Goal: Task Accomplishment & Management: Complete application form

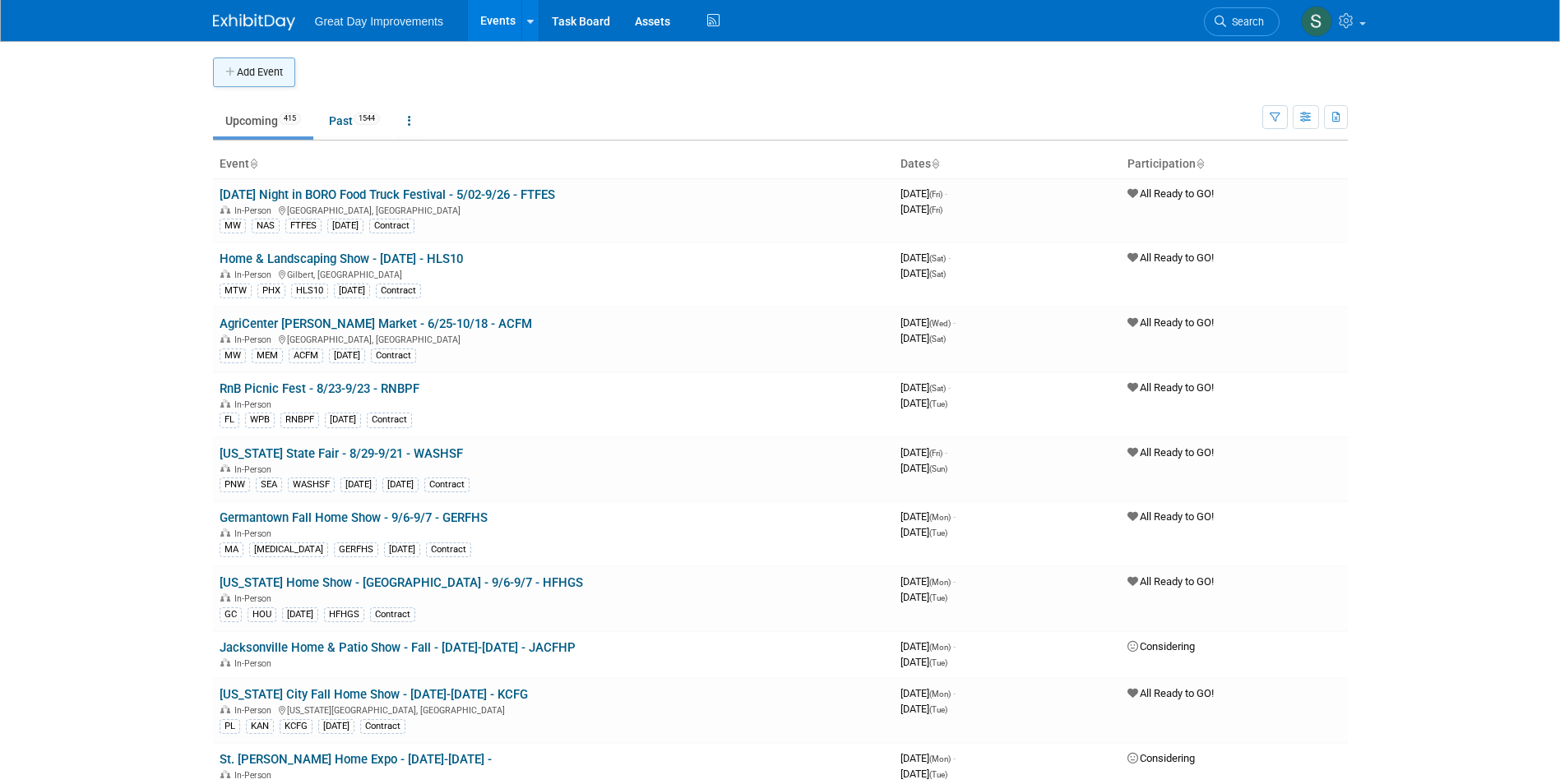
click at [248, 73] on button "Add Event" at bounding box center [254, 73] width 83 height 30
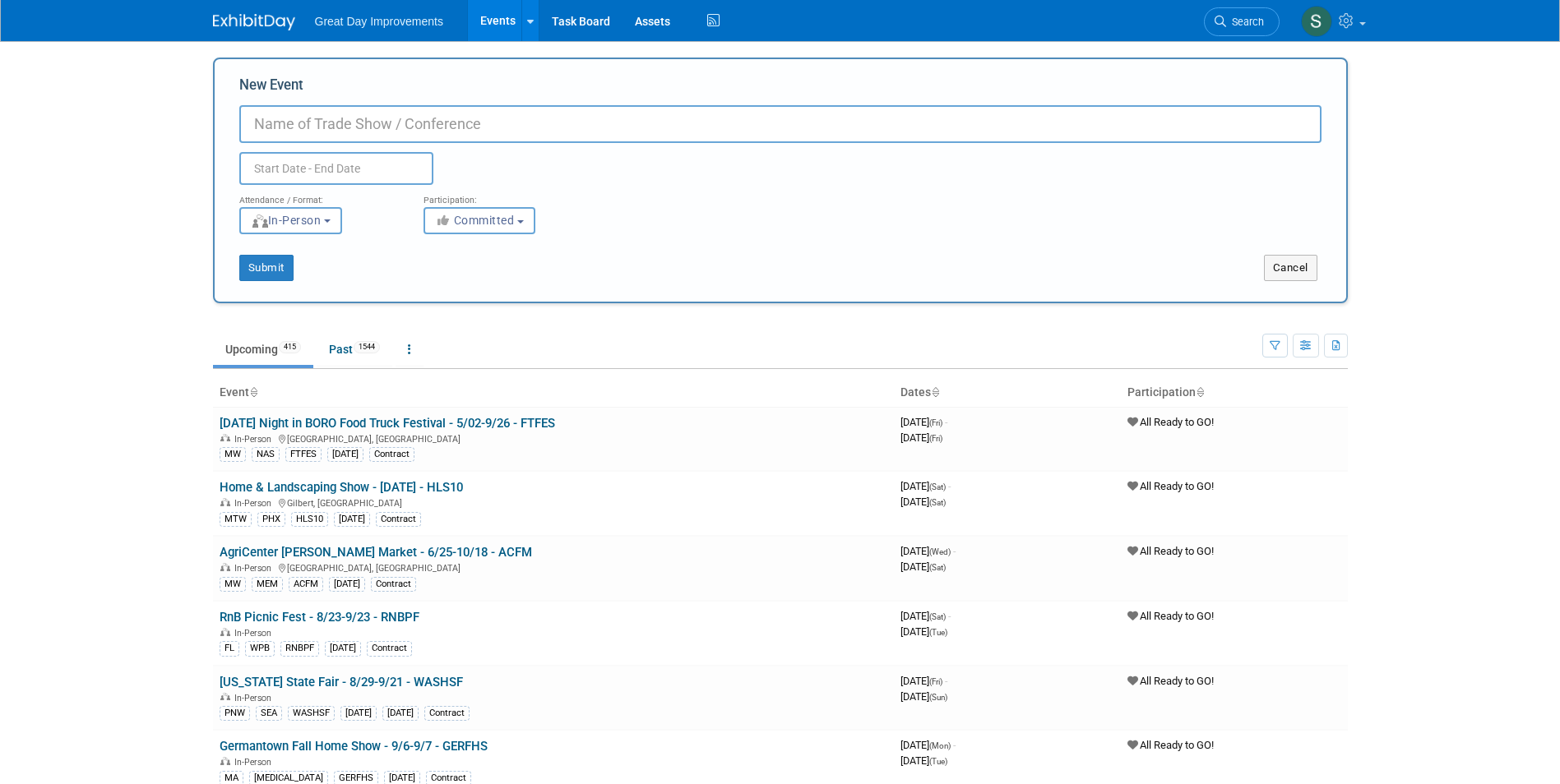
paste input "Butler County Home Show"
type input "Butler County Home Show - 4/10-4/12 - BUTCHS"
click at [491, 221] on span "Committed" at bounding box center [474, 219] width 80 height 13
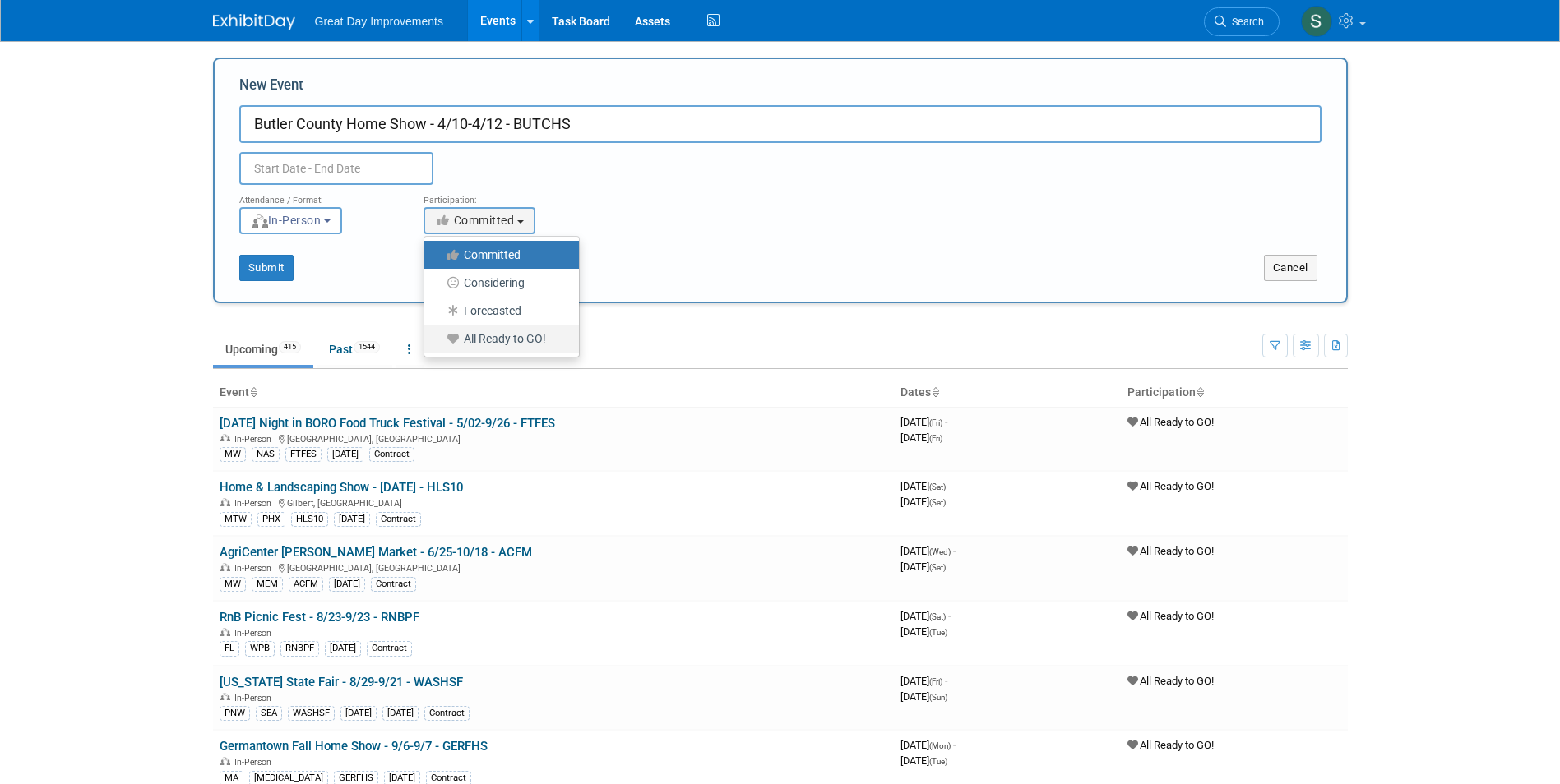
click at [503, 334] on label "All Ready to GO!" at bounding box center [497, 339] width 130 height 21
click at [439, 334] on input "All Ready to GO!" at bounding box center [434, 339] width 11 height 11
select select "102"
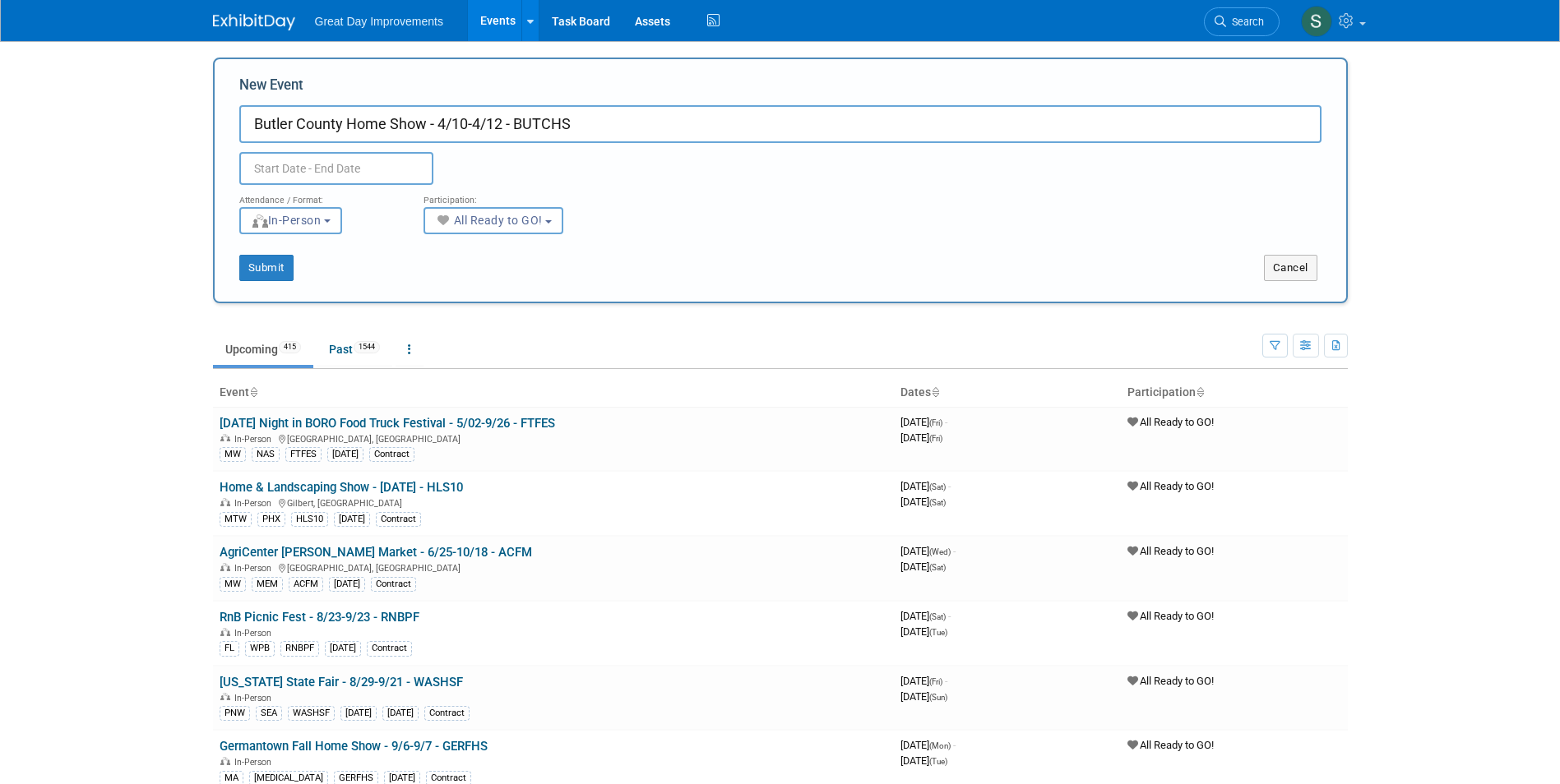
click at [398, 185] on div "Attendance / Format:" at bounding box center [319, 196] width 160 height 21
click at [381, 162] on input "text" at bounding box center [336, 168] width 194 height 32
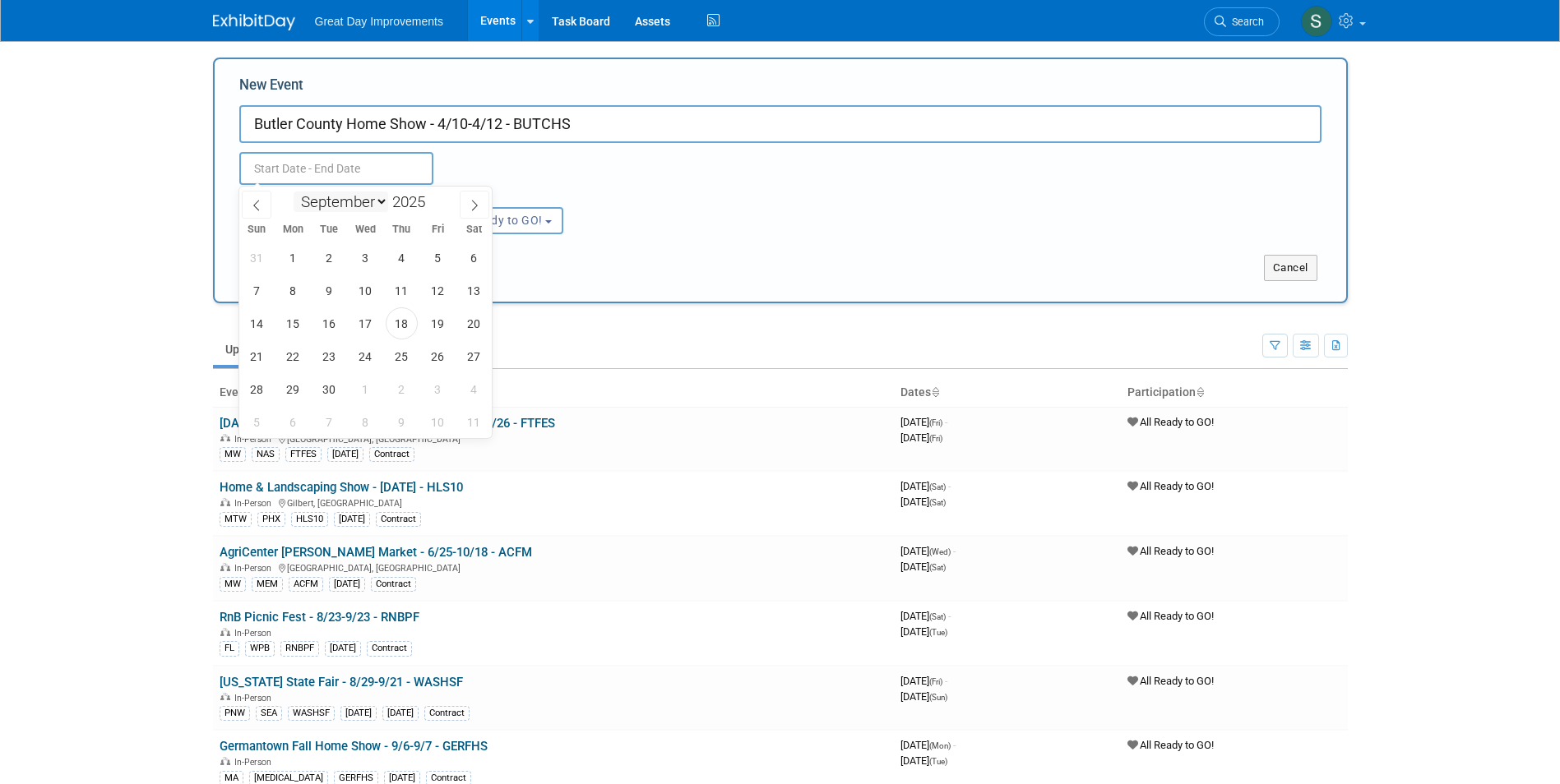
click at [319, 204] on select "January February March April May June July August September October November De…" at bounding box center [341, 201] width 95 height 20
select select "3"
click at [293, 191] on select "January February March April May June July August September October November De…" at bounding box center [341, 201] width 95 height 20
click at [431, 198] on span at bounding box center [431, 197] width 11 height 10
type input "2026"
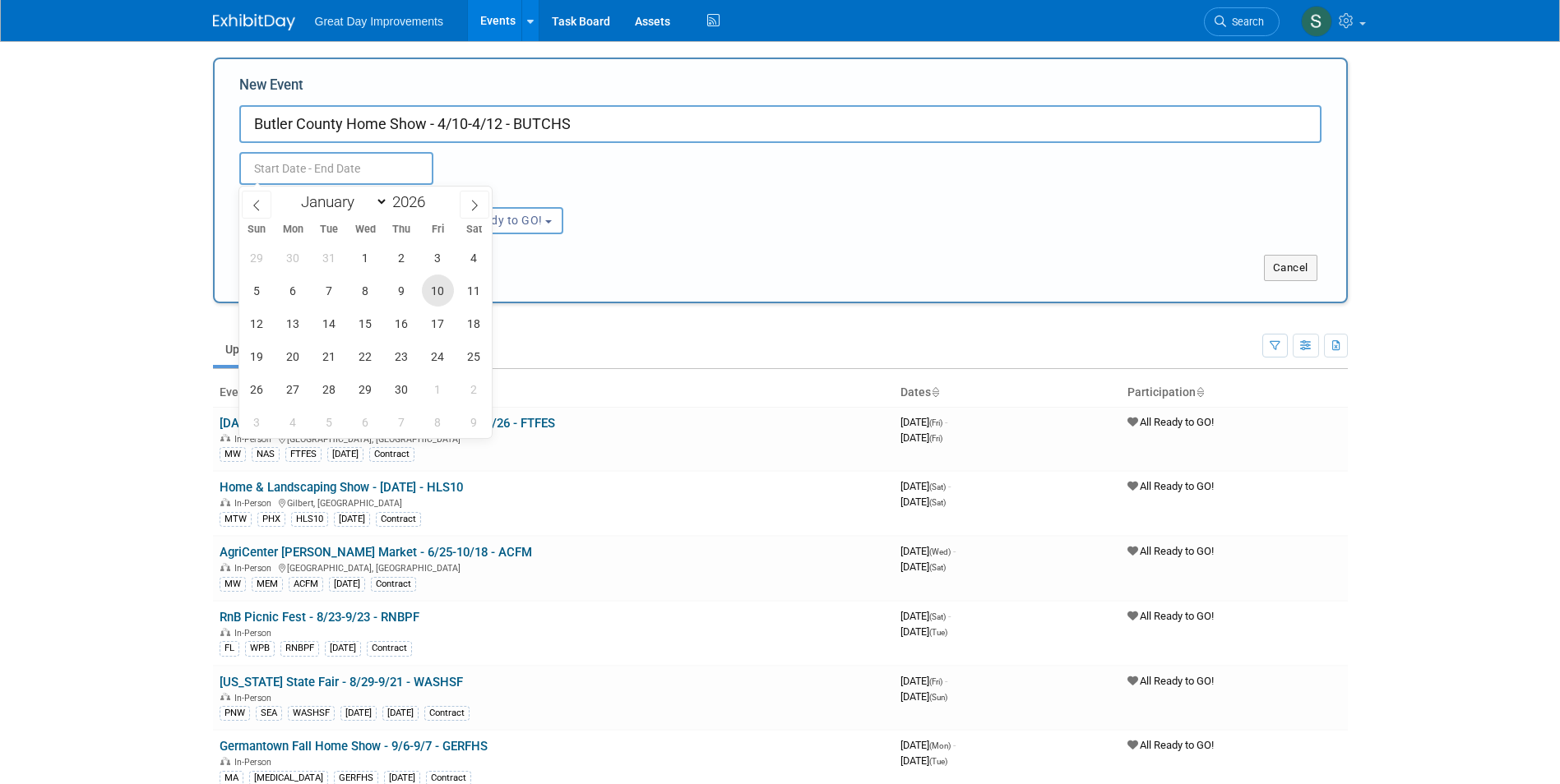
click at [444, 291] on span "10" at bounding box center [437, 291] width 32 height 32
click at [255, 327] on span "12" at bounding box center [256, 323] width 32 height 32
type input "Apr 10, 2026 to Apr 12, 2026"
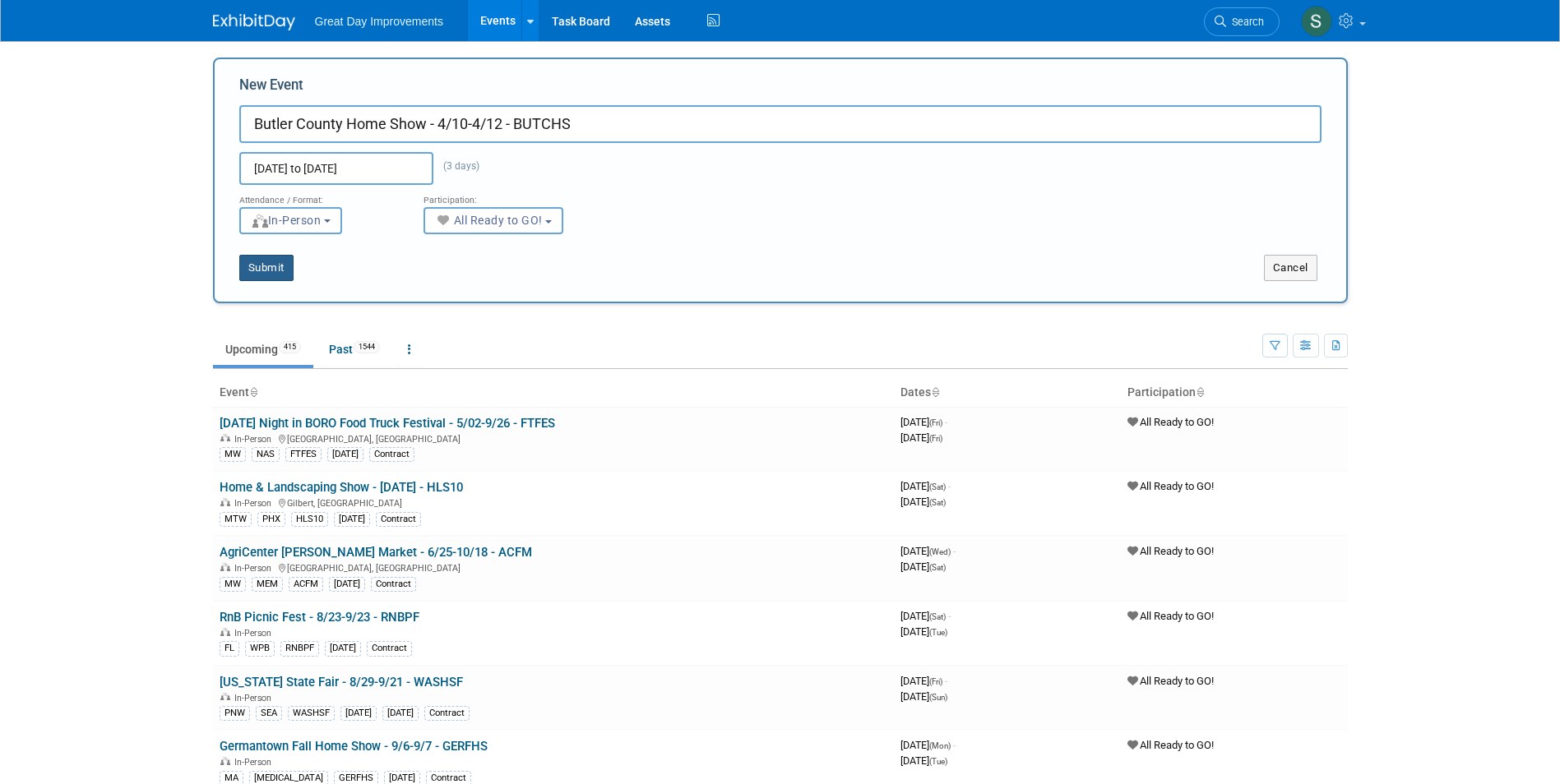
click at [256, 277] on button "Submit" at bounding box center [266, 268] width 54 height 26
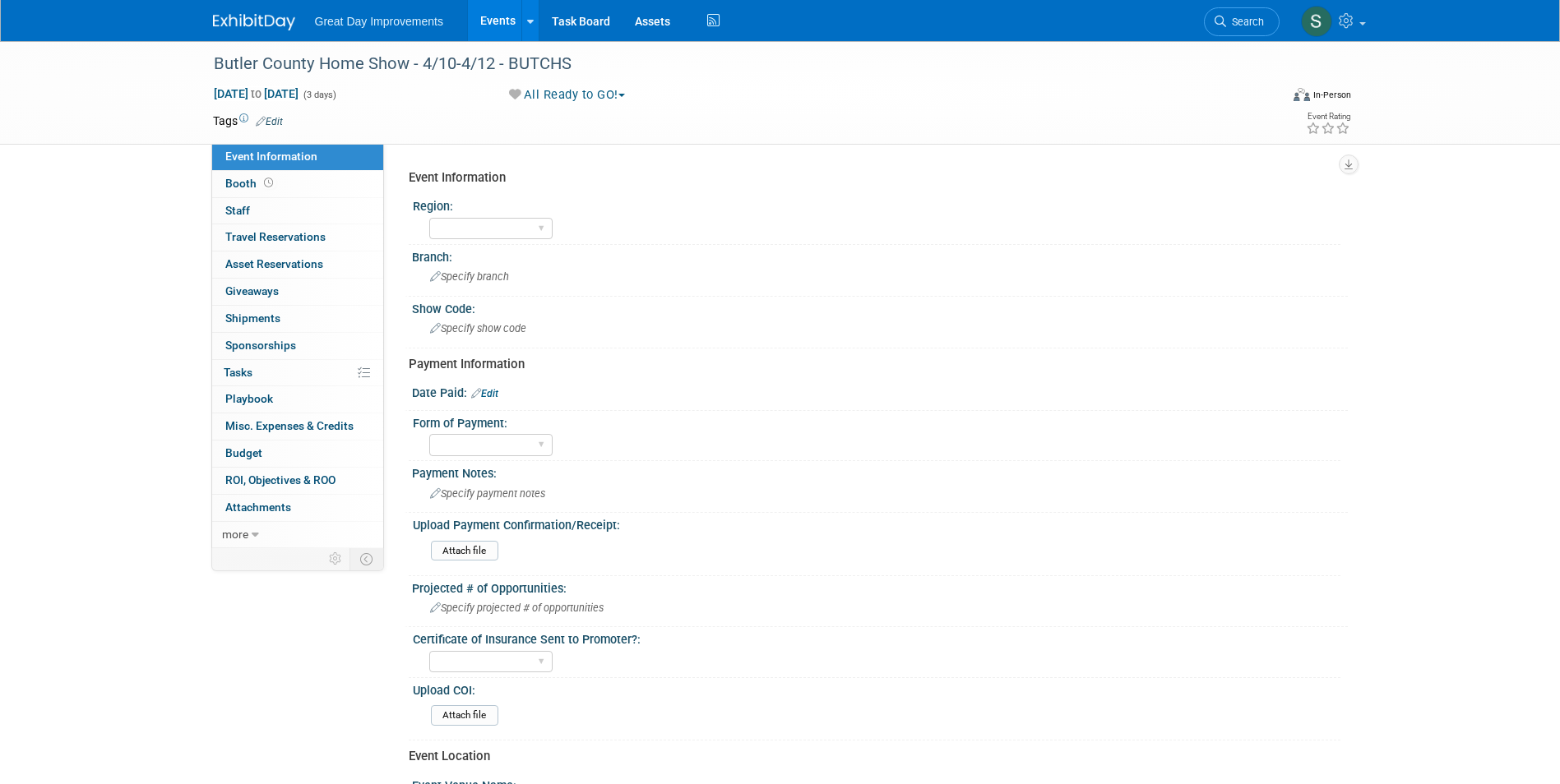
click at [278, 121] on link "Edit" at bounding box center [269, 121] width 27 height 11
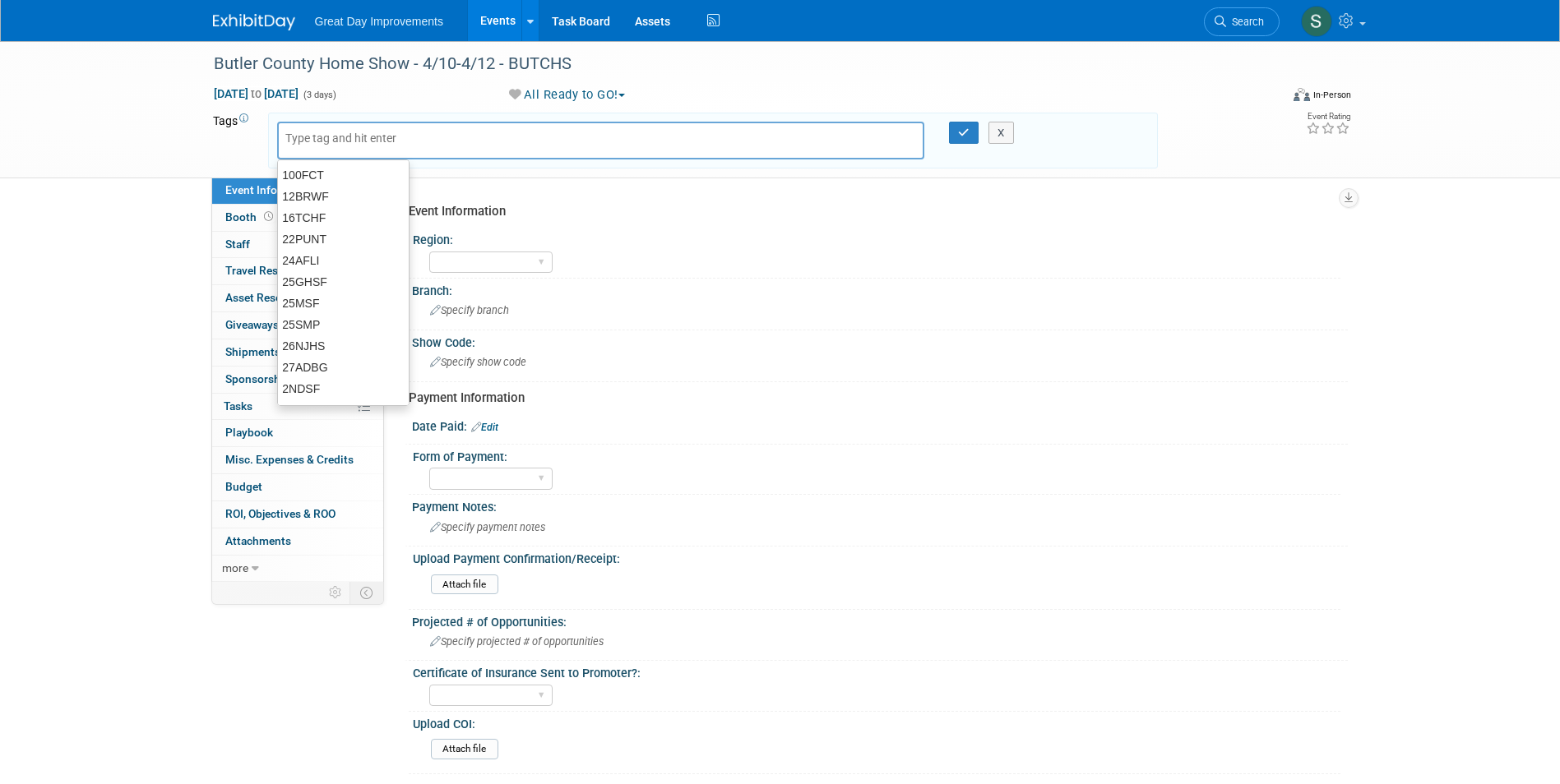
click at [321, 136] on input "text" at bounding box center [351, 138] width 132 height 17
type input "OV"
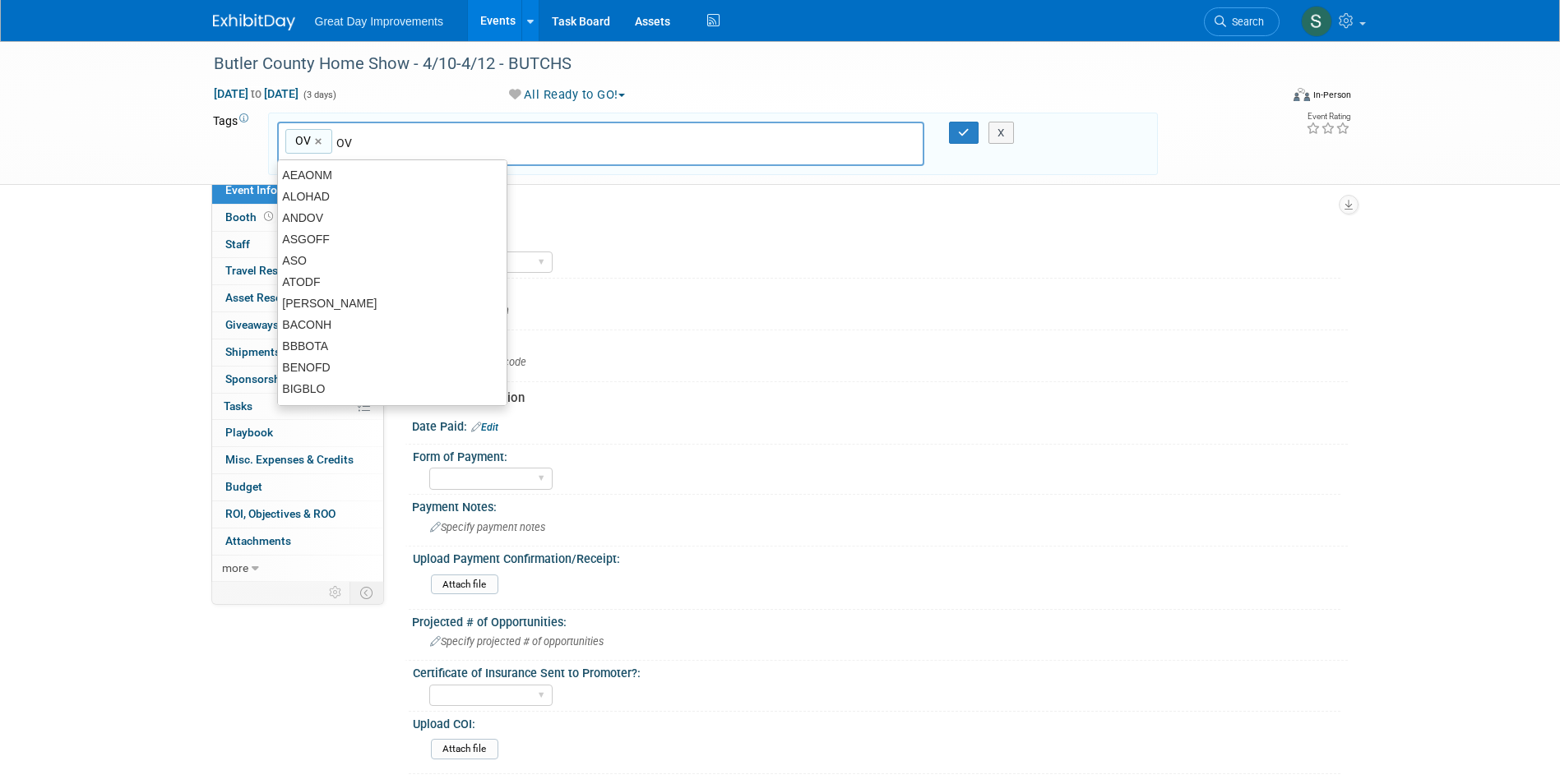
type input "OV"
type input "PIT"
type input "OV, PIT"
type input "[DATE]"
type input "OV, PIT, APR26"
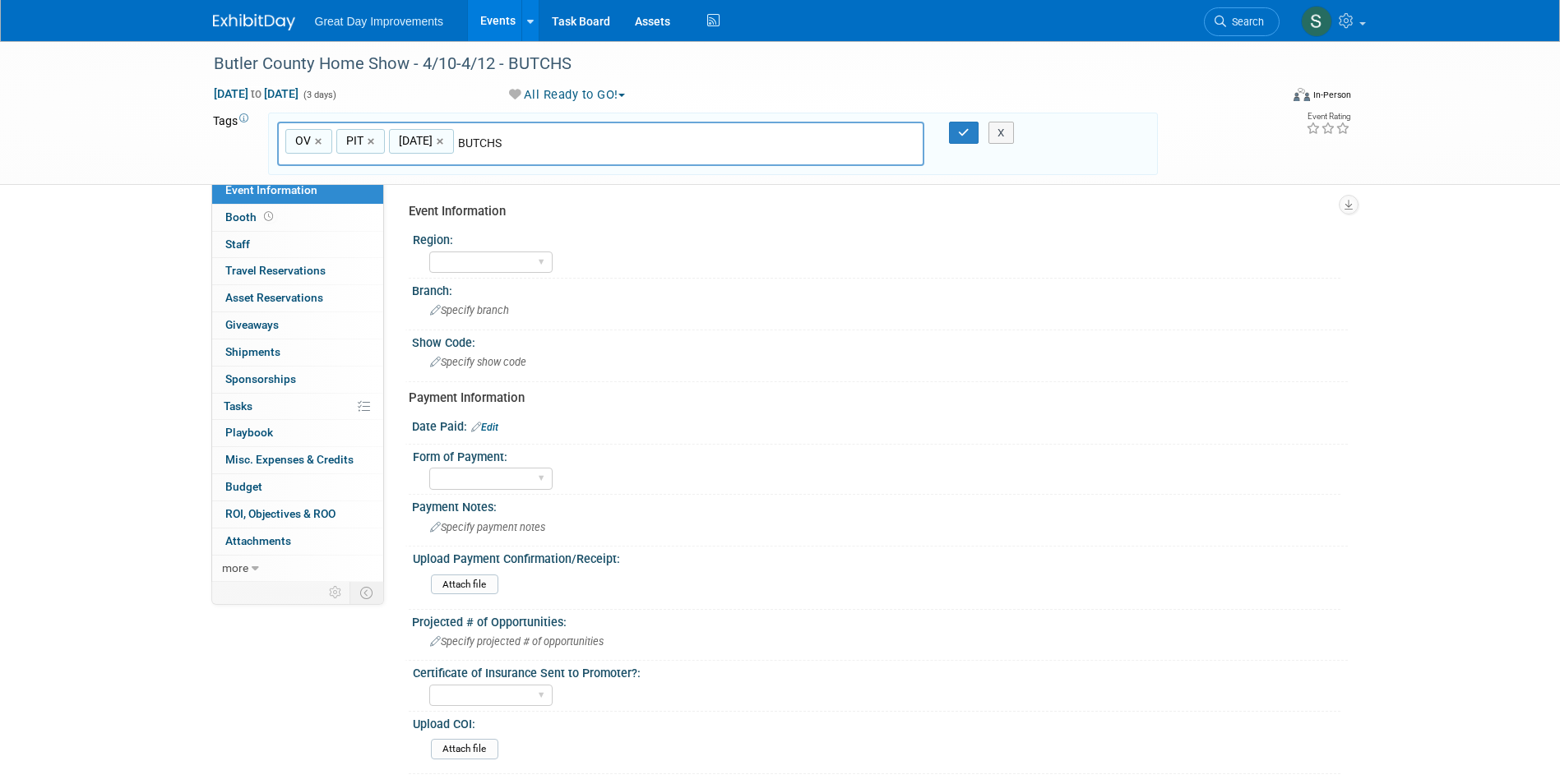
type input "BUTCHS"
type input "OV, PIT, APR26, BUTCHS"
type input "Contract"
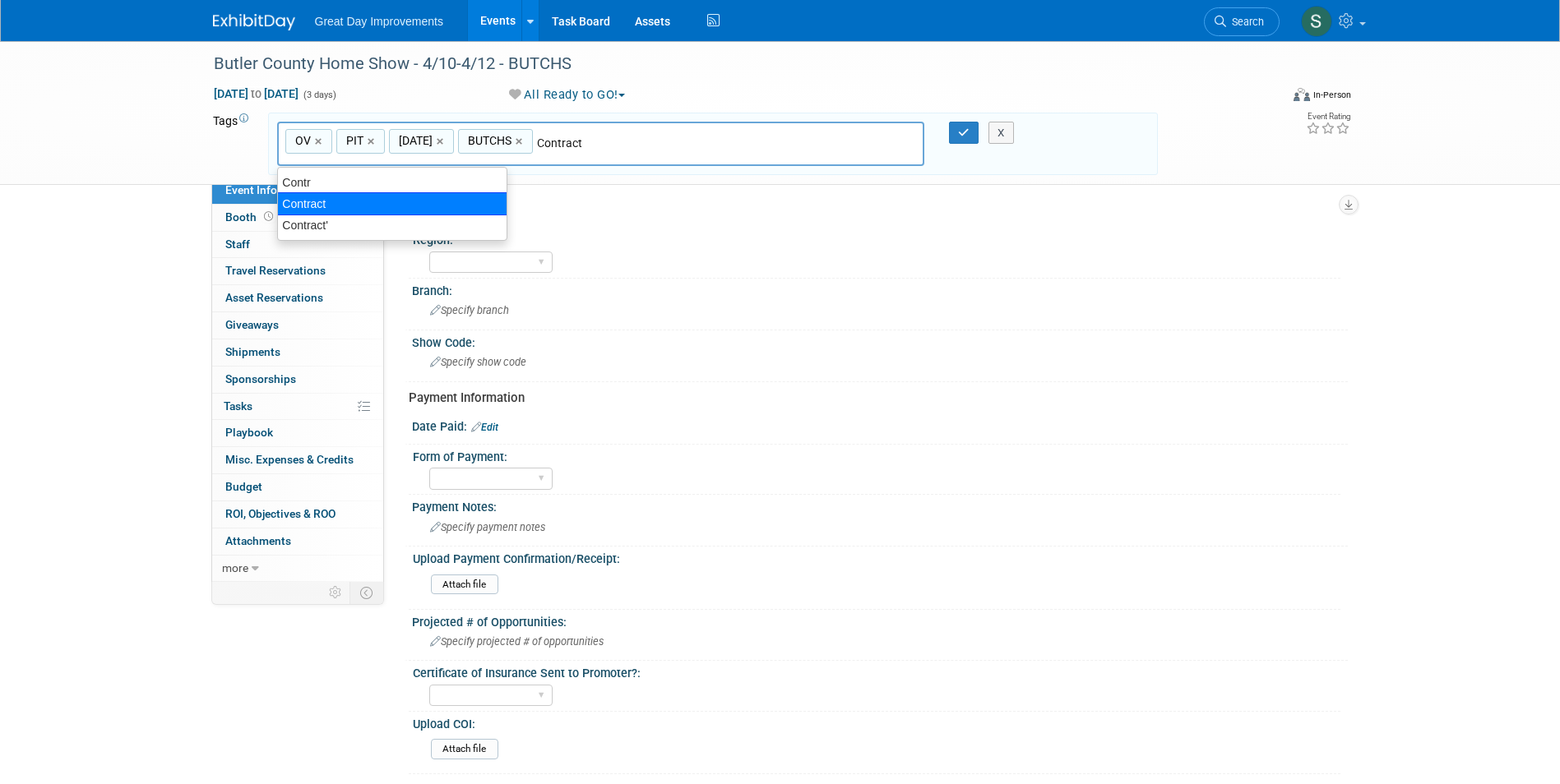
type input "OV, PIT, APR26, BUTCHS, Contract"
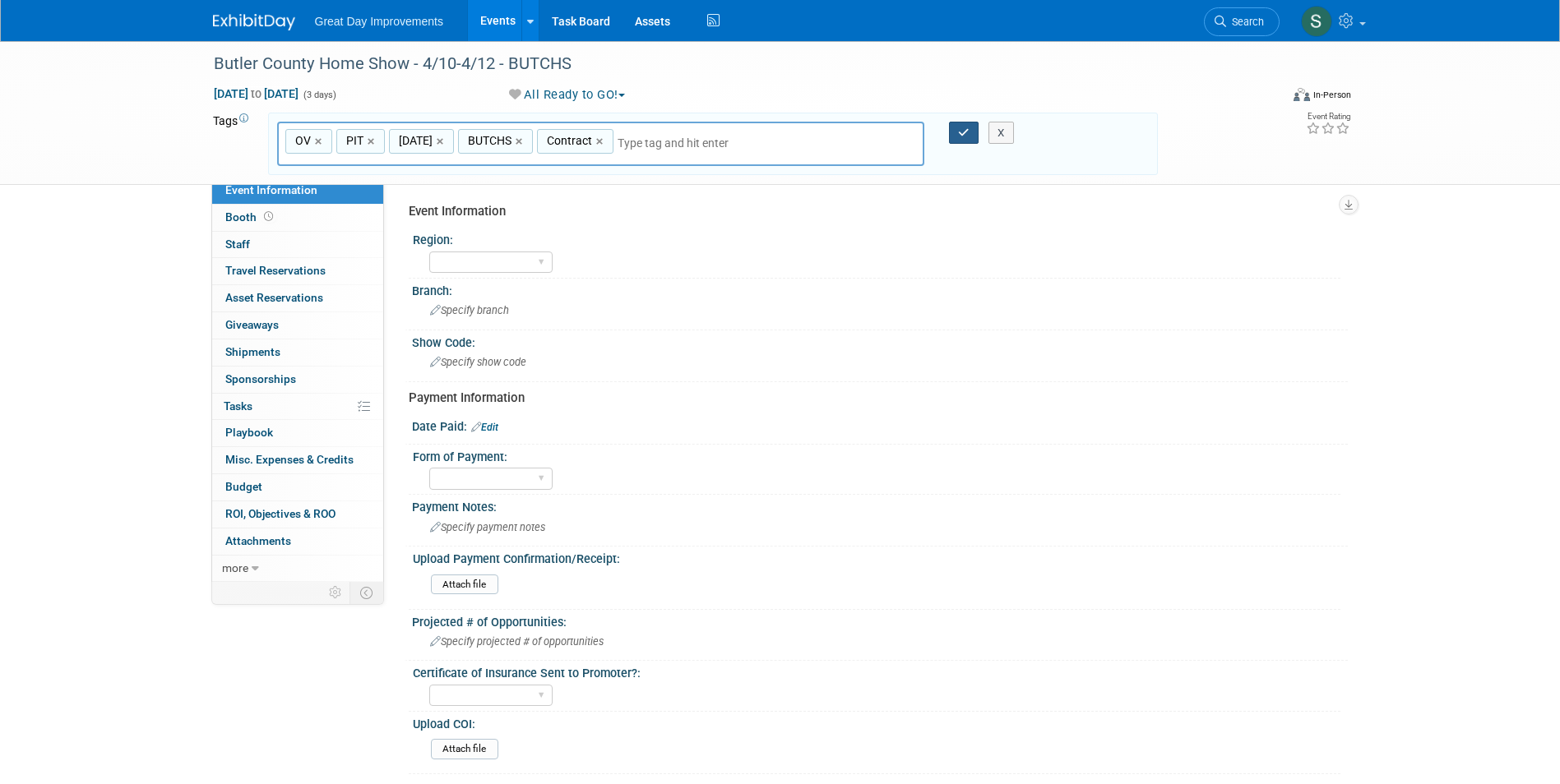
click at [960, 132] on icon "button" at bounding box center [964, 133] width 11 height 11
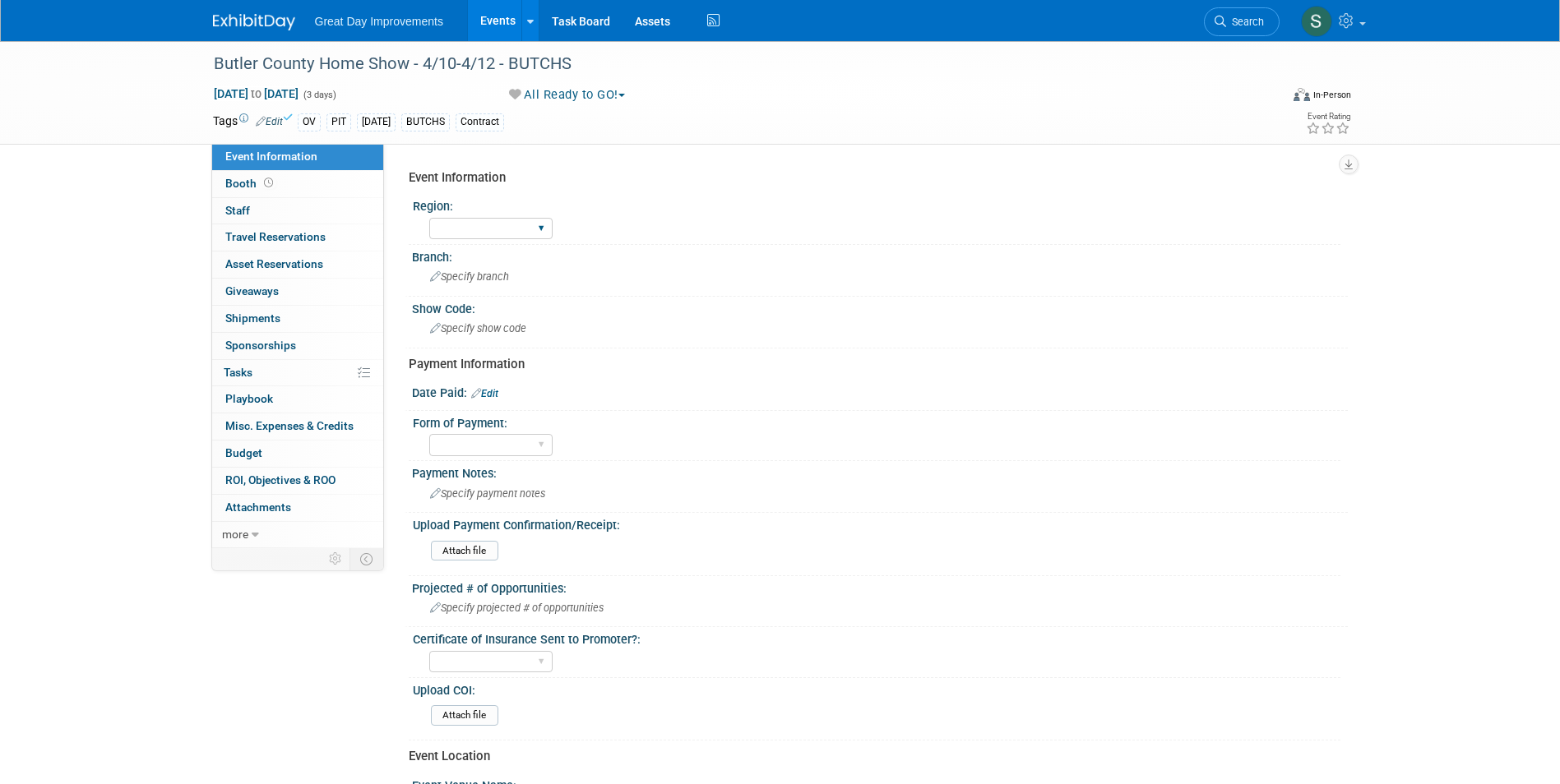
click at [488, 213] on div "GC MA MW MTW NE NEW OV PL PNW SA SE SC UMW FL" at bounding box center [491, 228] width 123 height 31
click at [492, 220] on select "GC MA MW MTW NE NEW OV PL PNW SA SE SC UMW FL" at bounding box center [491, 228] width 123 height 22
select select "OV"
click at [430, 218] on select "GC MA MW MTW NE NEW OV PL PNW SA SE SC UMW FL" at bounding box center [491, 228] width 123 height 22
click at [472, 282] on span "Specify branch" at bounding box center [470, 277] width 79 height 12
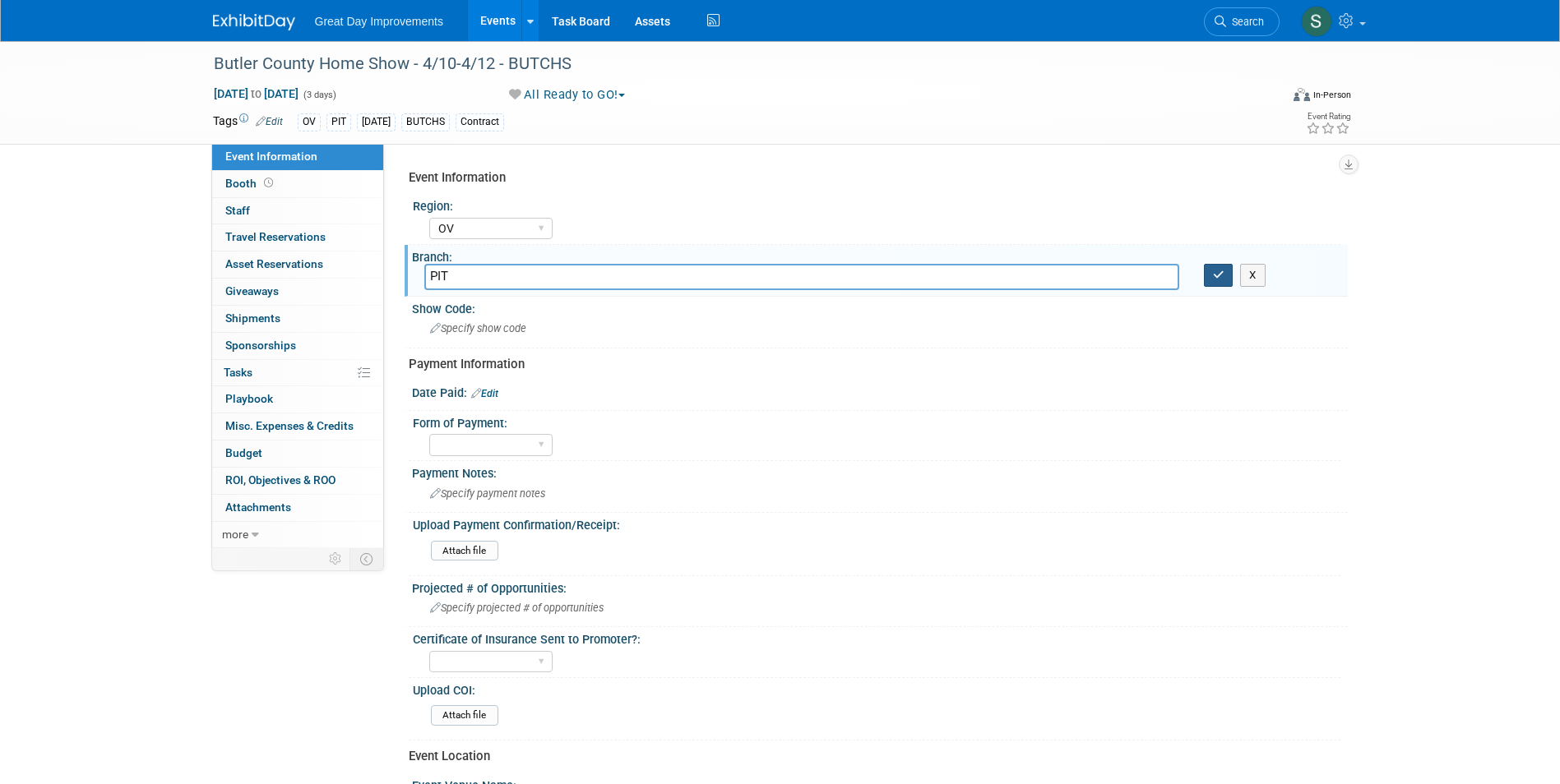
type input "PIT"
drag, startPoint x: 1215, startPoint y: 271, endPoint x: 1206, endPoint y: 272, distance: 9.1
click at [1215, 273] on icon "button" at bounding box center [1218, 275] width 11 height 11
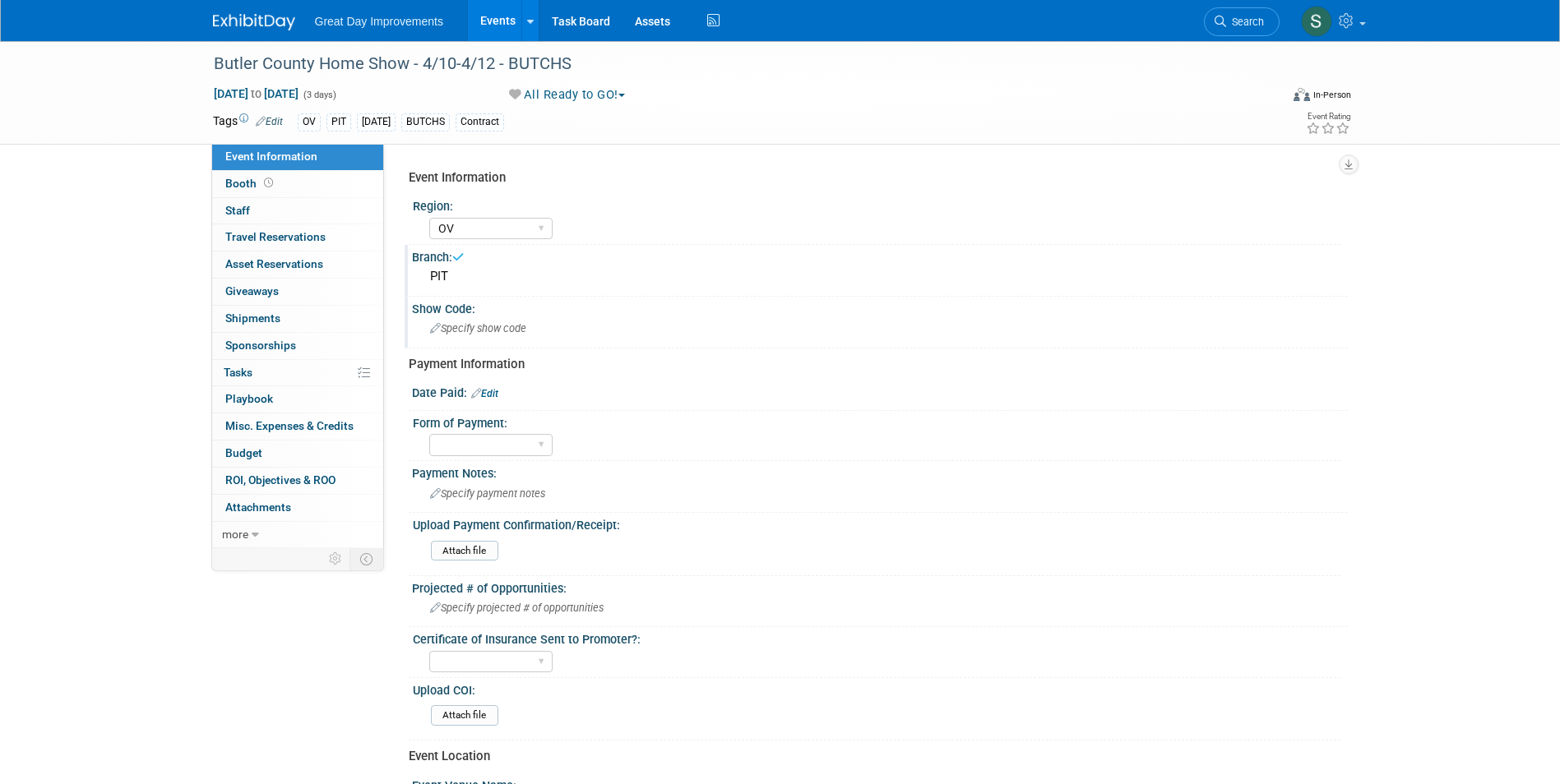
click at [610, 310] on div "Show Code:" at bounding box center [879, 306] width 935 height 20
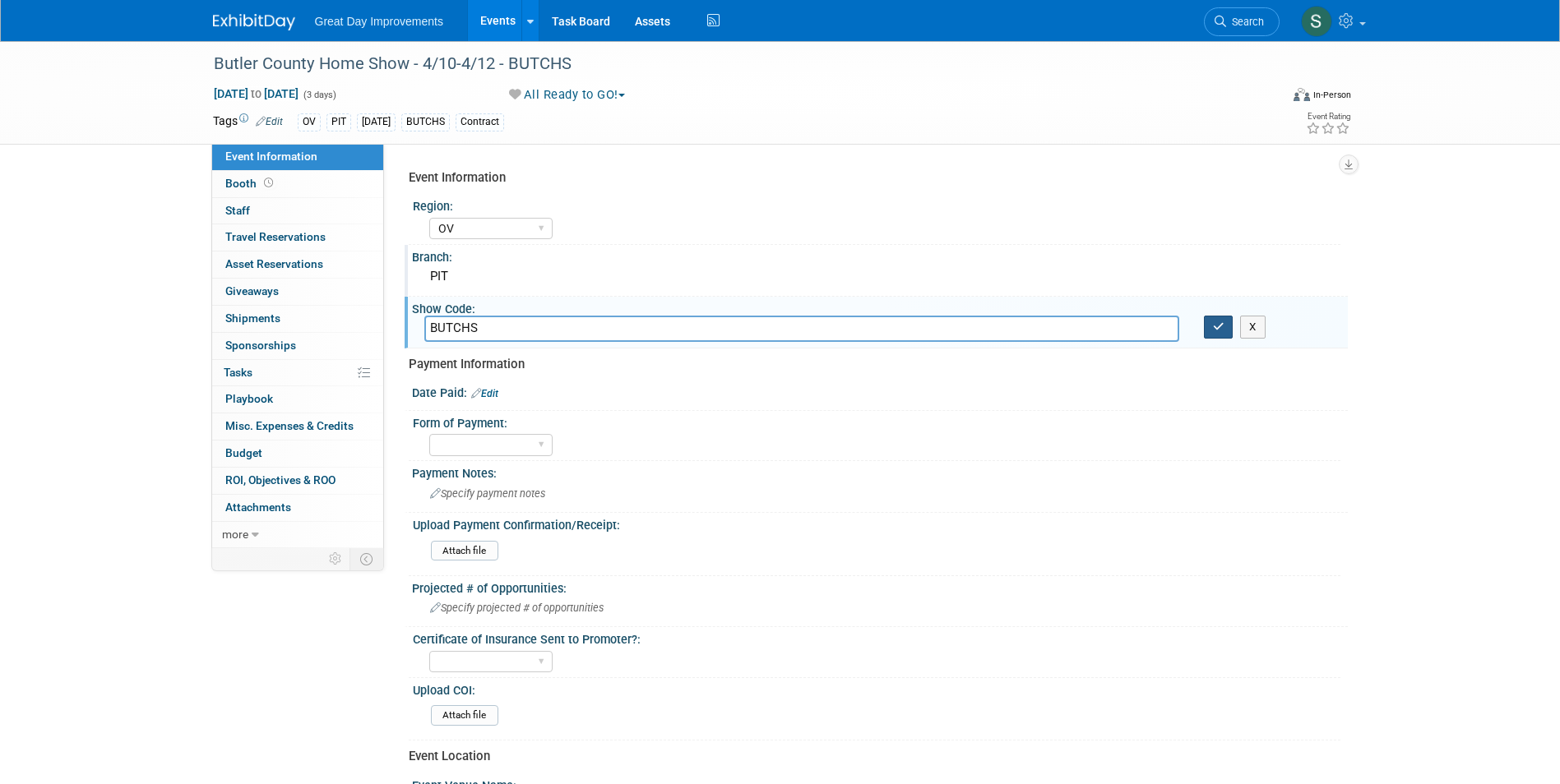
type input "BUTCHS"
click at [1215, 327] on icon "button" at bounding box center [1218, 327] width 11 height 11
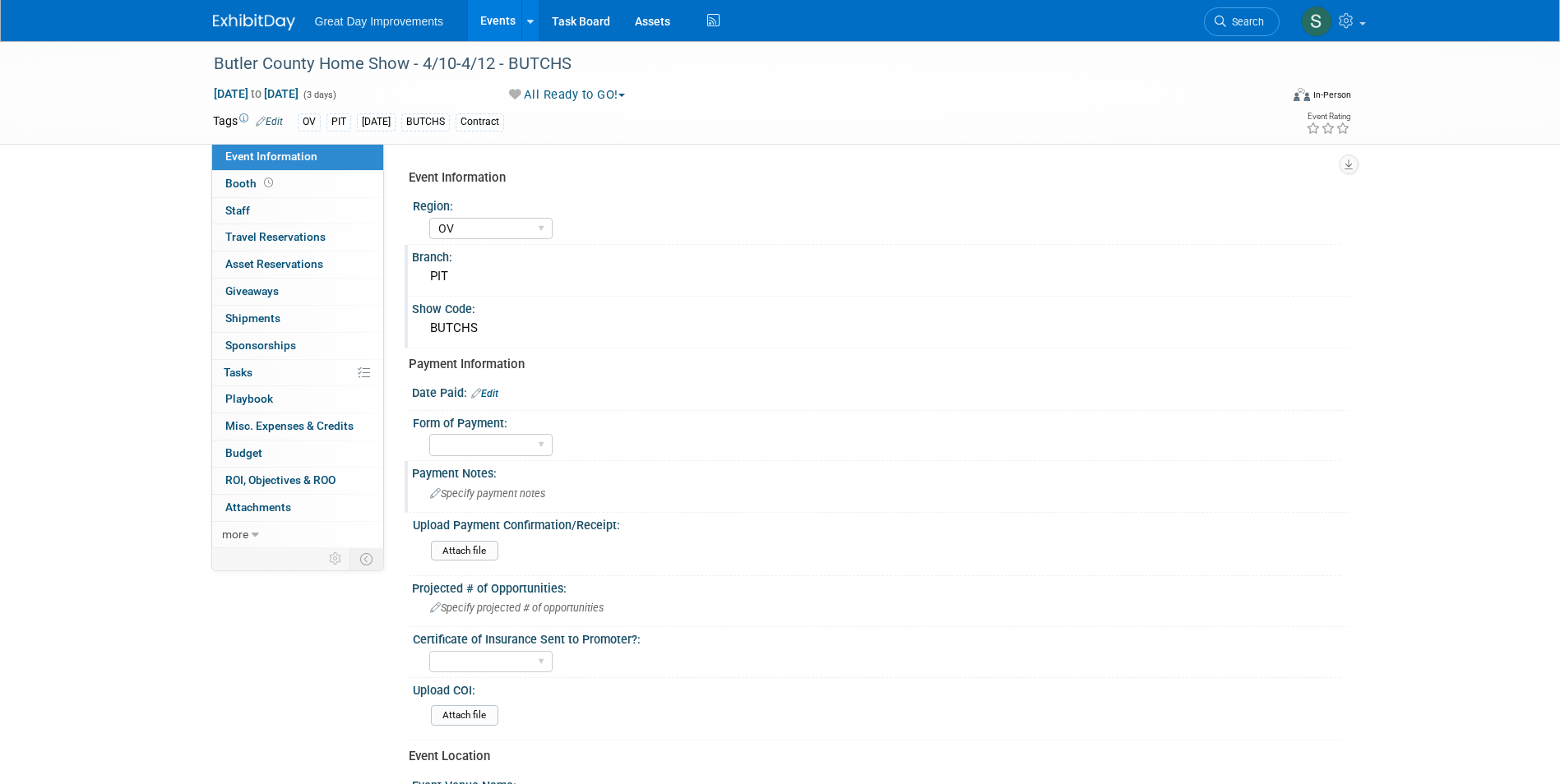
click at [491, 487] on div "Specify payment notes" at bounding box center [879, 493] width 911 height 25
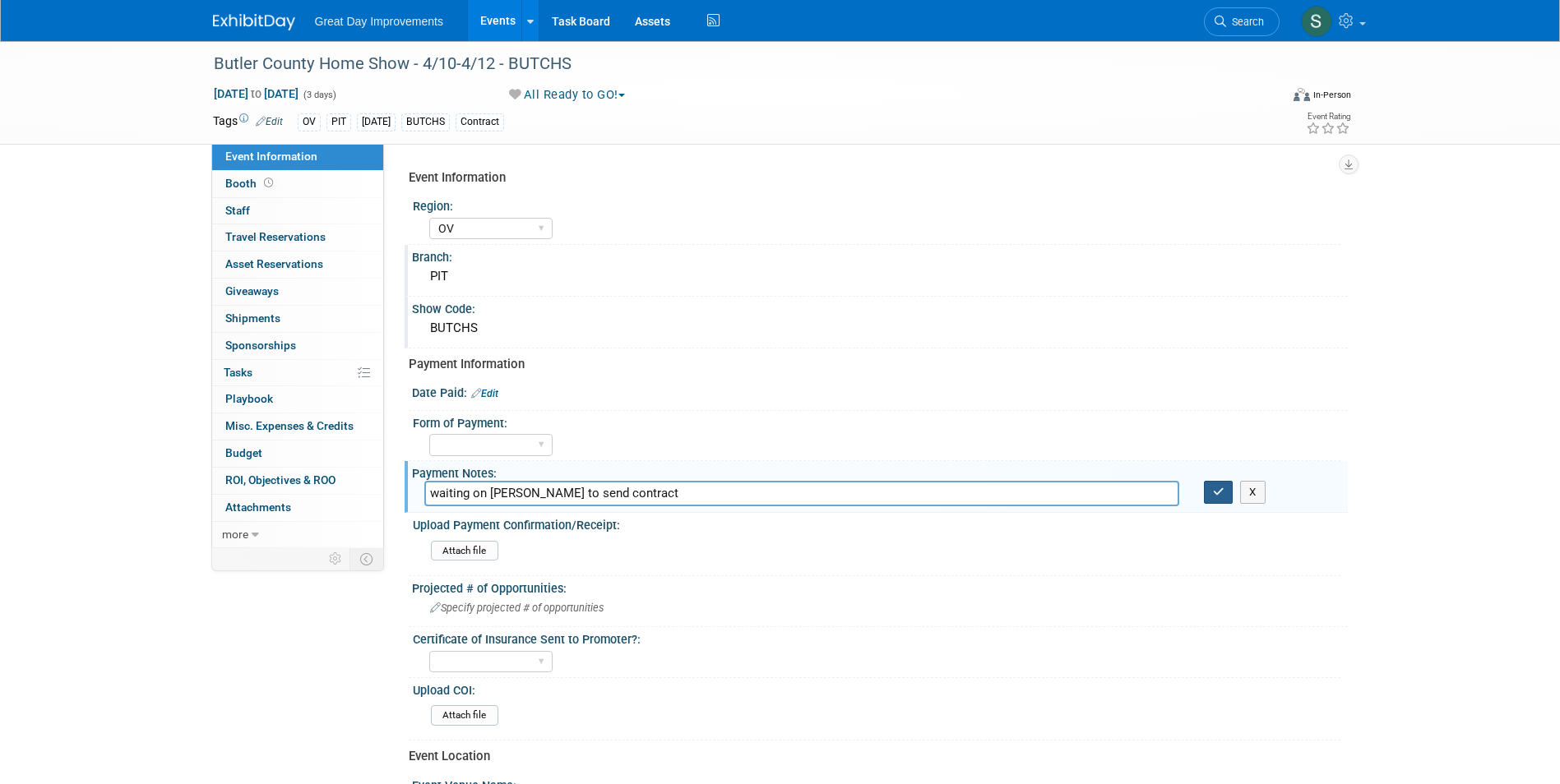
type input "waiting on Mark to send contract"
click at [1217, 491] on icon "button" at bounding box center [1218, 492] width 11 height 11
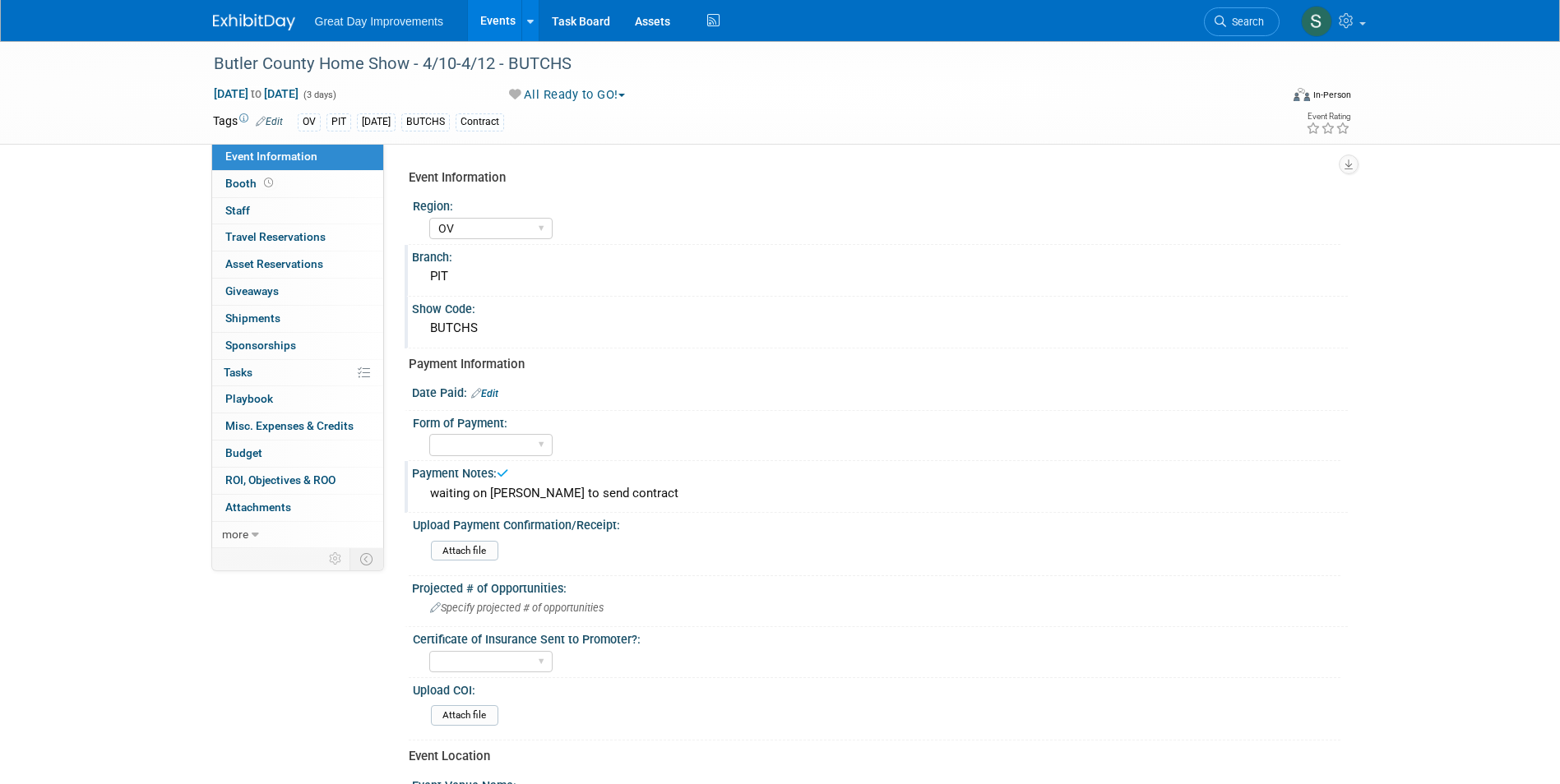
click at [251, 16] on img at bounding box center [254, 22] width 83 height 17
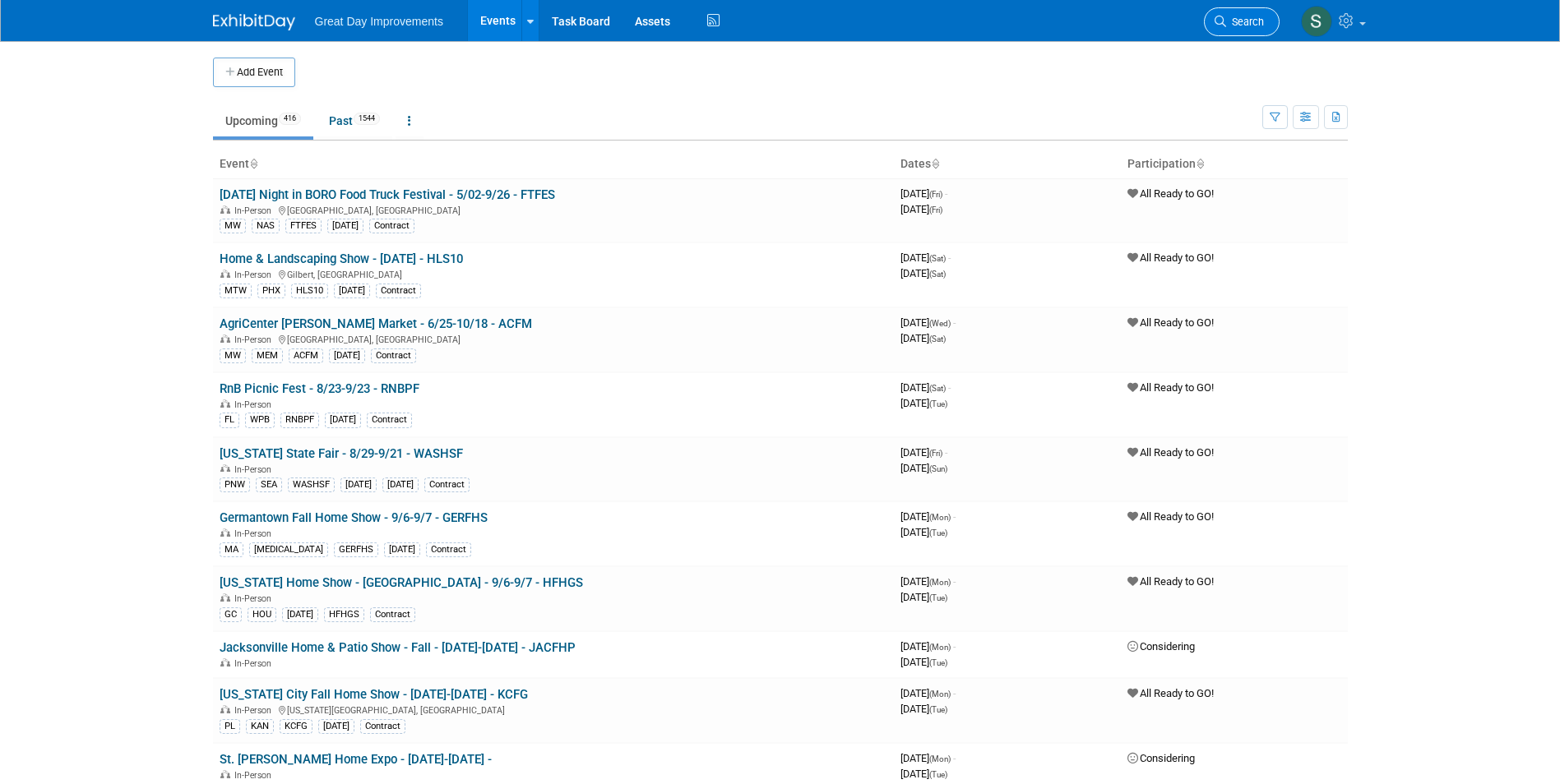
click at [1232, 19] on span "Search" at bounding box center [1245, 22] width 38 height 12
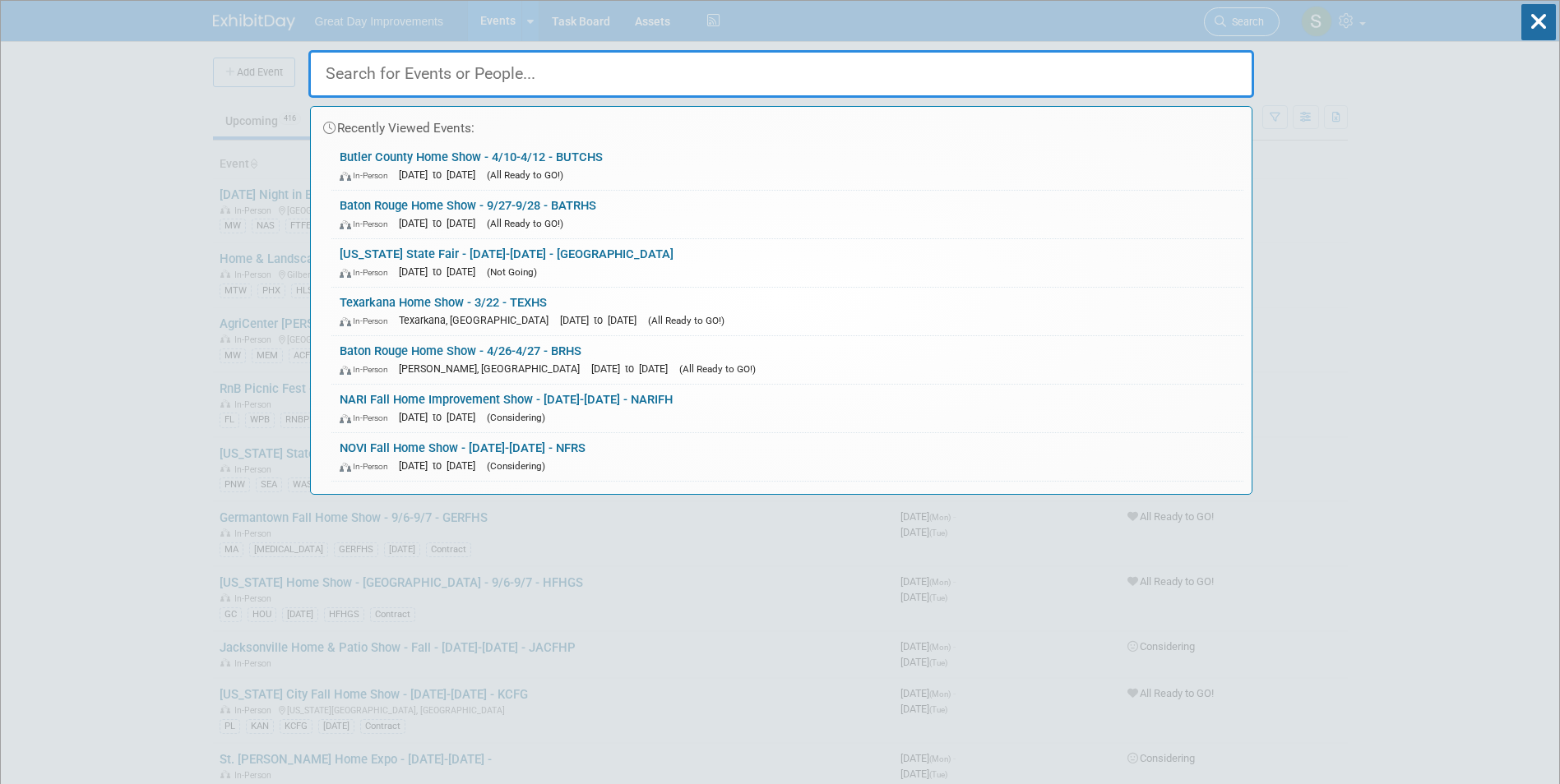
click at [1232, 19] on div "Recently Viewed Events: Butler County Home Show - 4/10-4/12 - BUTCHS In-Person …" at bounding box center [781, 248] width 946 height 494
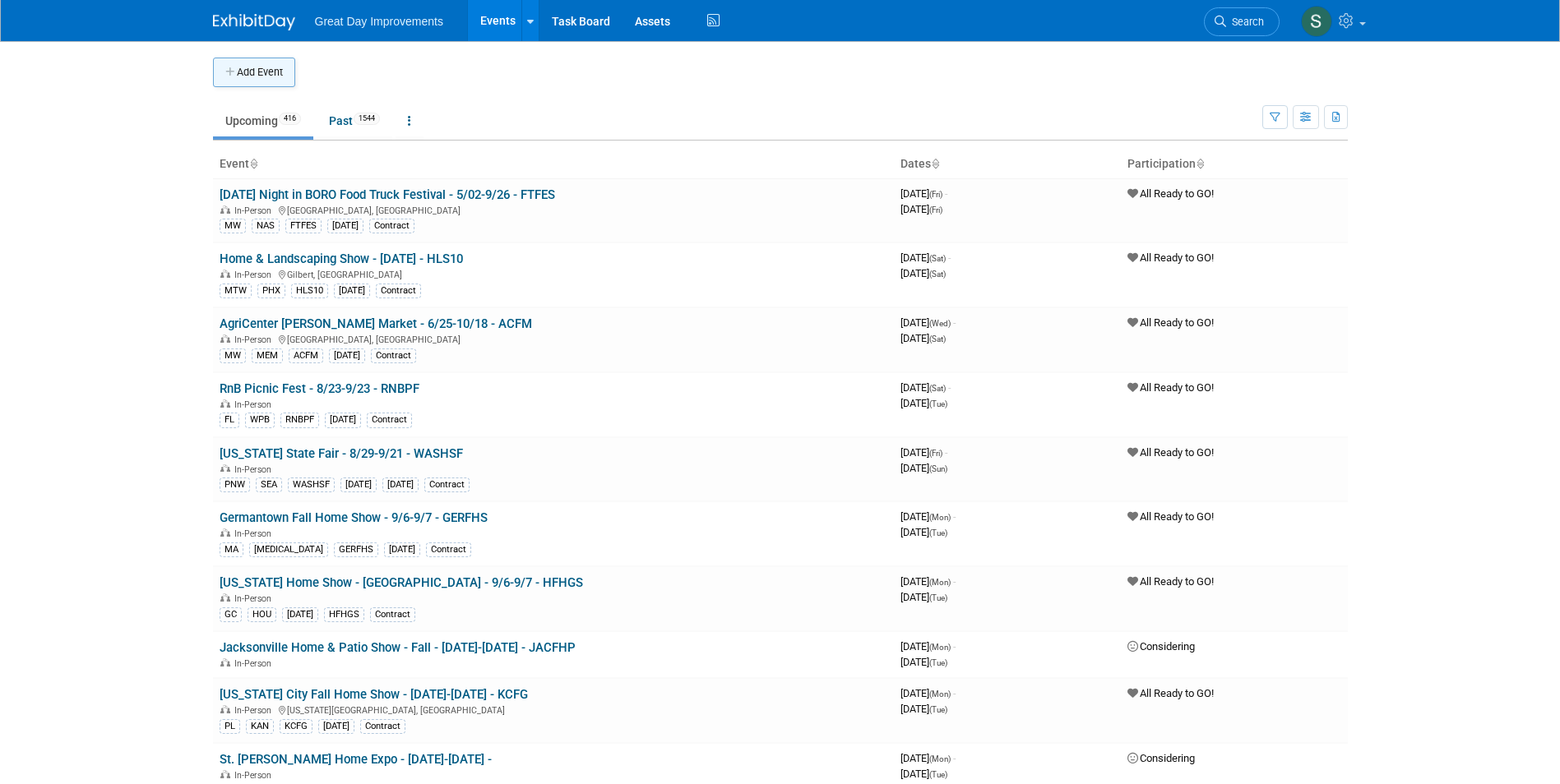
click at [242, 73] on button "Add Event" at bounding box center [254, 73] width 83 height 30
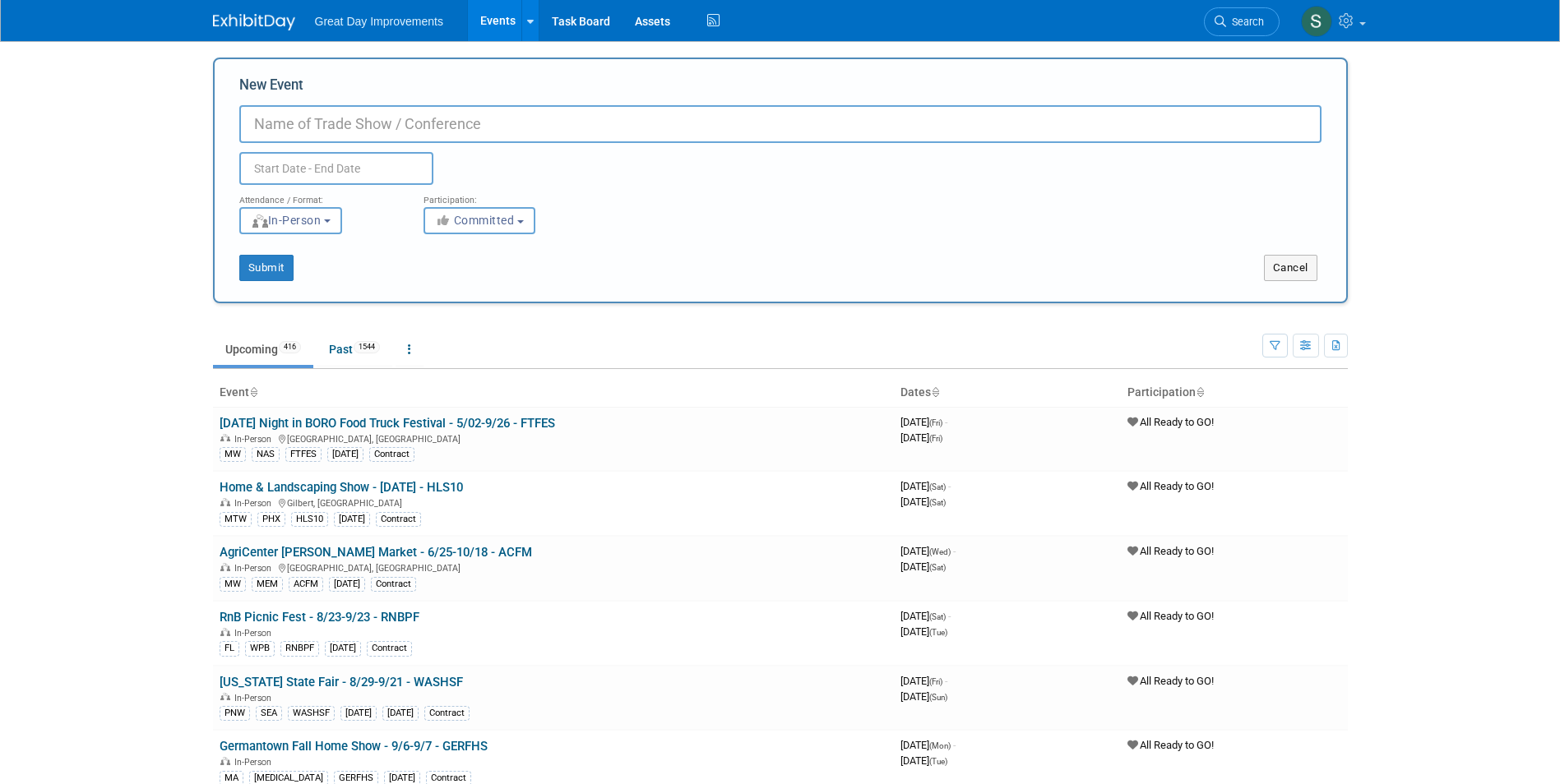
paste input "South Hills Home Show"
type input "South Hills Home Show - 2/27-3/01 - SOUHHS"
click at [466, 228] on button "Committed" at bounding box center [479, 220] width 112 height 27
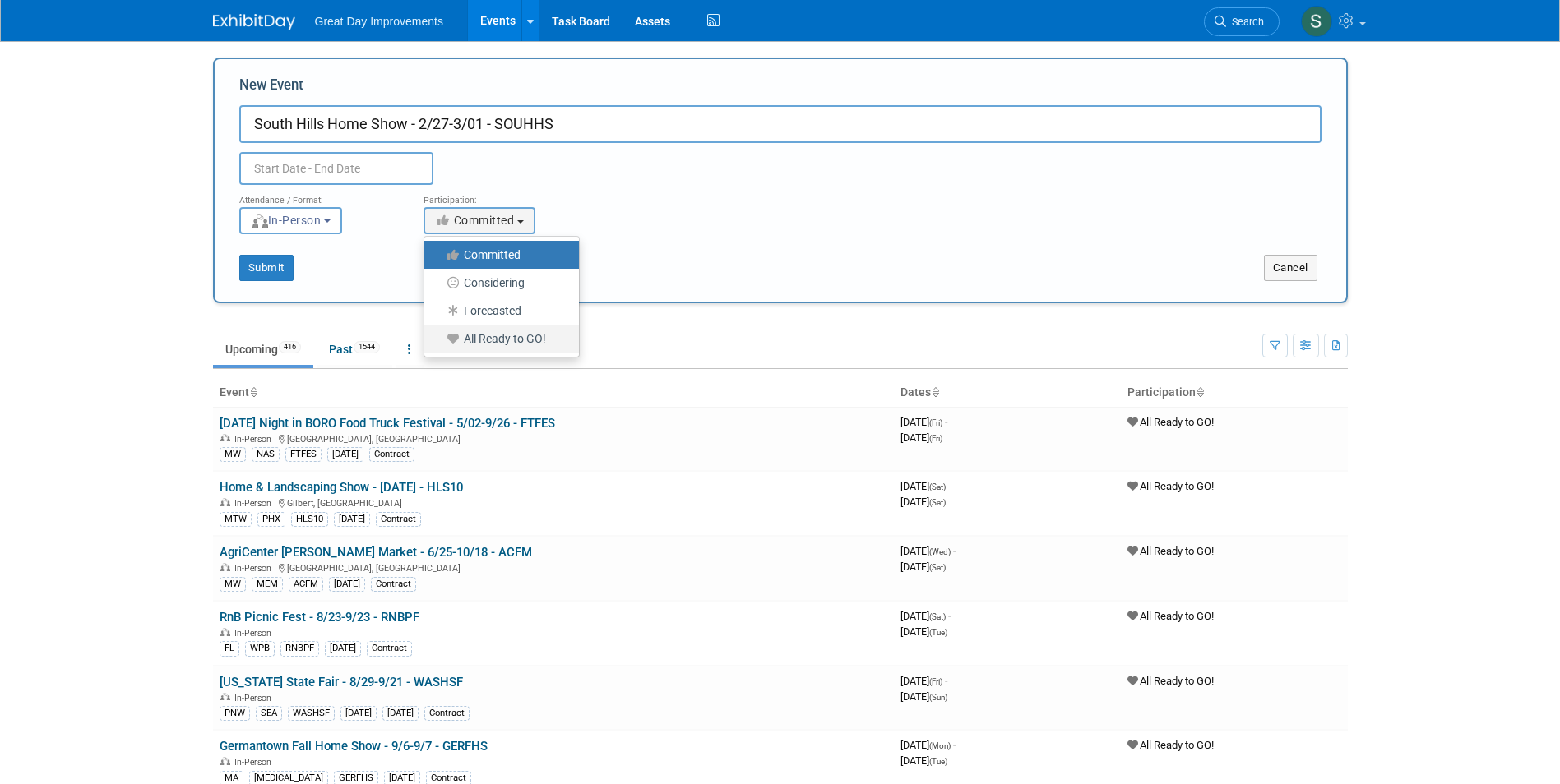
click at [494, 341] on label "All Ready to GO!" at bounding box center [497, 339] width 130 height 21
click at [439, 341] on input "All Ready to GO!" at bounding box center [434, 339] width 11 height 11
select select "102"
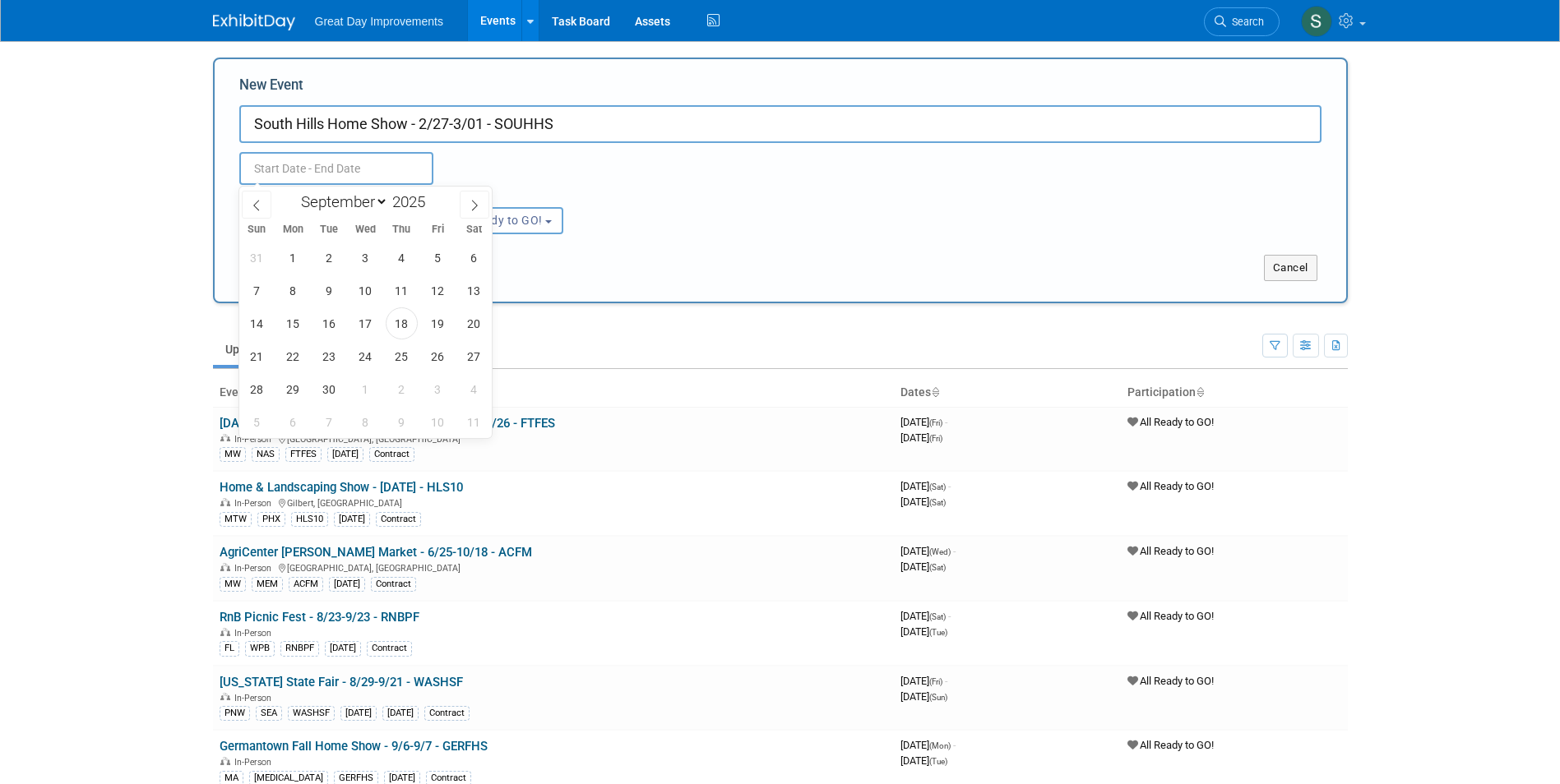
click at [341, 183] on body "Great Day Improvements Events Add Event Bulk Upload Events Shareable Event Boar…" at bounding box center [780, 392] width 1560 height 784
click at [326, 206] on select "January February March April May June July August September October November De…" at bounding box center [341, 201] width 95 height 20
select select "1"
click at [293, 191] on select "January February March April May June July August September October November De…" at bounding box center [341, 201] width 95 height 20
click at [434, 198] on span at bounding box center [431, 197] width 11 height 10
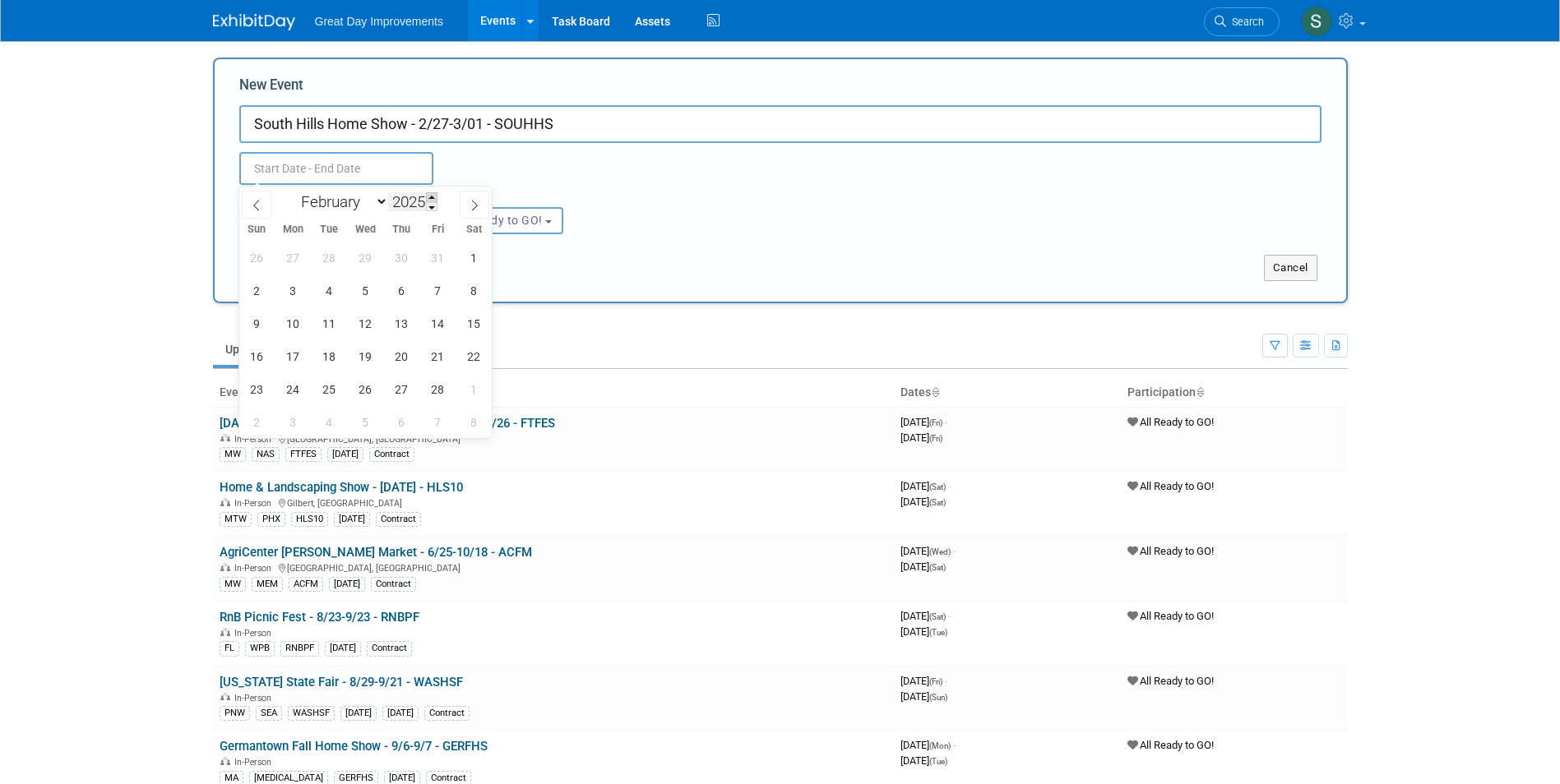
type input "2026"
click at [438, 360] on span "27" at bounding box center [437, 356] width 32 height 32
click at [245, 393] on span "1" at bounding box center [256, 389] width 32 height 32
type input "Feb 27, 2026 to Mar 1, 2026"
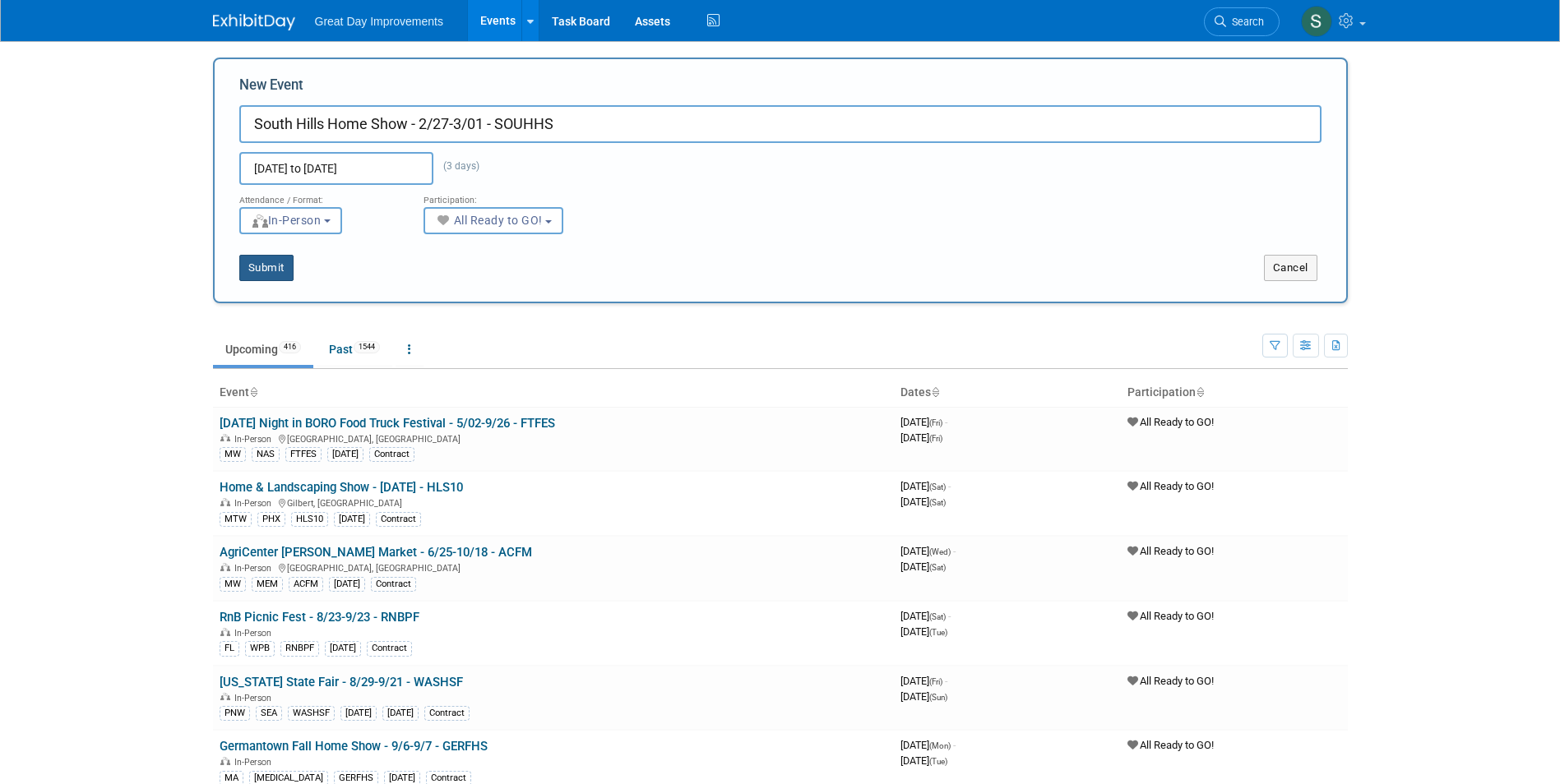
click at [250, 278] on button "Submit" at bounding box center [266, 268] width 54 height 26
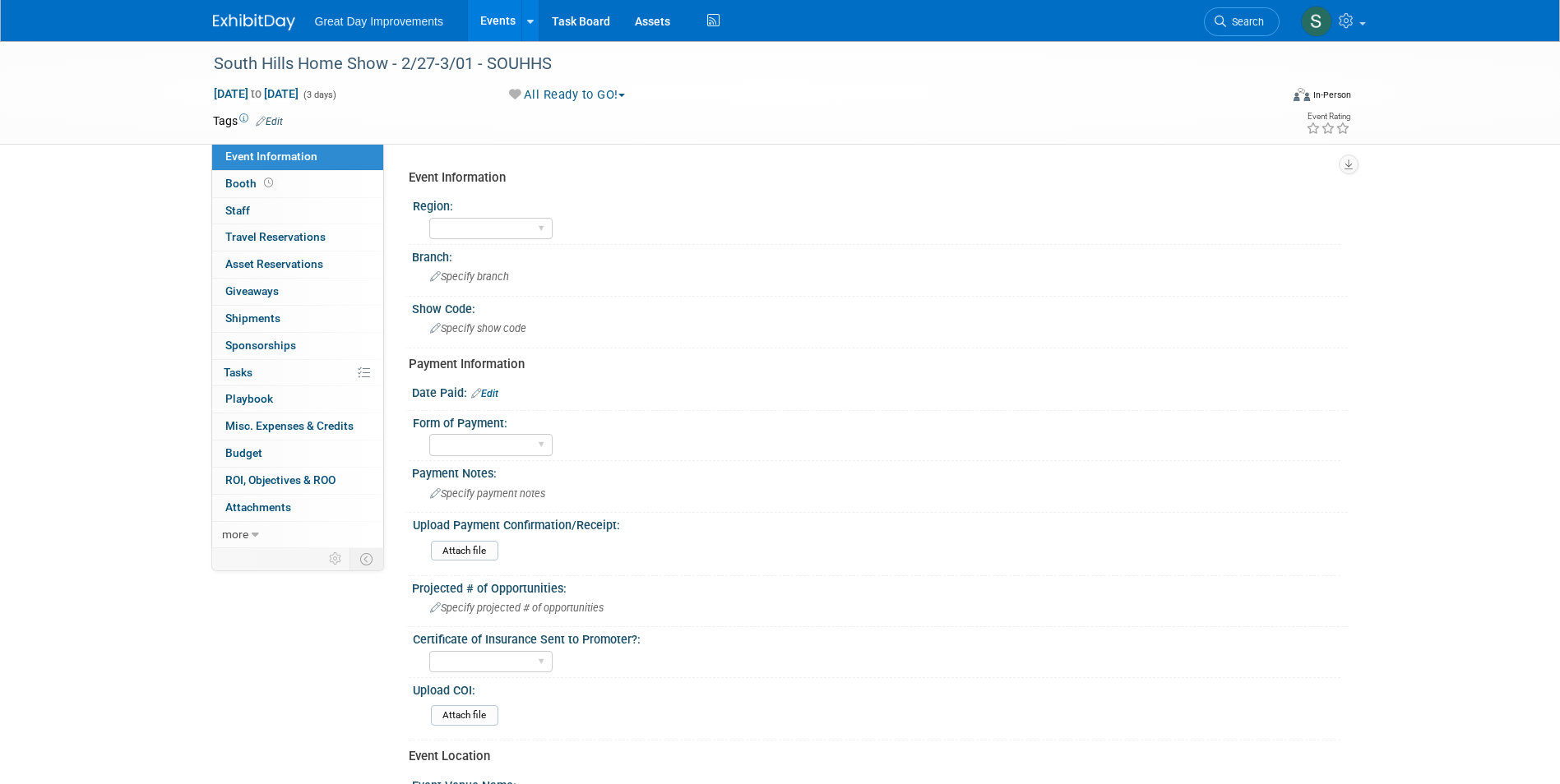
click at [275, 117] on link "Edit" at bounding box center [269, 121] width 27 height 11
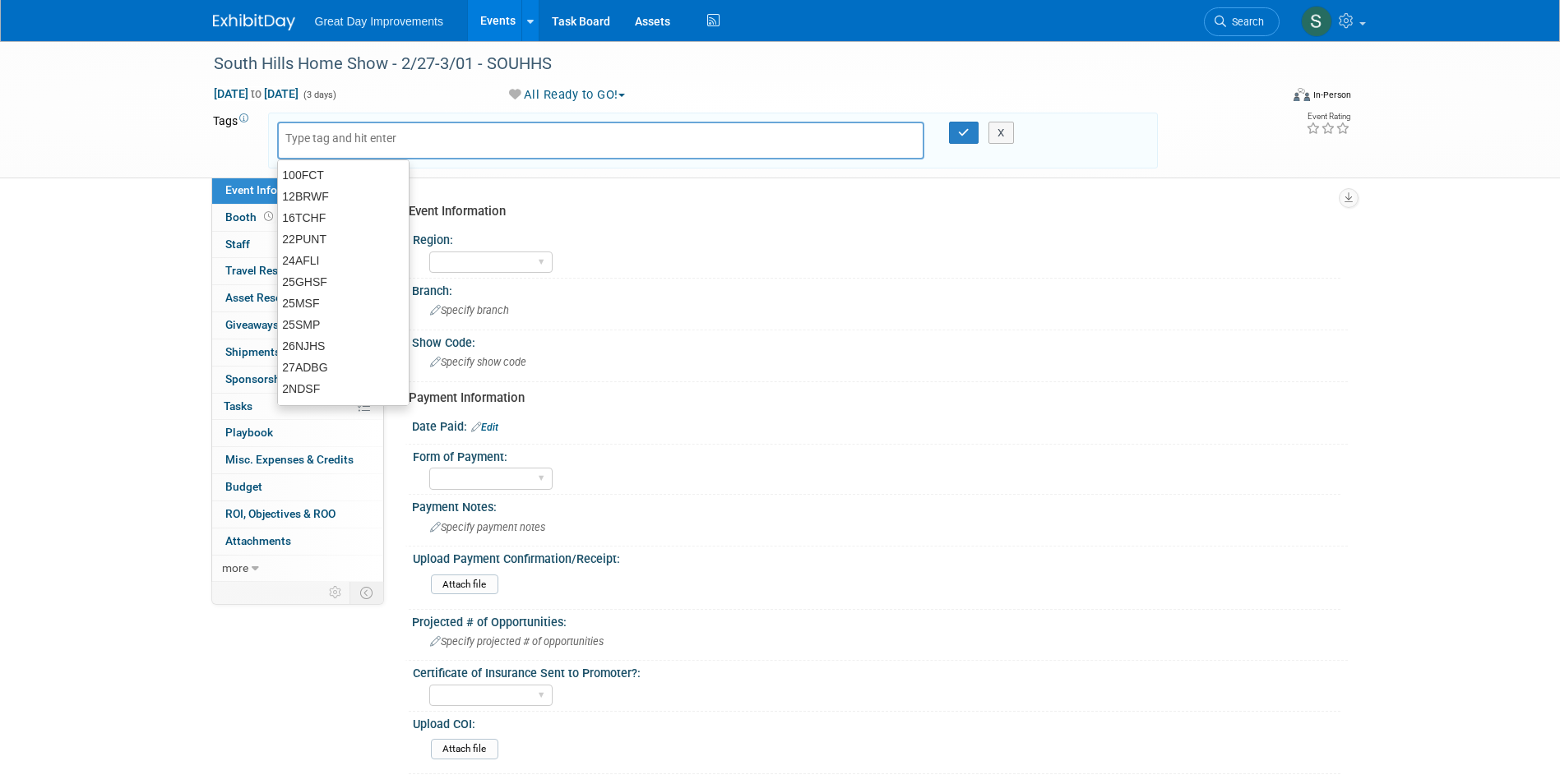
click at [329, 133] on input "text" at bounding box center [351, 138] width 132 height 17
type input "OV"
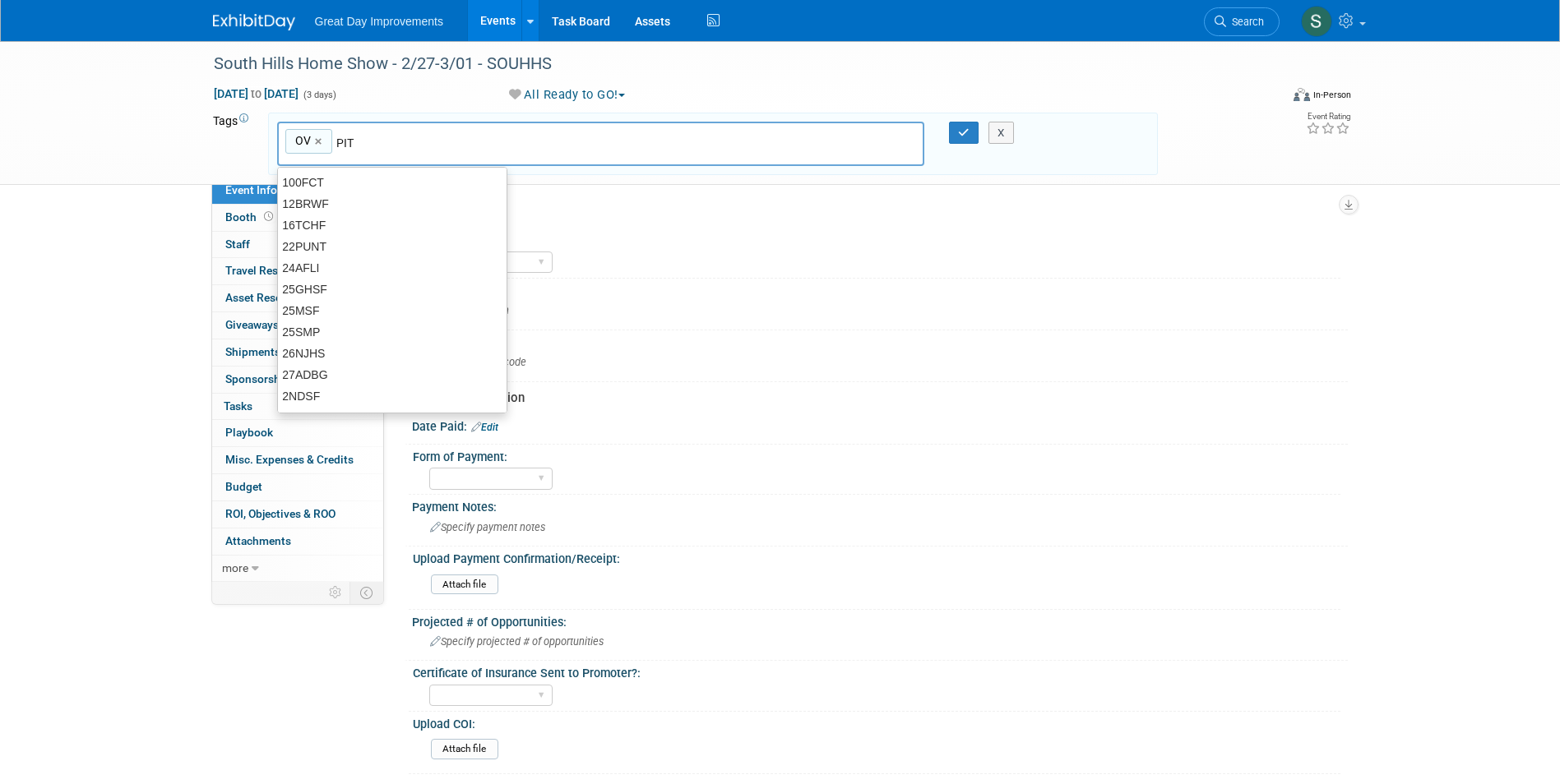
type input "PIT"
type input "OV, PIT"
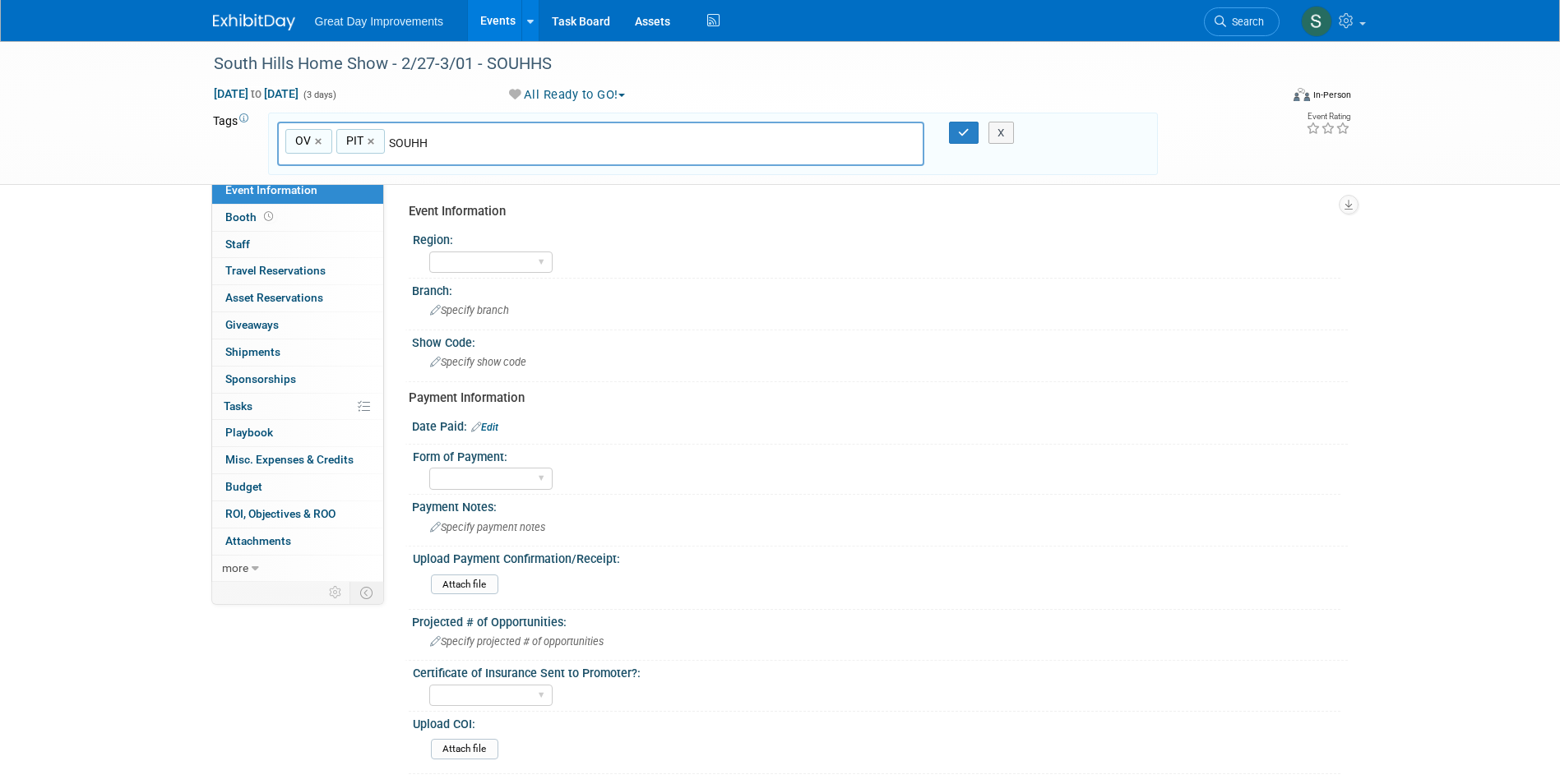
type input "SOUHHS"
type input "OV, PIT, SOUHHS"
type input "[DATE]"
type input "OV, PIT, SOUHHS, FEB26"
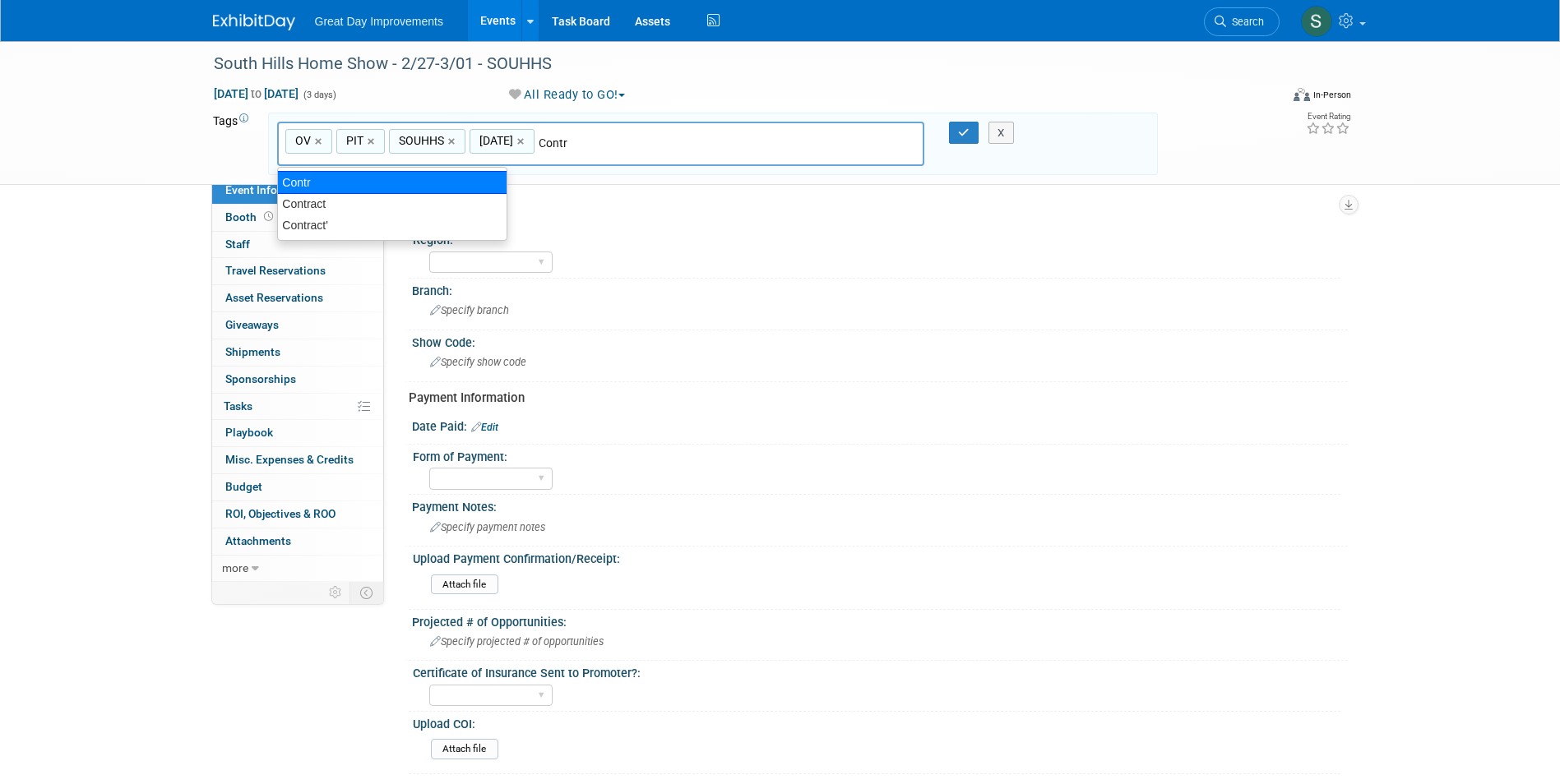
type input "Contract"
type input "OV, PIT, SOUHHS, FEB26, Contract"
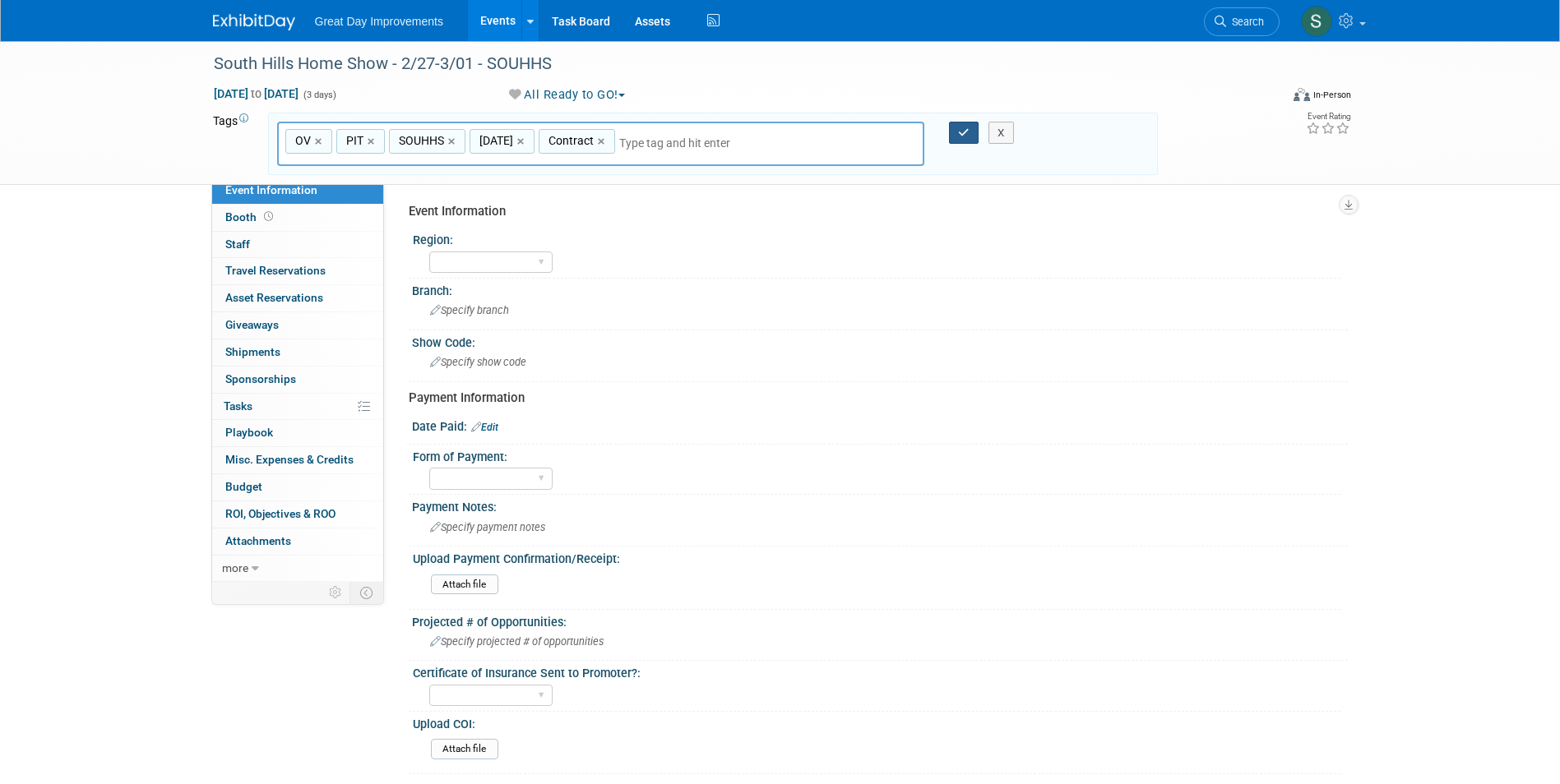
click at [955, 135] on button "button" at bounding box center [964, 133] width 30 height 23
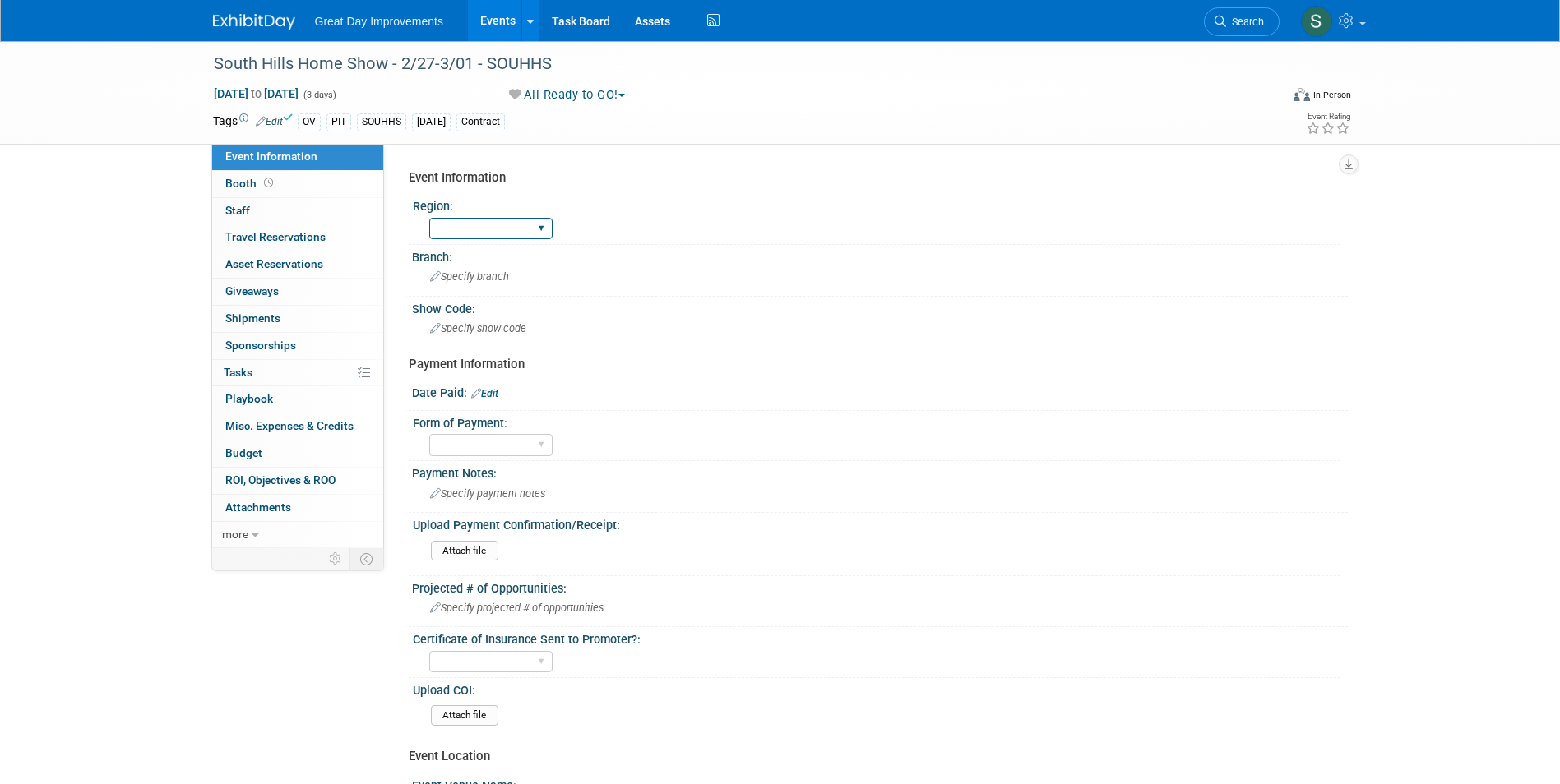
click at [502, 226] on select "GC MA MW MTW NE NEW OV PL PNW SA SE SC UMW FL" at bounding box center [491, 228] width 123 height 22
select select "OV"
click at [430, 218] on select "GC MA MW MTW NE NEW OV PL PNW SA SE SC UMW FL" at bounding box center [491, 228] width 123 height 22
click at [470, 276] on span "Specify branch" at bounding box center [470, 277] width 79 height 12
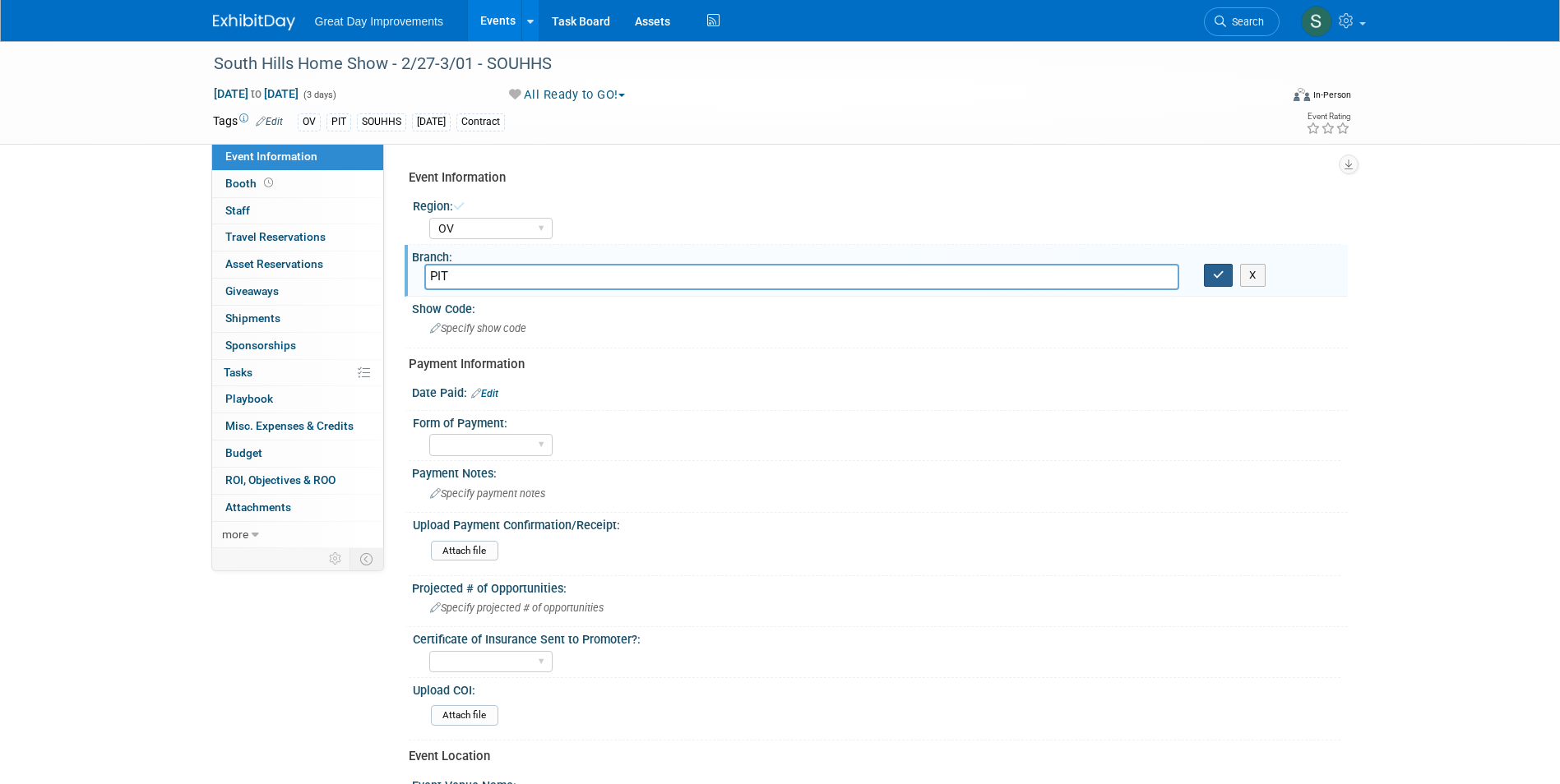
type input "PIT"
click at [1211, 281] on button "button" at bounding box center [1219, 275] width 30 height 23
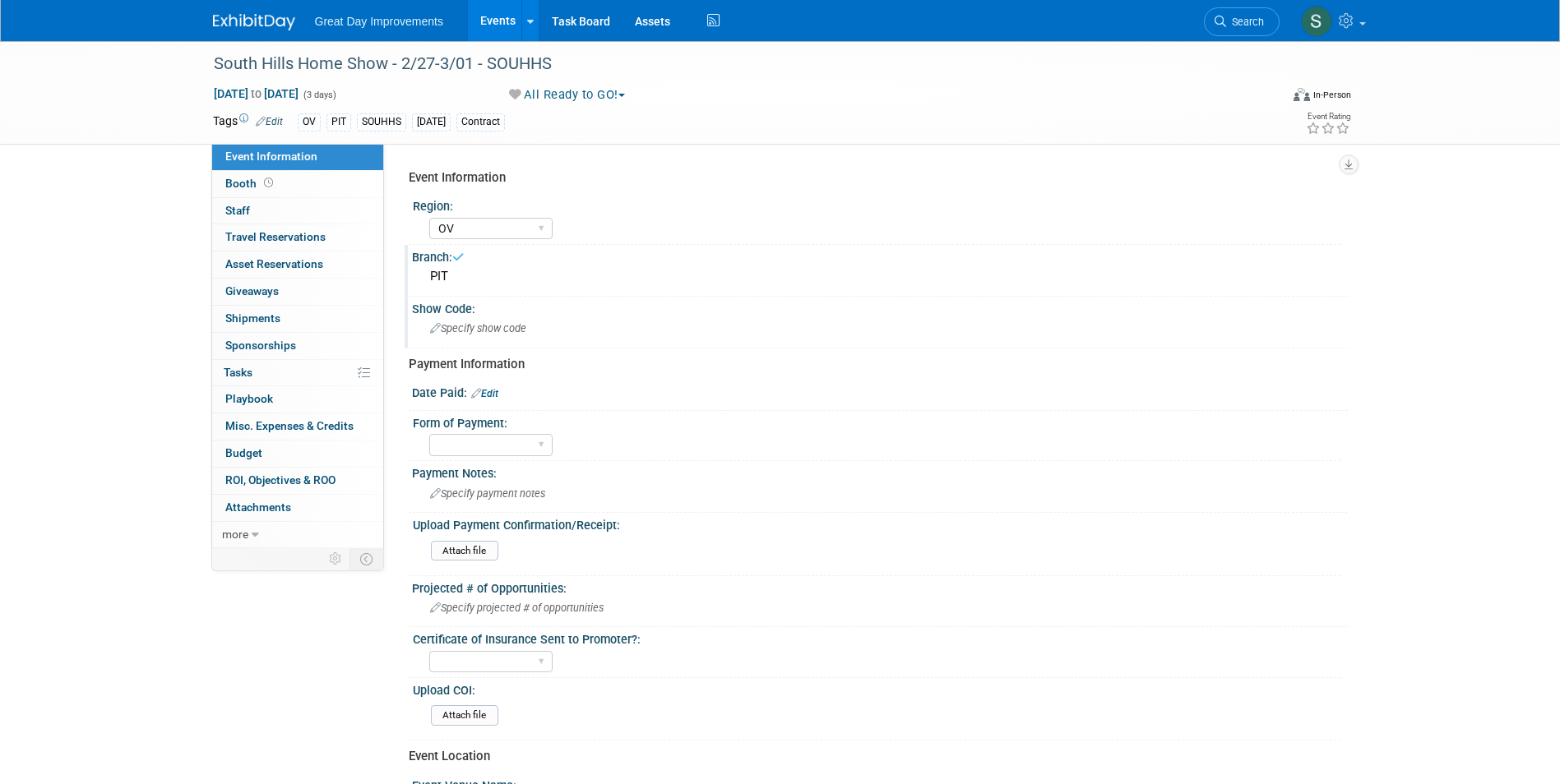
click at [495, 300] on div "Show Code:" at bounding box center [879, 306] width 935 height 20
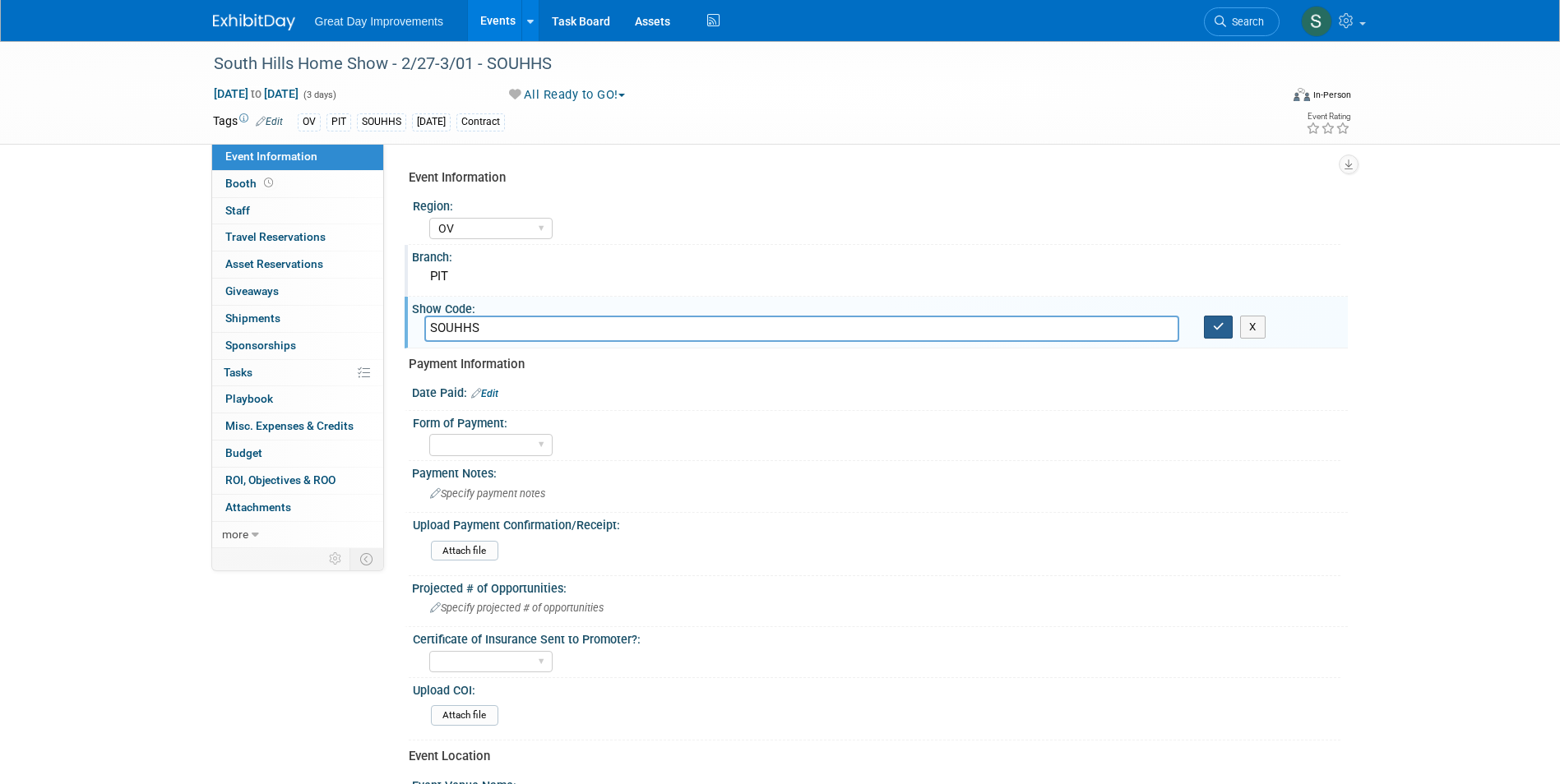
type input "SOUHHS"
click at [1220, 328] on icon "button" at bounding box center [1218, 327] width 11 height 11
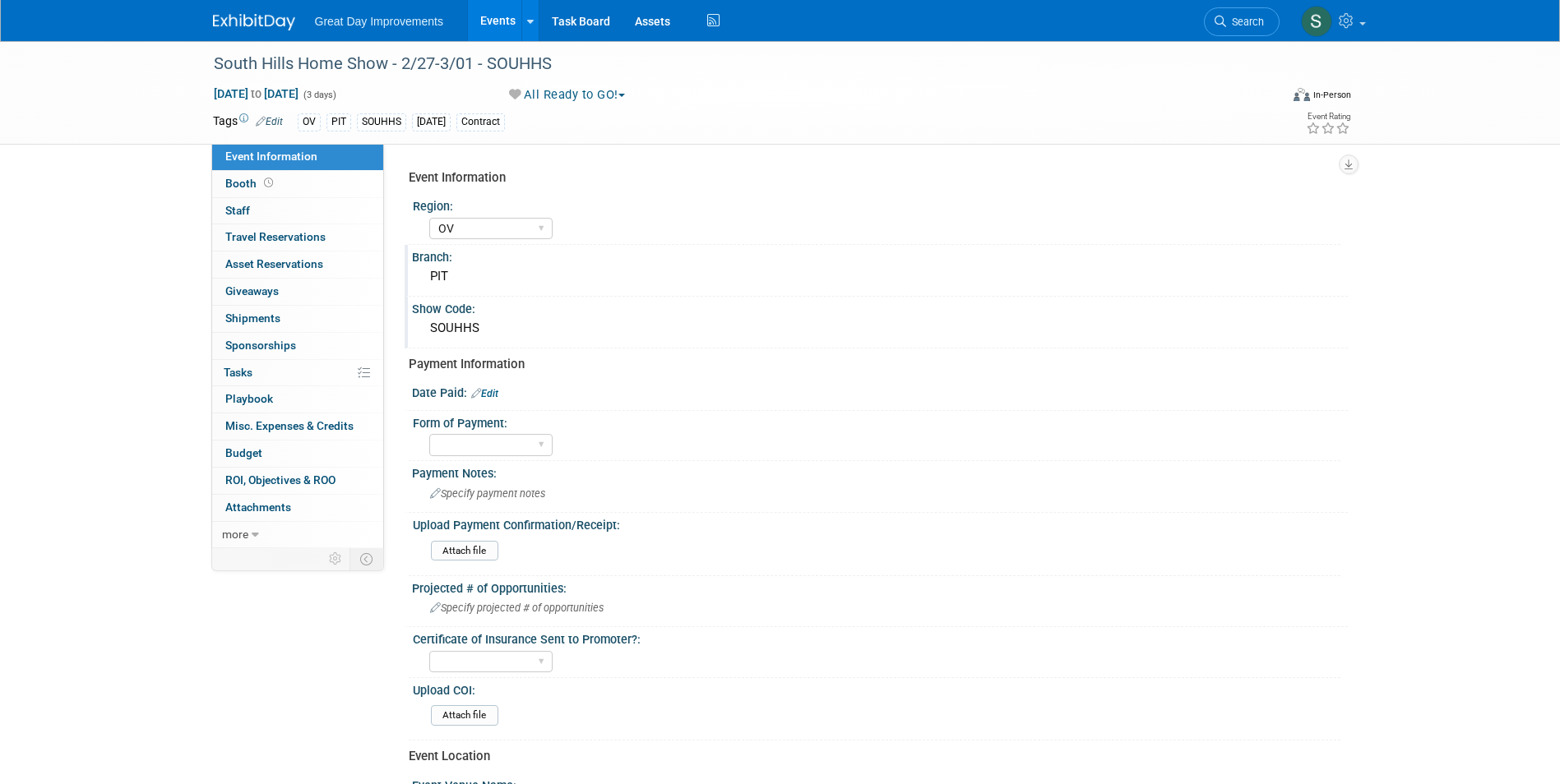
click at [492, 390] on link "Edit" at bounding box center [484, 393] width 27 height 11
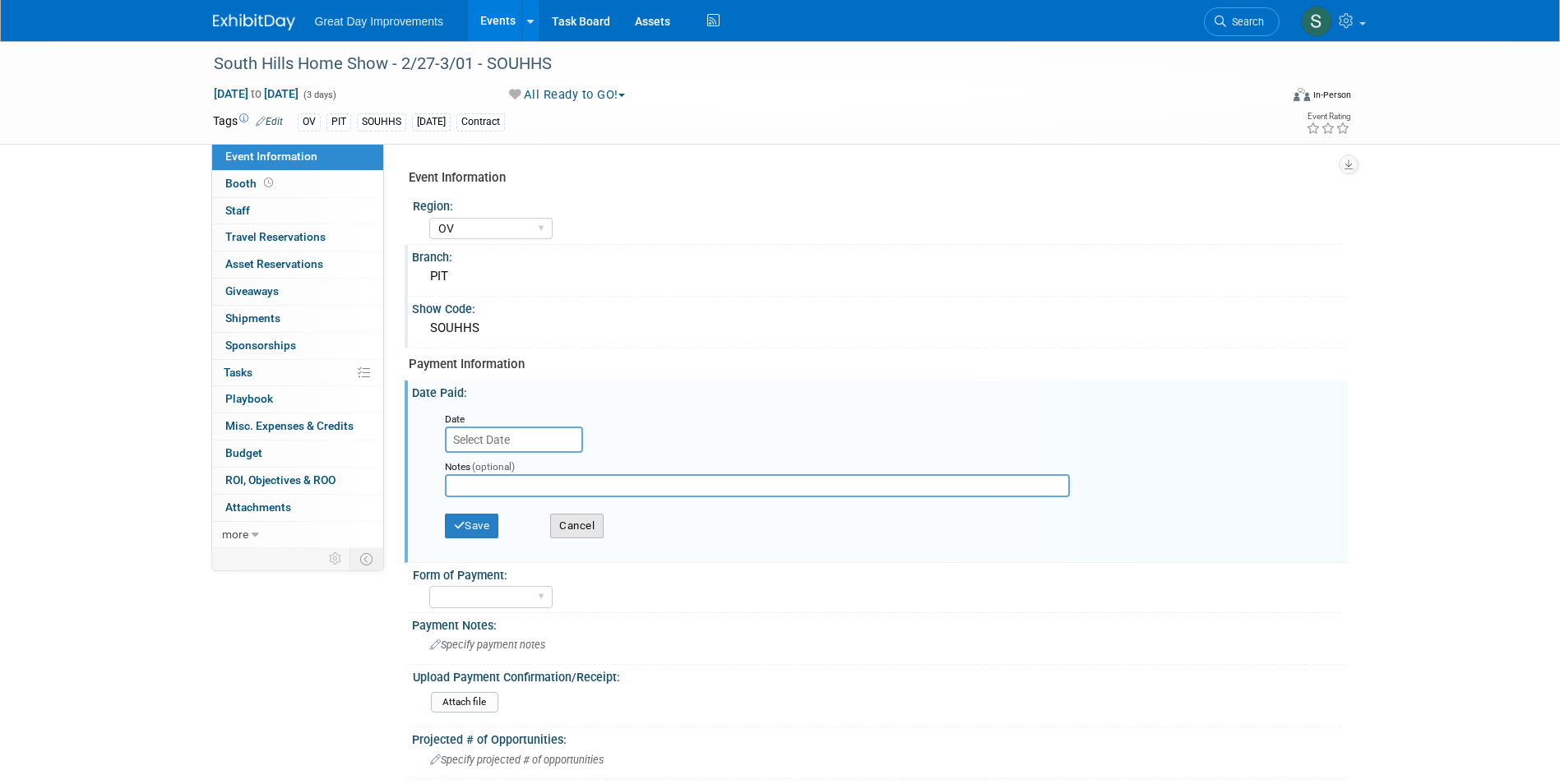
click at [590, 518] on button "Cancel" at bounding box center [576, 526] width 54 height 25
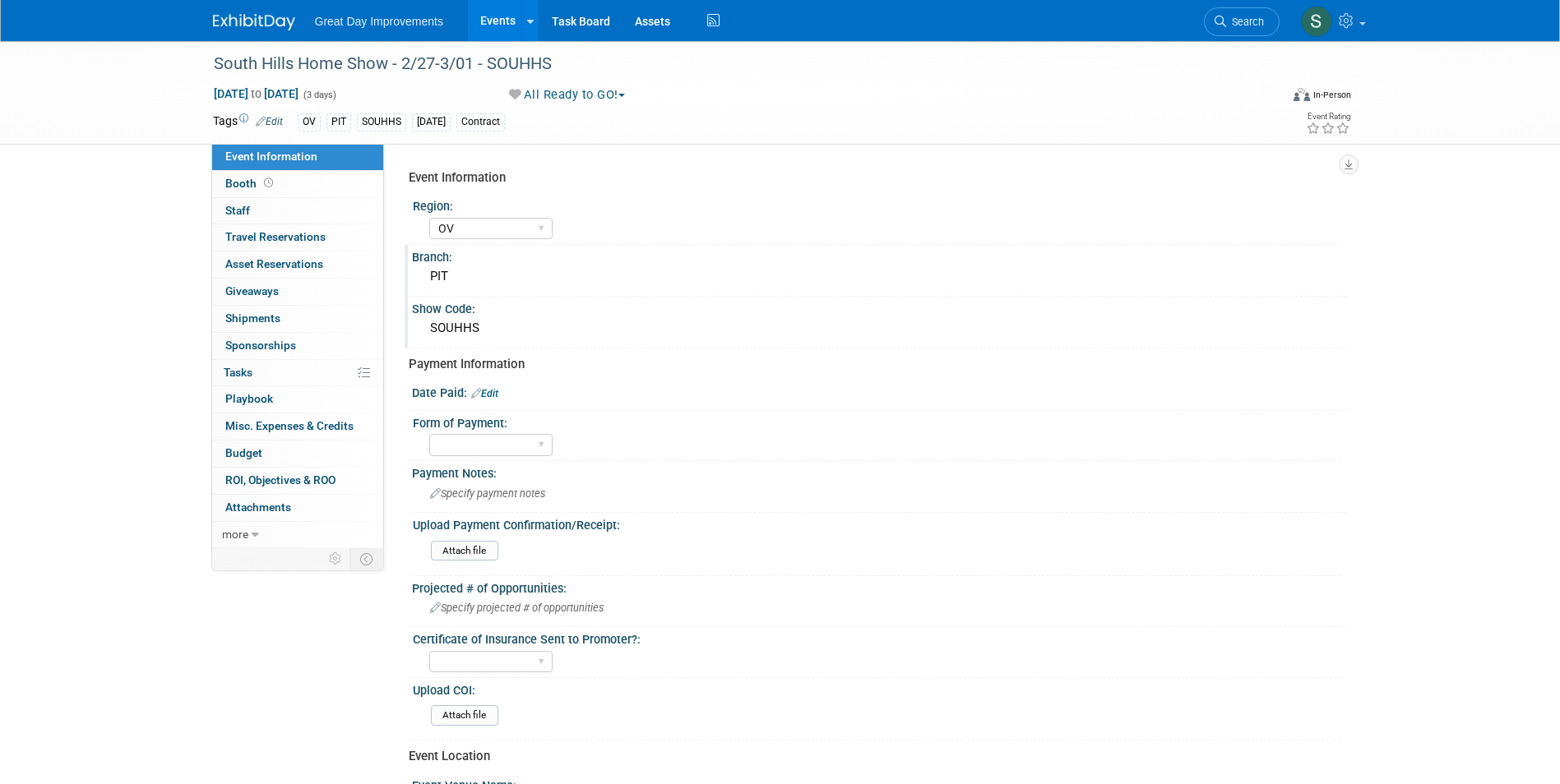
click at [256, 12] on link at bounding box center [264, 13] width 102 height 13
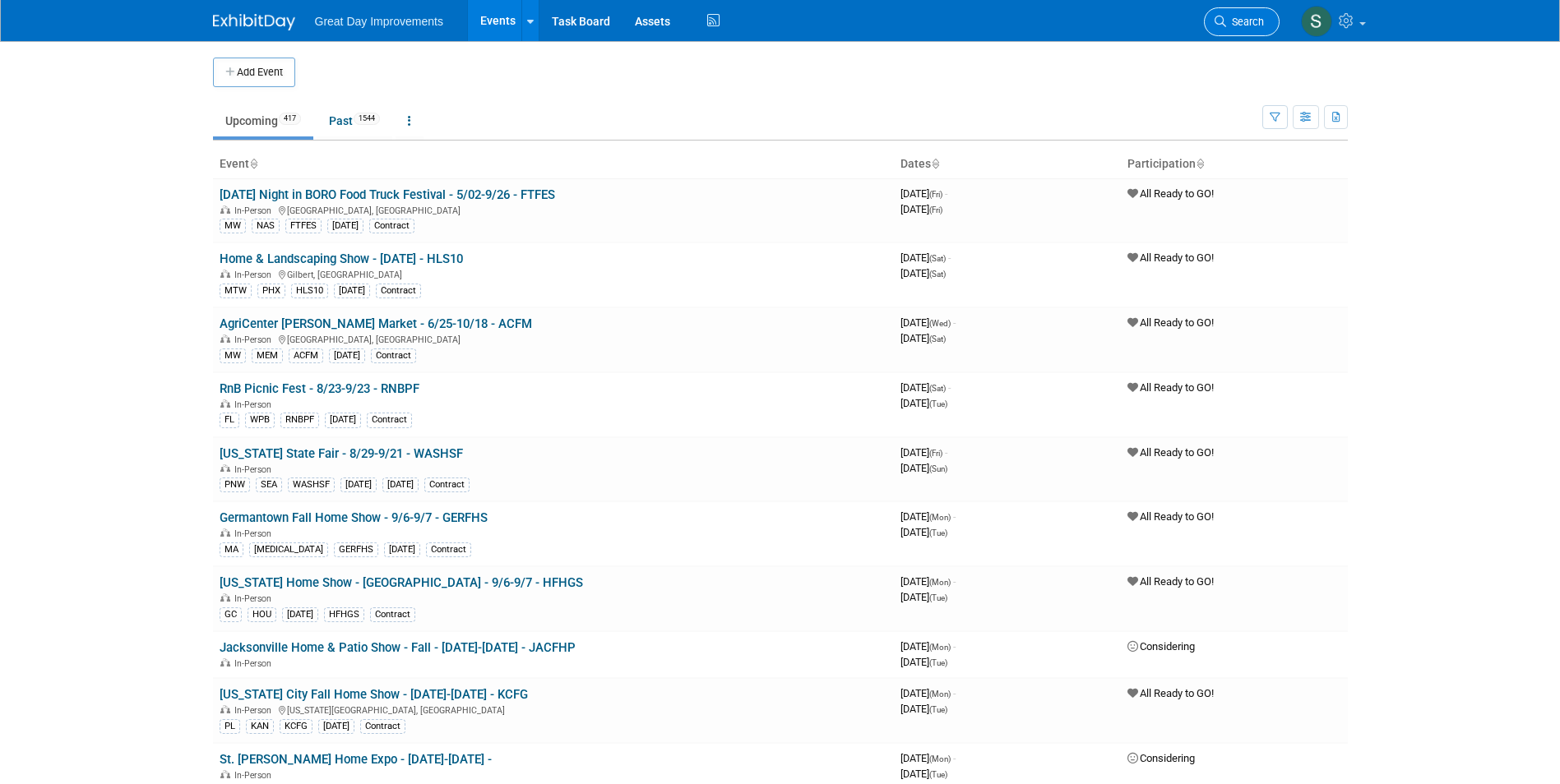
click at [1224, 26] on icon at bounding box center [1220, 21] width 11 height 11
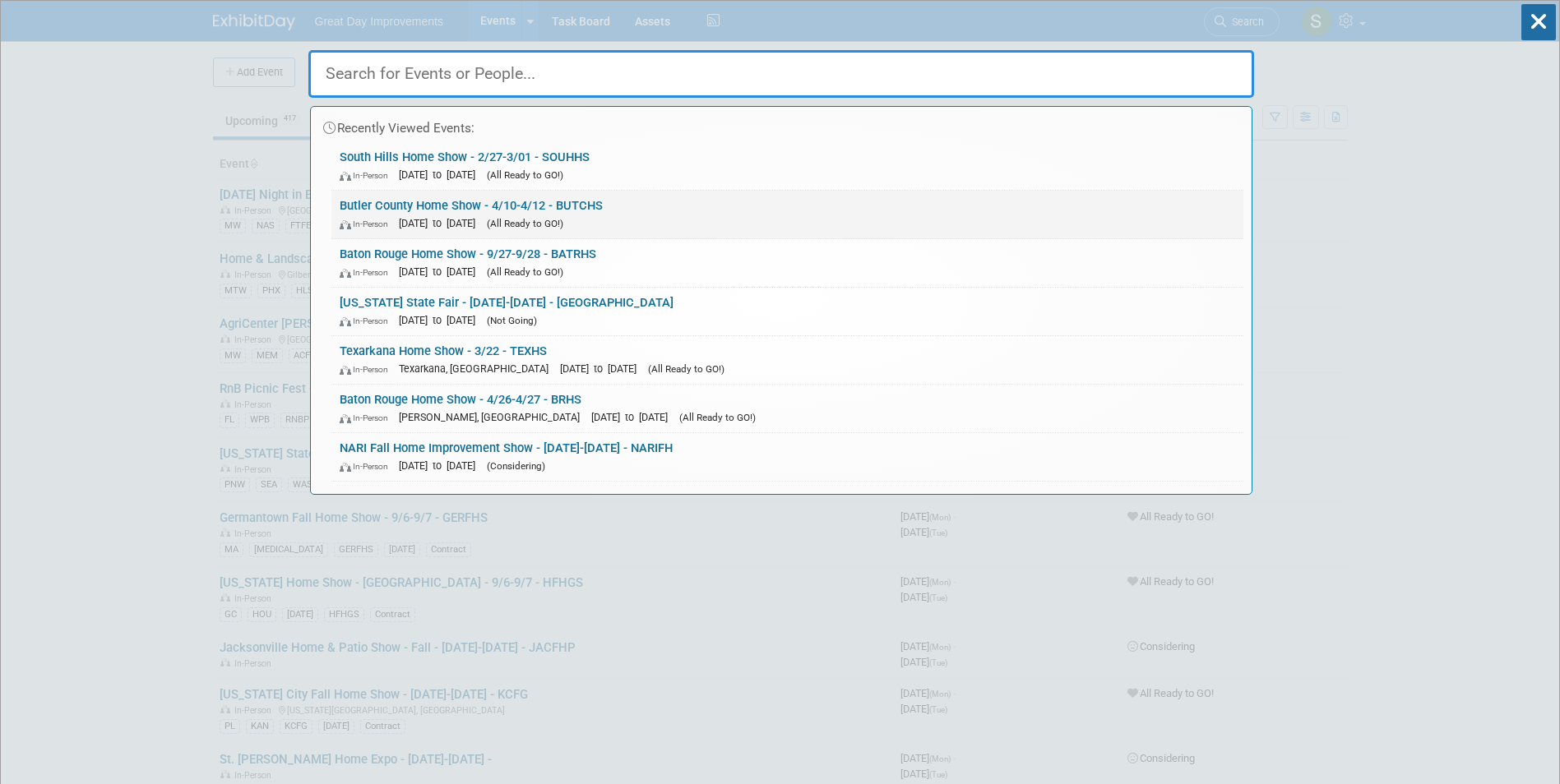
click at [563, 221] on span "(All Ready to GO!)" at bounding box center [524, 223] width 76 height 11
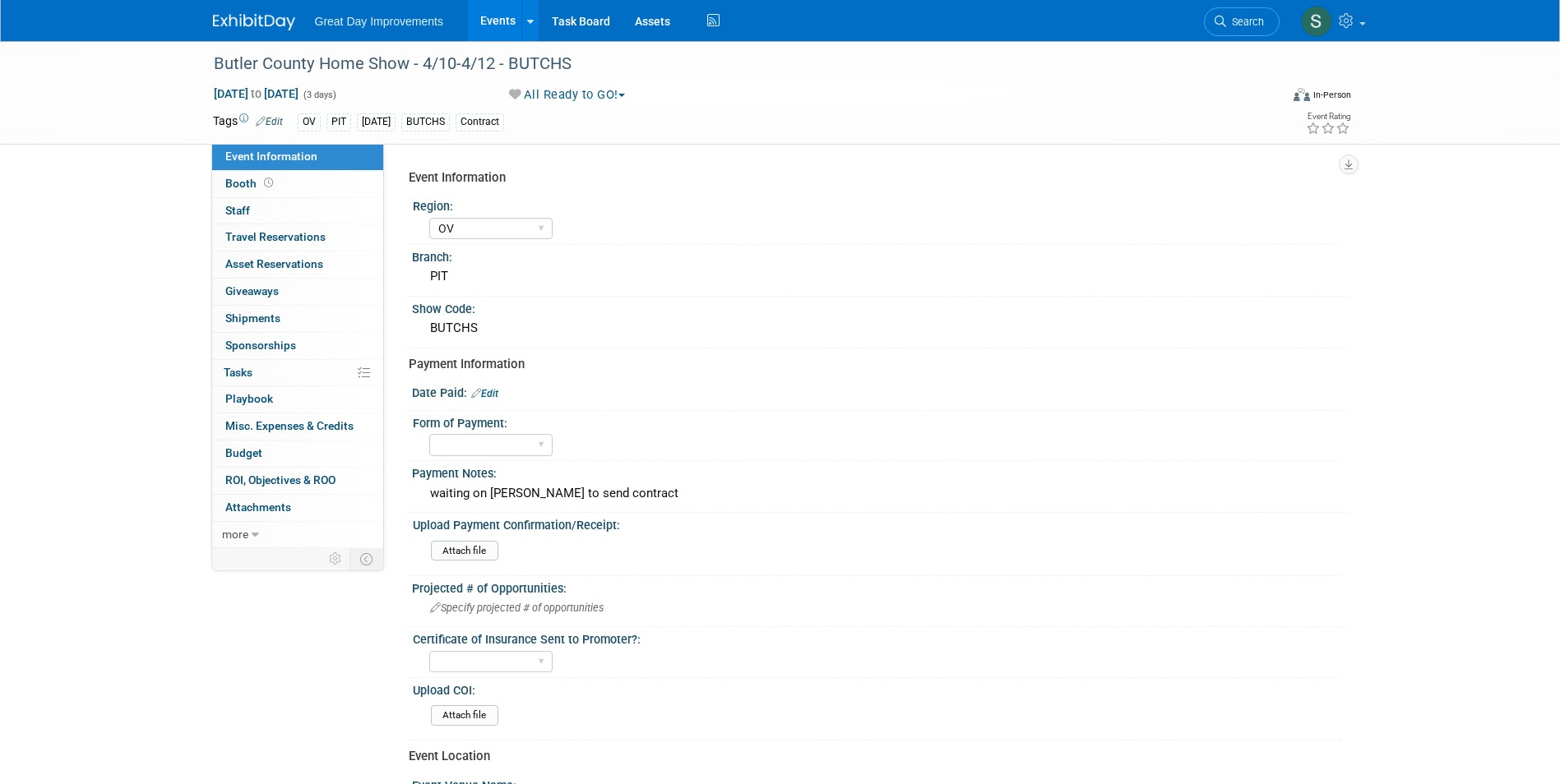
select select "OV"
click at [536, 491] on div "waiting on [PERSON_NAME] to send contract" at bounding box center [879, 493] width 911 height 25
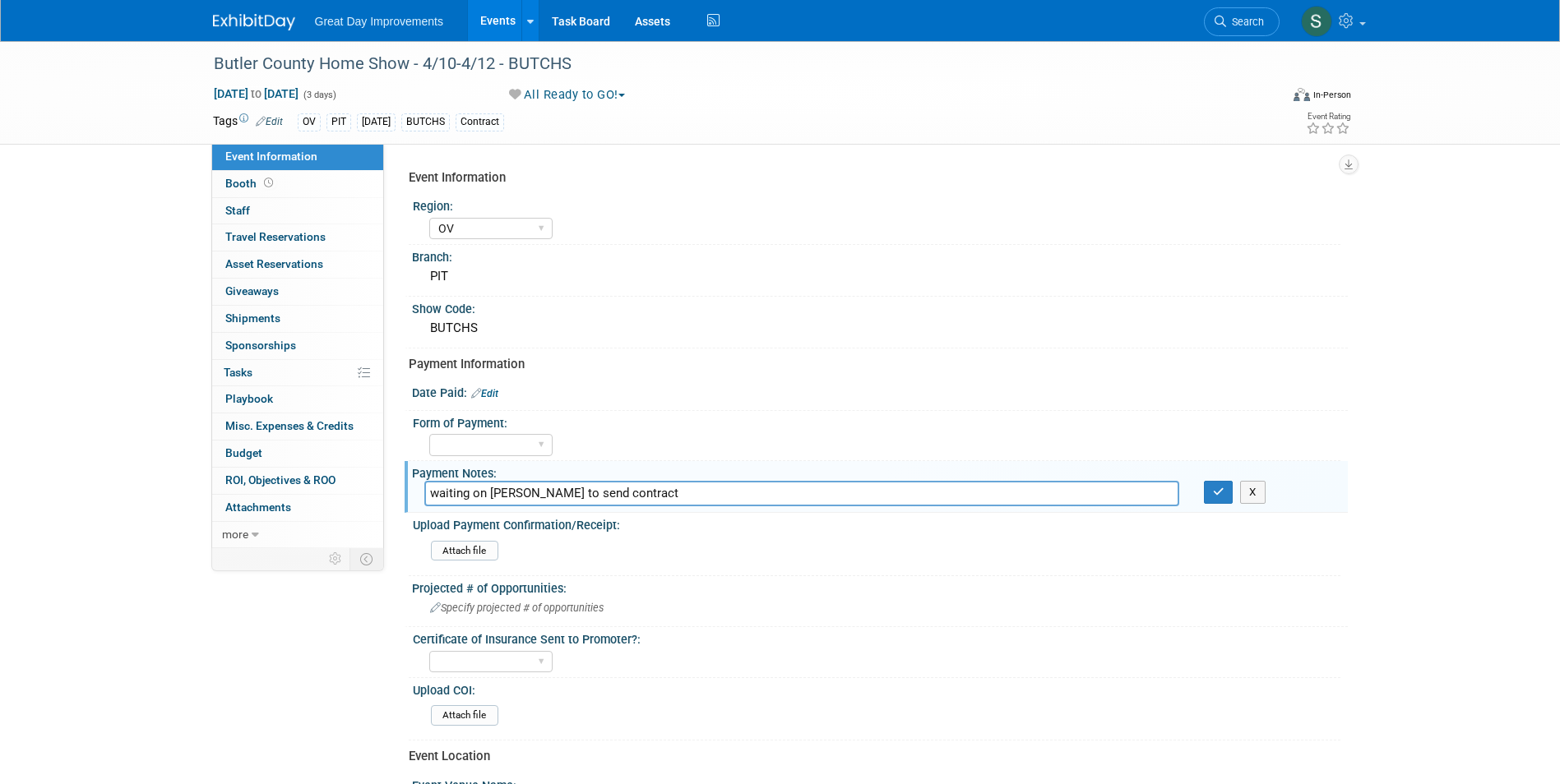
drag, startPoint x: 519, startPoint y: 493, endPoint x: 427, endPoint y: 495, distance: 92.0
click at [427, 495] on input "waiting on [PERSON_NAME] to send contract" at bounding box center [801, 493] width 755 height 25
click at [1234, 27] on span "Search" at bounding box center [1245, 22] width 38 height 12
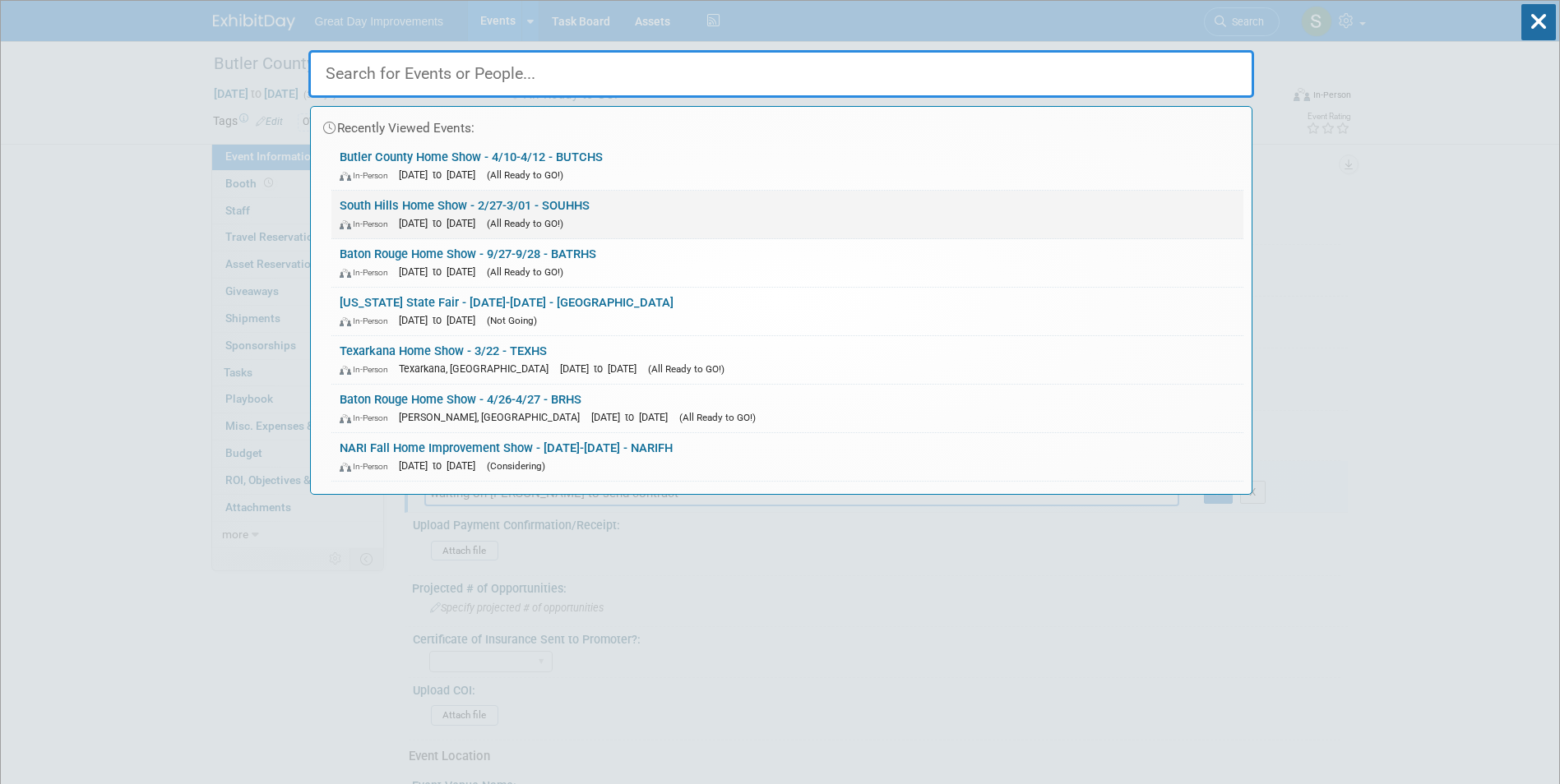
click at [649, 215] on div "In-Person [DATE] to [DATE] (All Ready to GO!)" at bounding box center [787, 223] width 895 height 18
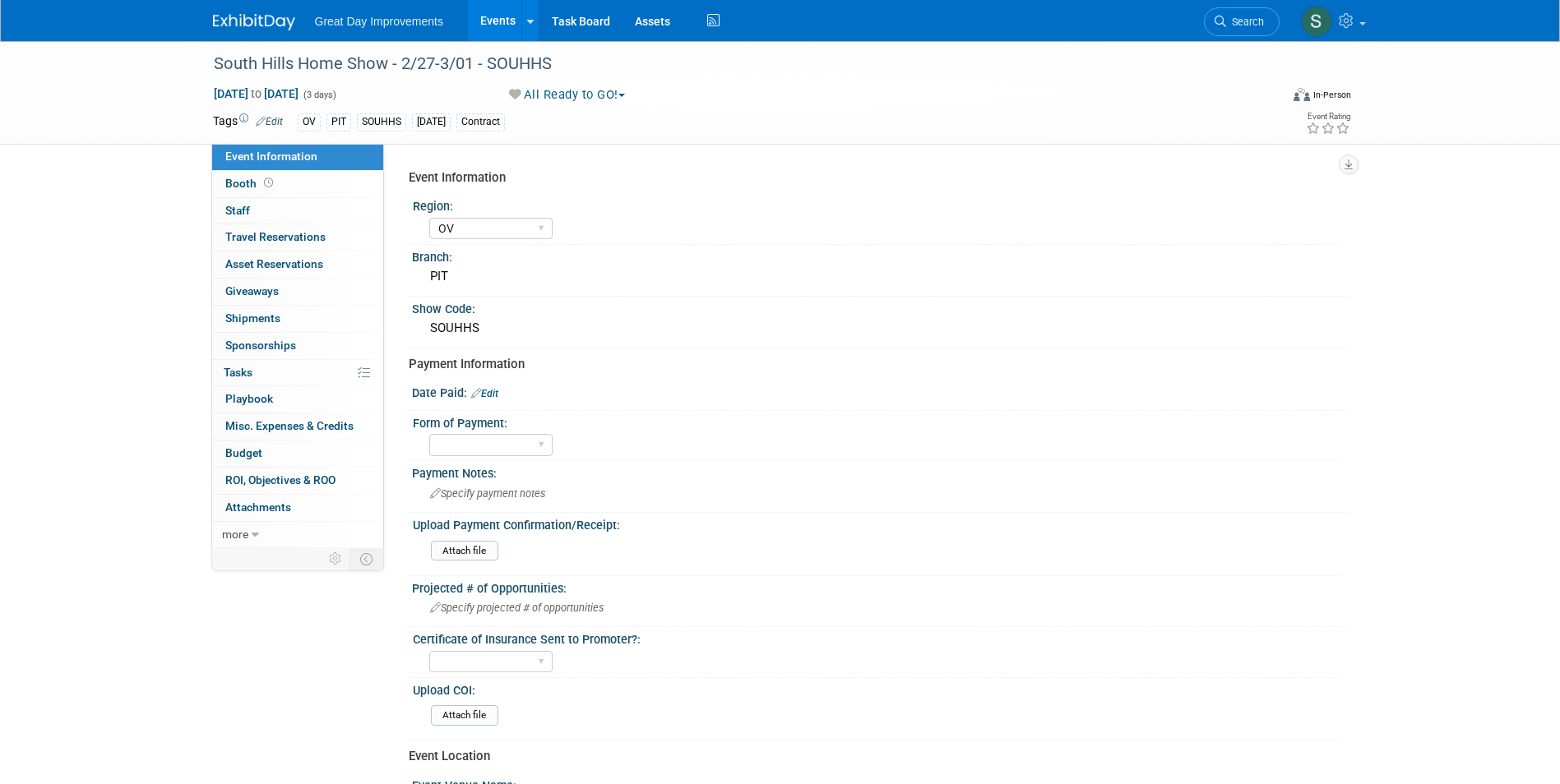
select select "OV"
click at [500, 499] on span "Specify payment notes" at bounding box center [488, 493] width 115 height 12
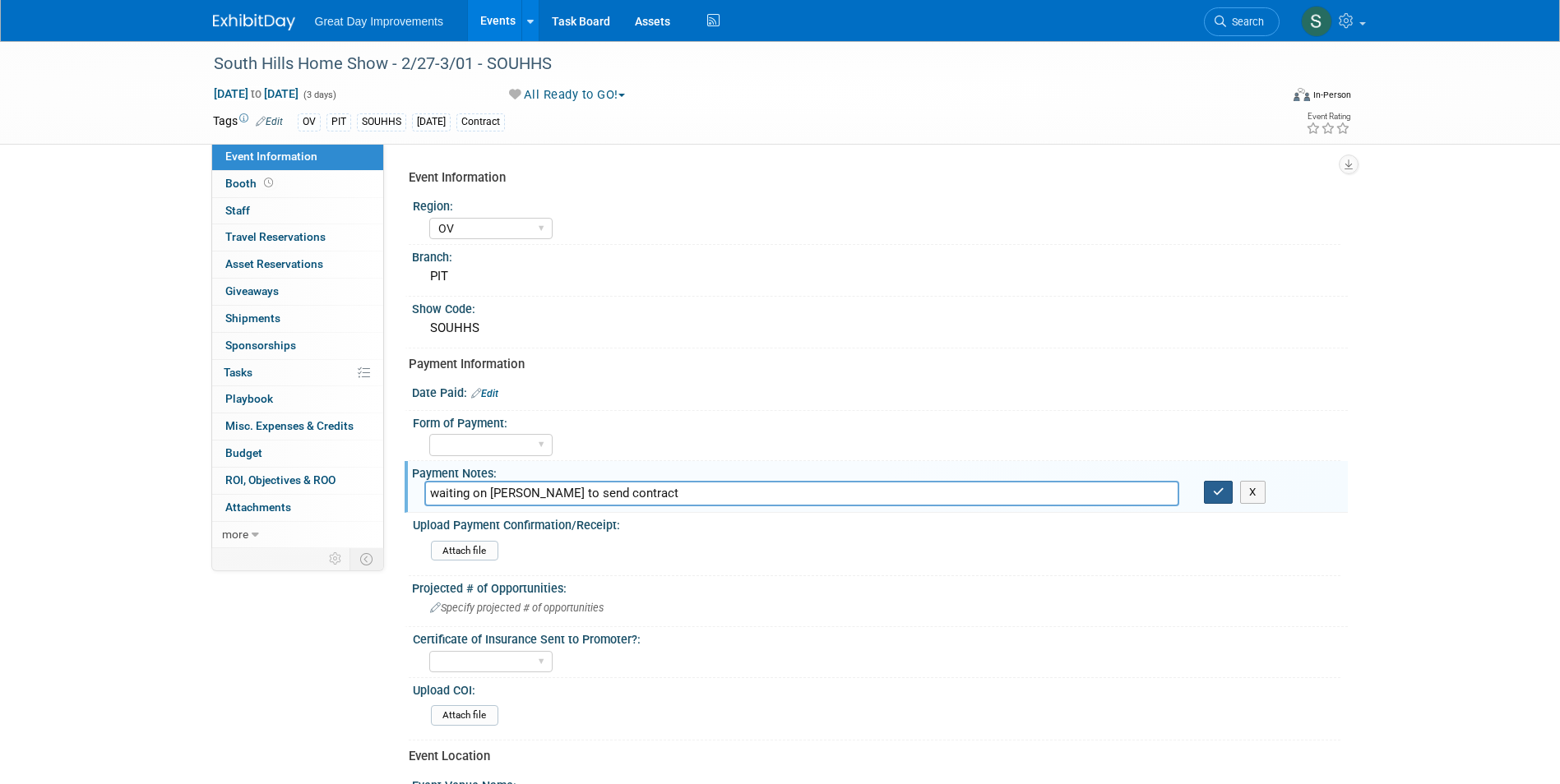
type input "waiting on [PERSON_NAME] to send contract"
click at [1217, 500] on button "button" at bounding box center [1219, 493] width 30 height 23
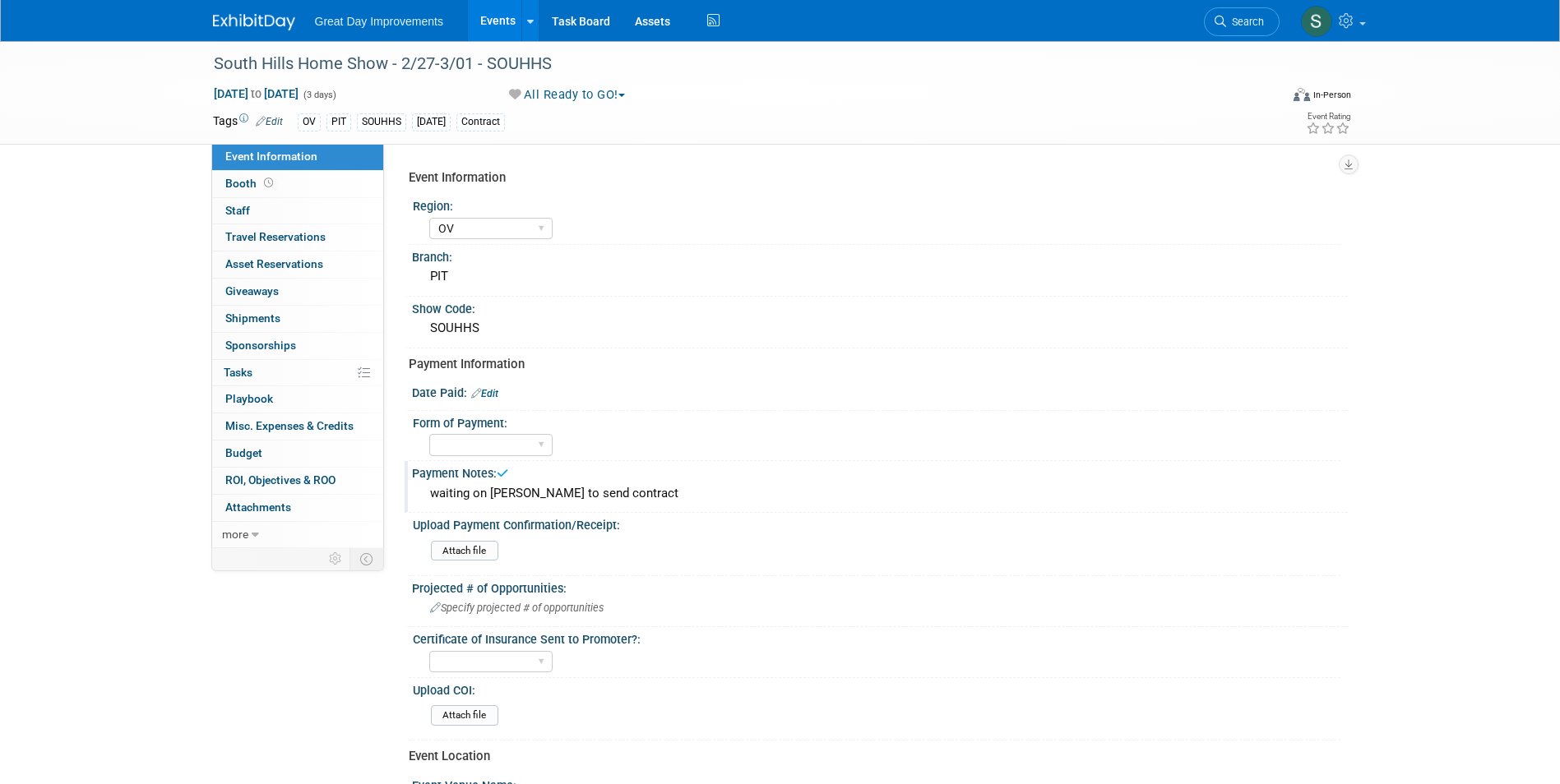
click at [233, 18] on img at bounding box center [254, 22] width 83 height 17
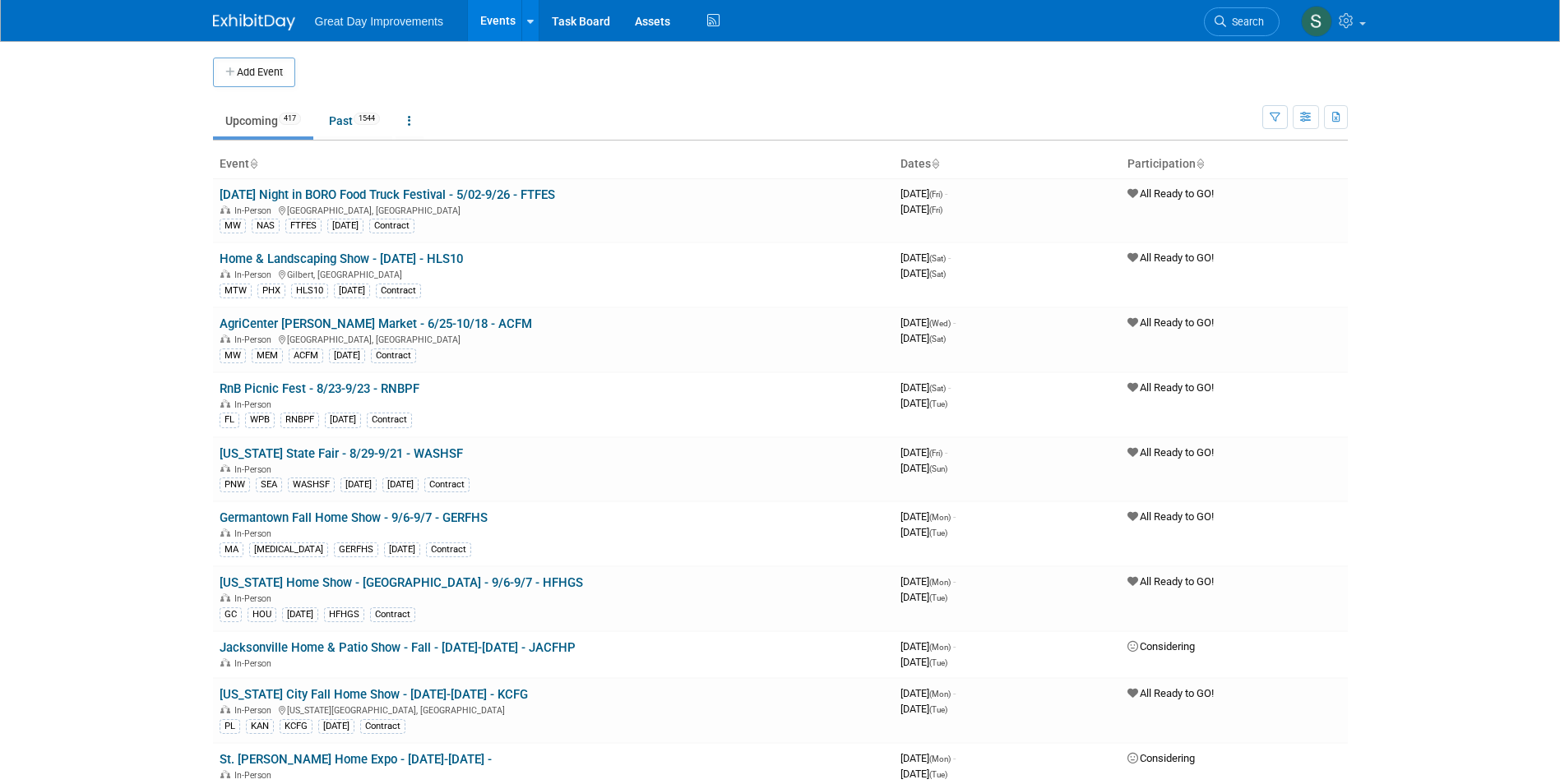
click at [263, 73] on button "Add Event" at bounding box center [254, 73] width 83 height 30
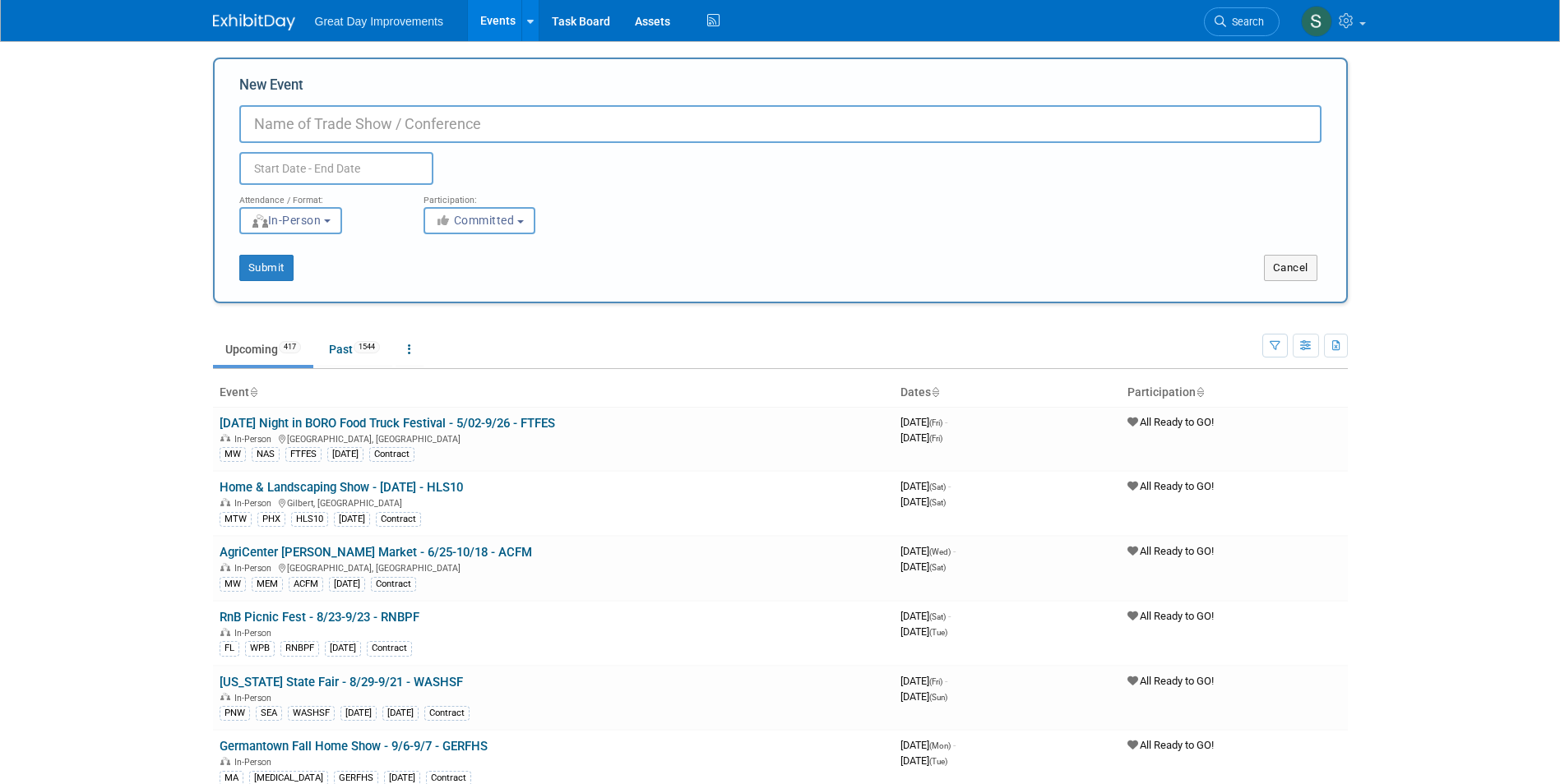
paste input "Montour Home Show"
type input "Montour Home Show - 2/20-2/22 - MONTOU"
click at [488, 212] on button "Committed" at bounding box center [479, 220] width 112 height 27
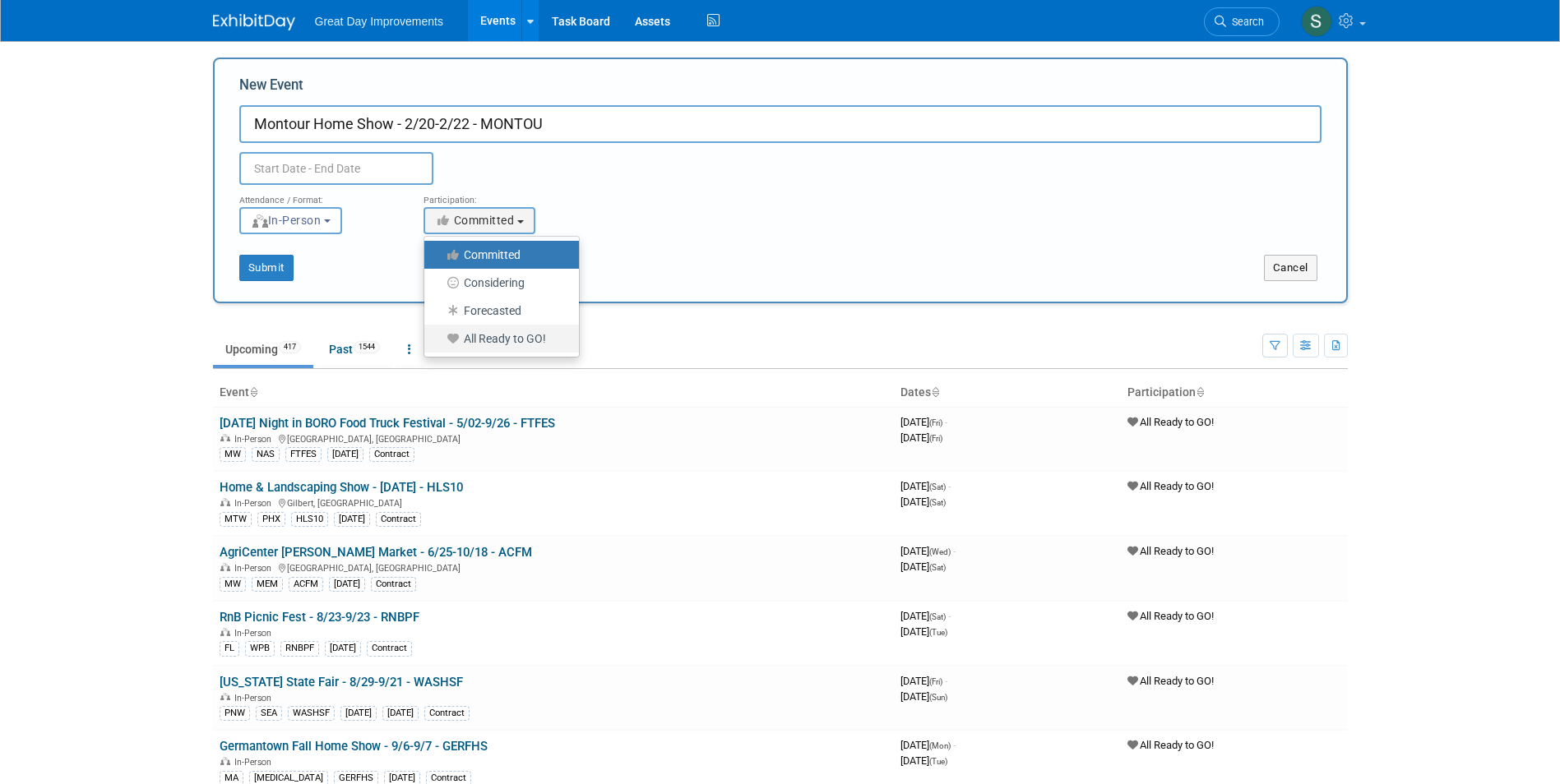
click at [522, 334] on label "All Ready to GO!" at bounding box center [497, 339] width 130 height 21
click at [439, 334] on input "All Ready to GO!" at bounding box center [434, 339] width 11 height 11
select select "102"
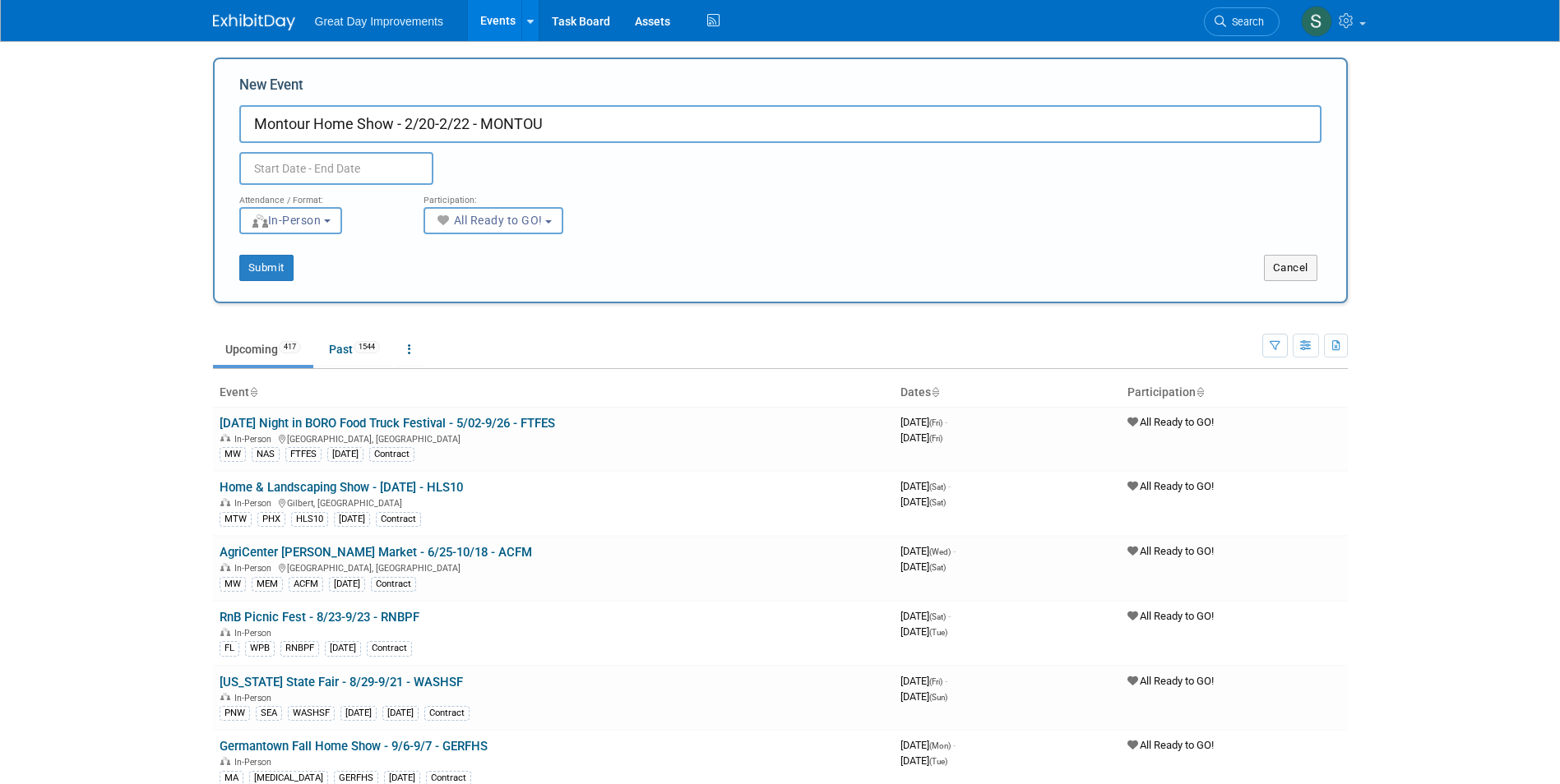
click at [383, 174] on input "text" at bounding box center [336, 168] width 194 height 32
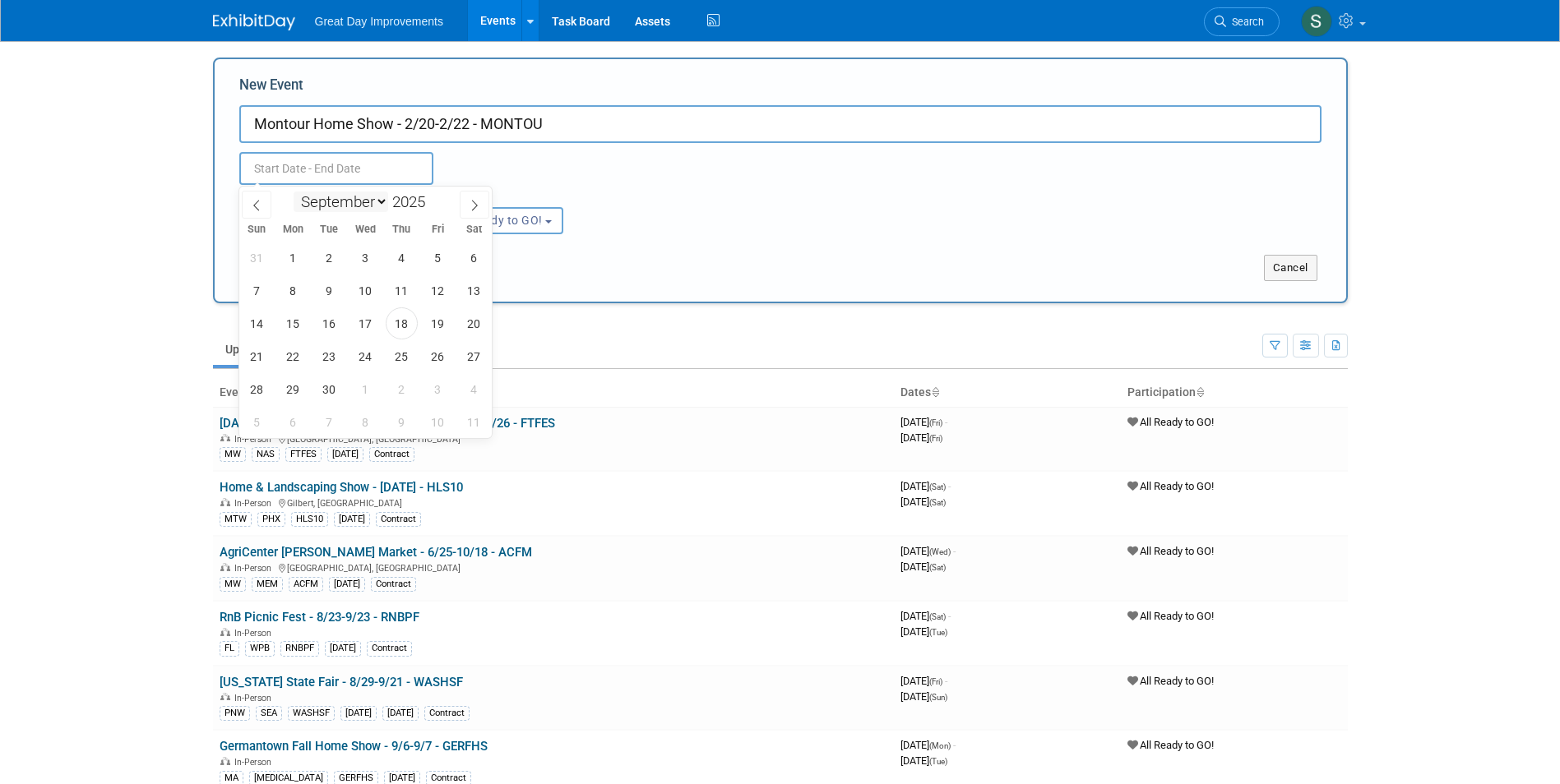
click at [311, 204] on select "January February March April May June July August September October November De…" at bounding box center [341, 201] width 95 height 20
select select "1"
click at [293, 191] on select "January February March April May June July August September October November De…" at bounding box center [341, 201] width 95 height 20
click at [433, 200] on span at bounding box center [431, 197] width 11 height 10
type input "2026"
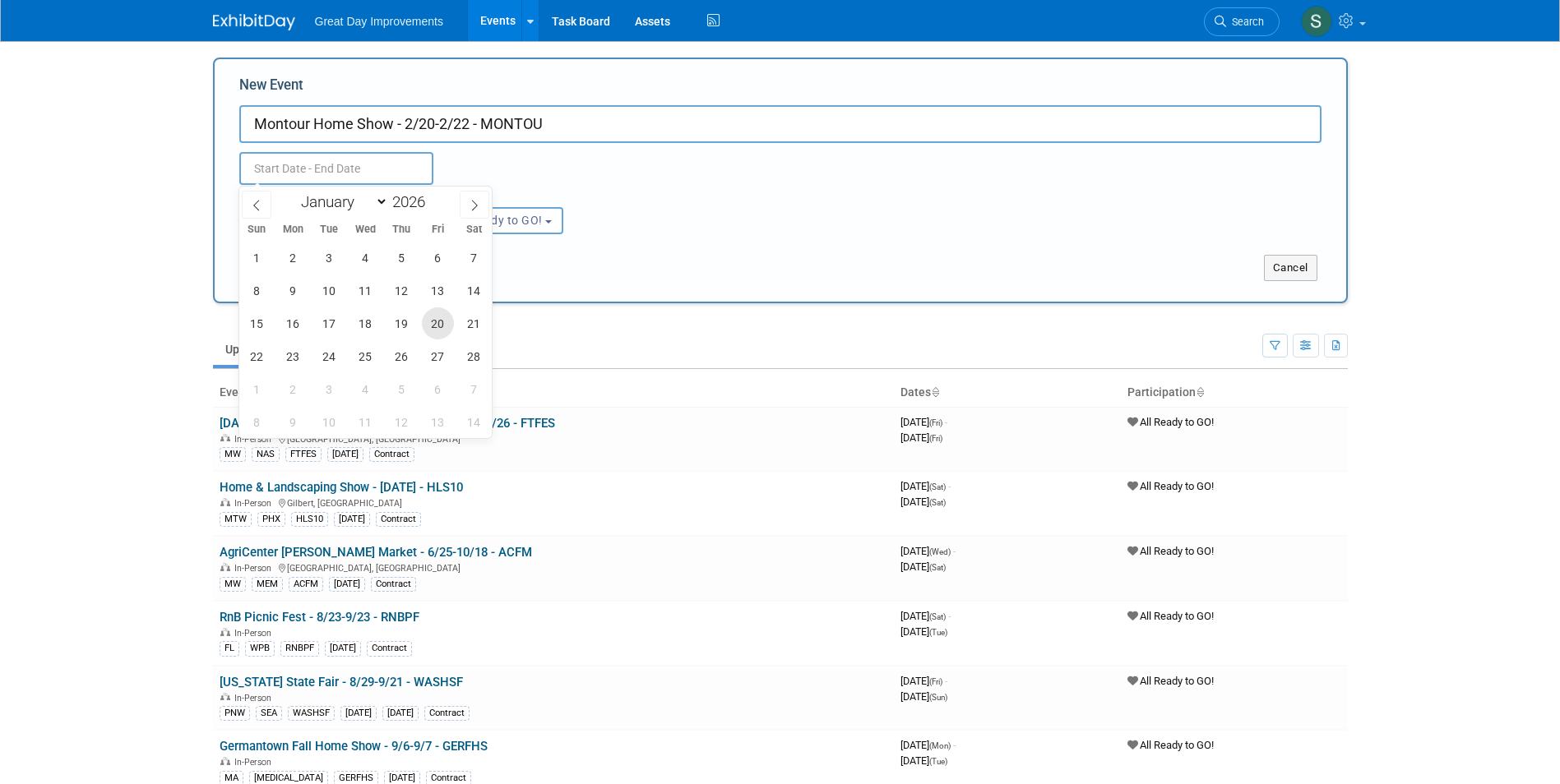
click at [439, 325] on span "20" at bounding box center [437, 323] width 32 height 32
click at [272, 357] on span "22" at bounding box center [256, 356] width 32 height 32
type input "[DATE] to [DATE]"
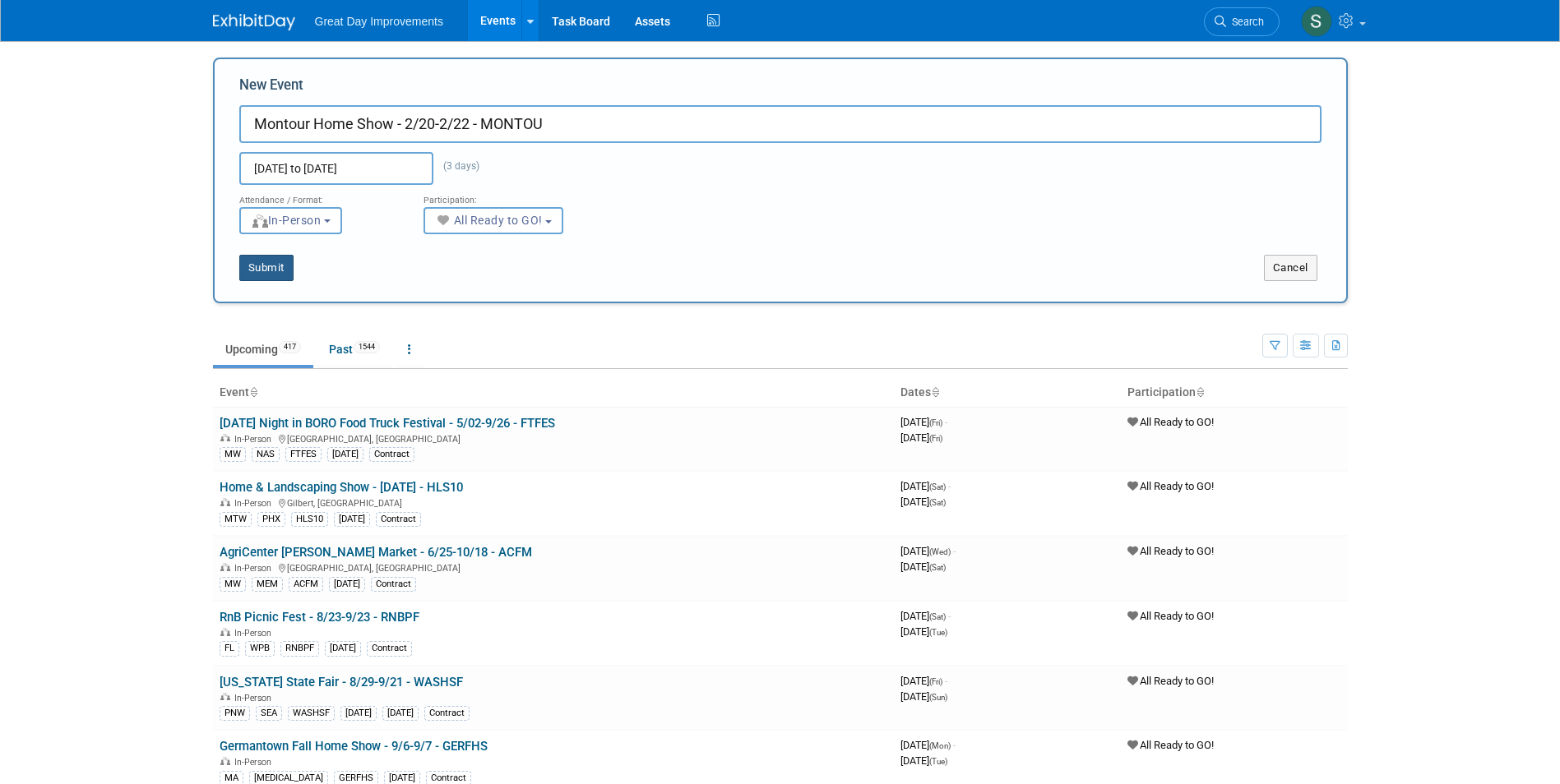
click at [272, 262] on button "Submit" at bounding box center [266, 268] width 54 height 26
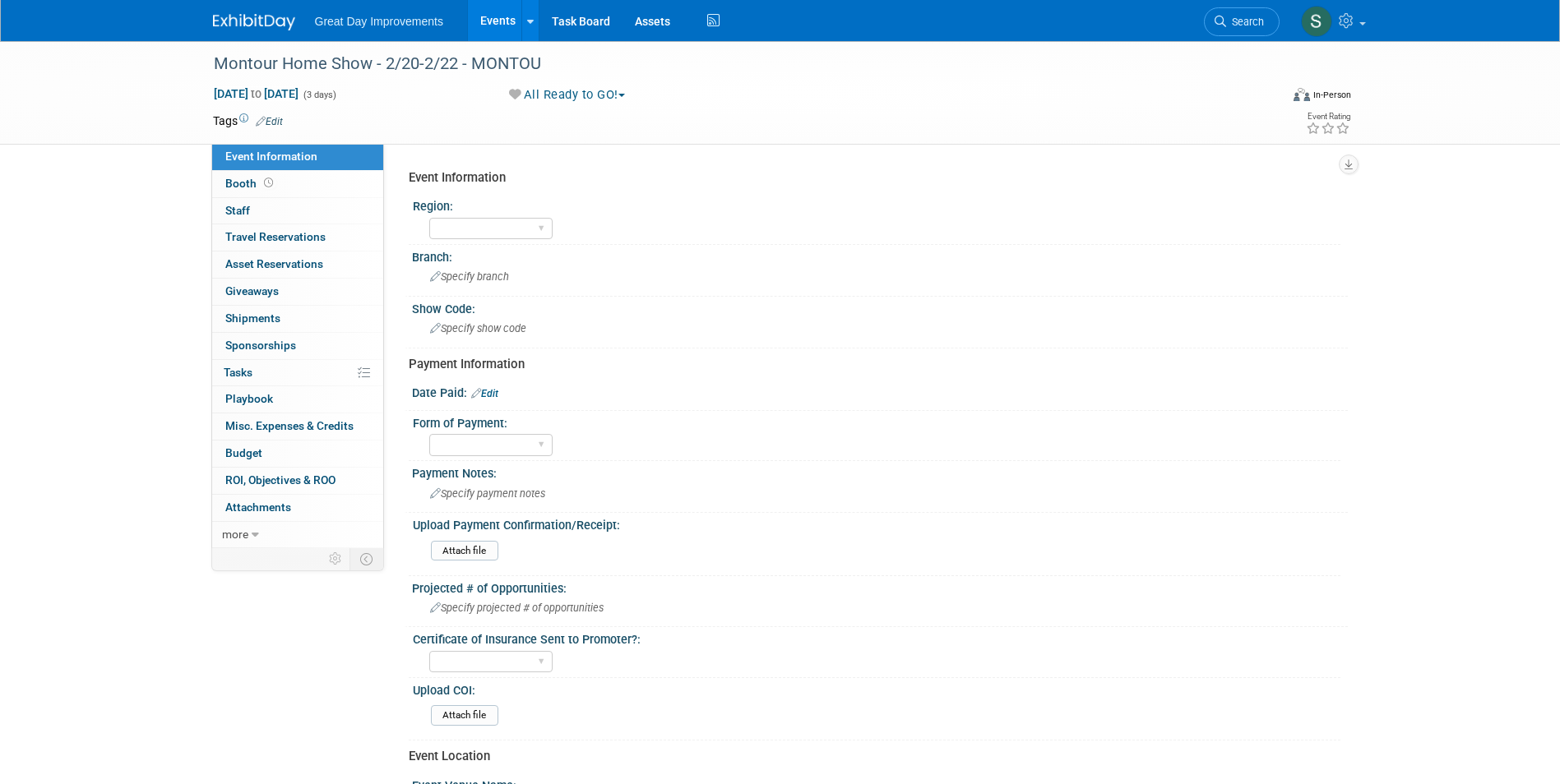
click at [278, 119] on link "Edit" at bounding box center [269, 121] width 27 height 11
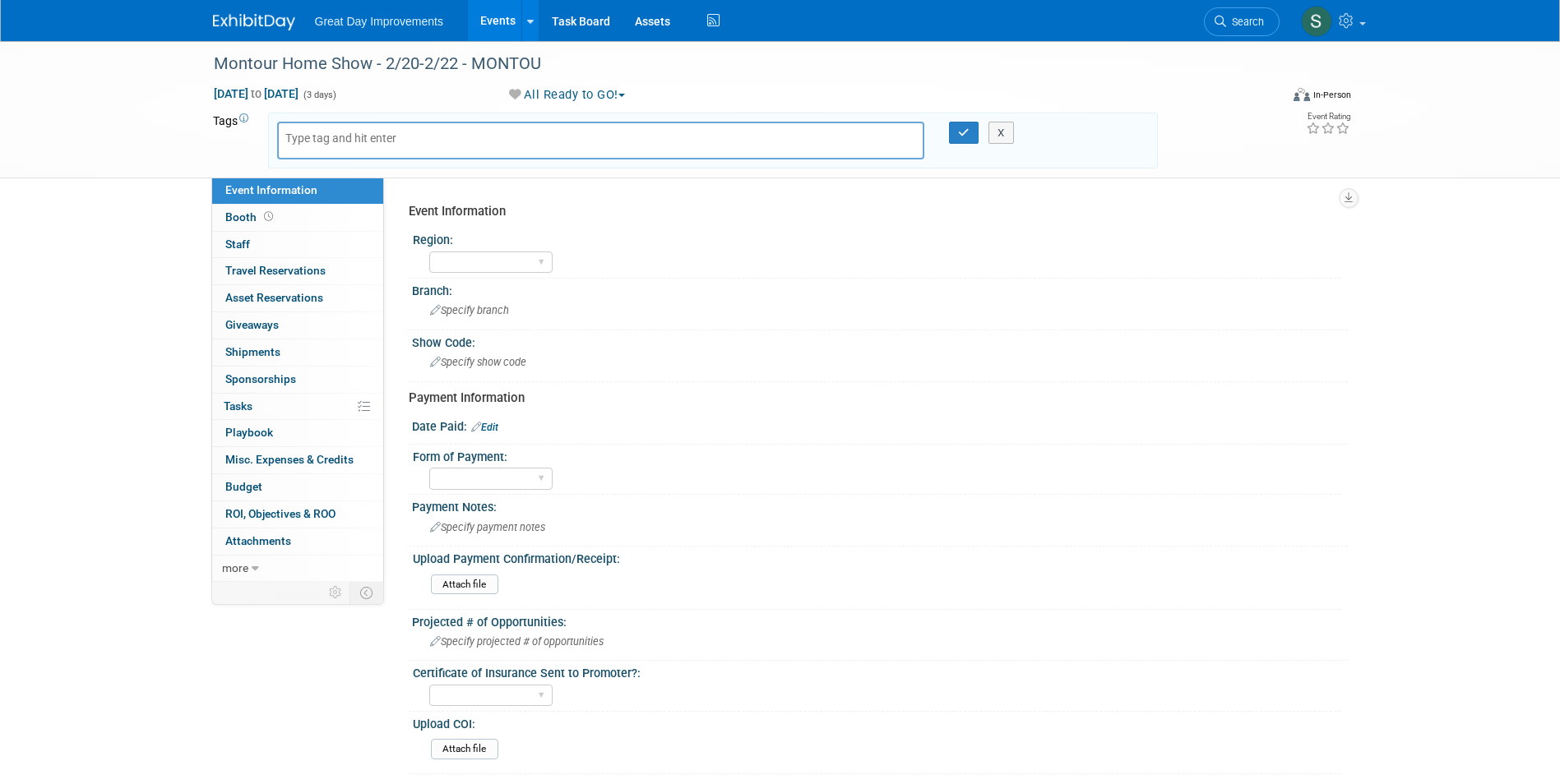
click at [322, 147] on div at bounding box center [601, 140] width 648 height 38
click at [315, 135] on input "text" at bounding box center [351, 138] width 132 height 17
click at [299, 140] on input "text" at bounding box center [351, 138] width 132 height 17
type input "OV"
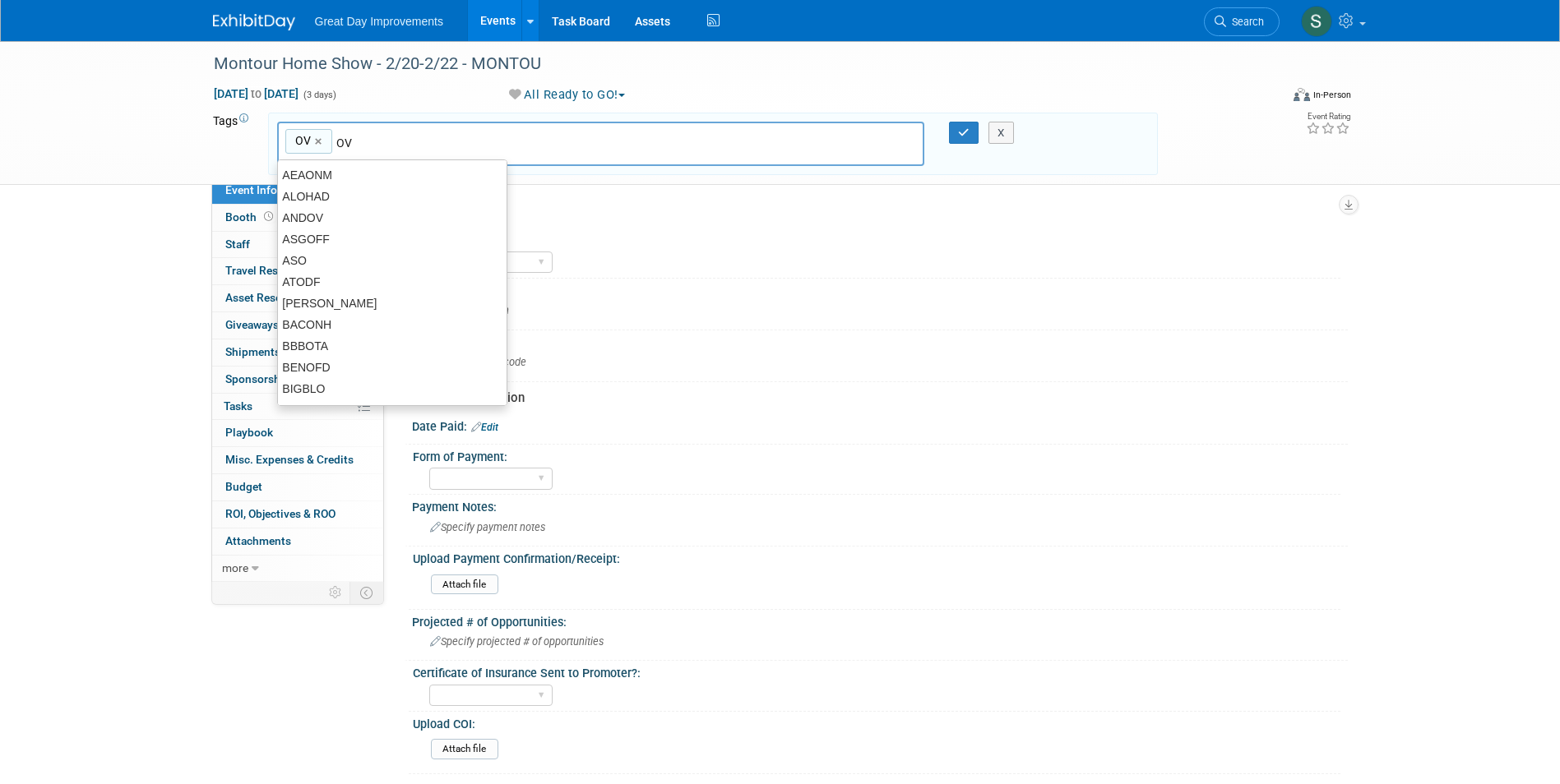
type input "OV"
type input "pIT"
type input "OV, pIT"
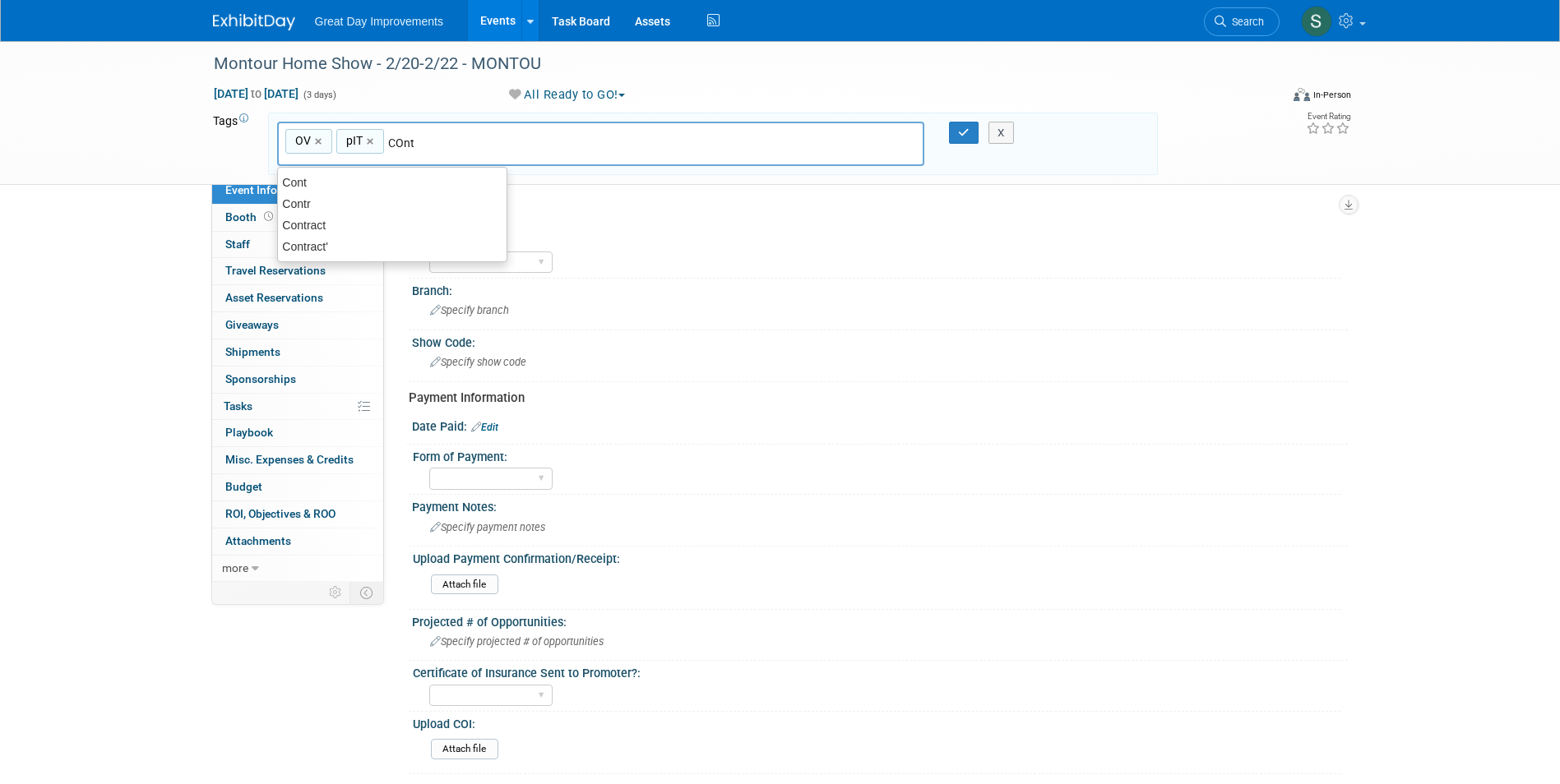
type input "COntr"
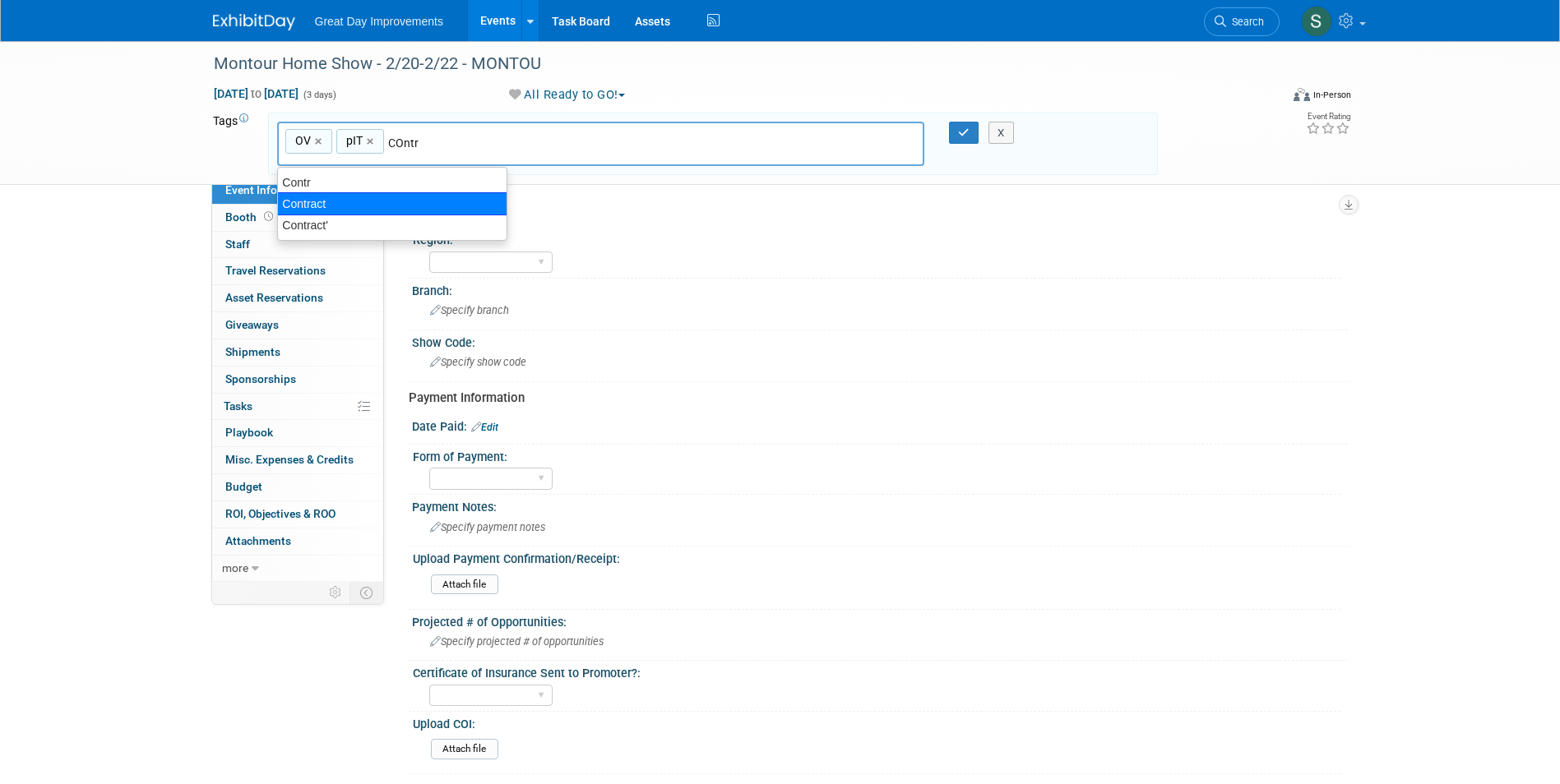
click at [379, 209] on div "Contract" at bounding box center [392, 204] width 230 height 23
type input "OV, pIT, Contract"
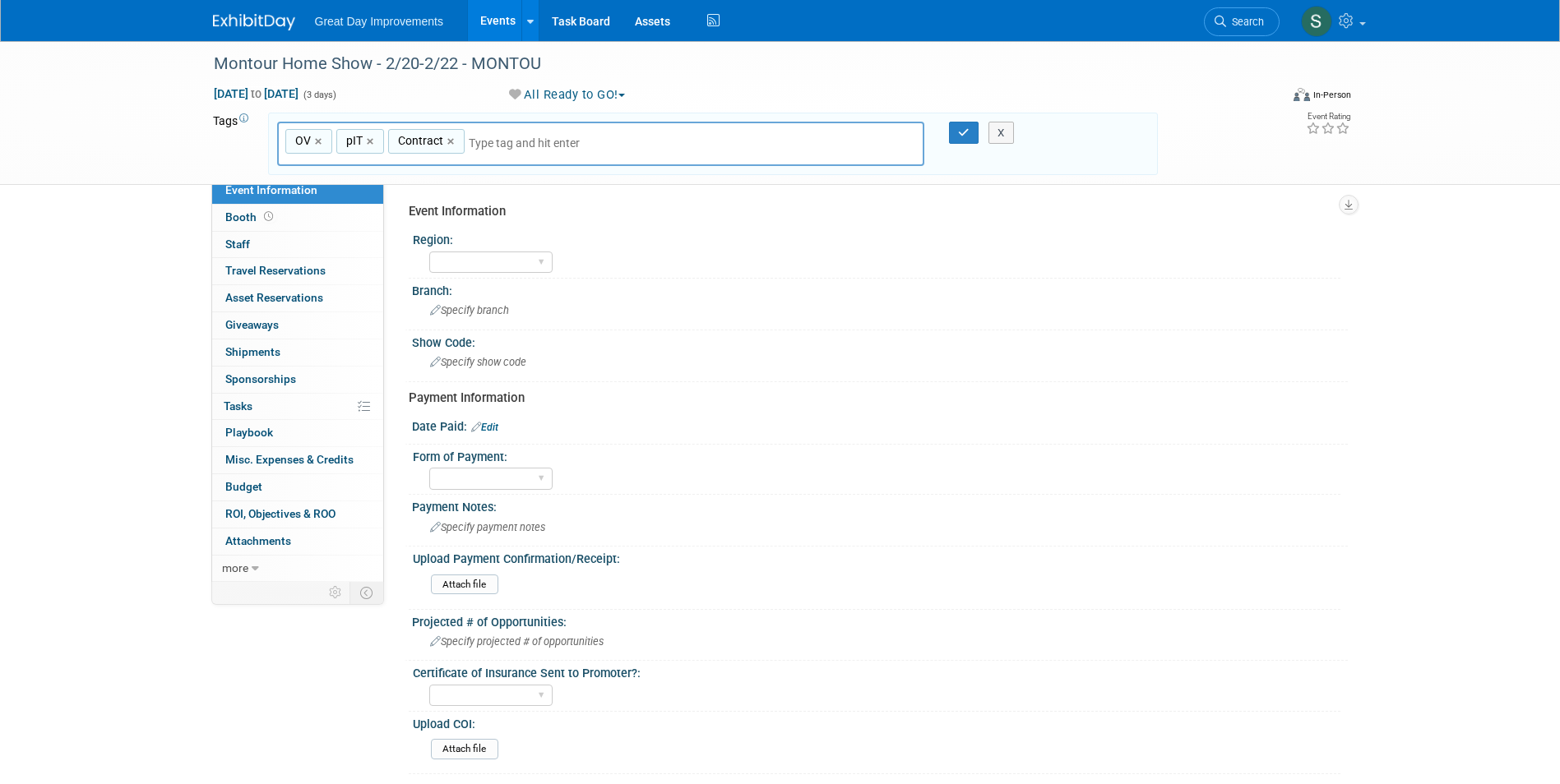
drag, startPoint x: 366, startPoint y: 146, endPoint x: 412, endPoint y: 145, distance: 46.0
click at [367, 146] on link "×" at bounding box center [372, 142] width 11 height 19
type input "OV, Contract"
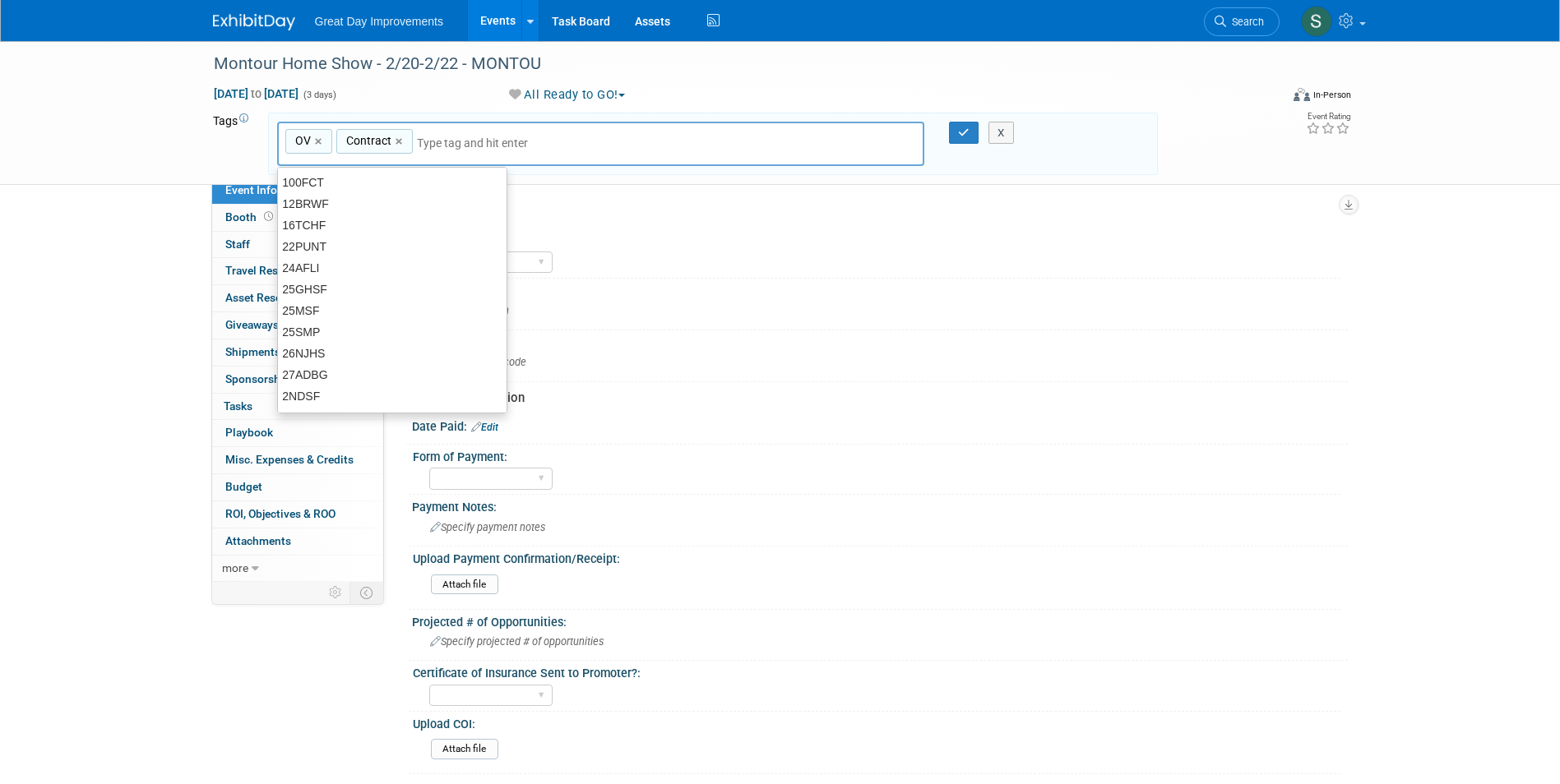
click at [433, 140] on input "text" at bounding box center [532, 143] width 230 height 17
type input "PIT"
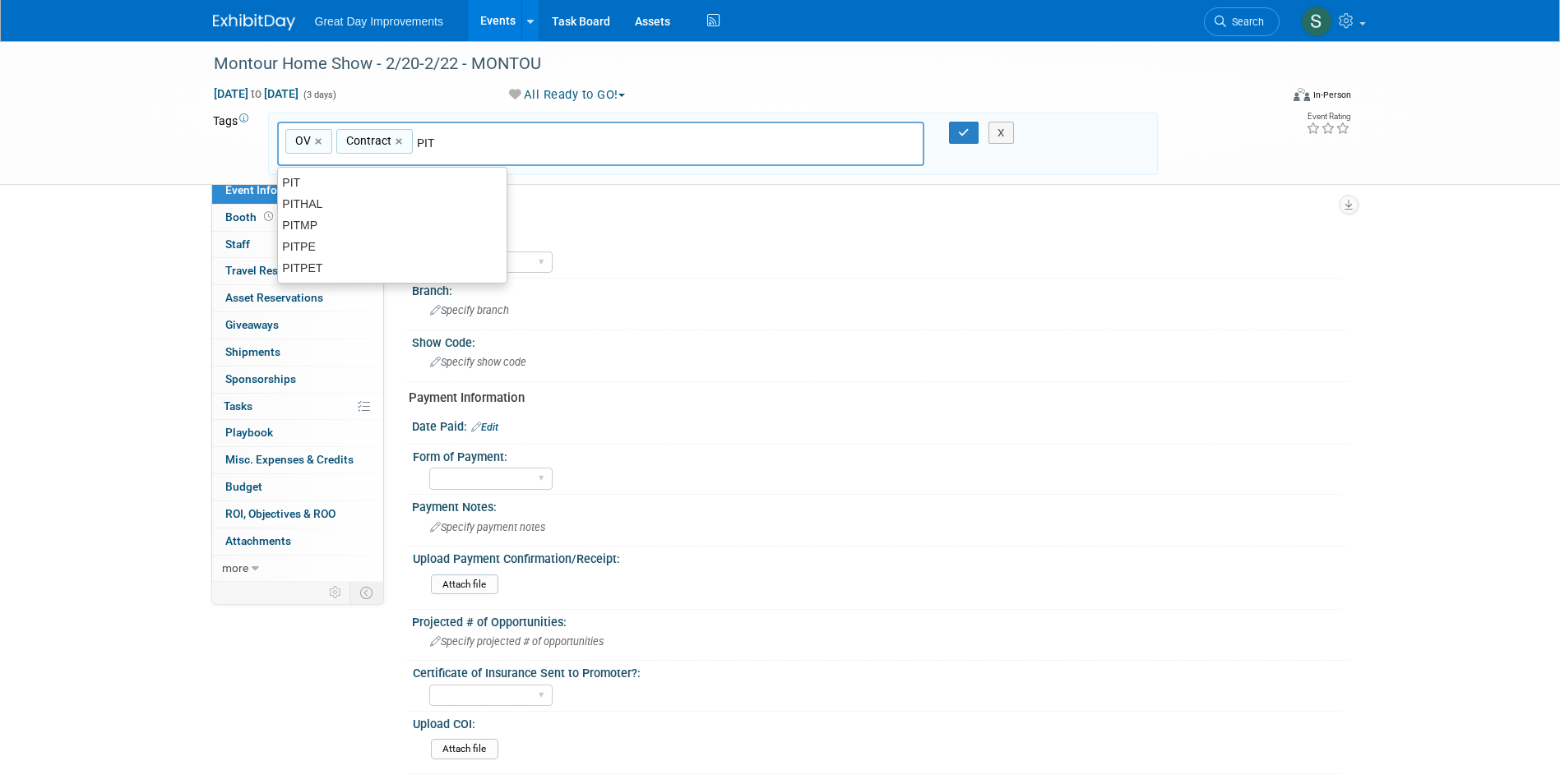
type input "OV, Contract, PIT"
type input "MONTOU"
type input "OV, Contract, PIT, MONTOU"
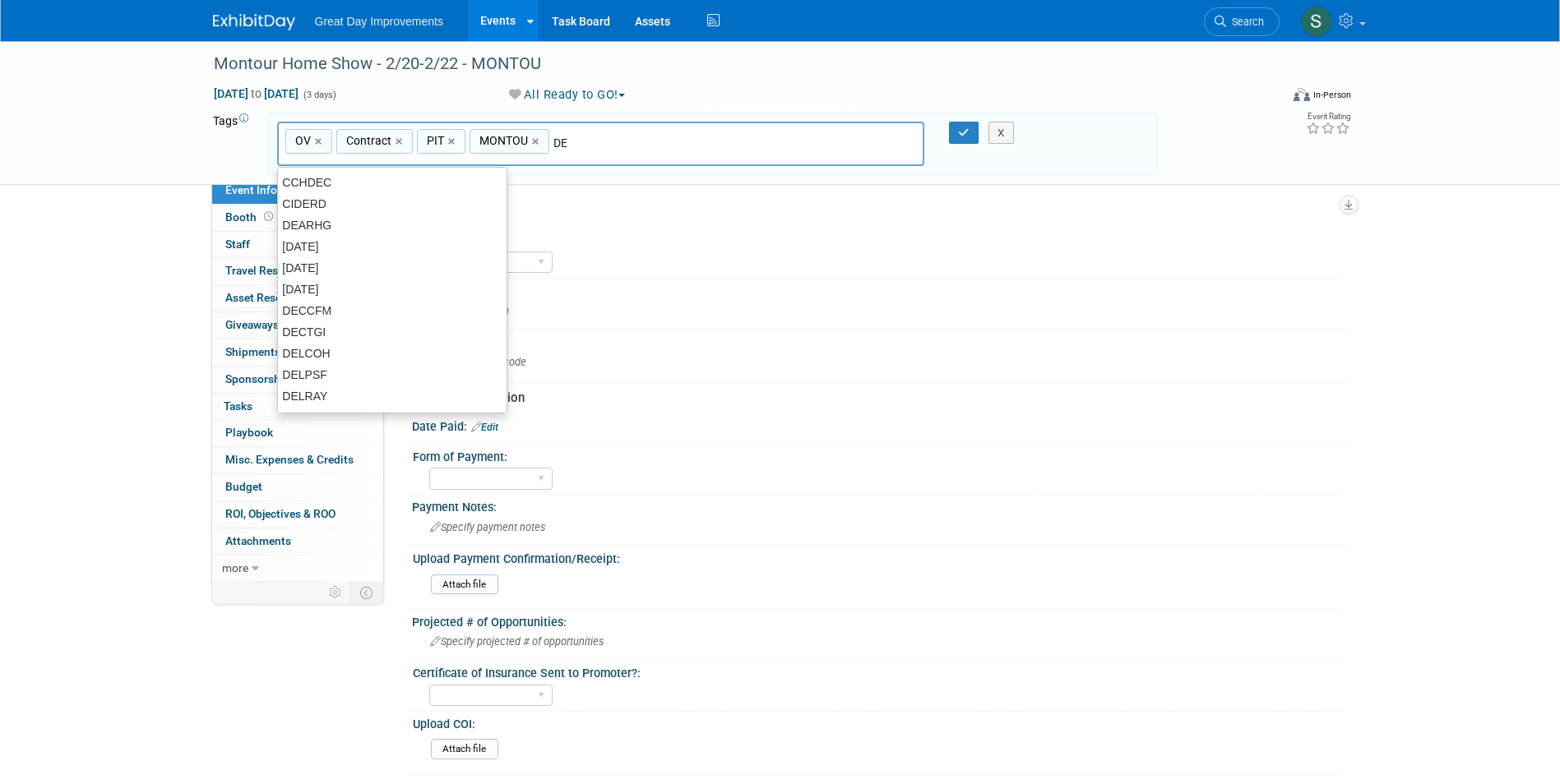
type input "D"
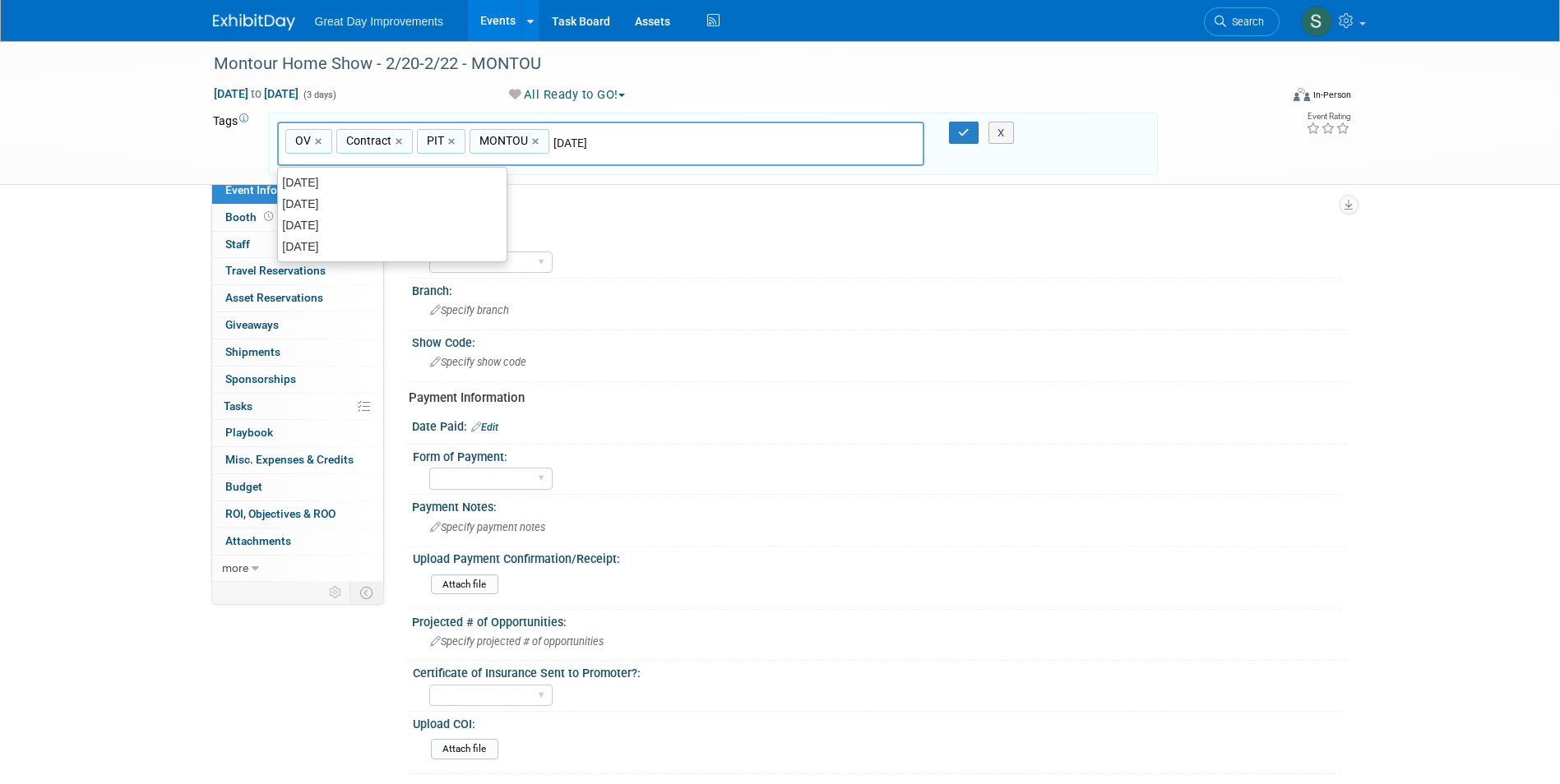
type input "[DATE]"
type input "OV, Contract, PIT, MONTOU, [DATE]"
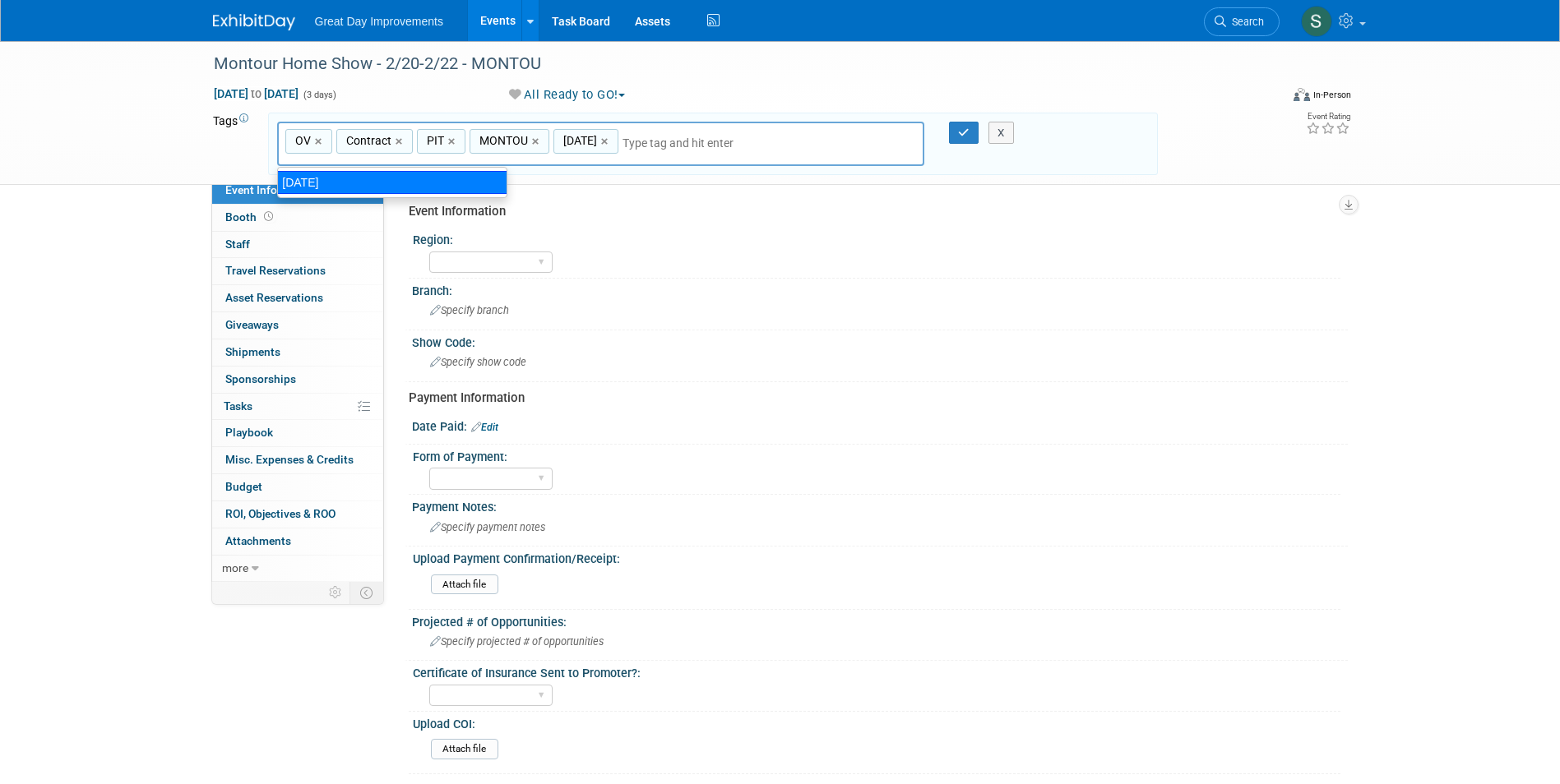
drag, startPoint x: 338, startPoint y: 190, endPoint x: 341, endPoint y: 201, distance: 11.4
click at [339, 199] on body "Great Day Improvements Events Add Event Bulk Upload Events Shareable Event Boar…" at bounding box center [780, 392] width 1560 height 784
click at [347, 183] on div "[DATE]" at bounding box center [392, 183] width 230 height 23
click at [961, 138] on button "button" at bounding box center [964, 133] width 30 height 23
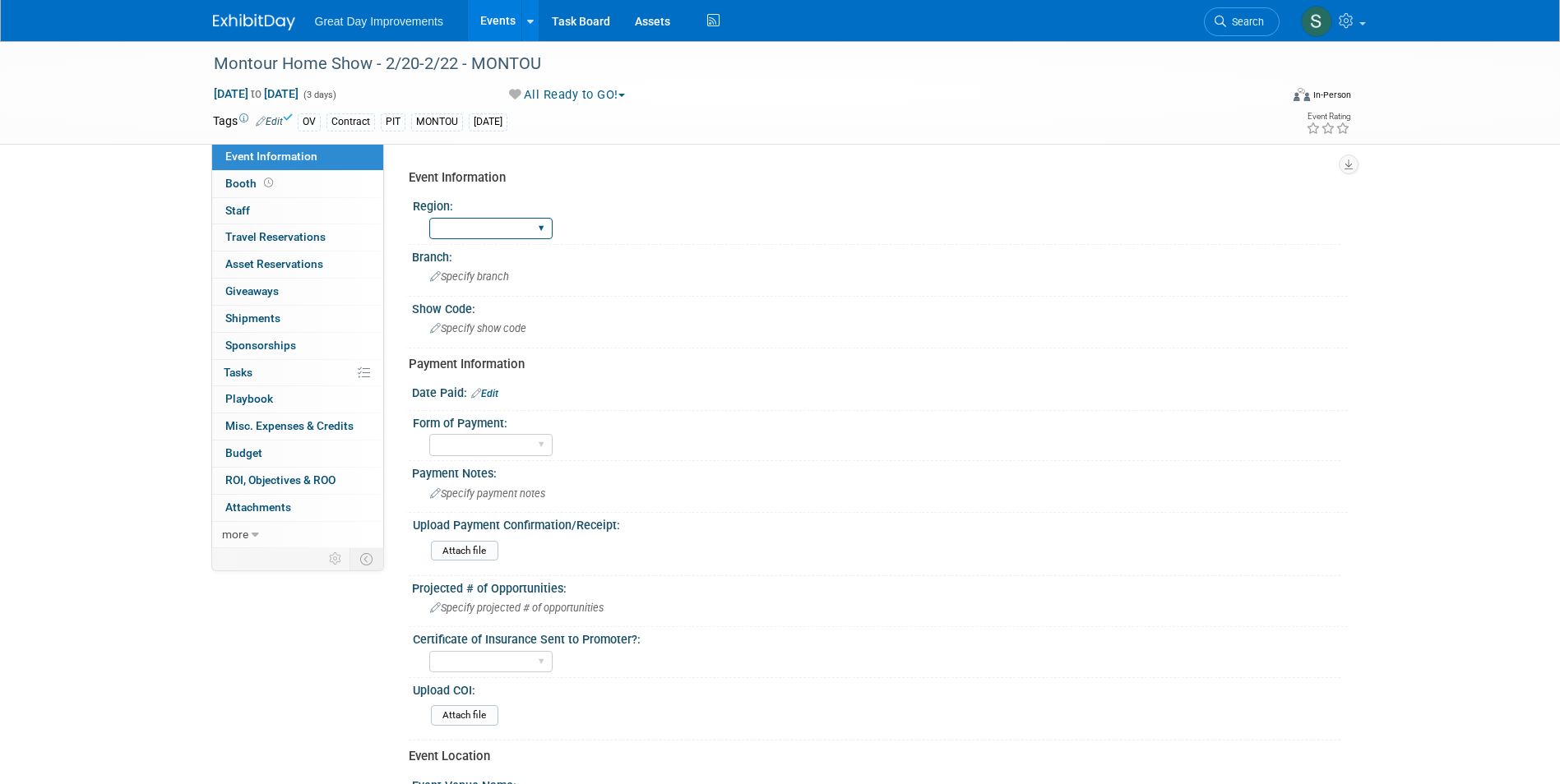
click at [490, 223] on select "GC MA MW MTW NE NEW OV PL PNW SA SE SC UMW FL" at bounding box center [491, 228] width 123 height 22
select select "OV"
click at [430, 218] on select "GC MA MW MTW NE NEW OV PL PNW SA SE SC UMW FL" at bounding box center [491, 228] width 123 height 22
click at [478, 275] on span "Specify branch" at bounding box center [470, 277] width 79 height 12
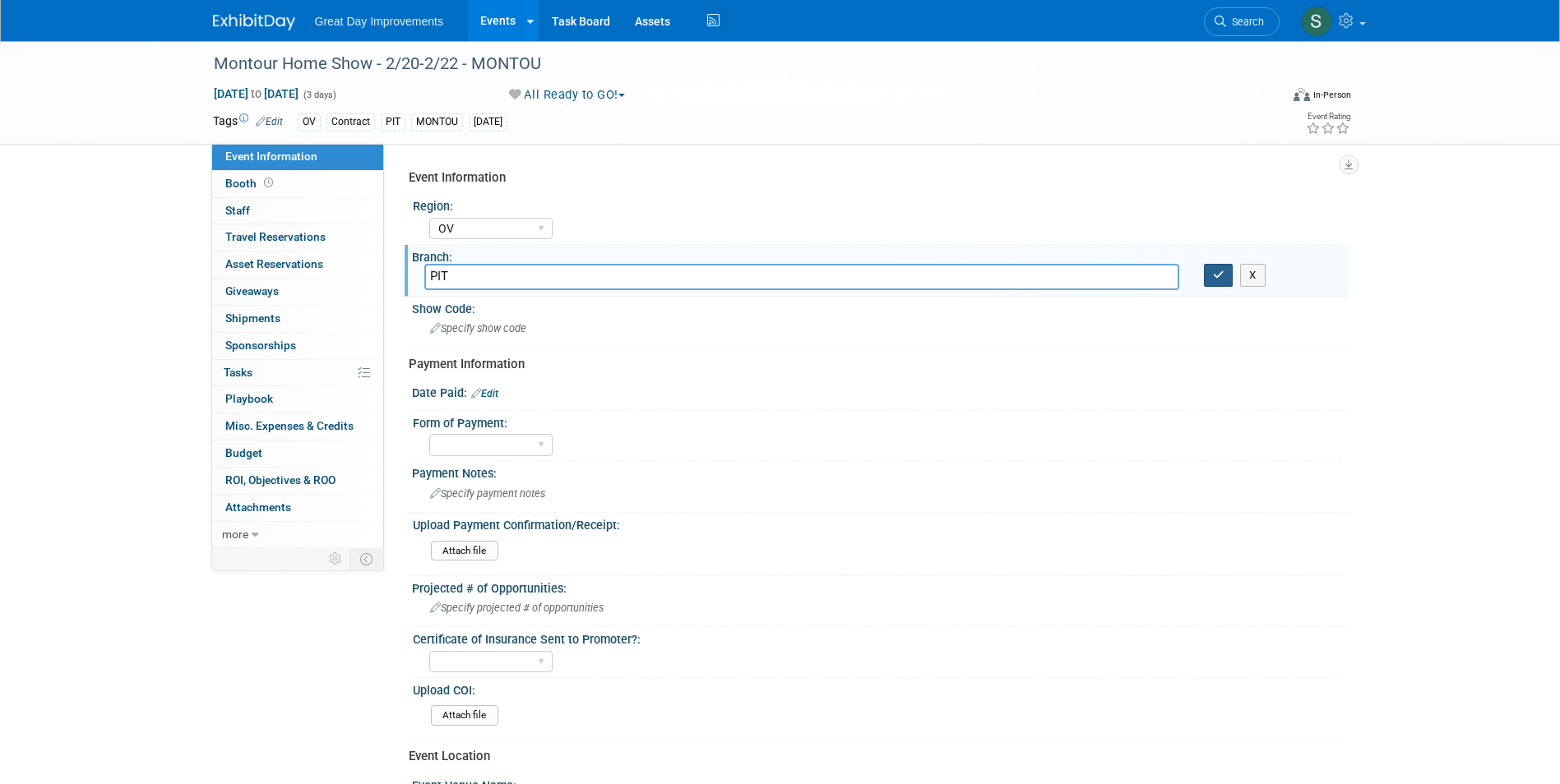
type input "PIT"
click at [1204, 275] on button "button" at bounding box center [1219, 275] width 30 height 23
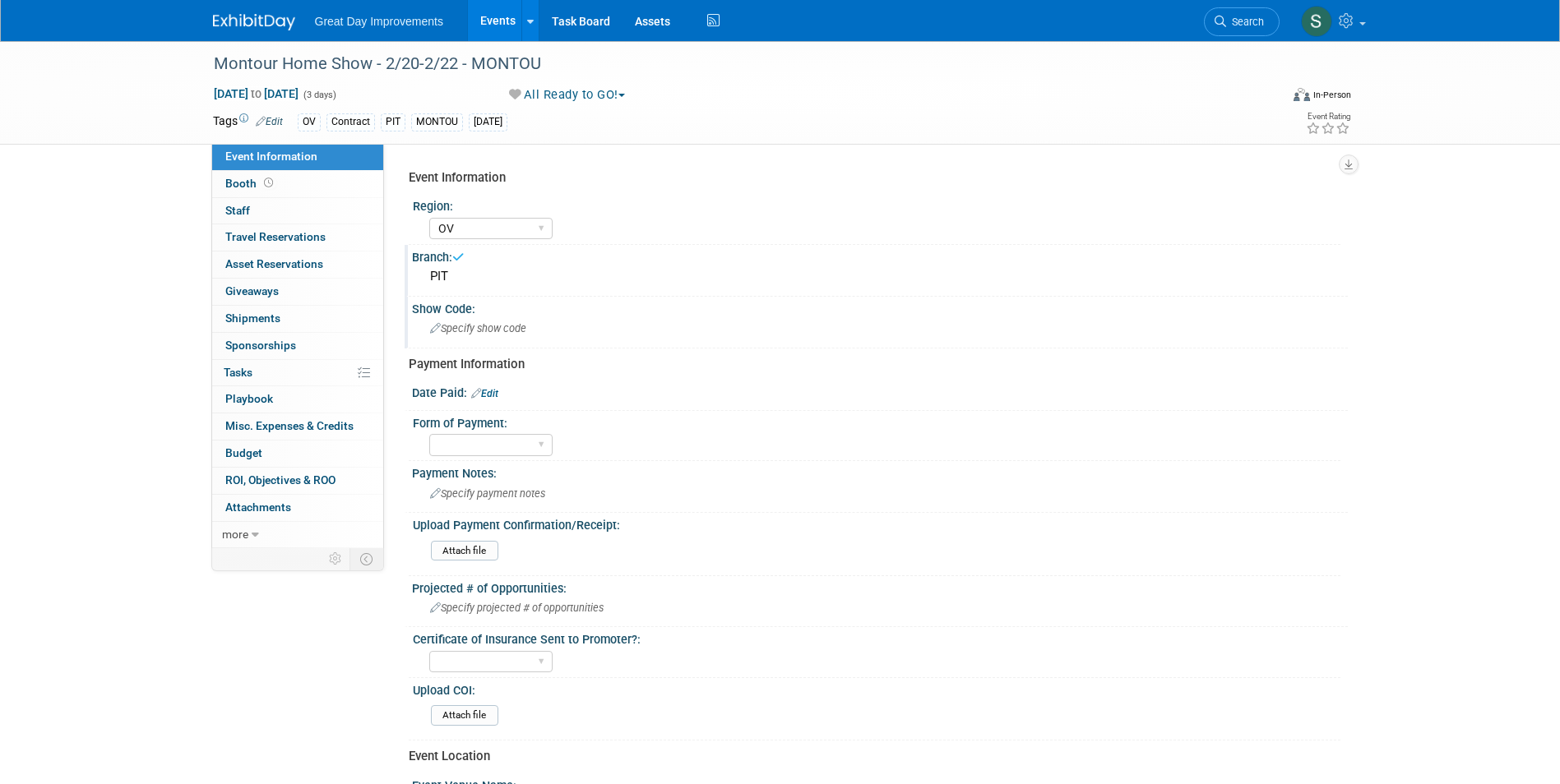
click at [583, 301] on div "Show Code:" at bounding box center [879, 306] width 935 height 20
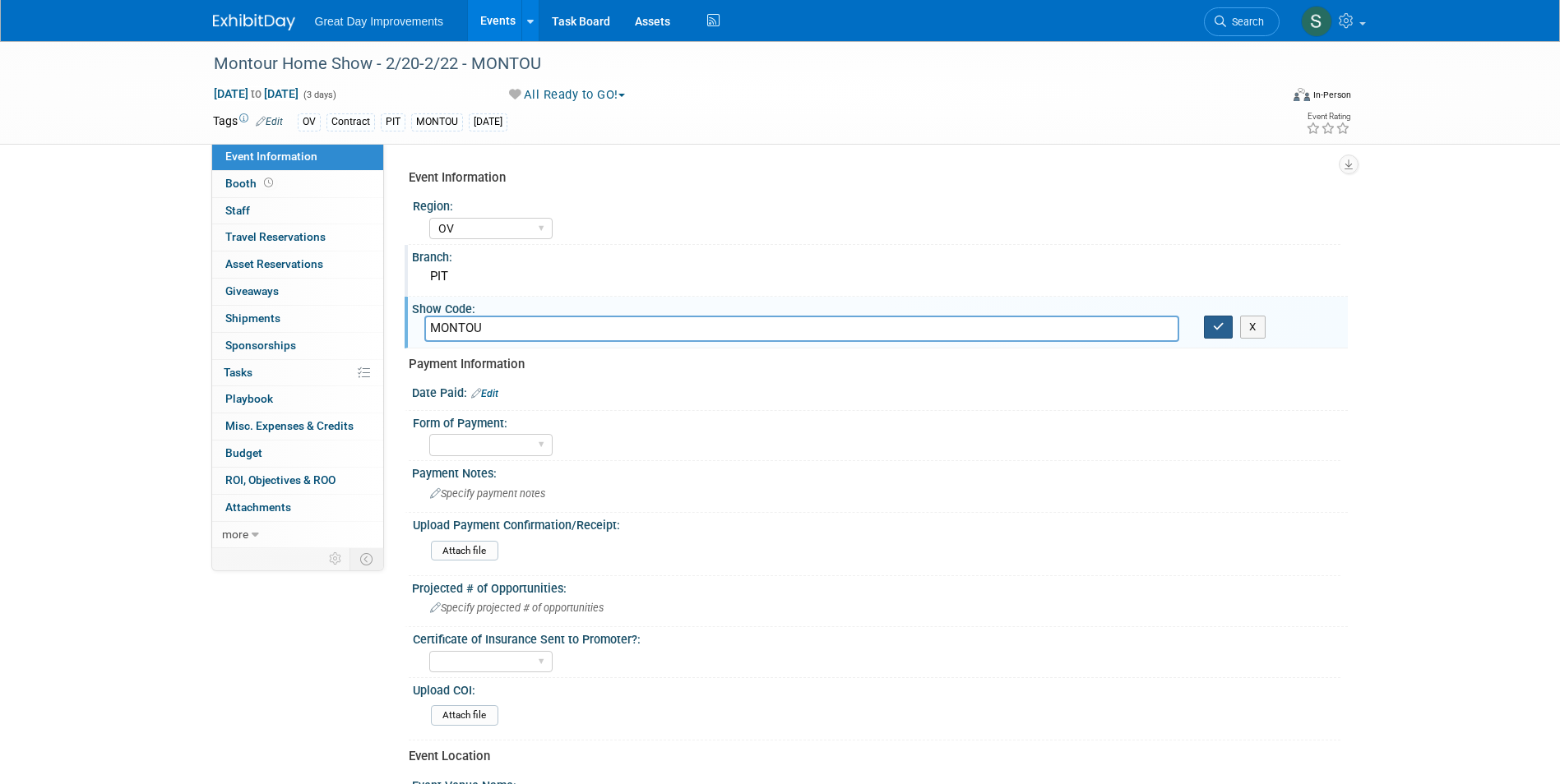
type input "MONTOU"
click at [1224, 327] on button "button" at bounding box center [1219, 327] width 30 height 23
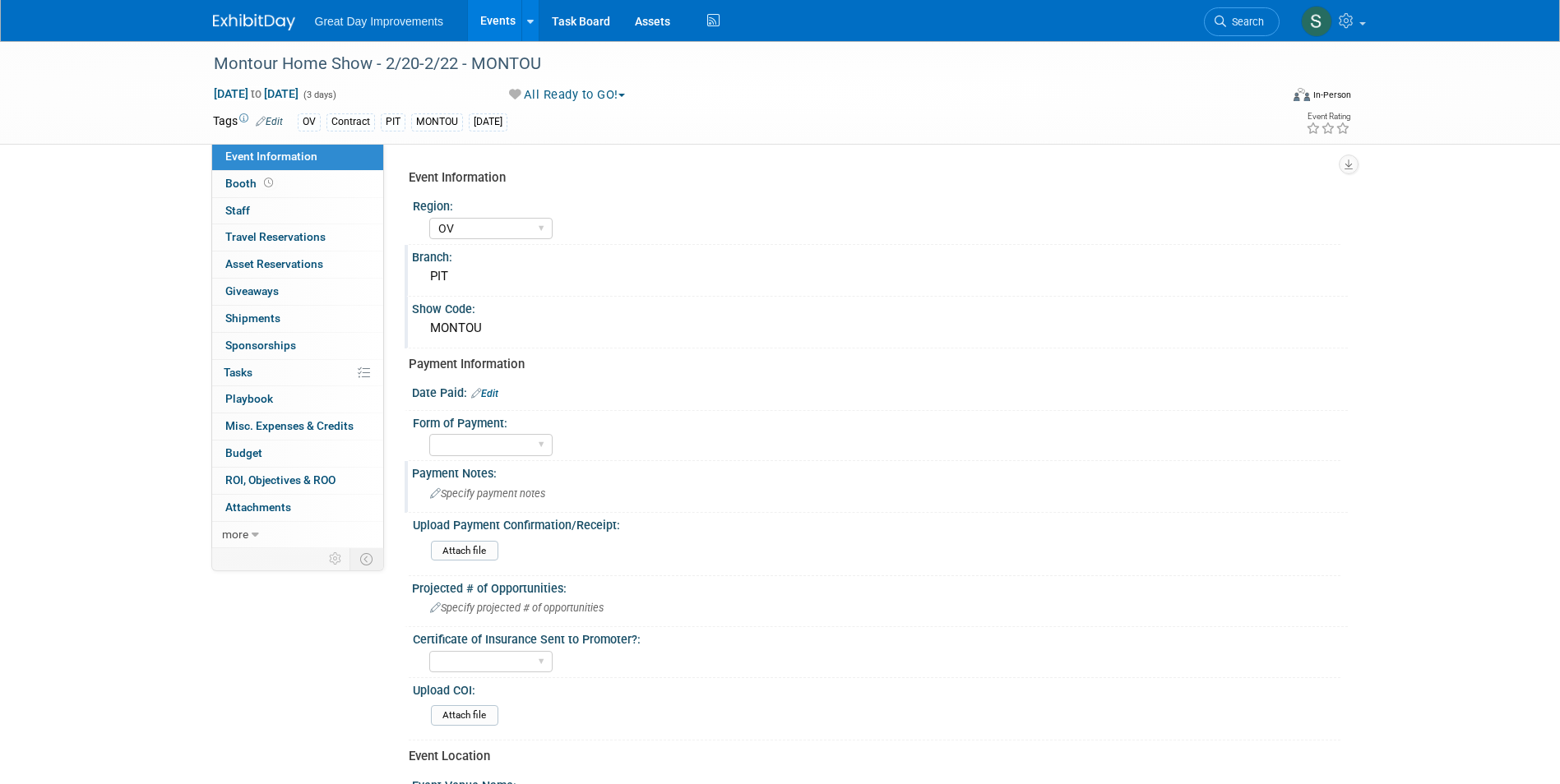
click at [540, 486] on div "Specify payment notes" at bounding box center [879, 493] width 911 height 25
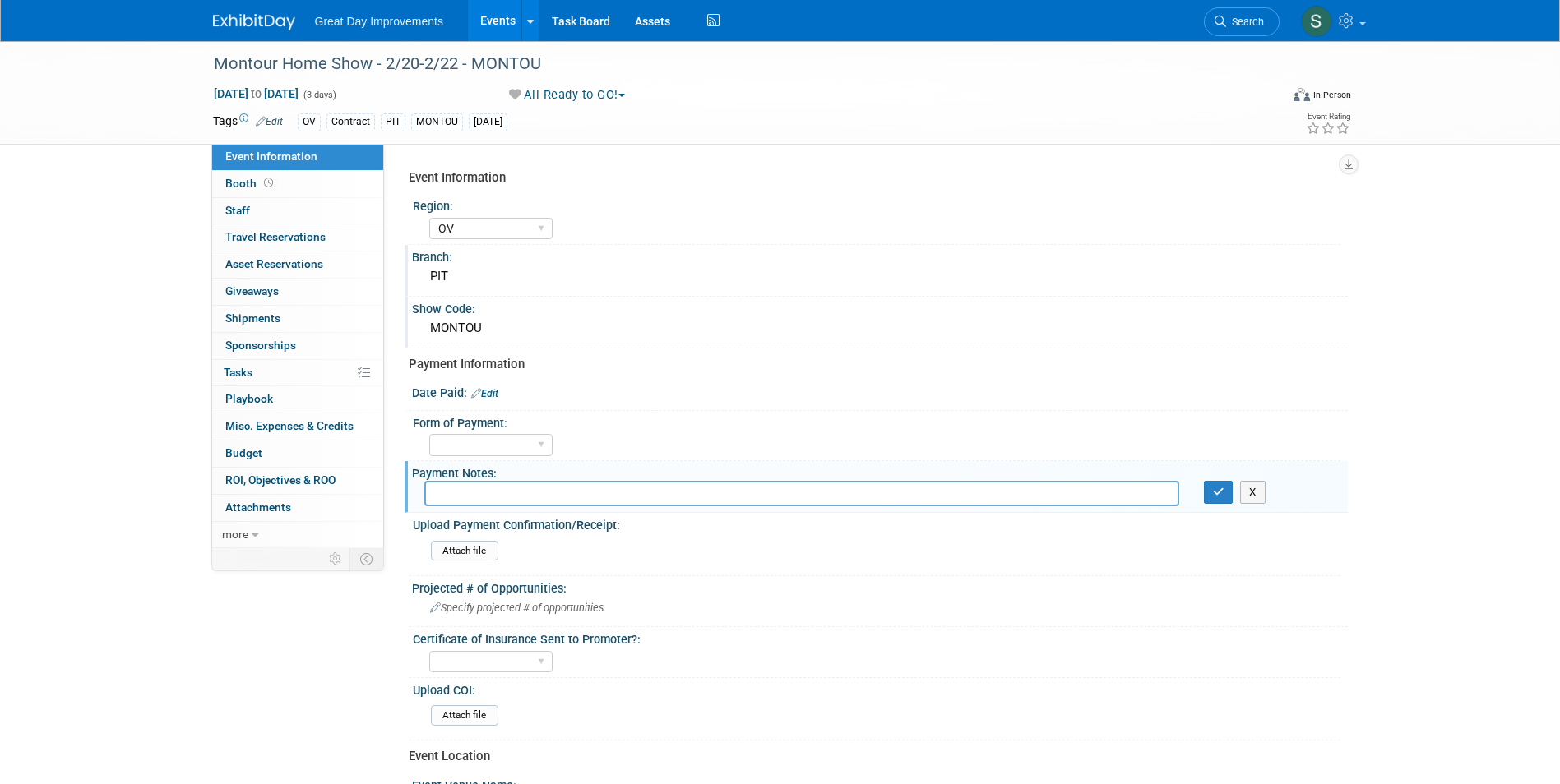
drag, startPoint x: 540, startPoint y: 486, endPoint x: 462, endPoint y: 484, distance: 78.0
click at [462, 484] on input "text" at bounding box center [801, 493] width 755 height 25
click at [1251, 21] on span "Search" at bounding box center [1245, 22] width 38 height 12
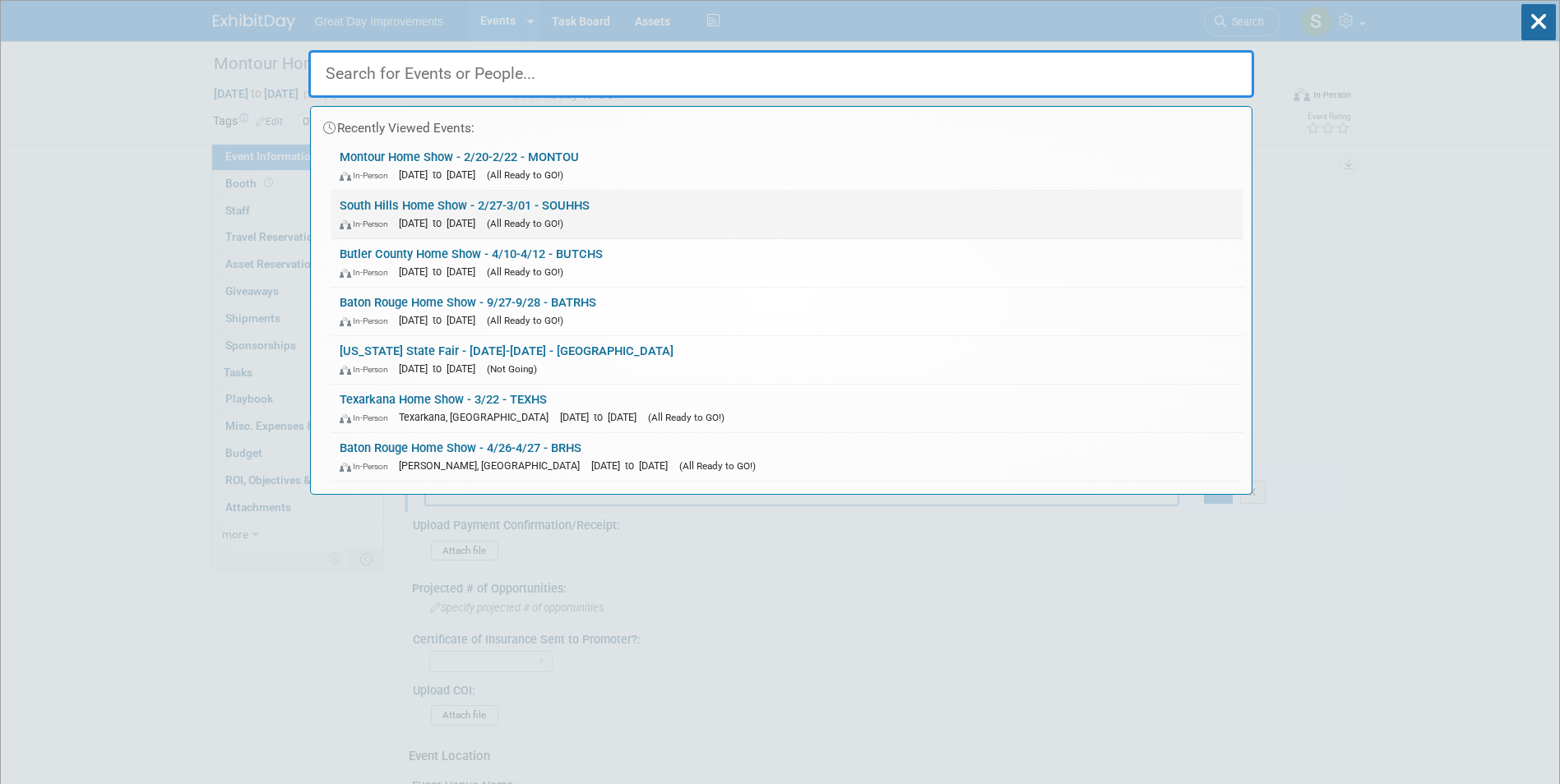
click at [709, 208] on link "South Hills Home Show - 2/27-3/01 - SOUHHS In-Person Feb 27, 2026 to Mar 1, 202…" at bounding box center [787, 214] width 912 height 47
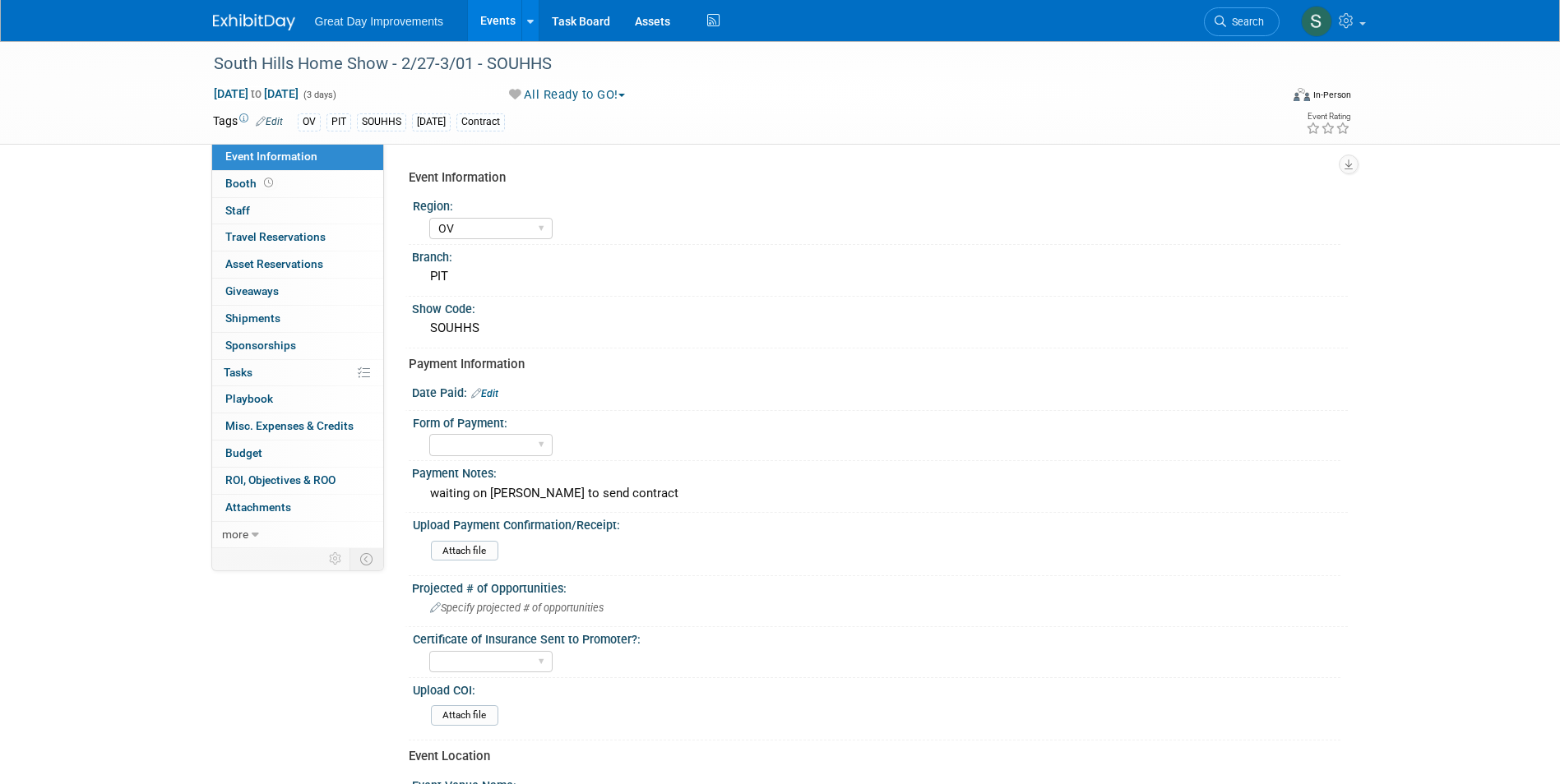
select select "OV"
click at [556, 500] on div "waiting on [PERSON_NAME] to send contract" at bounding box center [879, 493] width 911 height 25
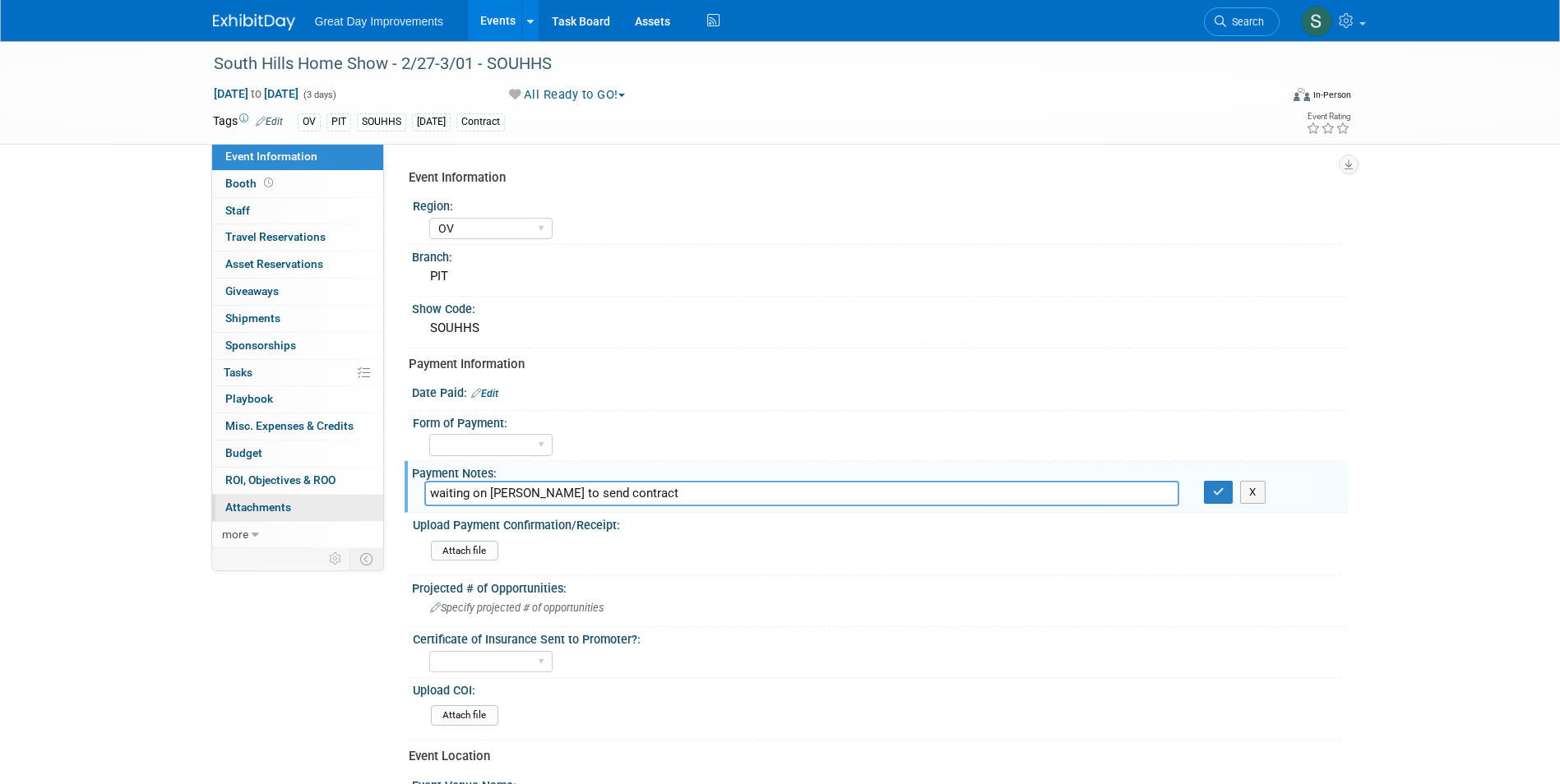
drag, startPoint x: 616, startPoint y: 495, endPoint x: 376, endPoint y: 498, distance: 240.0
click at [376, 498] on div "Event Information Event Info Booth Booth 0 Staff 0 Staff 0 Travel Reservations …" at bounding box center [780, 547] width 1159 height 1012
click at [1249, 11] on link "Search" at bounding box center [1242, 21] width 76 height 29
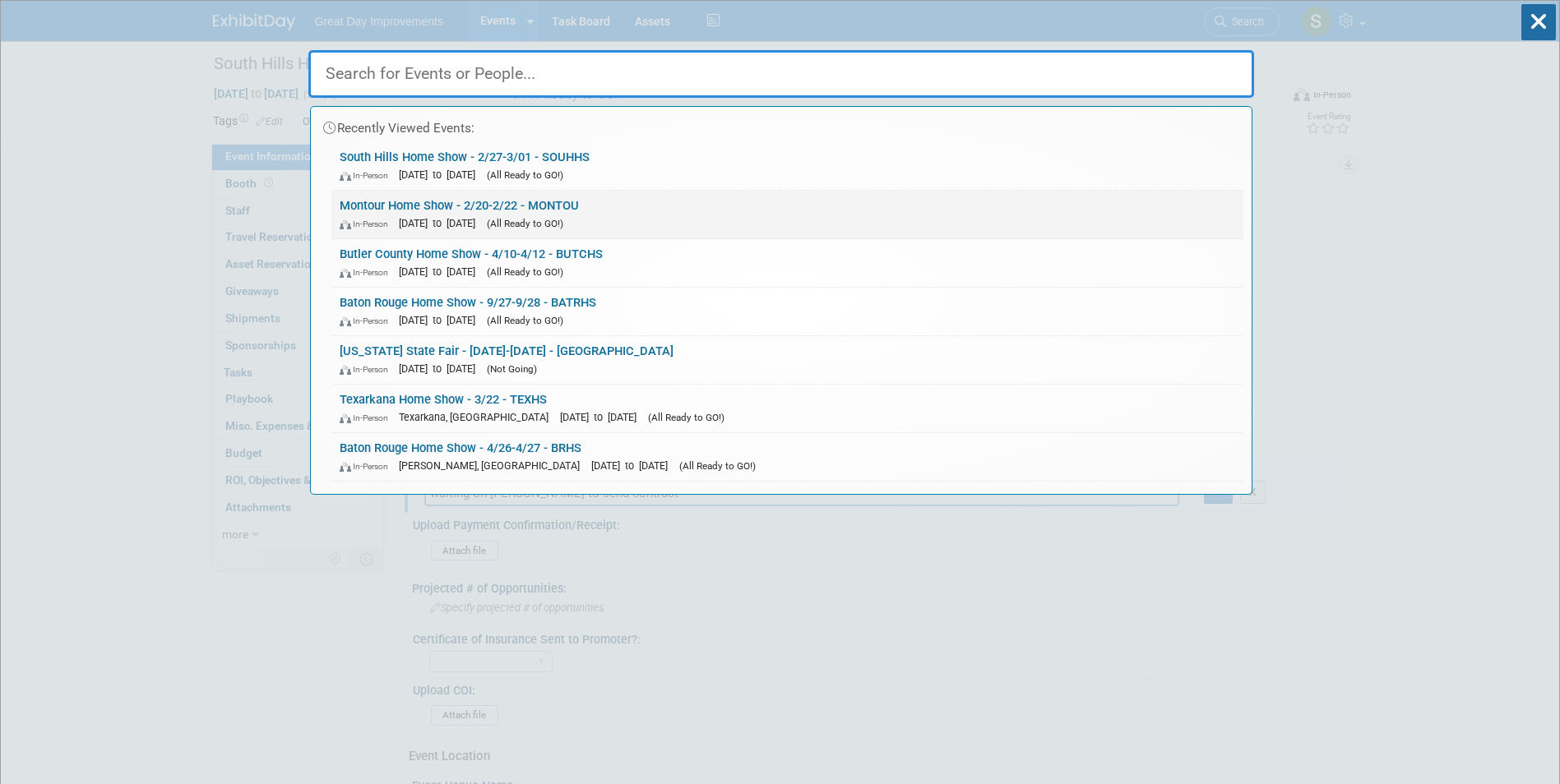
click at [563, 218] on span "(All Ready to GO!)" at bounding box center [524, 223] width 76 height 11
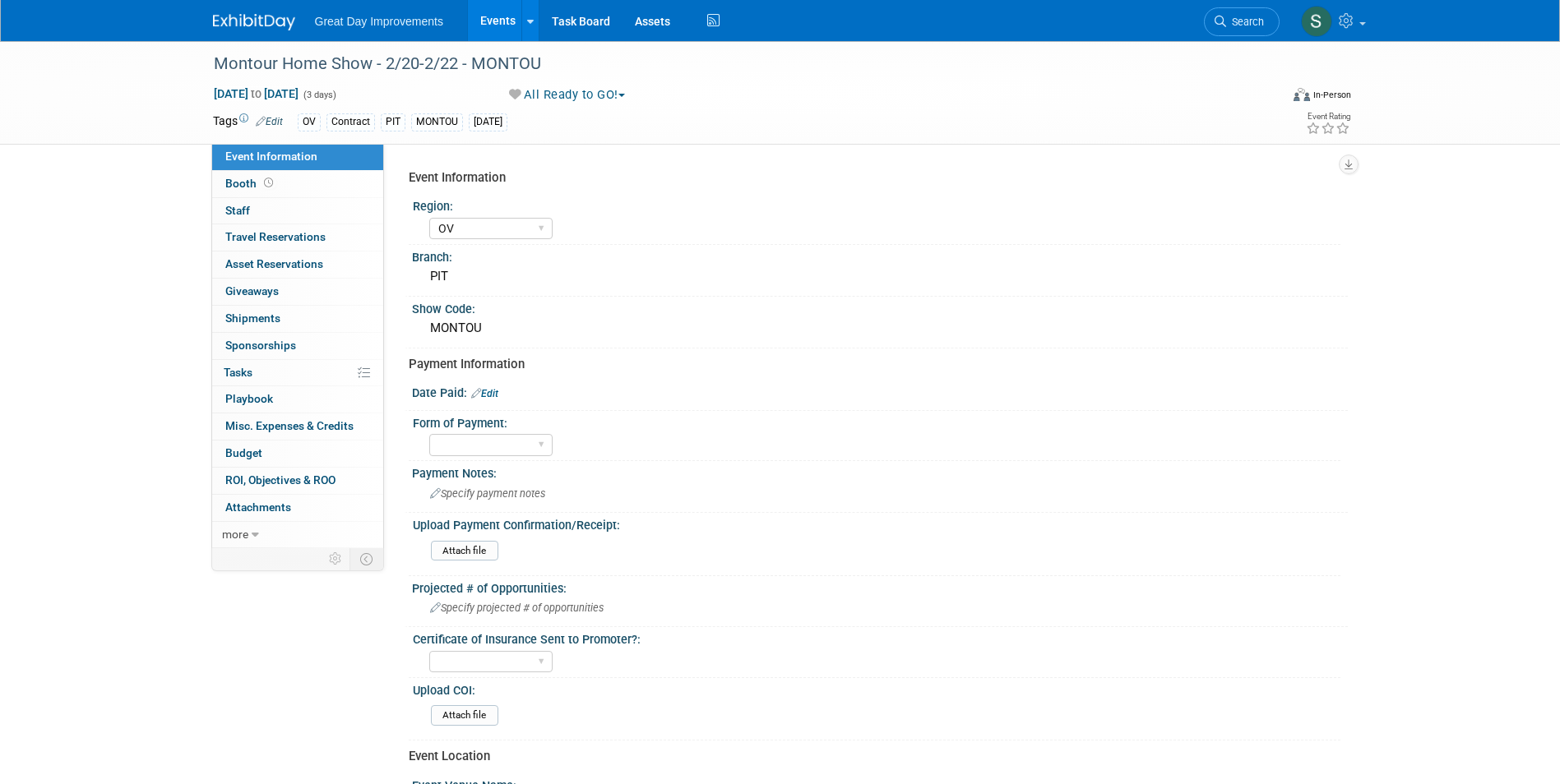
select select "OV"
click at [525, 483] on div "Specify payment notes" at bounding box center [879, 493] width 911 height 25
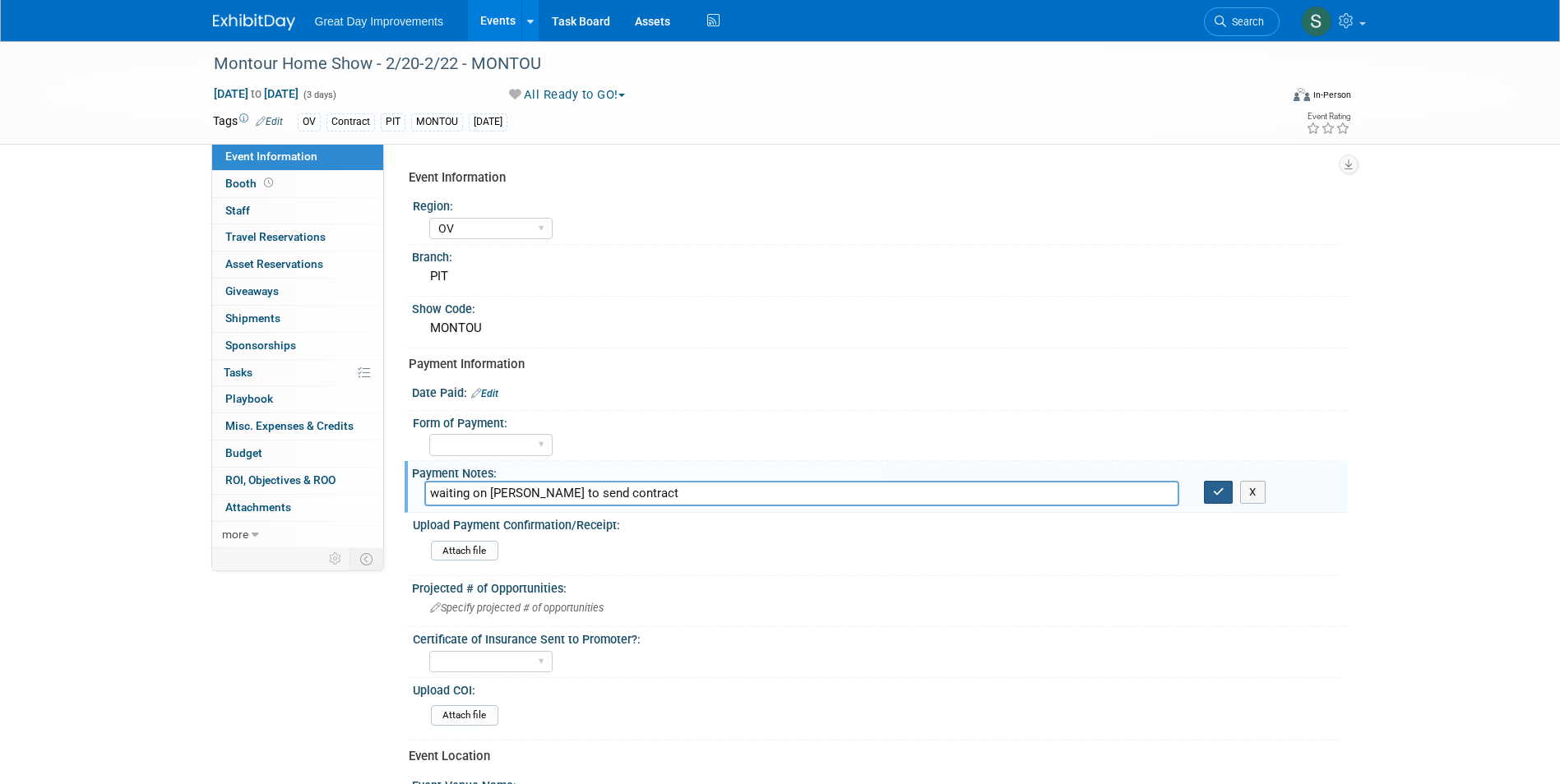
type input "waiting on Mark to send contract"
drag, startPoint x: 1206, startPoint y: 487, endPoint x: 1221, endPoint y: 487, distance: 15.0
click at [1221, 487] on button "button" at bounding box center [1219, 493] width 30 height 23
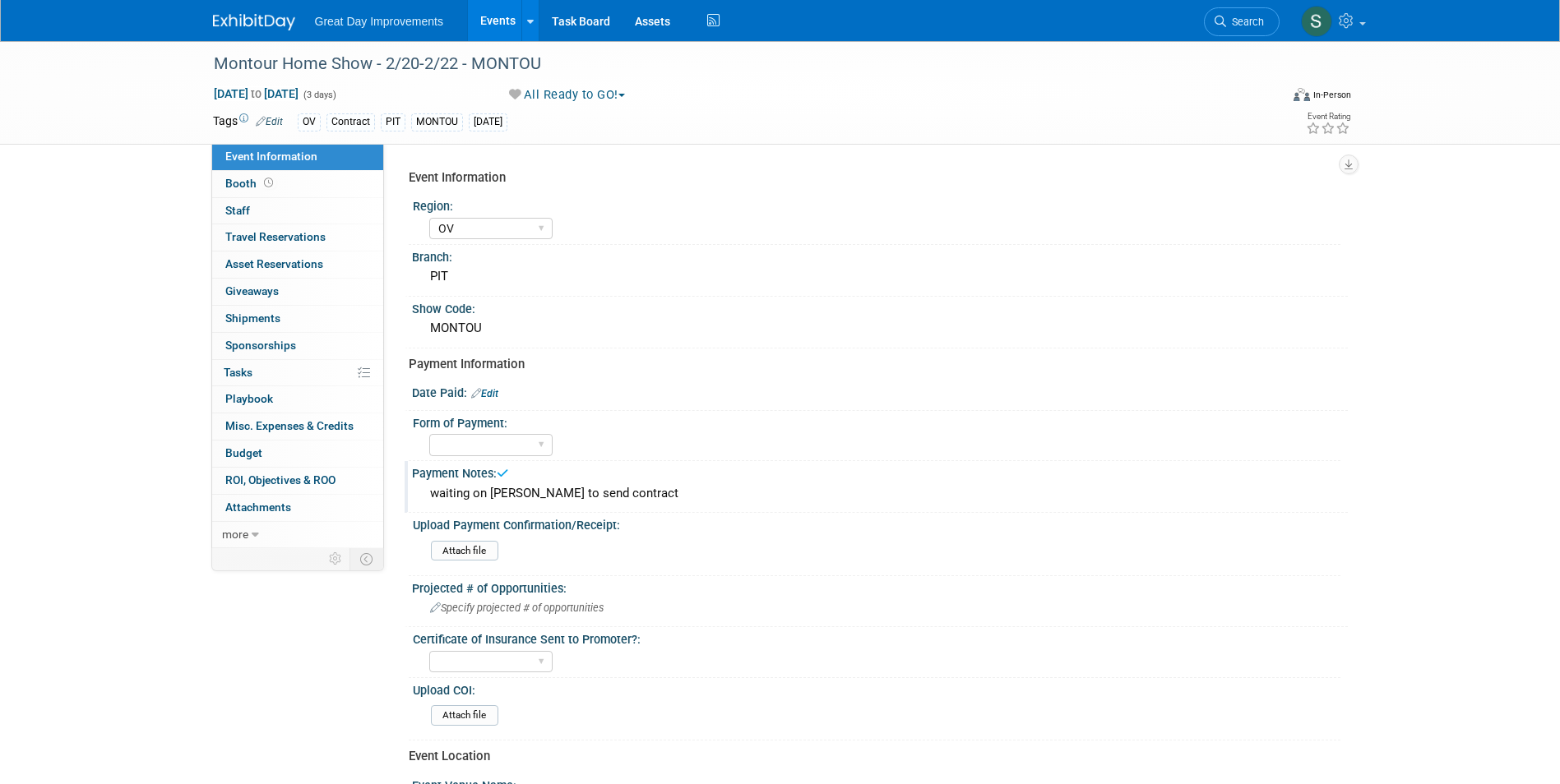
click at [235, 17] on img at bounding box center [254, 22] width 83 height 17
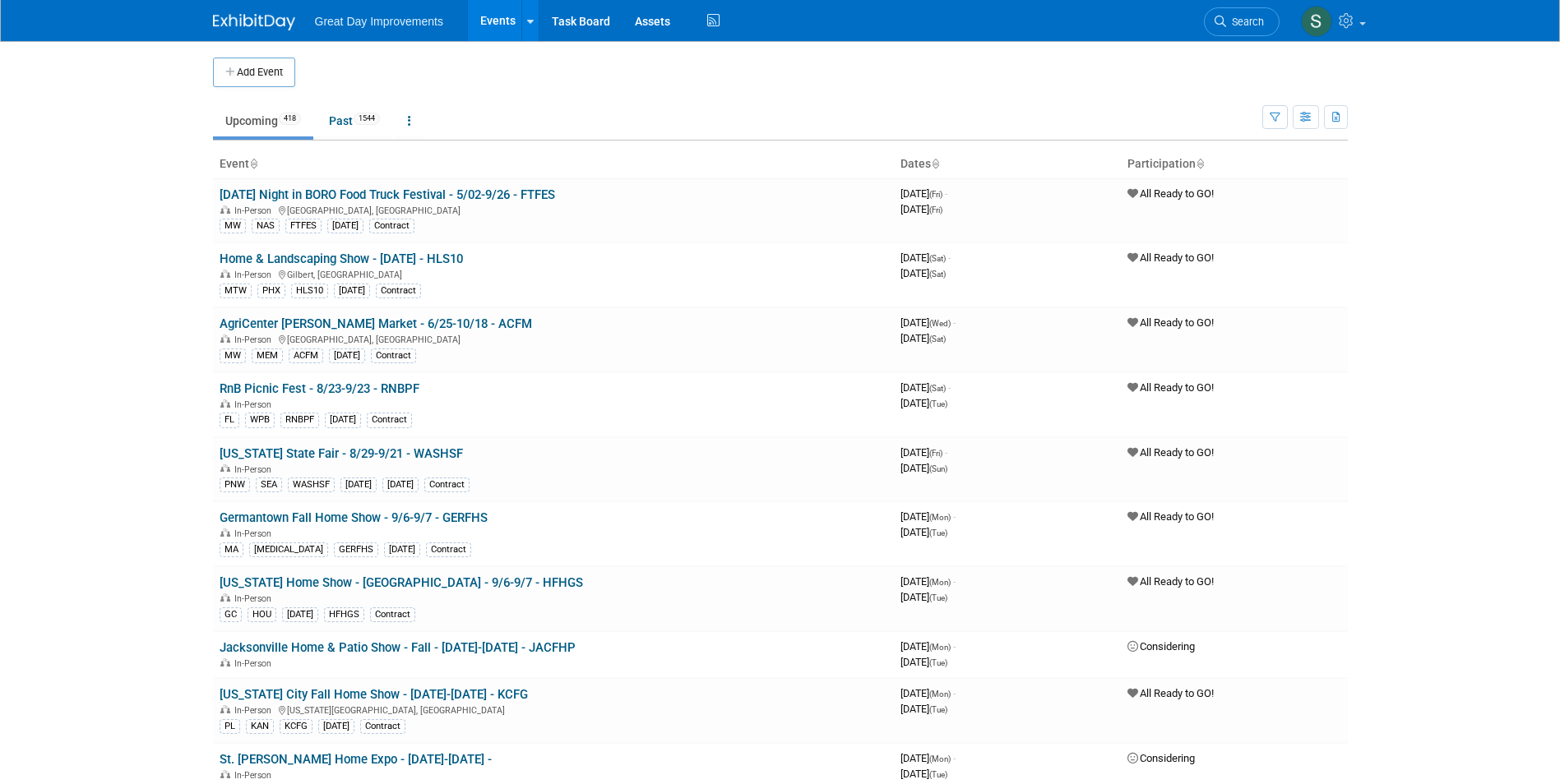
click at [261, 71] on button "Add Event" at bounding box center [254, 73] width 83 height 30
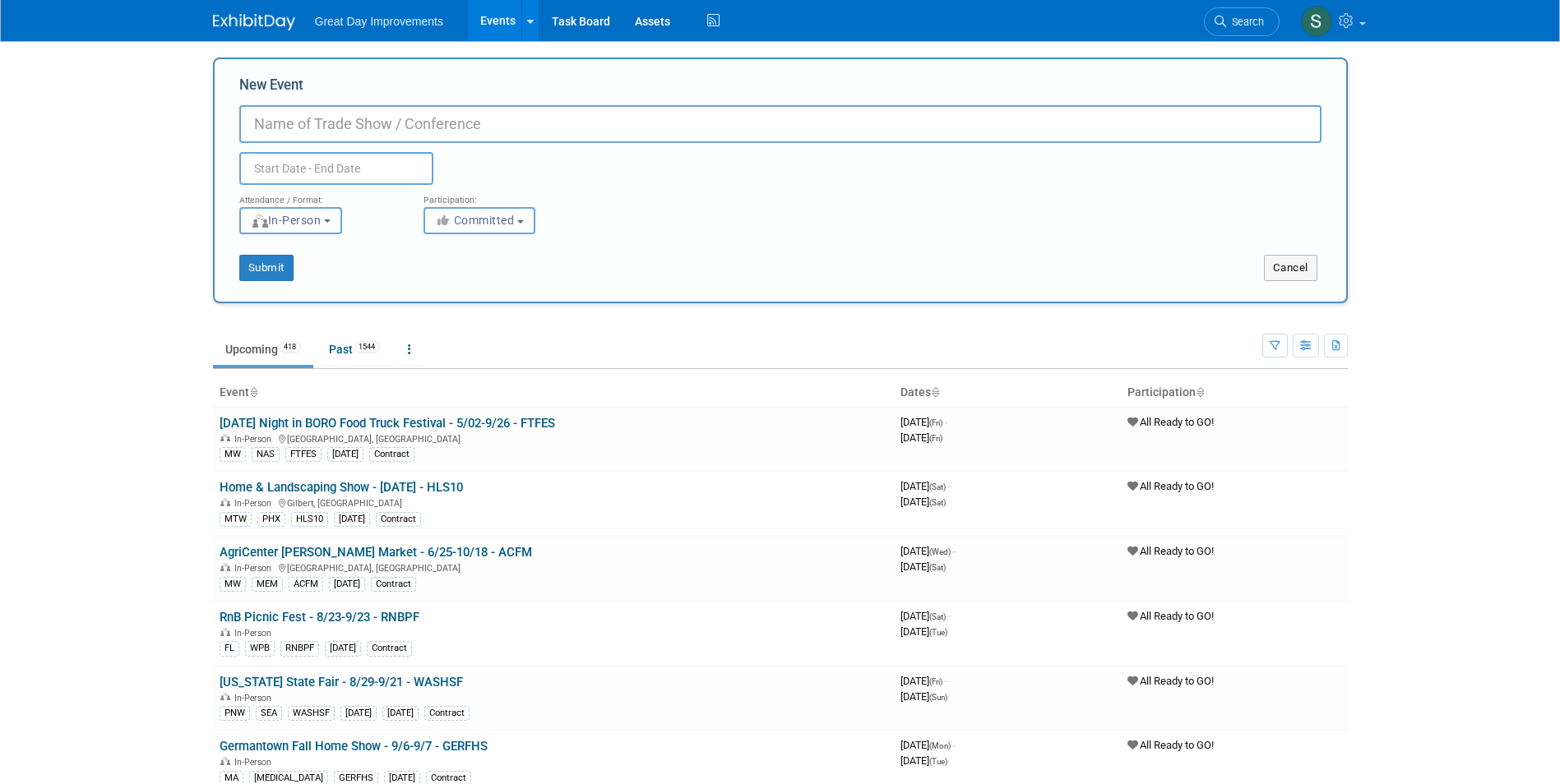
paste input "[US_STATE] County Home Show"
type input "[US_STATE] County Home Show - 1/23-1/25 - [GEOGRAPHIC_DATA]"
drag, startPoint x: 495, startPoint y: 245, endPoint x: 494, endPoint y: 234, distance: 11.0
click at [495, 244] on div "Submit Cancel" at bounding box center [780, 257] width 1107 height 47
click at [494, 233] on button "Committed" at bounding box center [479, 220] width 112 height 27
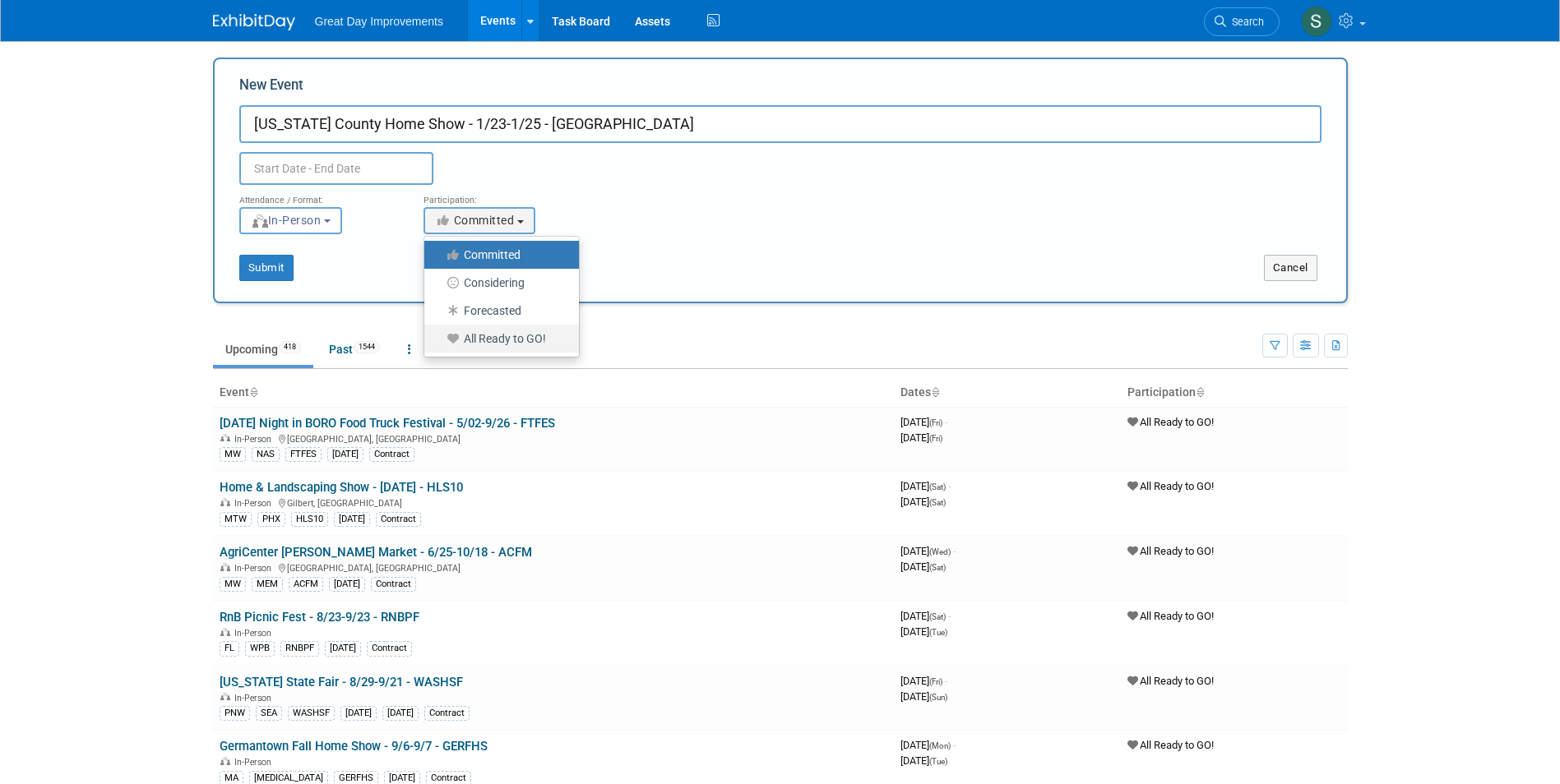
click at [512, 340] on label "All Ready to GO!" at bounding box center [497, 339] width 130 height 21
click at [439, 340] on input "All Ready to GO!" at bounding box center [434, 339] width 11 height 11
select select "102"
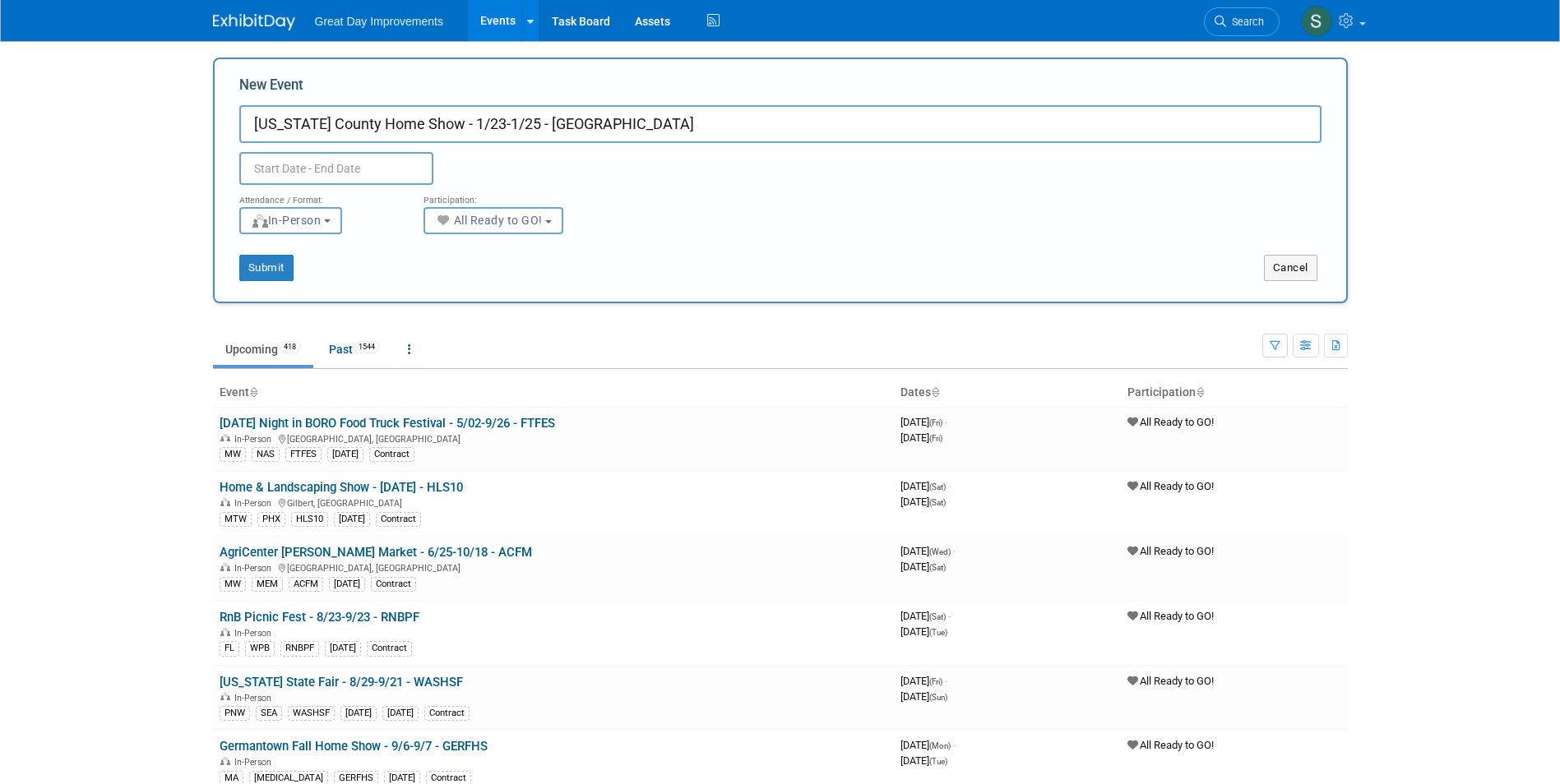
click at [374, 172] on input "text" at bounding box center [336, 168] width 194 height 32
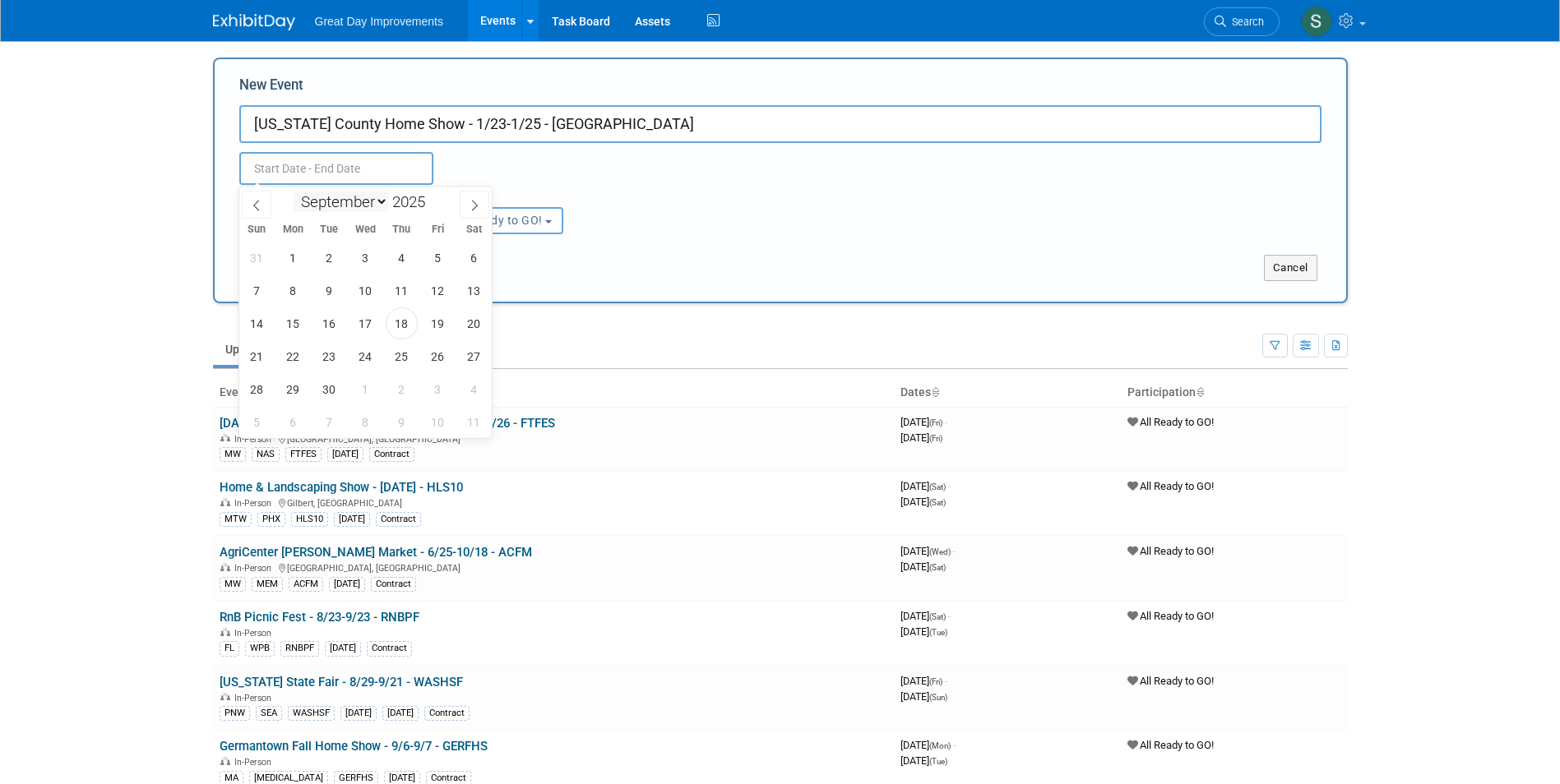
click at [367, 194] on select "January February March April May June July August September October November De…" at bounding box center [341, 201] width 95 height 20
select select "0"
click at [293, 191] on select "January February March April May June July August September October November De…" at bounding box center [341, 201] width 95 height 20
click at [437, 199] on span at bounding box center [431, 197] width 11 height 10
type input "2026"
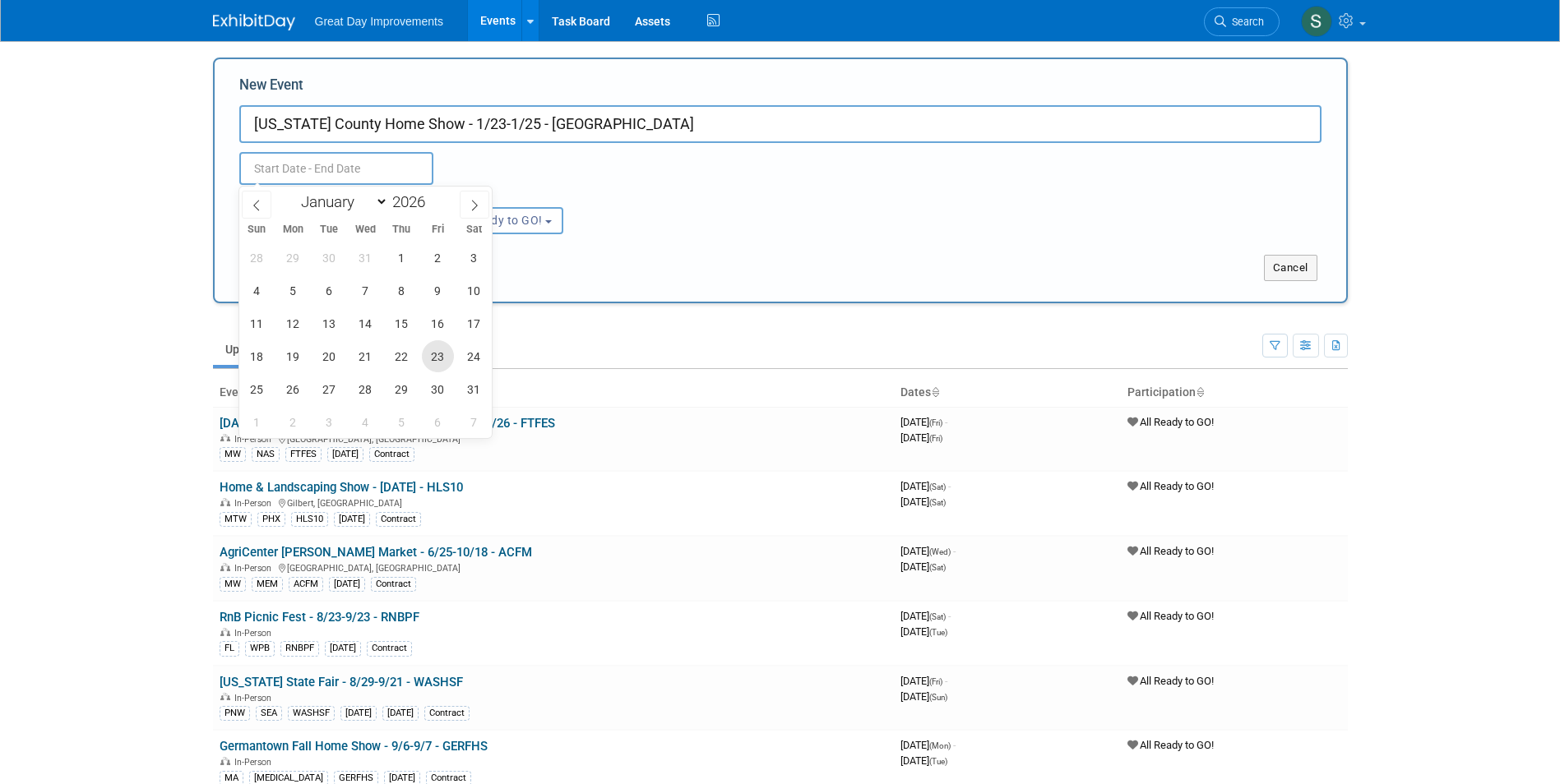
click at [442, 358] on span "23" at bounding box center [437, 356] width 32 height 32
type input "Jan 23, 2026 to Jan 23, 2026"
click at [234, 395] on th "Event" at bounding box center [552, 393] width 681 height 28
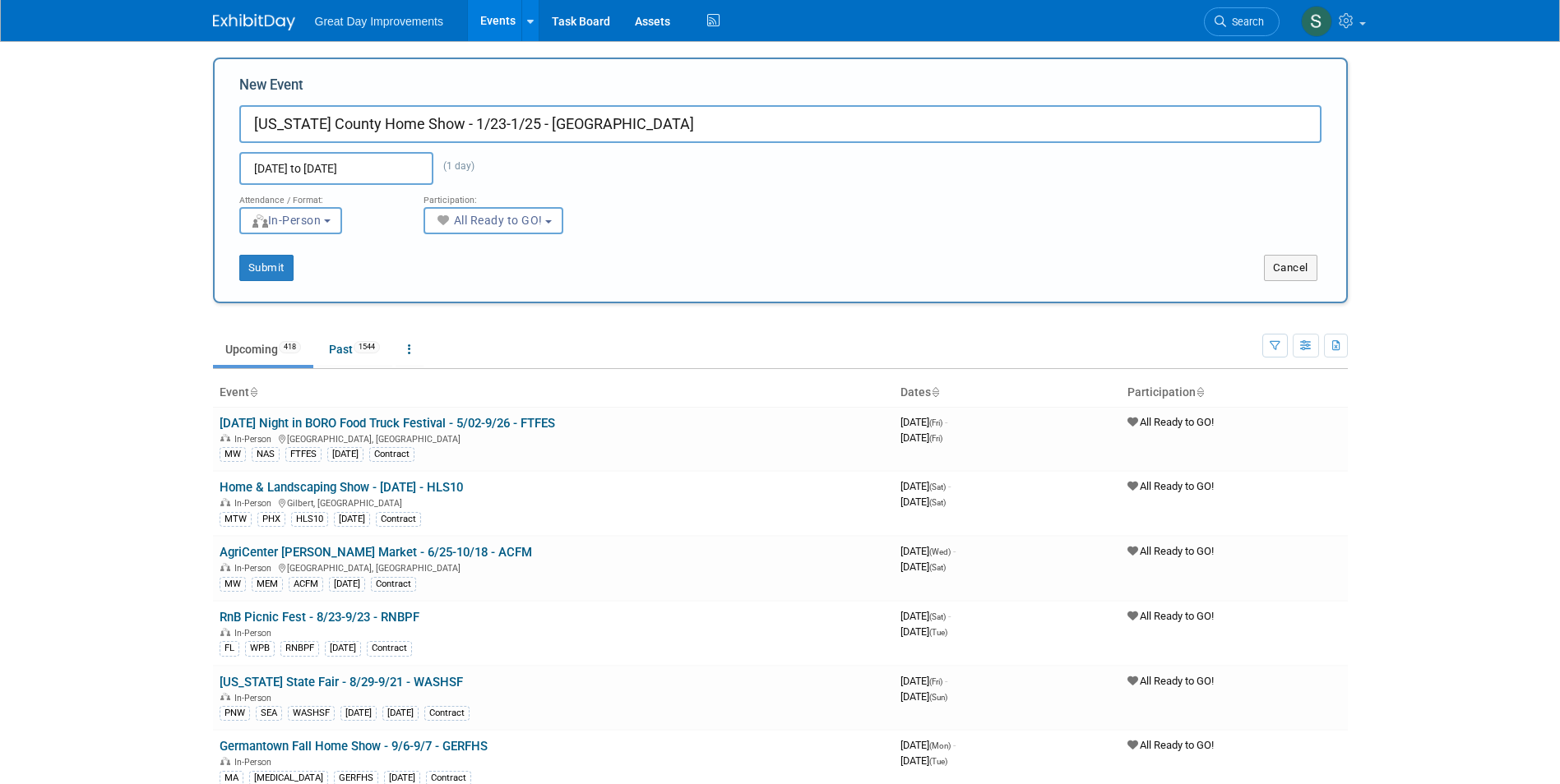
click at [378, 172] on input "Jan 23, 2026 to Jan 23, 2026" at bounding box center [336, 168] width 194 height 32
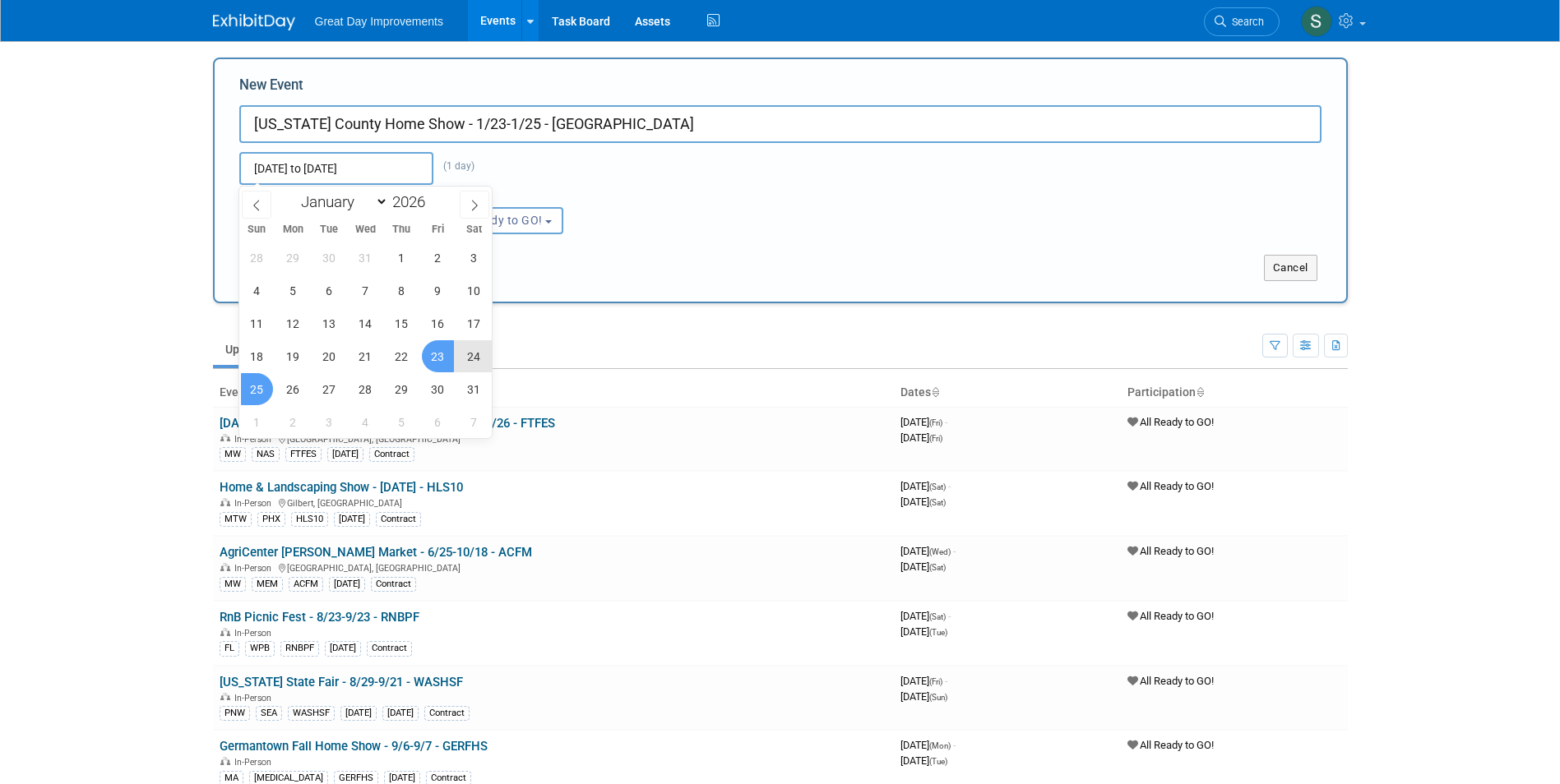
click at [264, 392] on span "25" at bounding box center [256, 389] width 32 height 32
type input "Jan 23, 2026 to Jan 25, 2026"
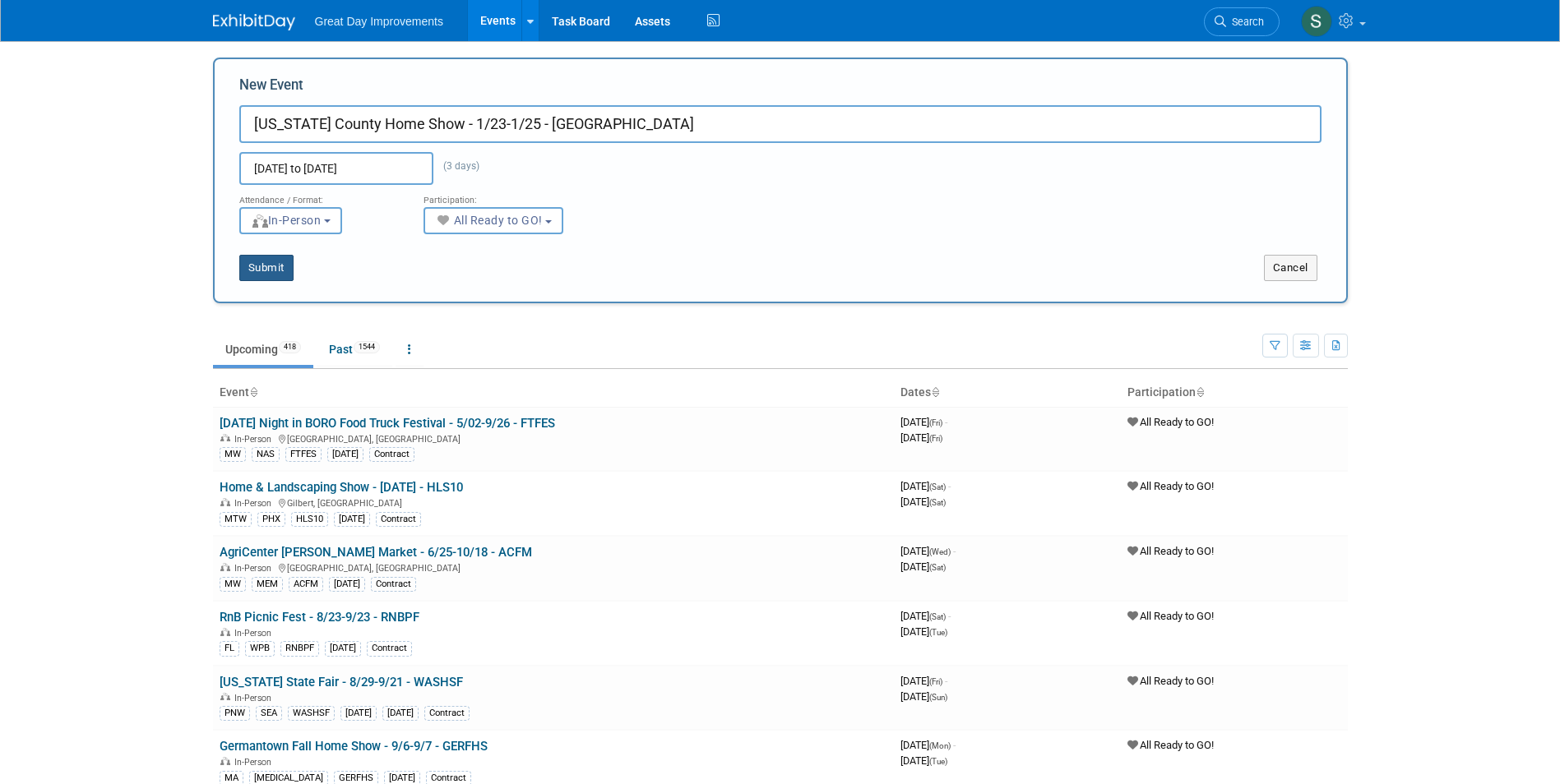
click at [287, 263] on button "Submit" at bounding box center [266, 268] width 54 height 26
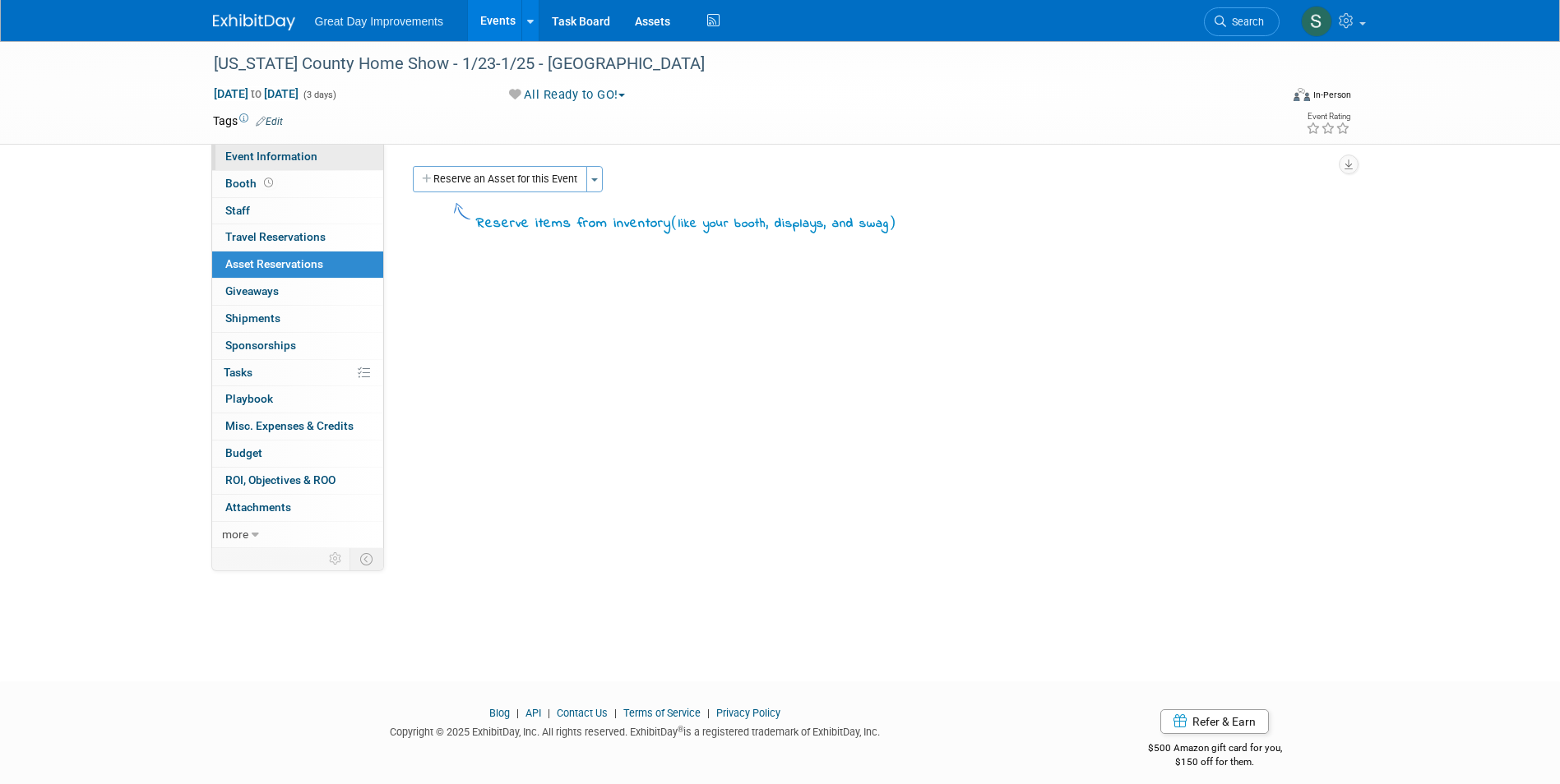
click at [265, 159] on span "Event Information" at bounding box center [271, 155] width 92 height 13
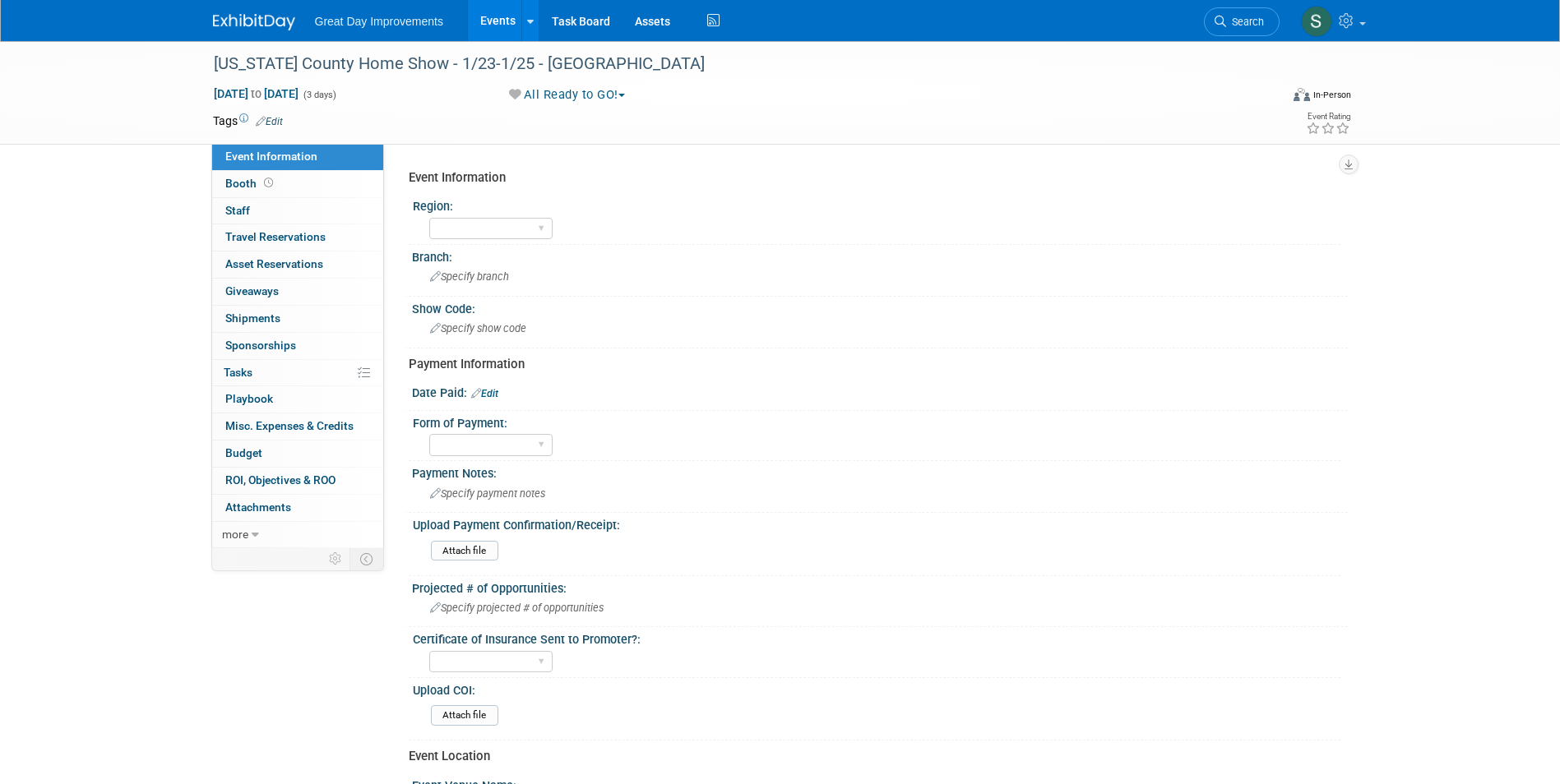
click at [278, 125] on link "Edit" at bounding box center [269, 121] width 27 height 11
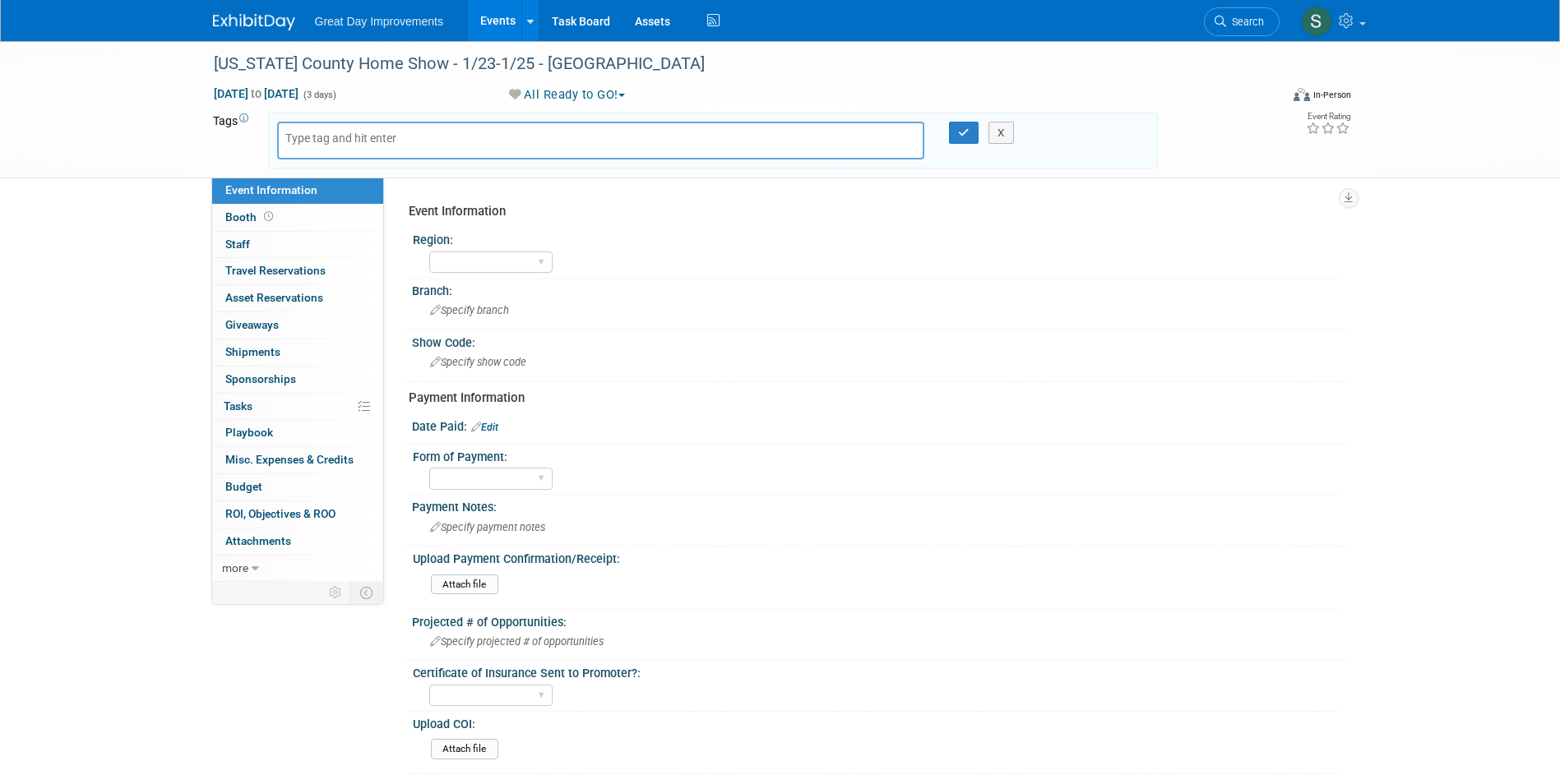
click at [328, 133] on body "Great Day Improvements Events Add Event Bulk Upload Events Shareable Event Boar…" at bounding box center [780, 392] width 1560 height 784
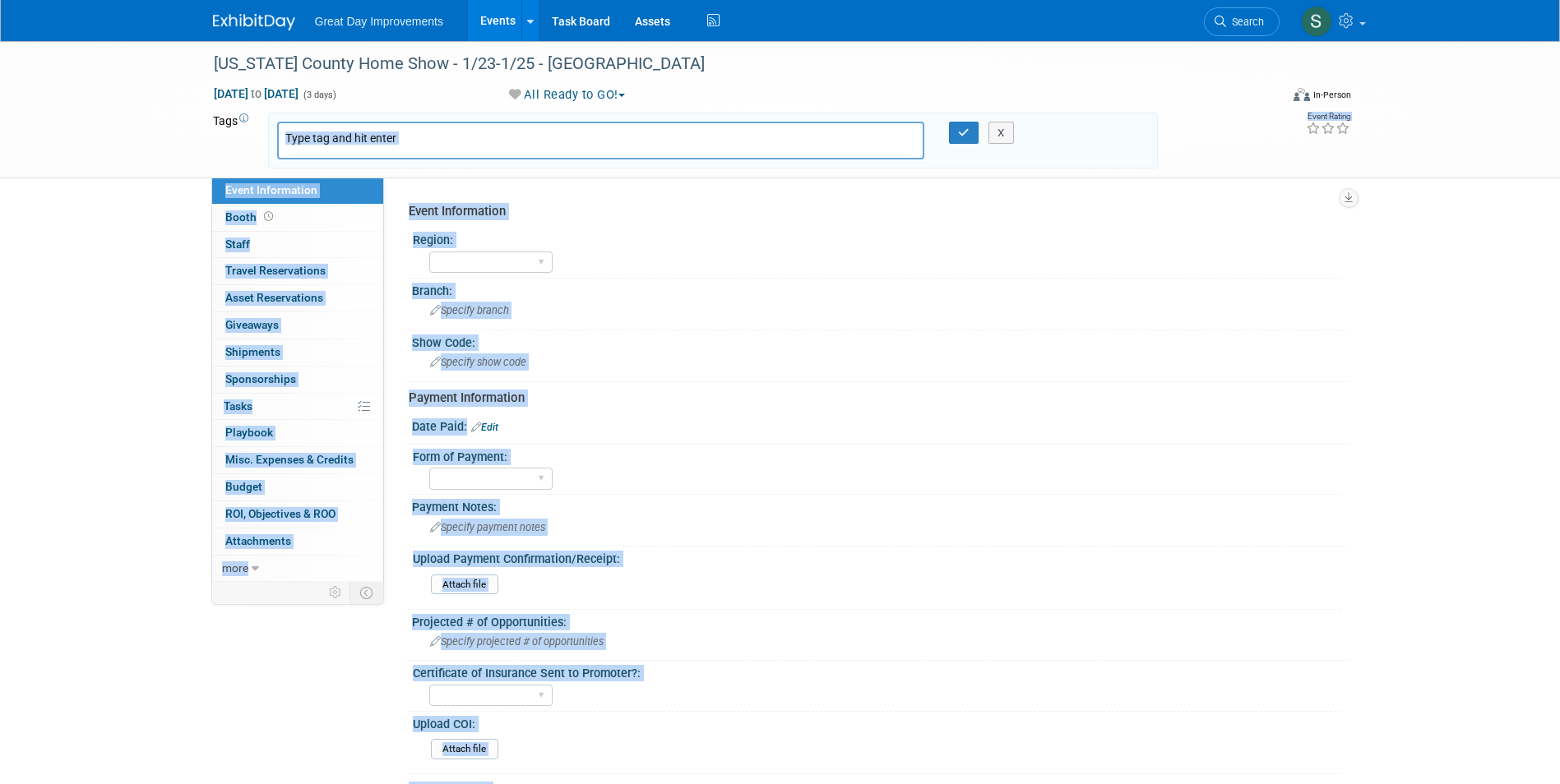
click at [329, 134] on input "text" at bounding box center [351, 138] width 132 height 17
click at [367, 136] on input "text" at bounding box center [351, 138] width 132 height 17
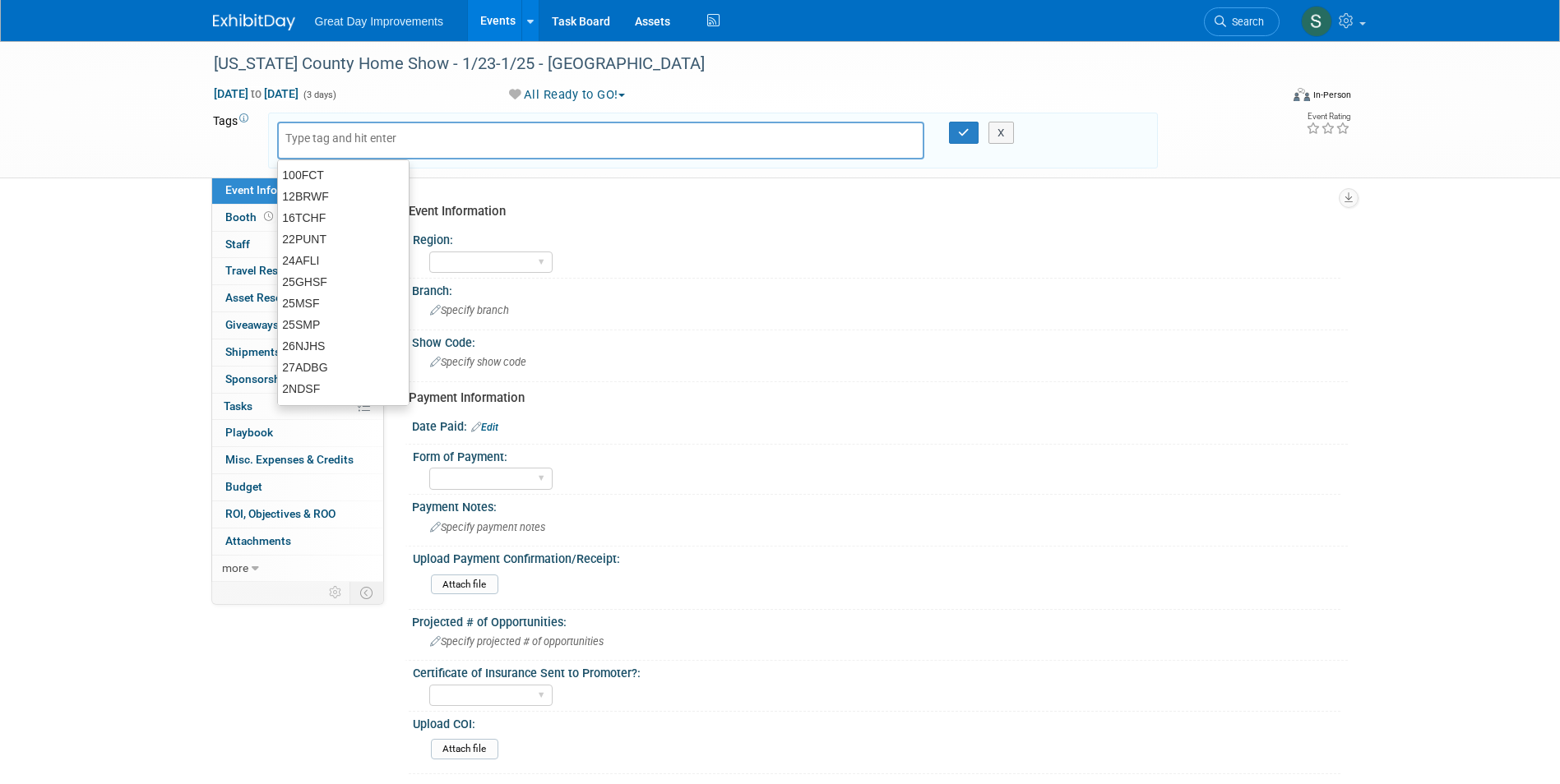
click at [175, 158] on div "[US_STATE] County Home Show - 1/23-1/25 - [GEOGRAPHIC_DATA] [DATE] to [DATE] (3…" at bounding box center [780, 110] width 1560 height 137
click at [318, 147] on div at bounding box center [601, 140] width 648 height 38
click at [314, 140] on input "text" at bounding box center [351, 138] width 132 height 17
type input "OV"
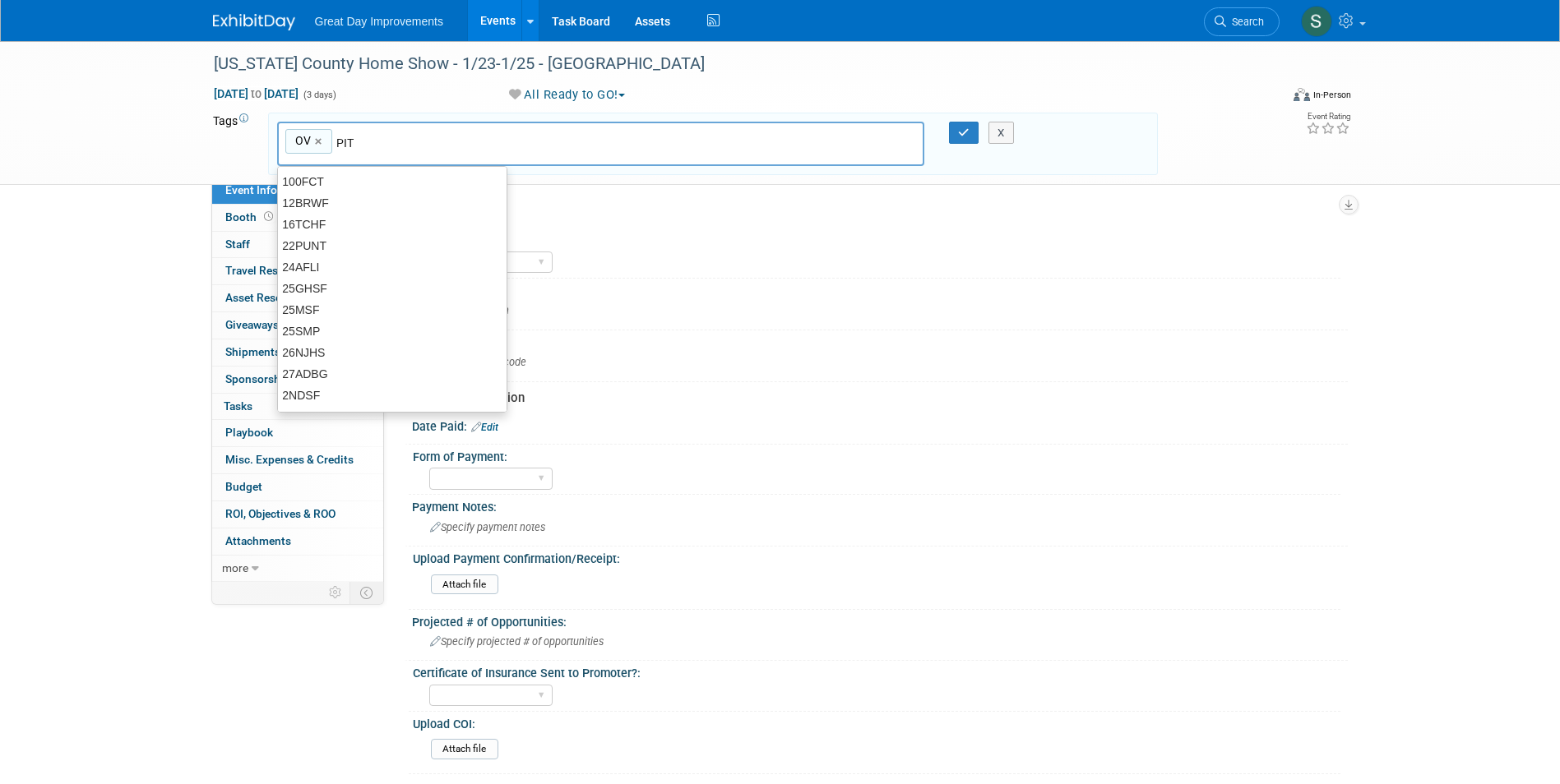
type input "PIT"
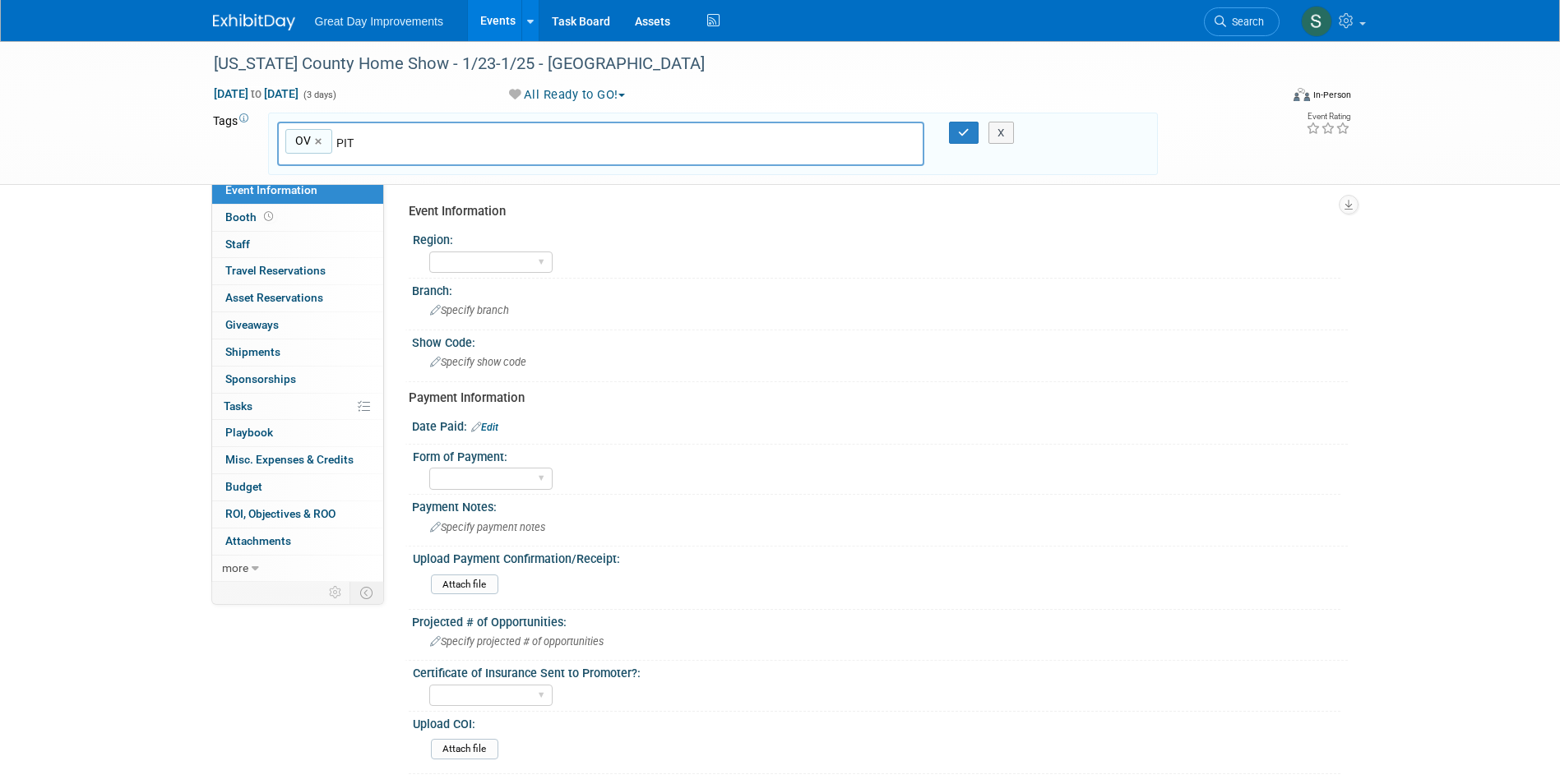
type input "OV, PIT"
type input "WASCHS"
type input "OV, PIT, WASCHS"
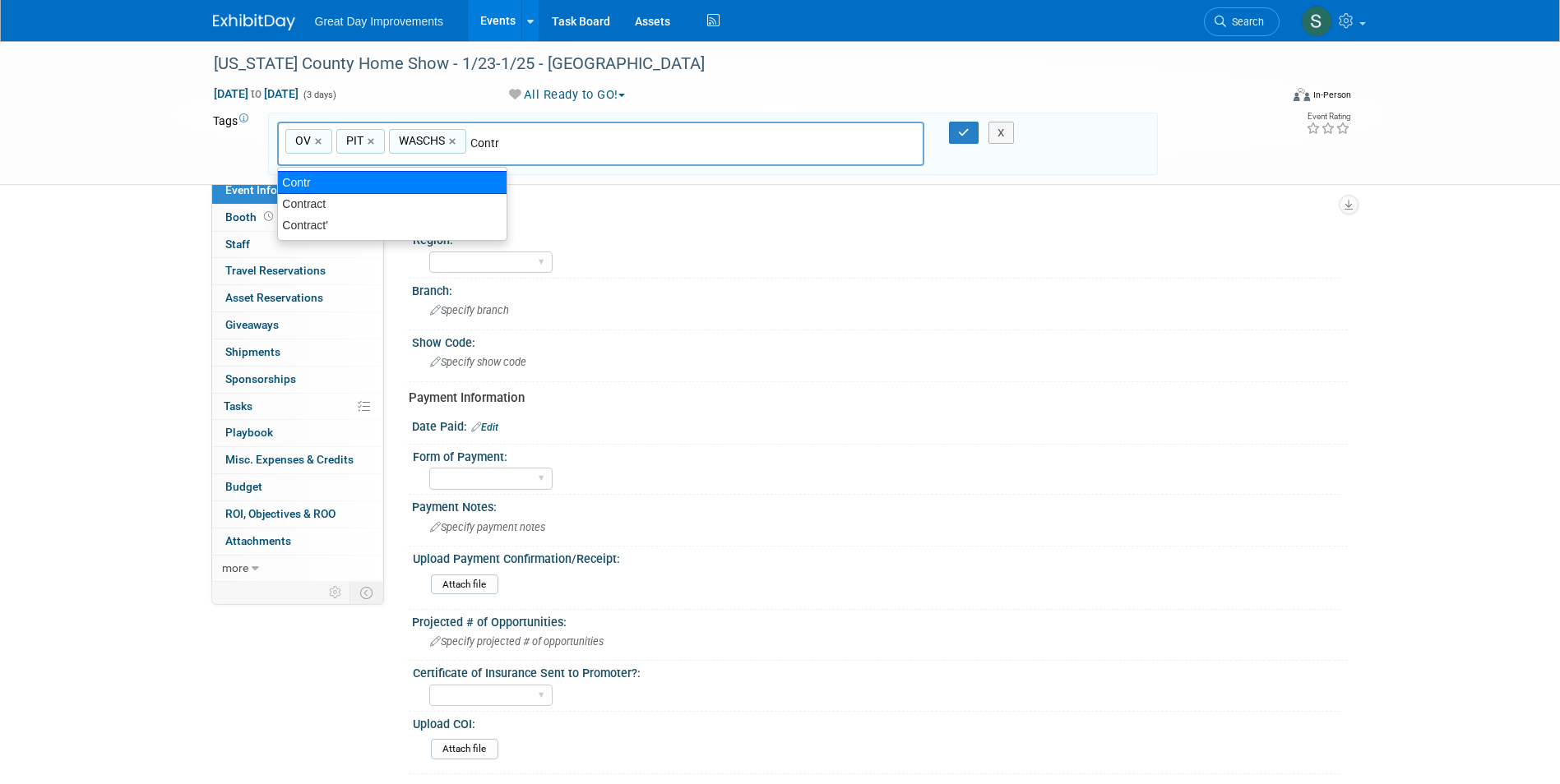
type input "Contract"
type input "OV, PIT, WASCHS, Contract"
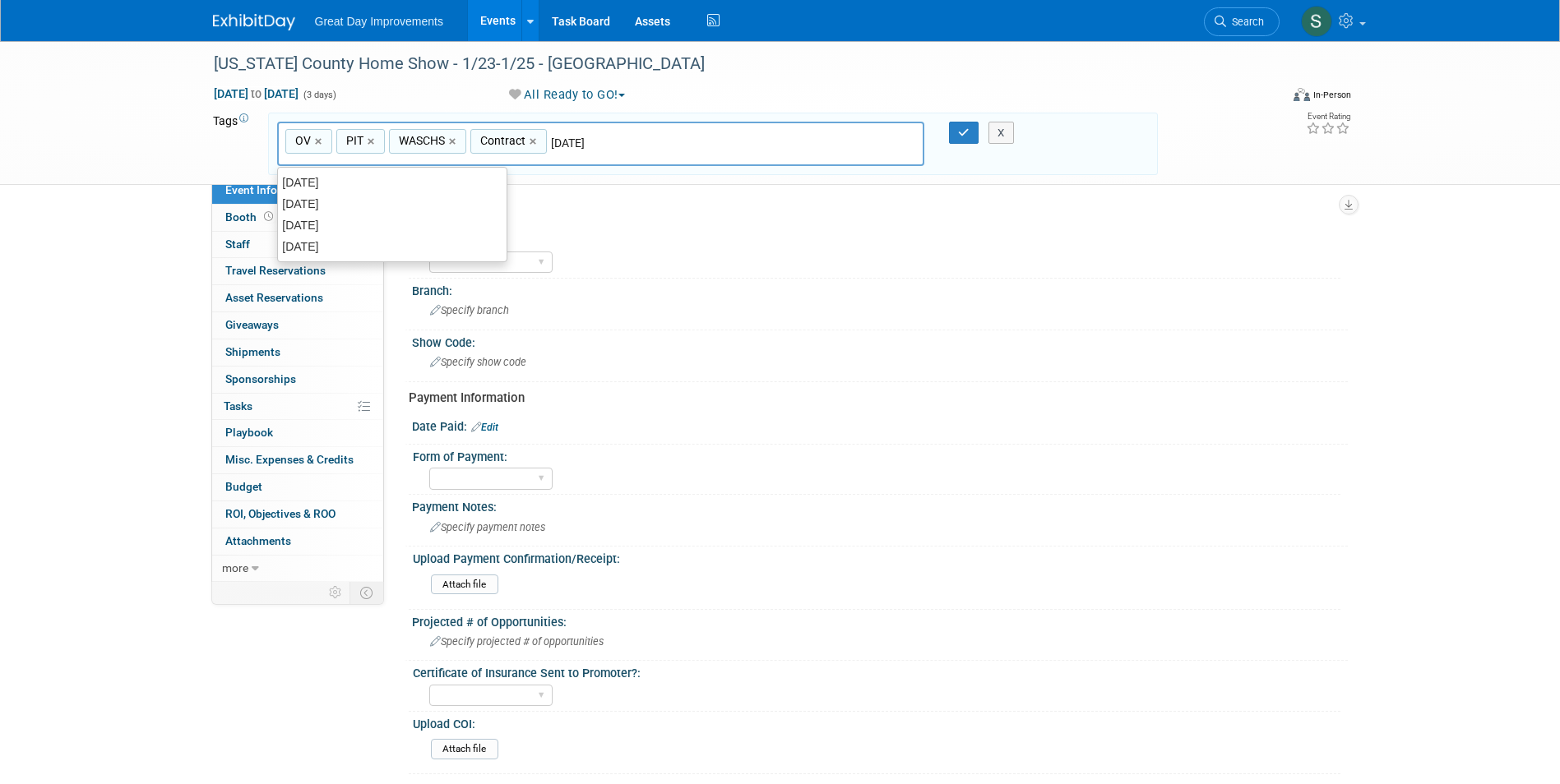
type input "[DATE]"
type input "OV, PIT, WASCHS, Contract, [DATE]"
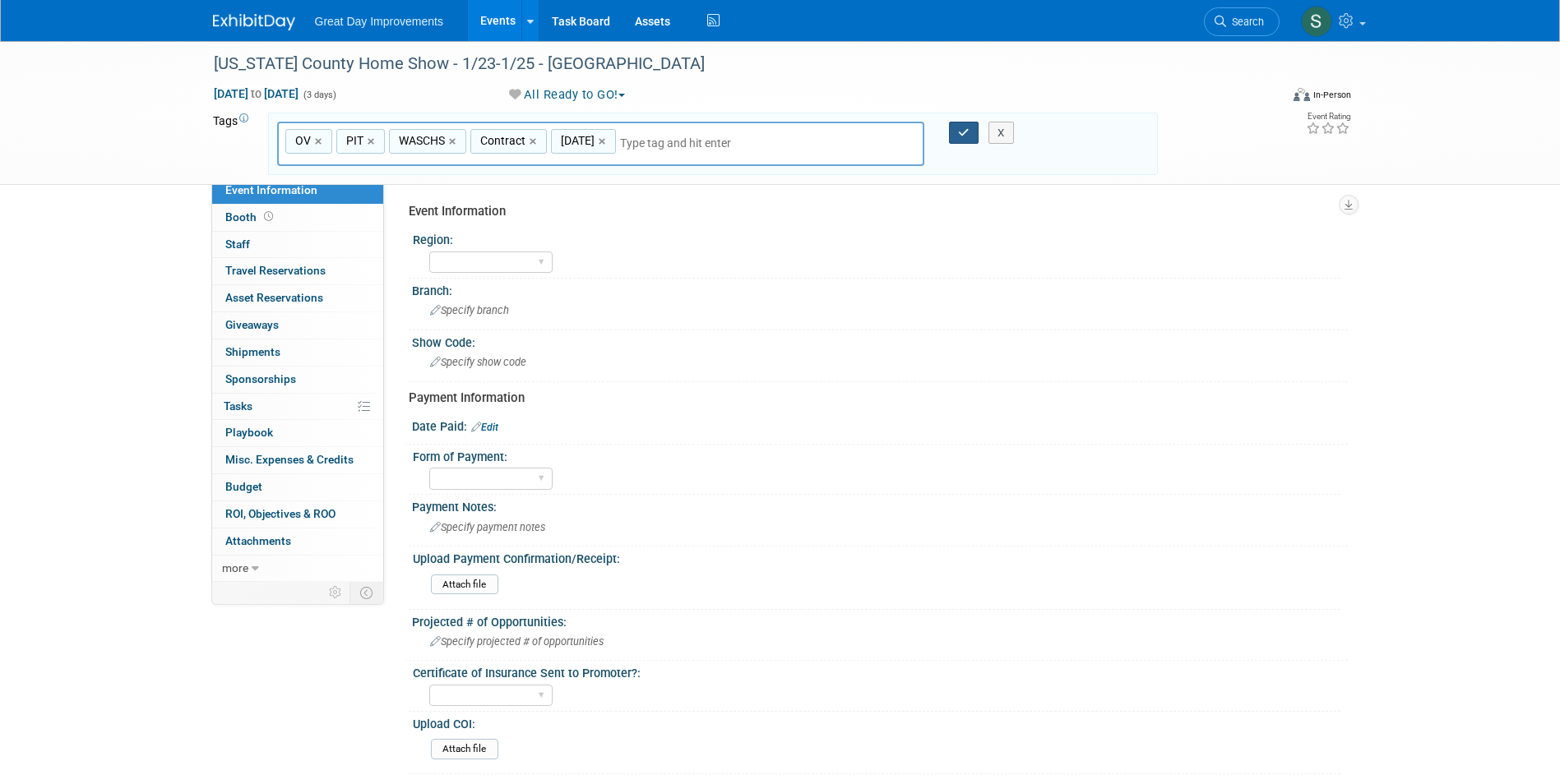
click at [963, 139] on button "button" at bounding box center [964, 133] width 30 height 23
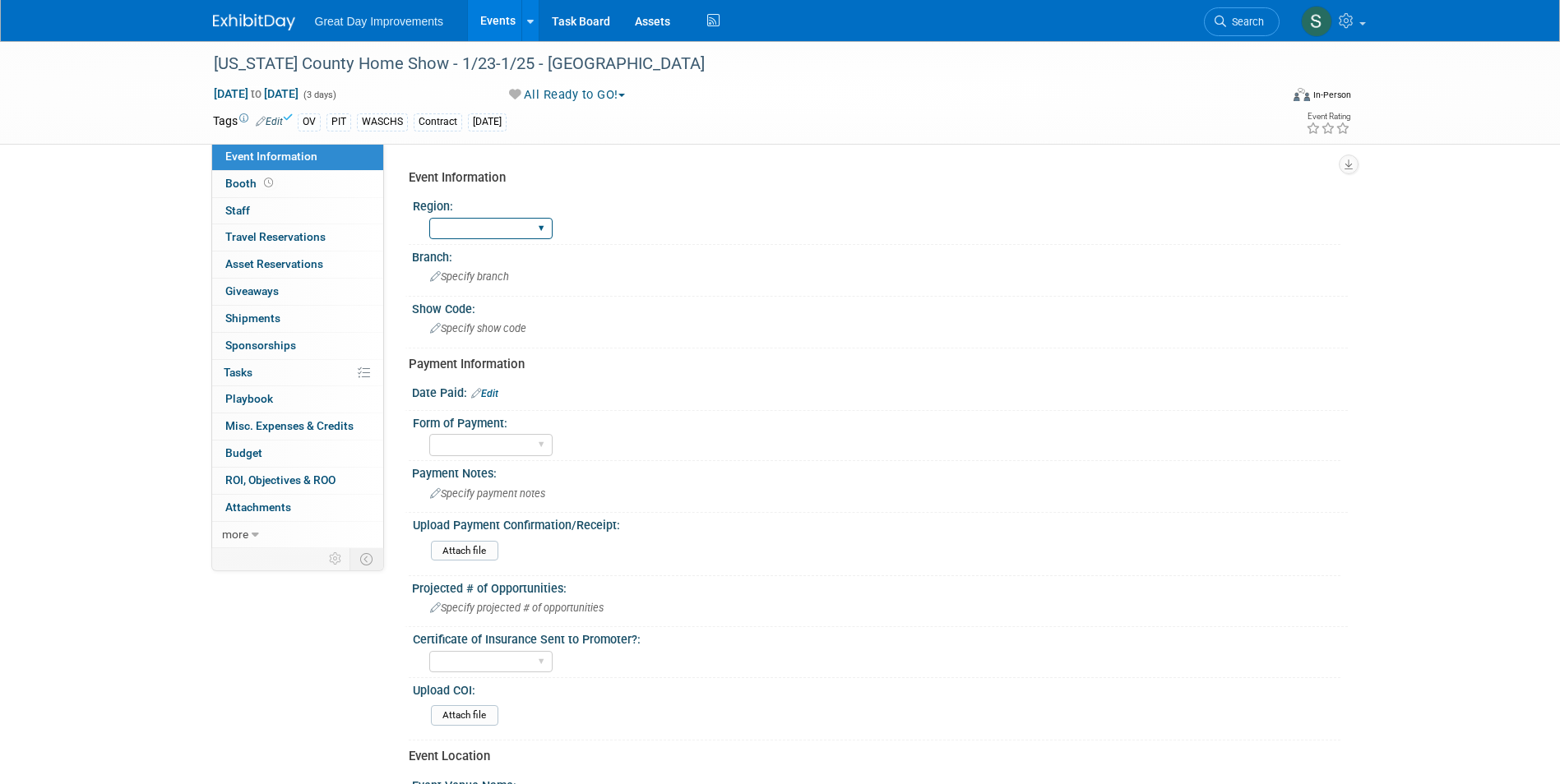
click at [512, 237] on select "GC MA MW MTW NE NEW OV PL PNW SA SE SC UMW FL" at bounding box center [491, 228] width 123 height 22
select select "OV"
click at [430, 218] on select "GC MA MW MTW NE NEW OV PL PNW SA SE SC UMW FL" at bounding box center [491, 228] width 123 height 22
click at [467, 268] on div "Specify branch" at bounding box center [879, 276] width 911 height 25
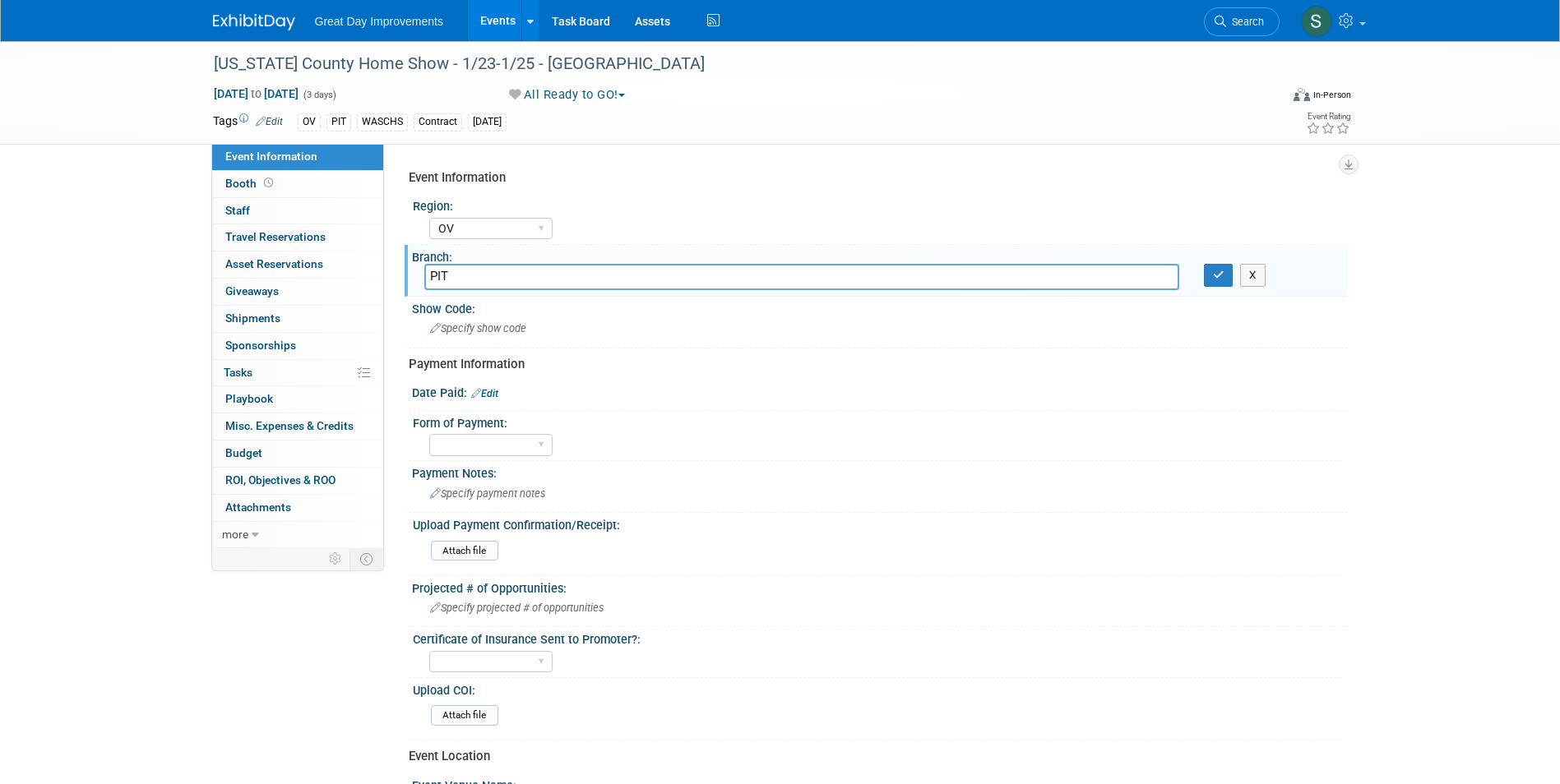
type input "PIT"
click at [1210, 262] on div "Branch:" at bounding box center [879, 255] width 935 height 20
click at [1217, 270] on icon "button" at bounding box center [1218, 275] width 11 height 11
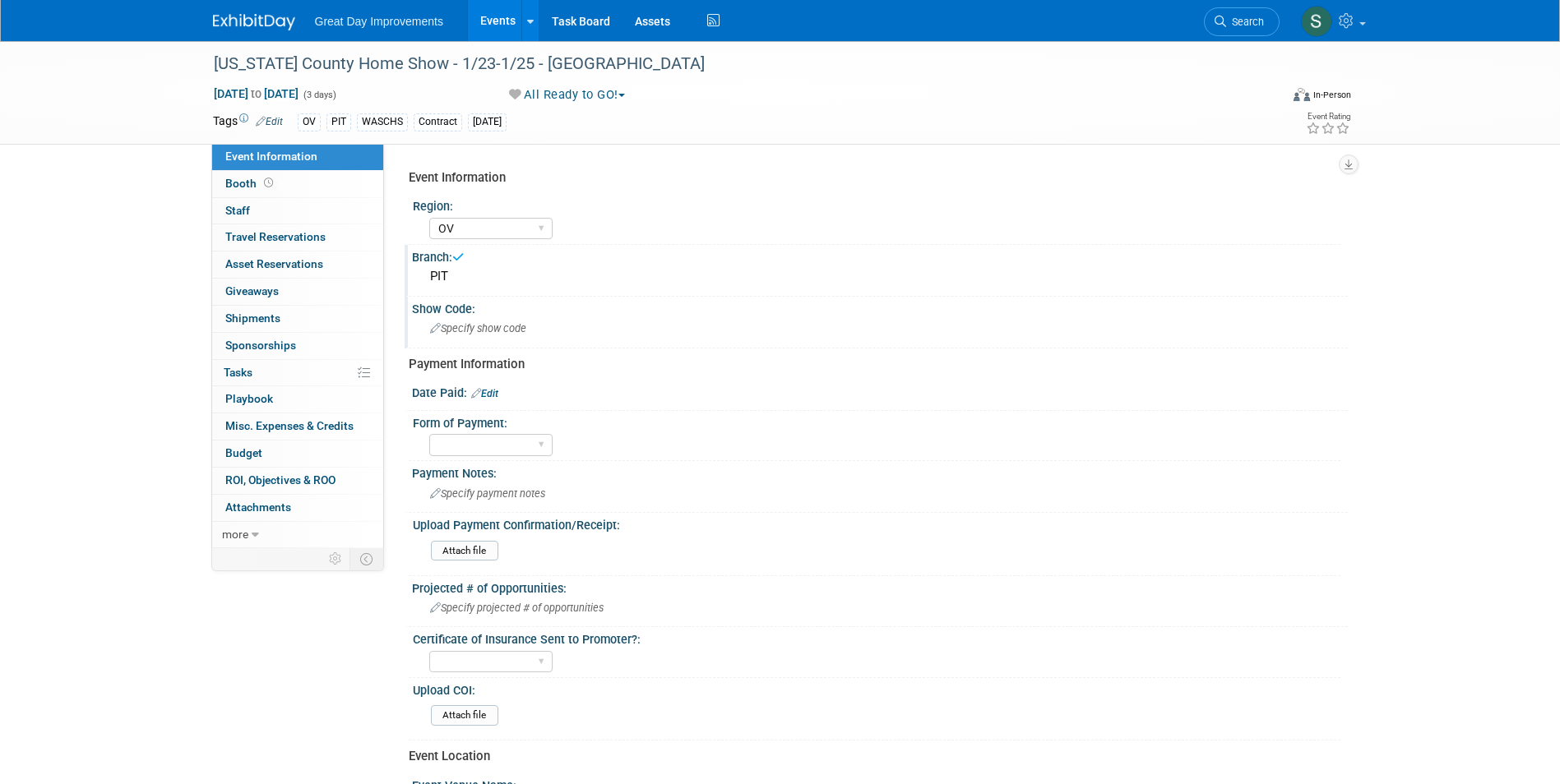
click at [540, 328] on div "Specify show code" at bounding box center [879, 327] width 911 height 25
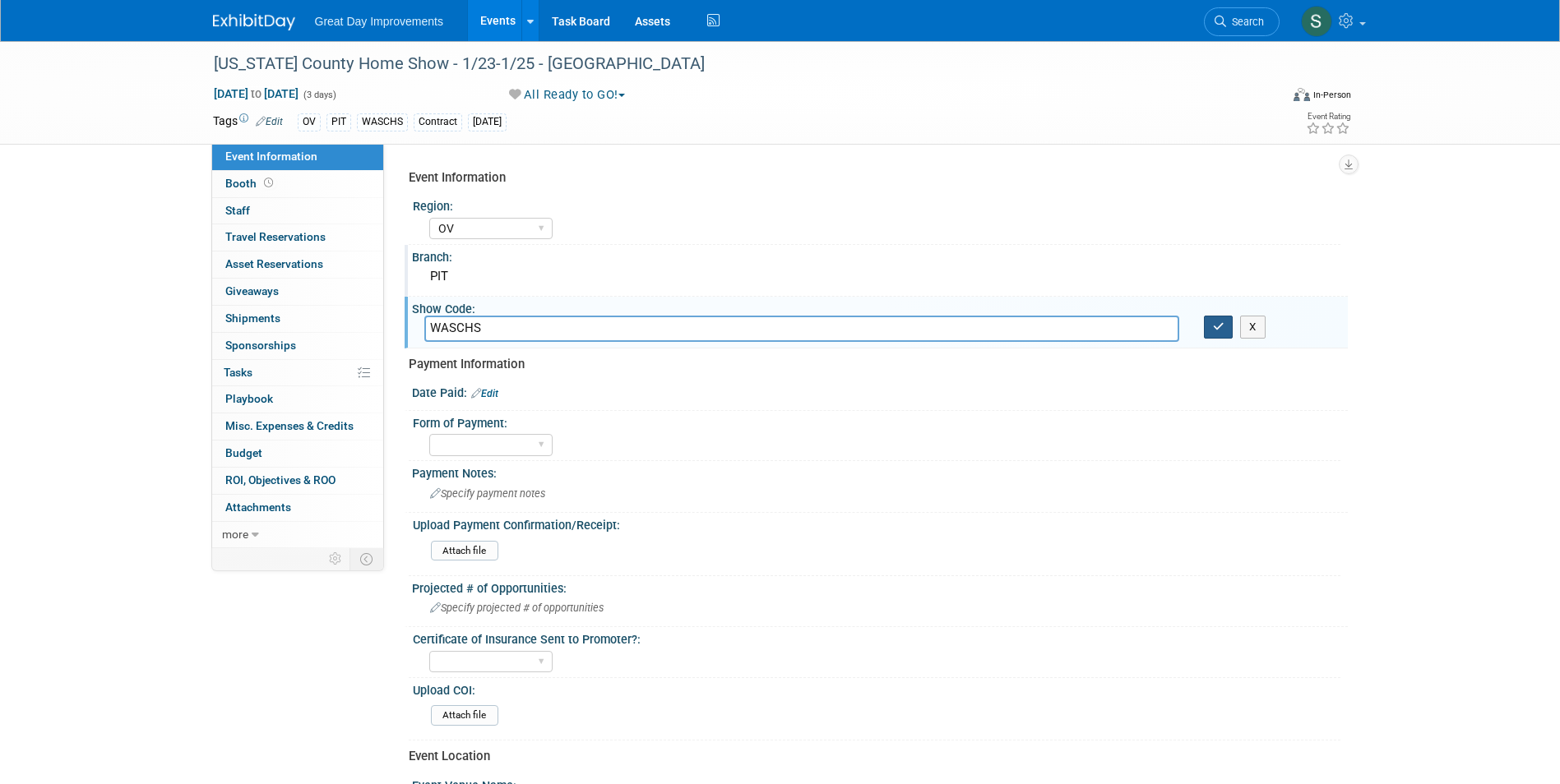
type input "WASCHS"
click at [1217, 326] on icon "button" at bounding box center [1218, 327] width 11 height 11
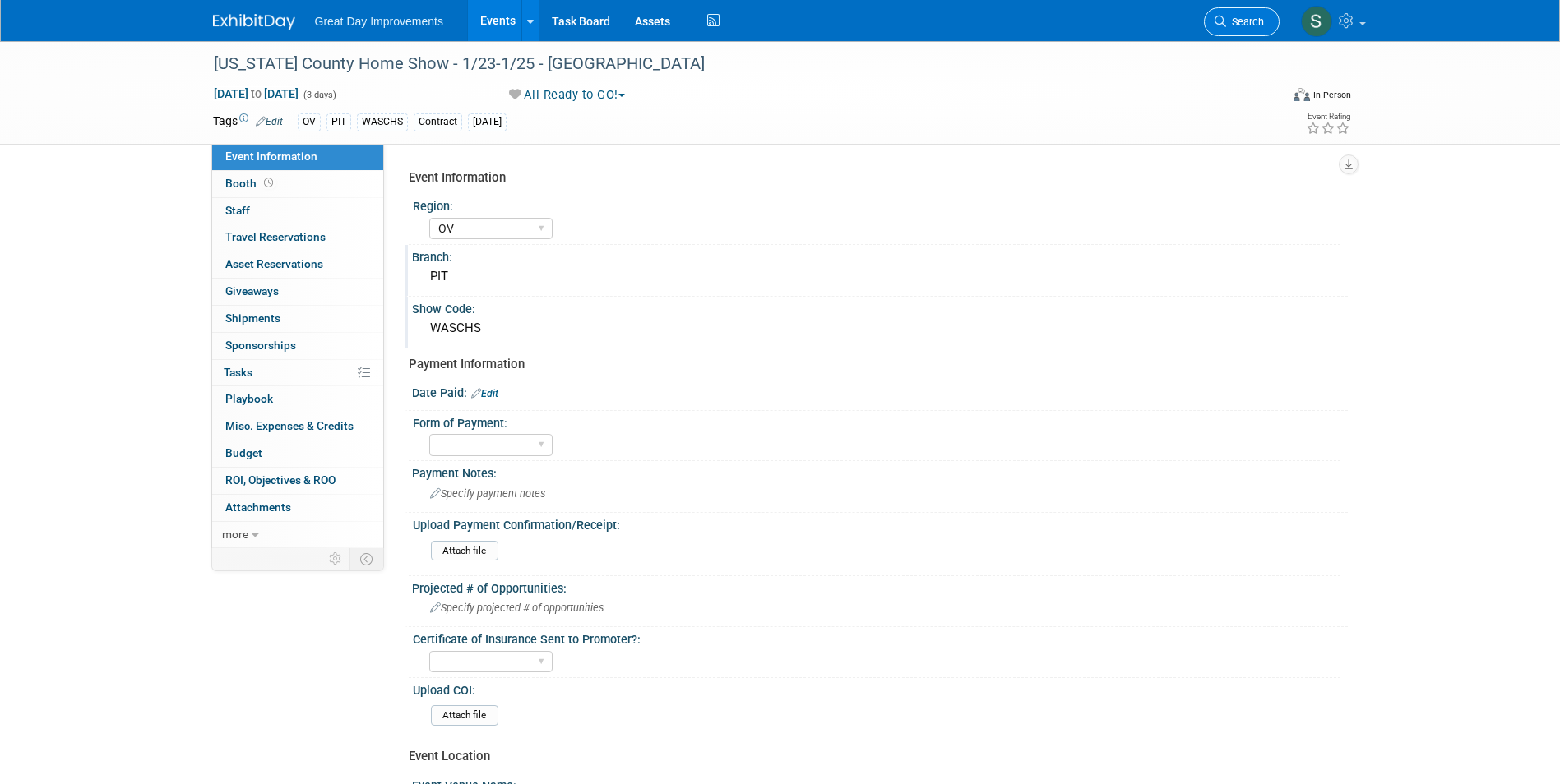
click at [1248, 32] on link "Search" at bounding box center [1242, 21] width 76 height 29
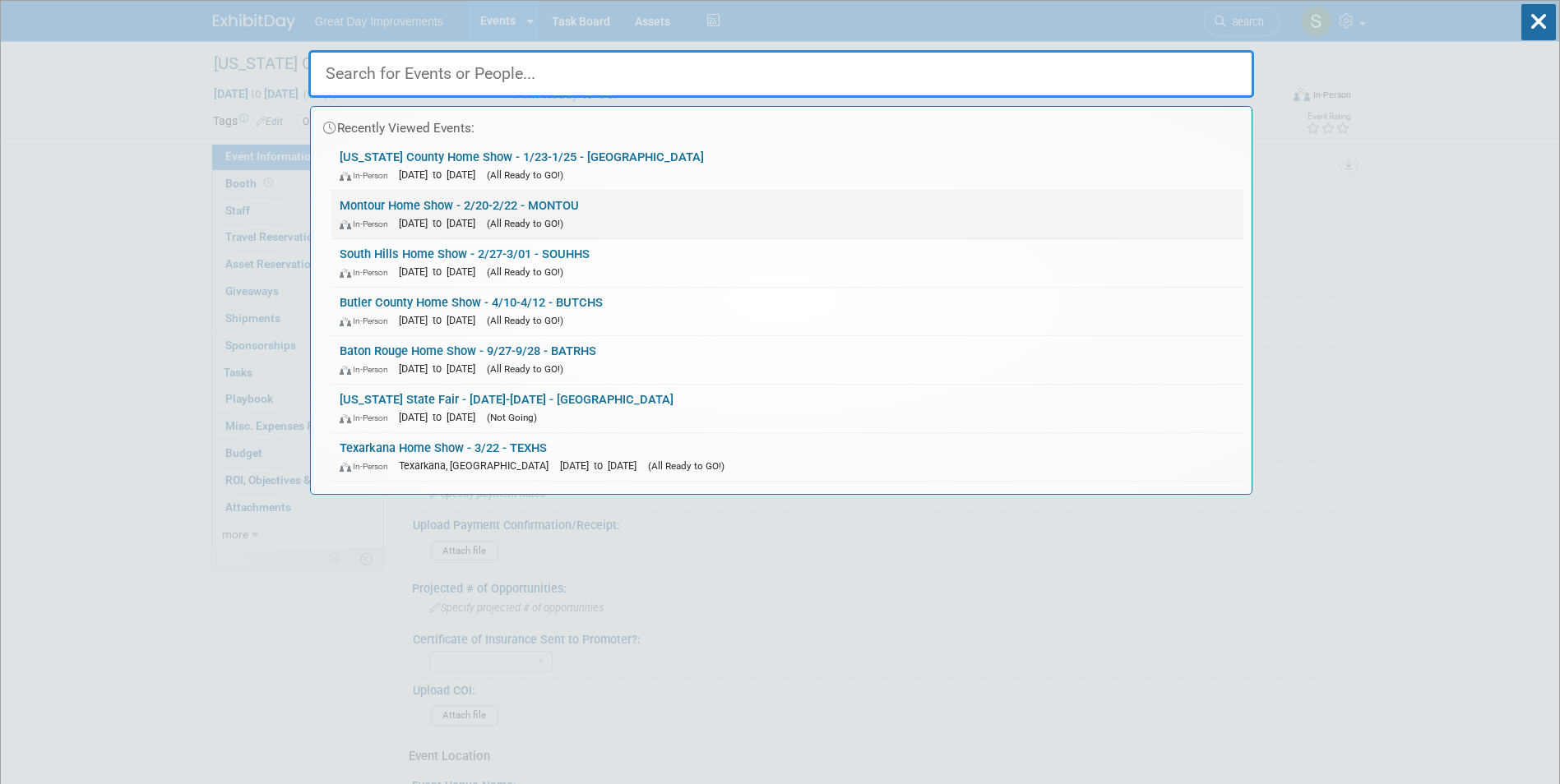
click at [622, 198] on link "Montour Home Show - 2/20-2/22 - MONTOU In-Person [DATE] to [DATE] (All Ready to…" at bounding box center [787, 214] width 912 height 47
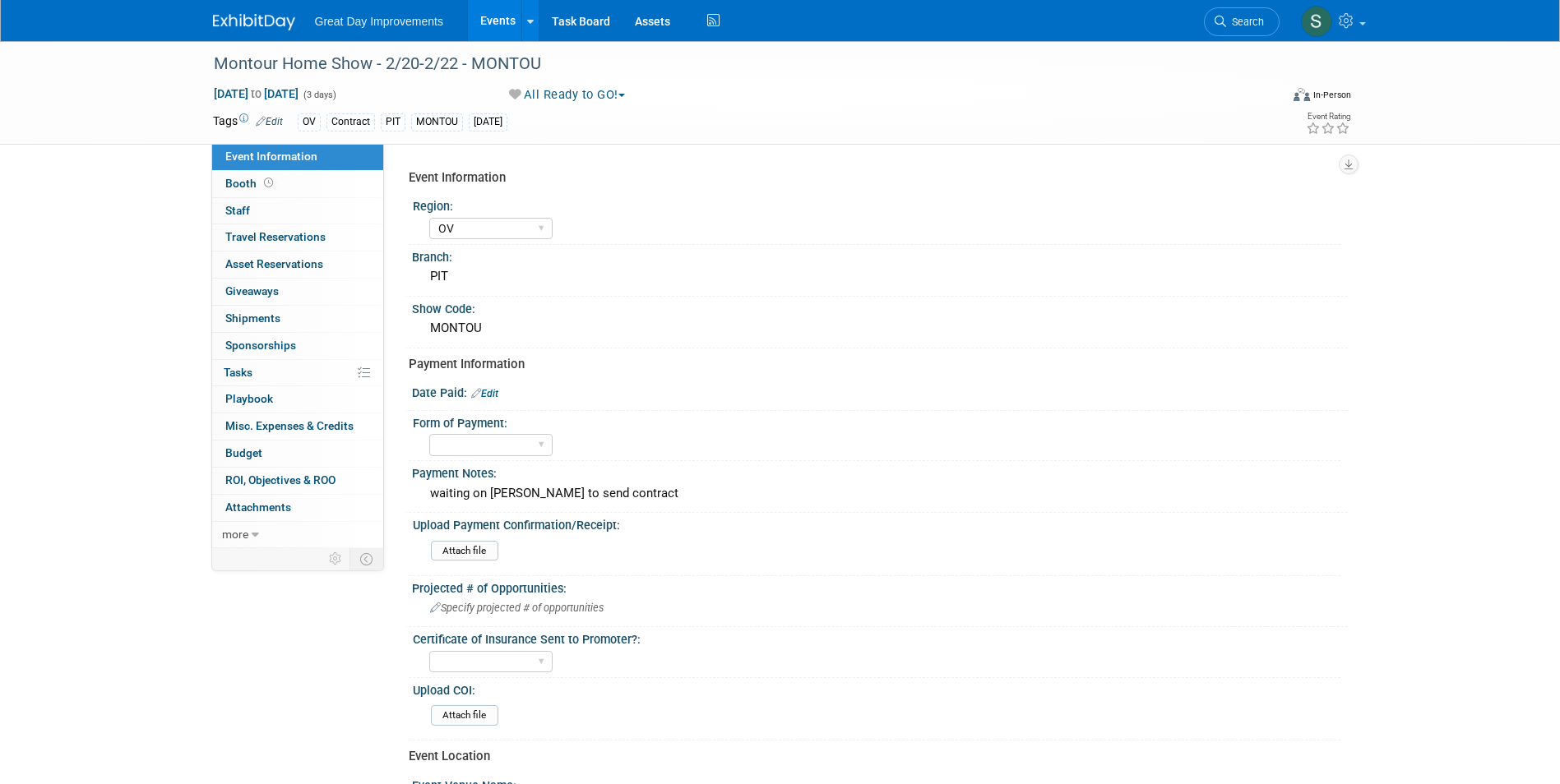
select select "OV"
click at [610, 488] on div "waiting on [PERSON_NAME] to send contract" at bounding box center [879, 493] width 911 height 25
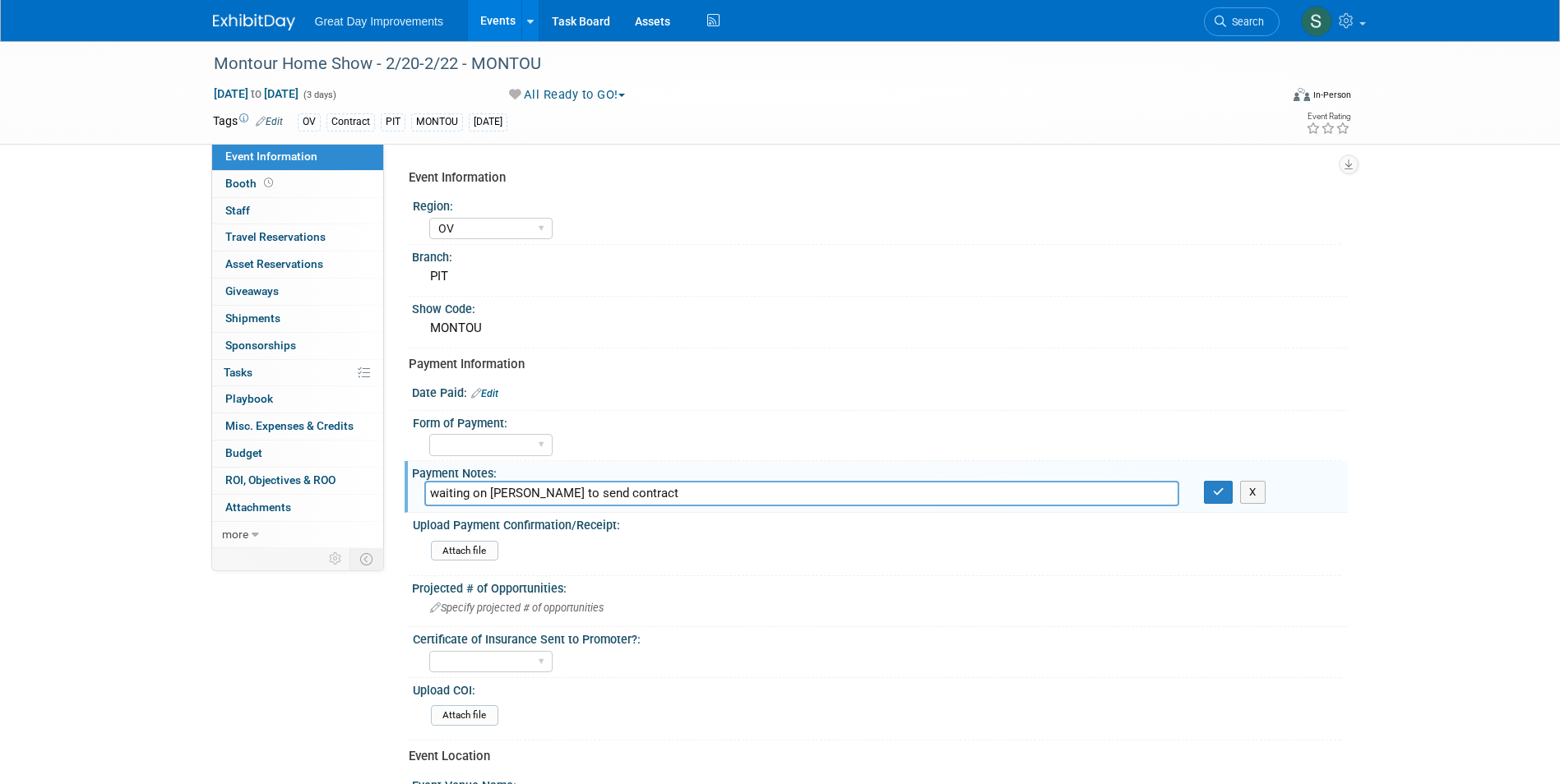
drag, startPoint x: 647, startPoint y: 497, endPoint x: 394, endPoint y: 530, distance: 255.1
click at [394, 530] on div "Event Information Region: GC MA MW MTW NE NEW OV PL PNW SA SE SC UMW FL Branch:…" at bounding box center [865, 346] width 964 height 405
click at [1227, 18] on span "Search" at bounding box center [1245, 22] width 38 height 12
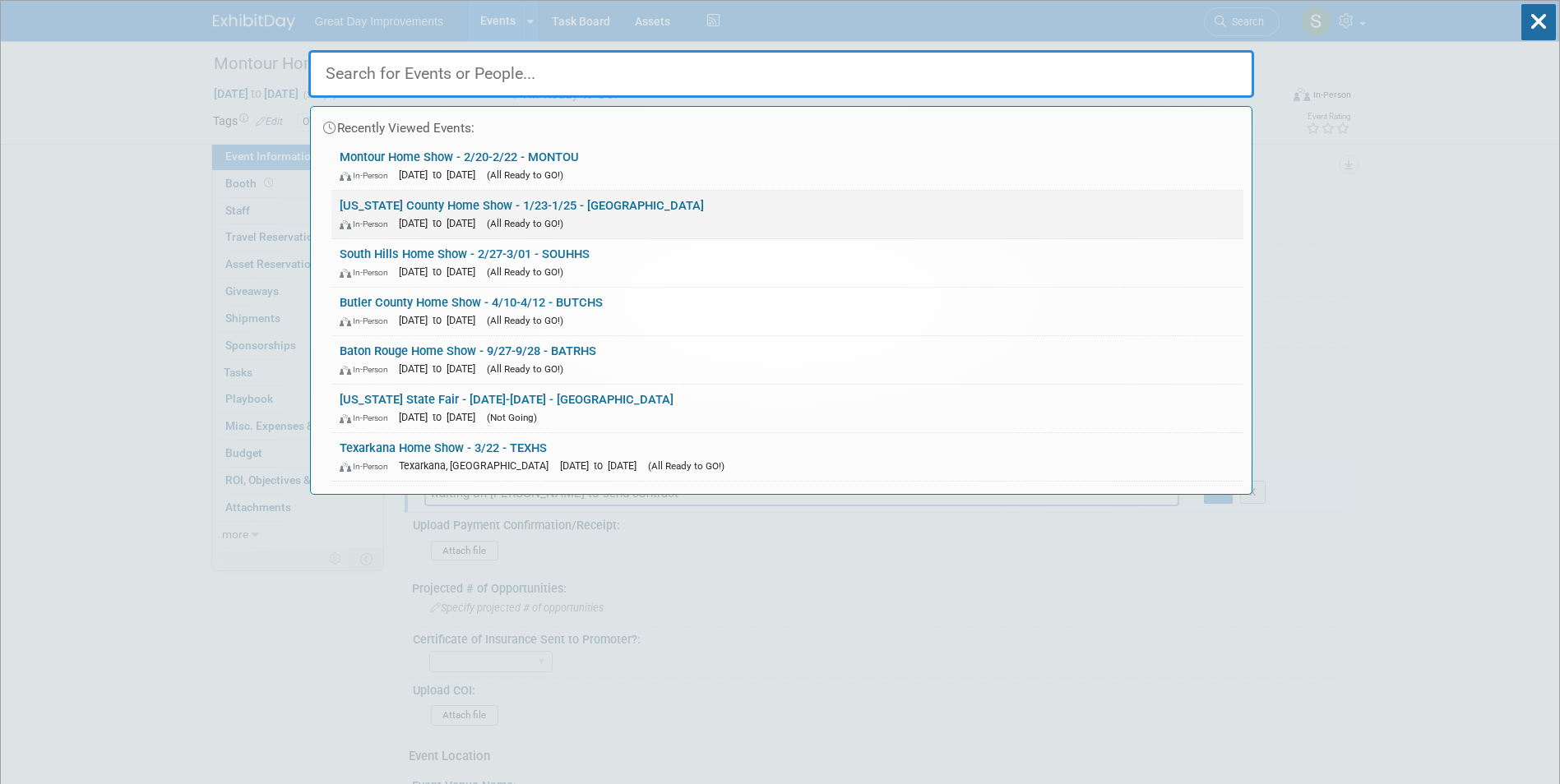
click at [639, 208] on link "[US_STATE] County Home Show - 1/23-1/25 - [GEOGRAPHIC_DATA] In-Person [DATE] to…" at bounding box center [787, 214] width 912 height 47
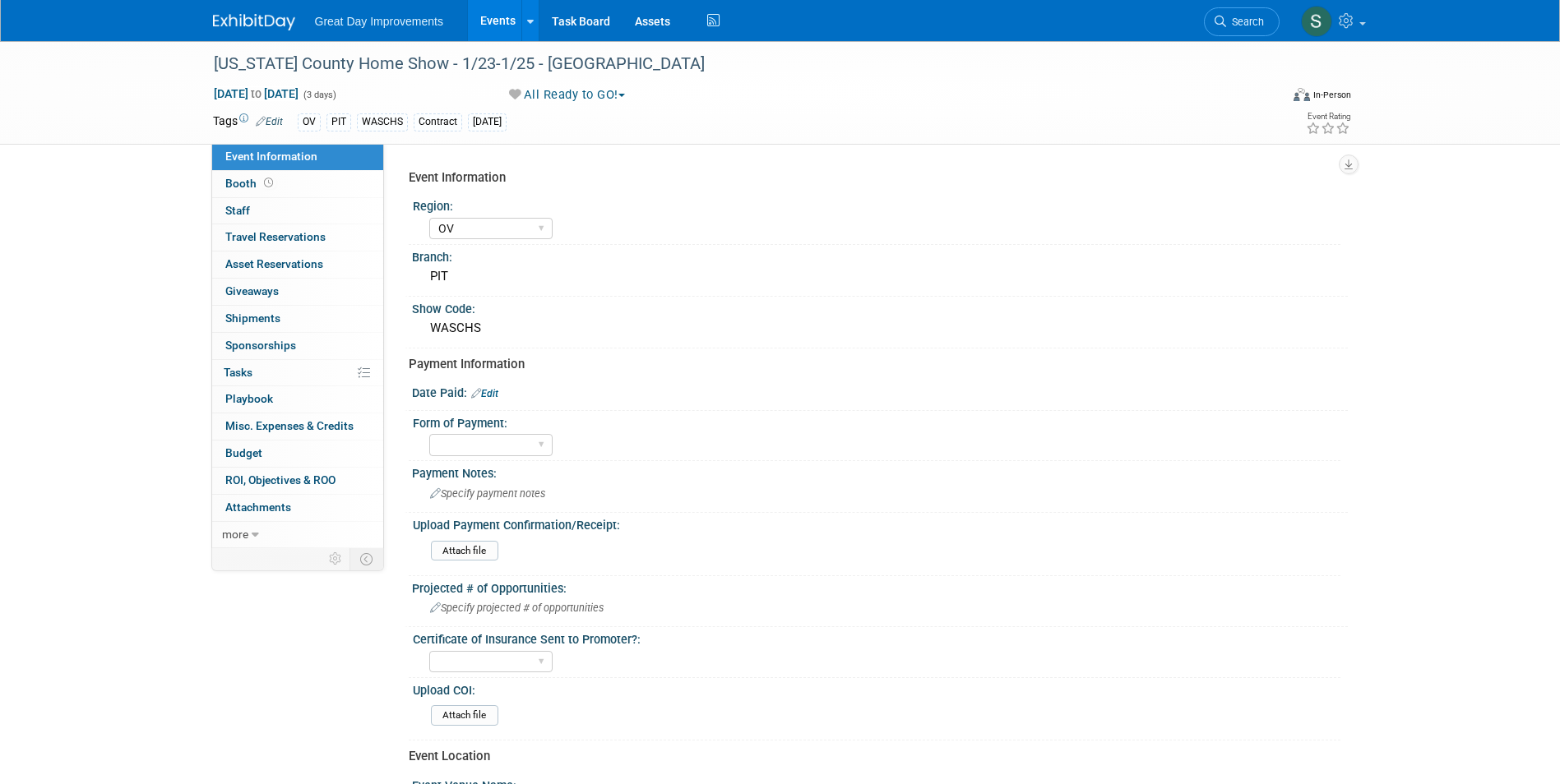
select select "OV"
click at [524, 486] on div "Specify payment notes" at bounding box center [879, 493] width 911 height 25
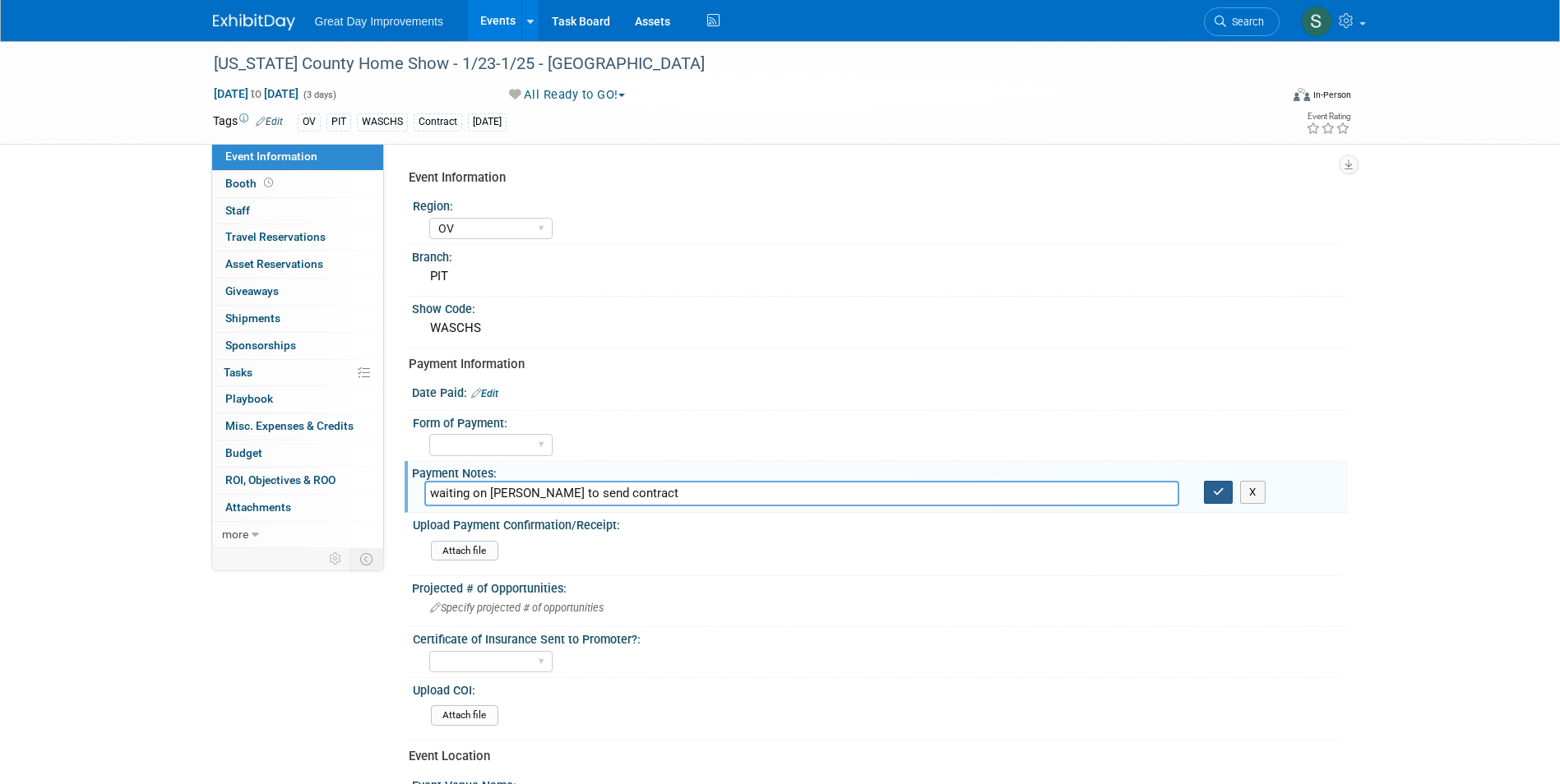
type input "waiting on [PERSON_NAME] to send contract"
click at [1217, 492] on icon "button" at bounding box center [1218, 492] width 11 height 11
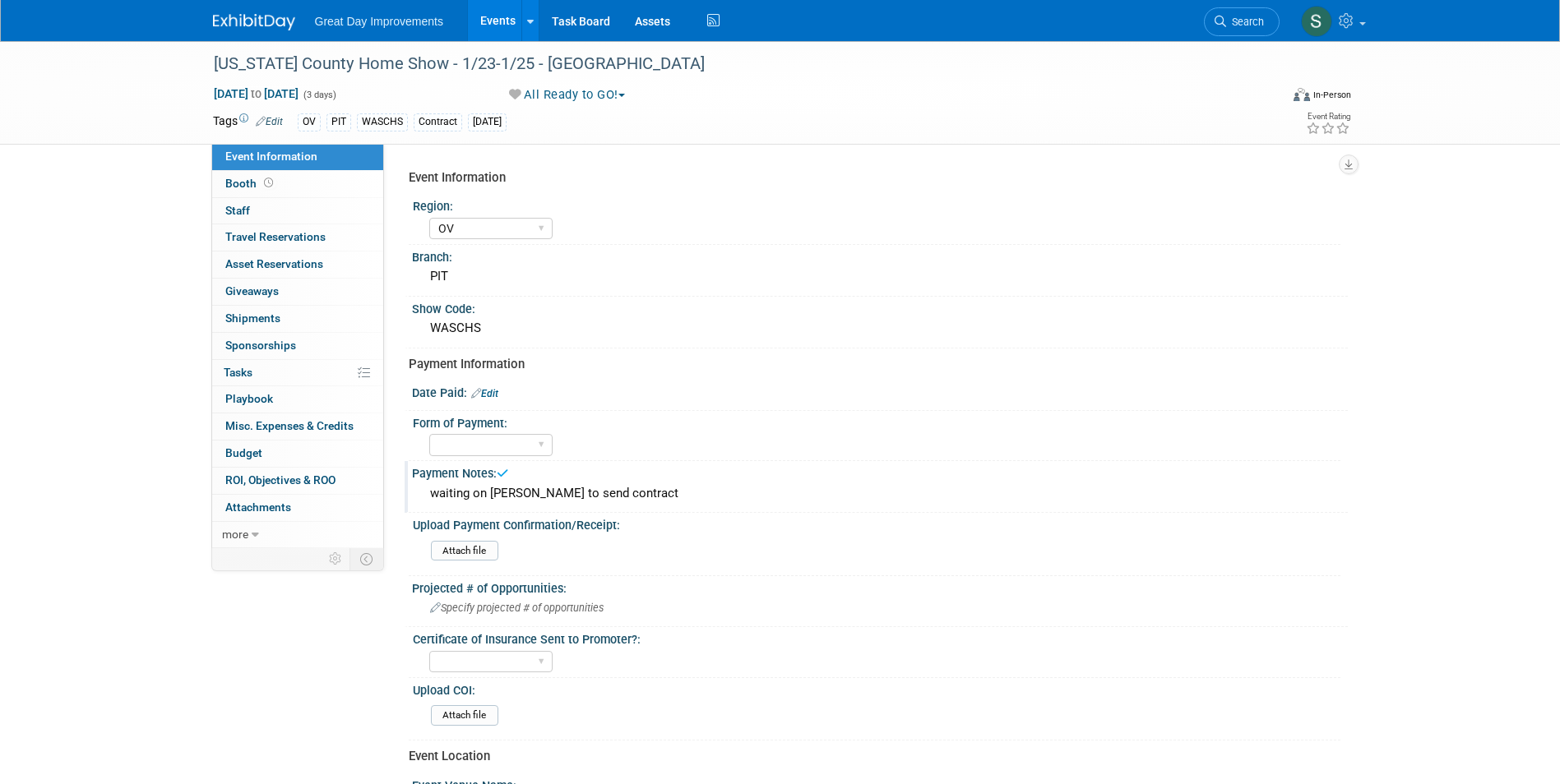
click at [260, 22] on img at bounding box center [254, 22] width 83 height 17
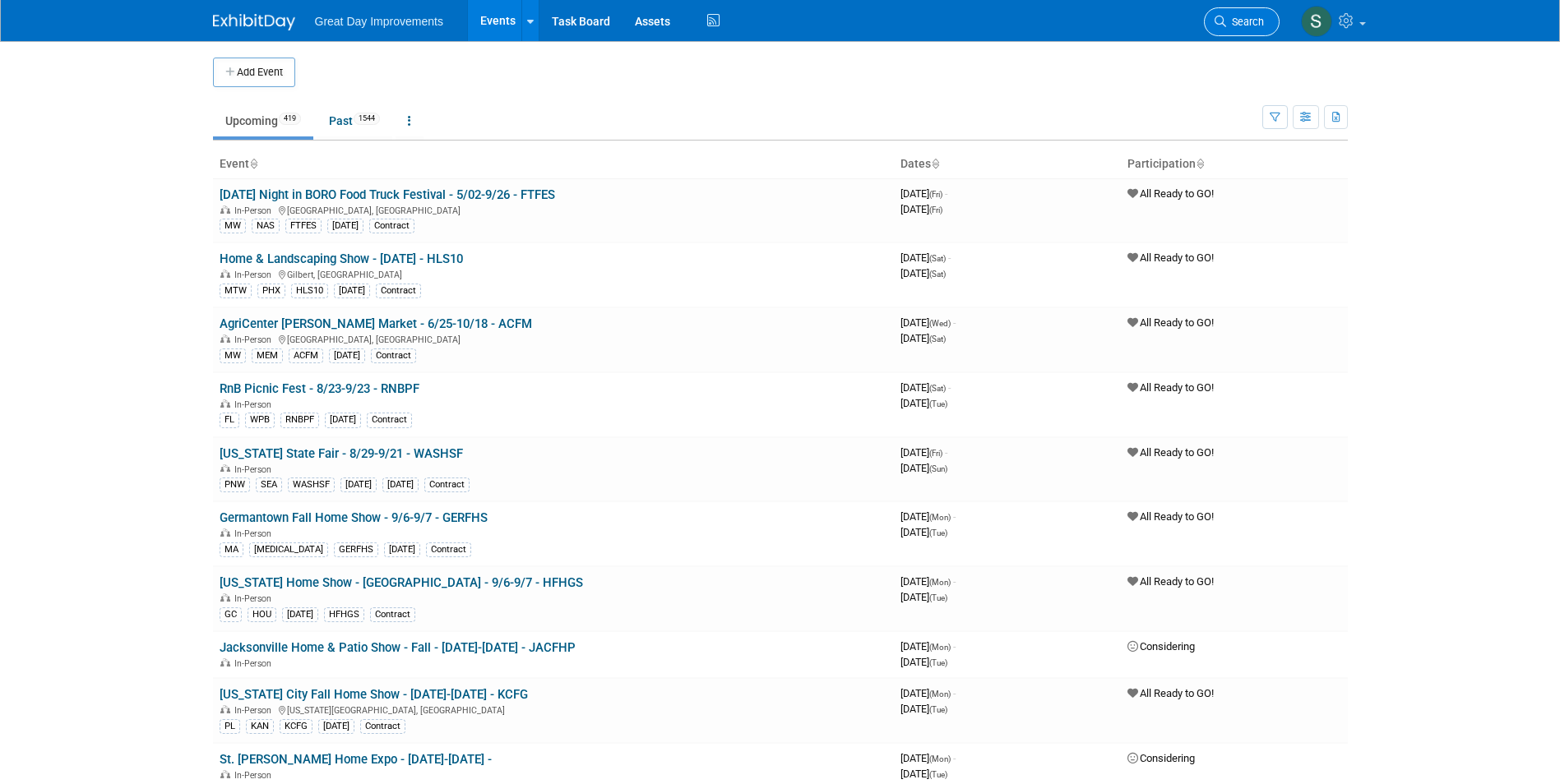
click at [1258, 28] on link "Search" at bounding box center [1242, 21] width 76 height 29
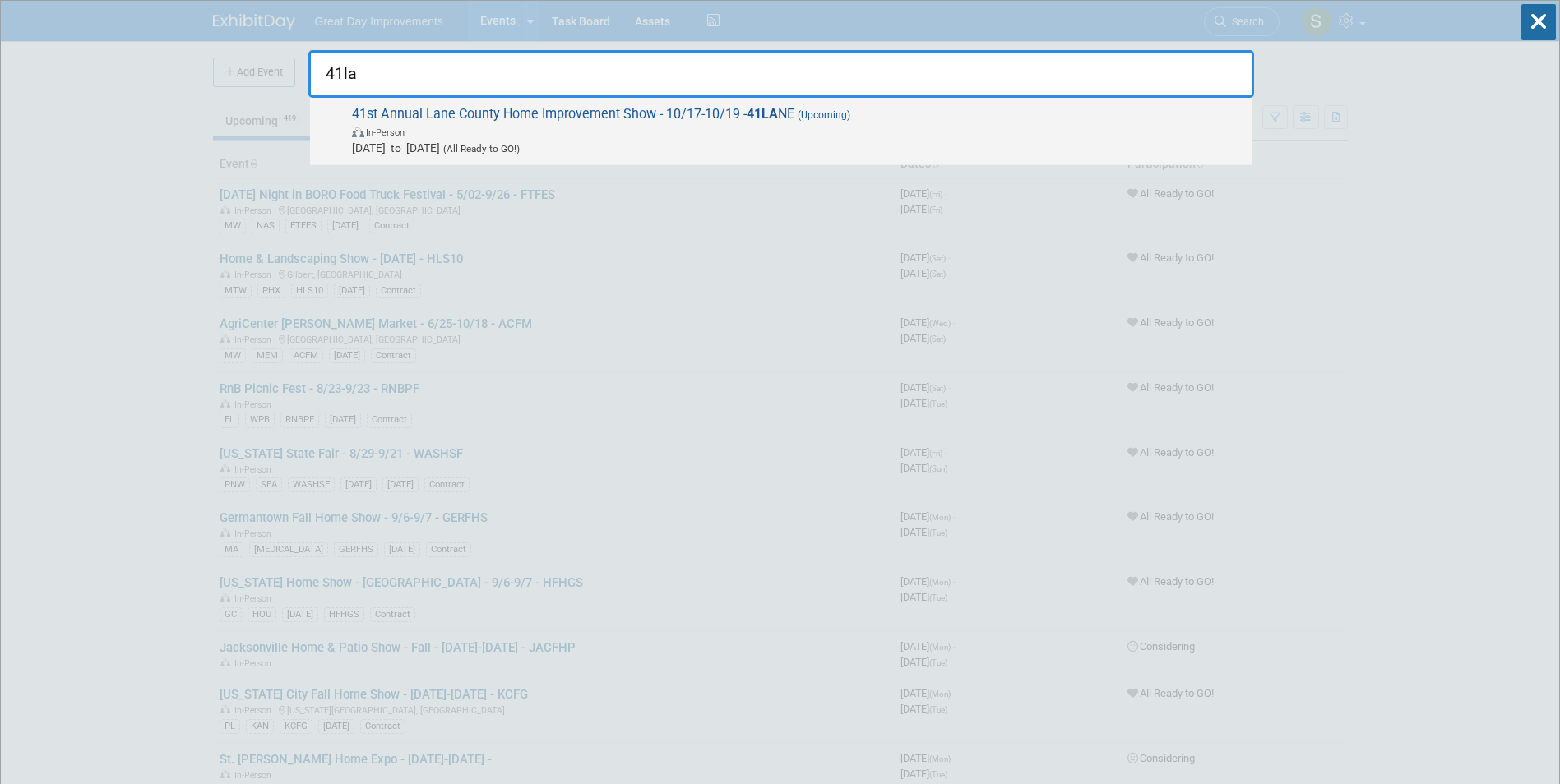
type input "41la"
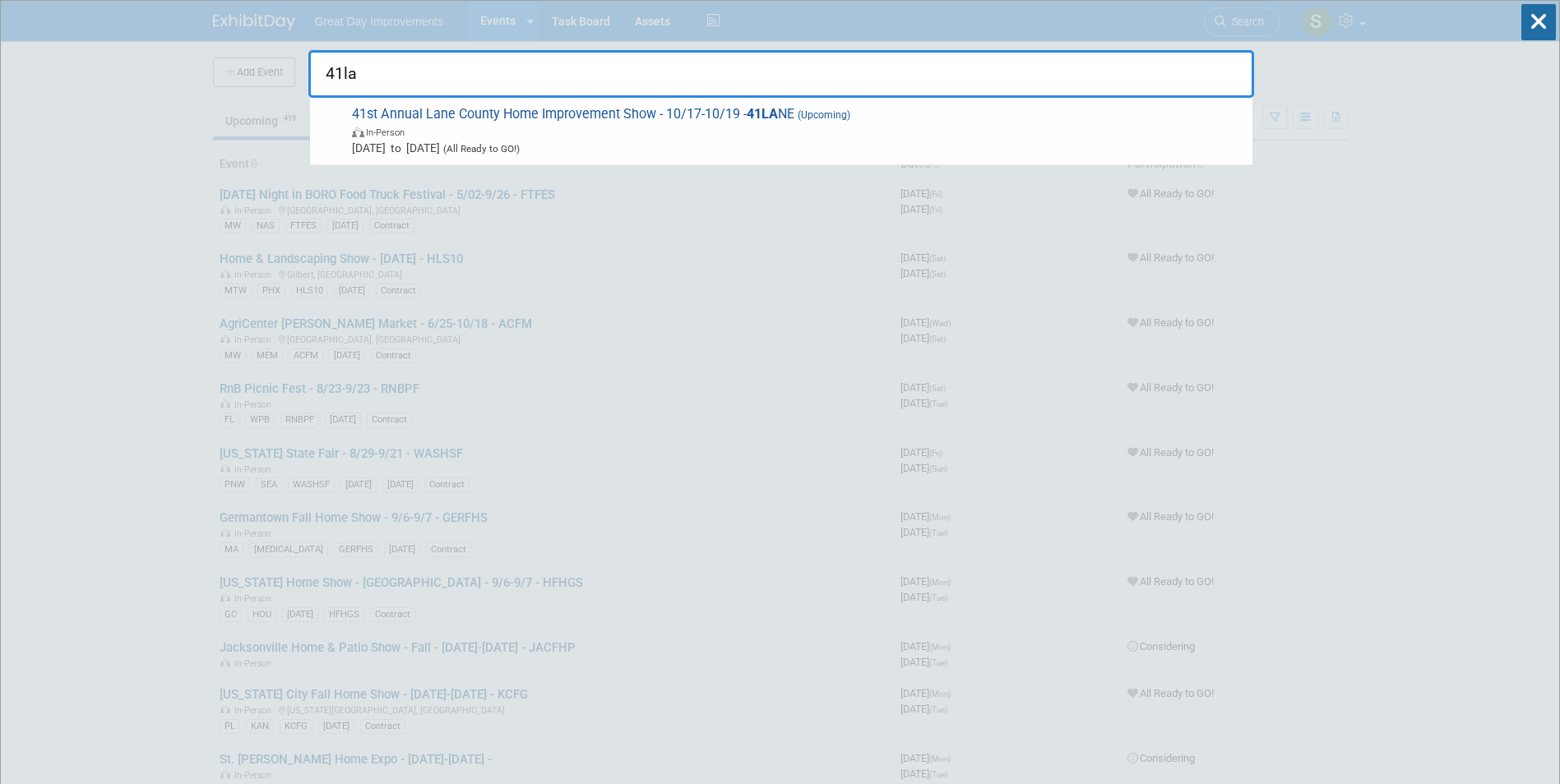
drag, startPoint x: 984, startPoint y: 123, endPoint x: 972, endPoint y: 126, distance: 12.4
click at [979, 124] on span "In-Person" at bounding box center [798, 131] width 892 height 17
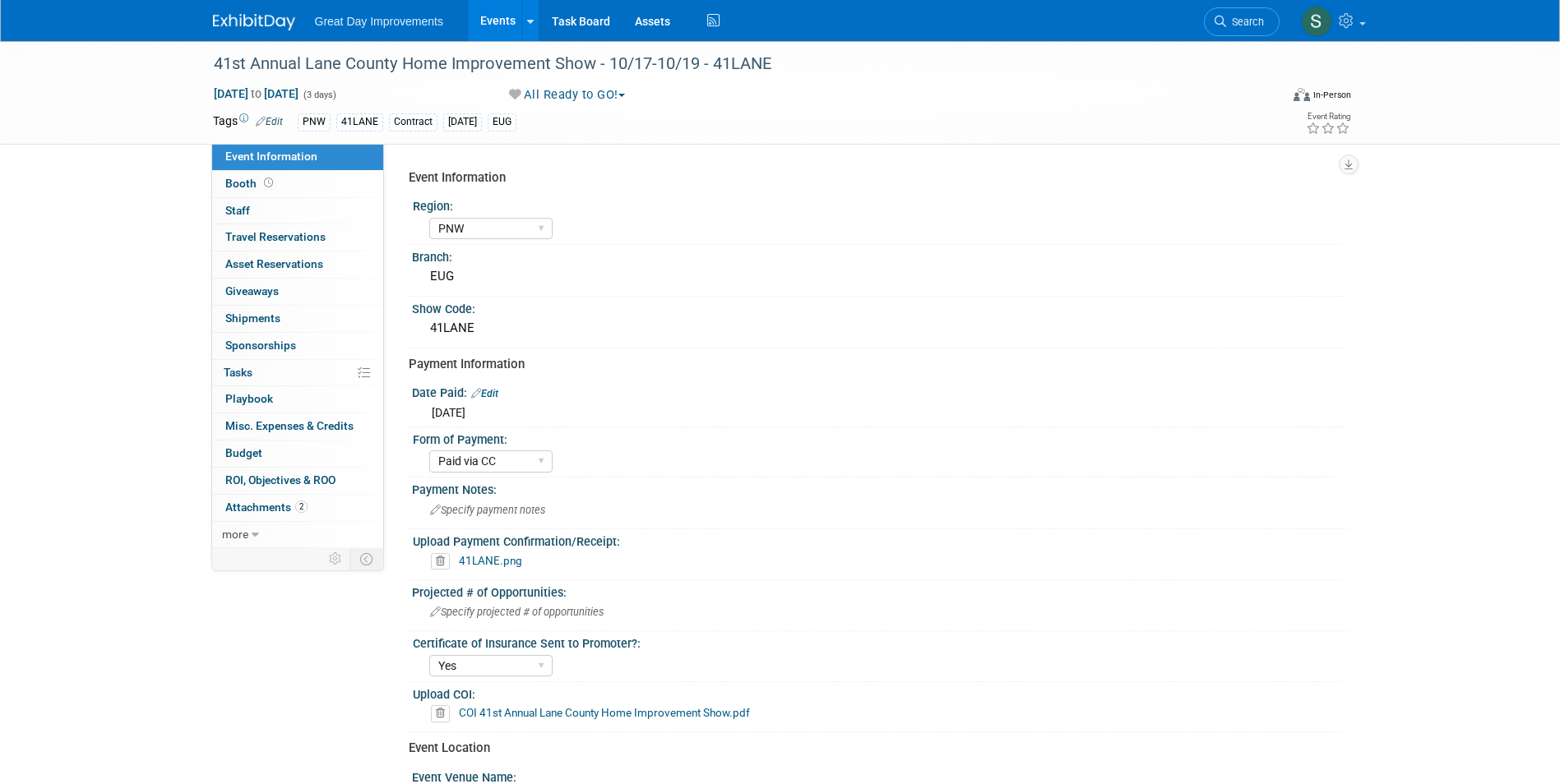
select select "PNW"
select select "Paid via CC"
select select "Yes"
click at [237, 31] on img at bounding box center [254, 22] width 83 height 17
